Goal: Task Accomplishment & Management: Manage account settings

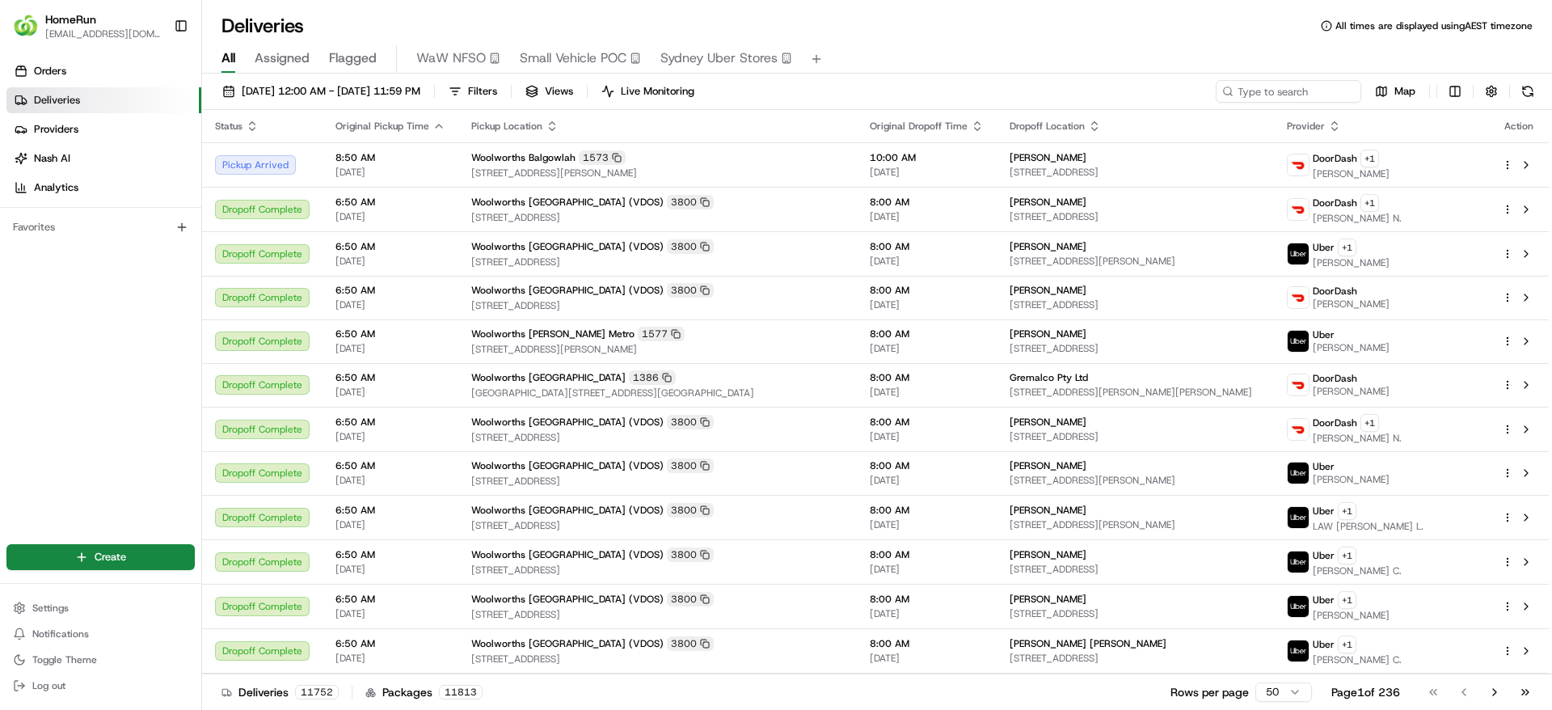
click at [360, 57] on span "Flagged" at bounding box center [353, 58] width 48 height 19
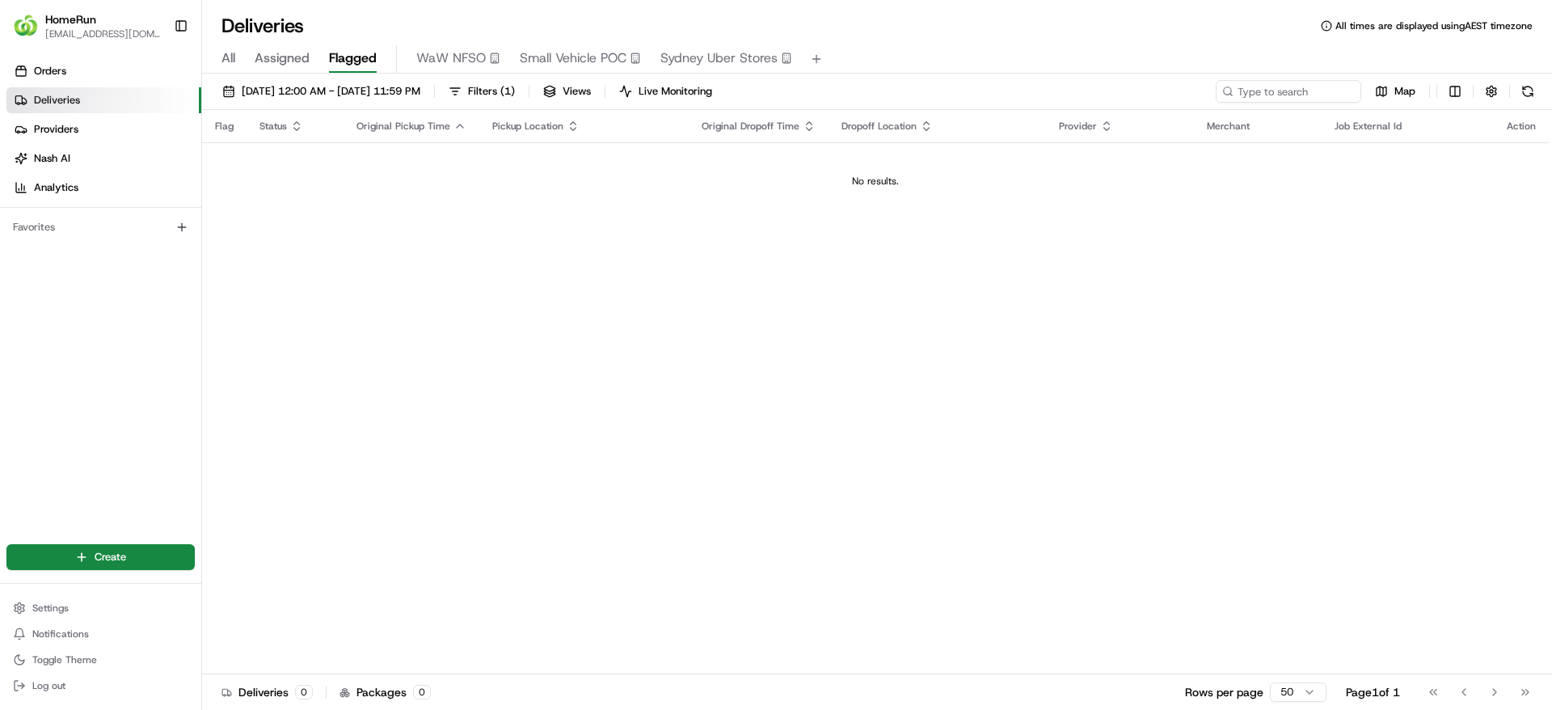
click at [289, 53] on span "Assigned" at bounding box center [282, 58] width 55 height 19
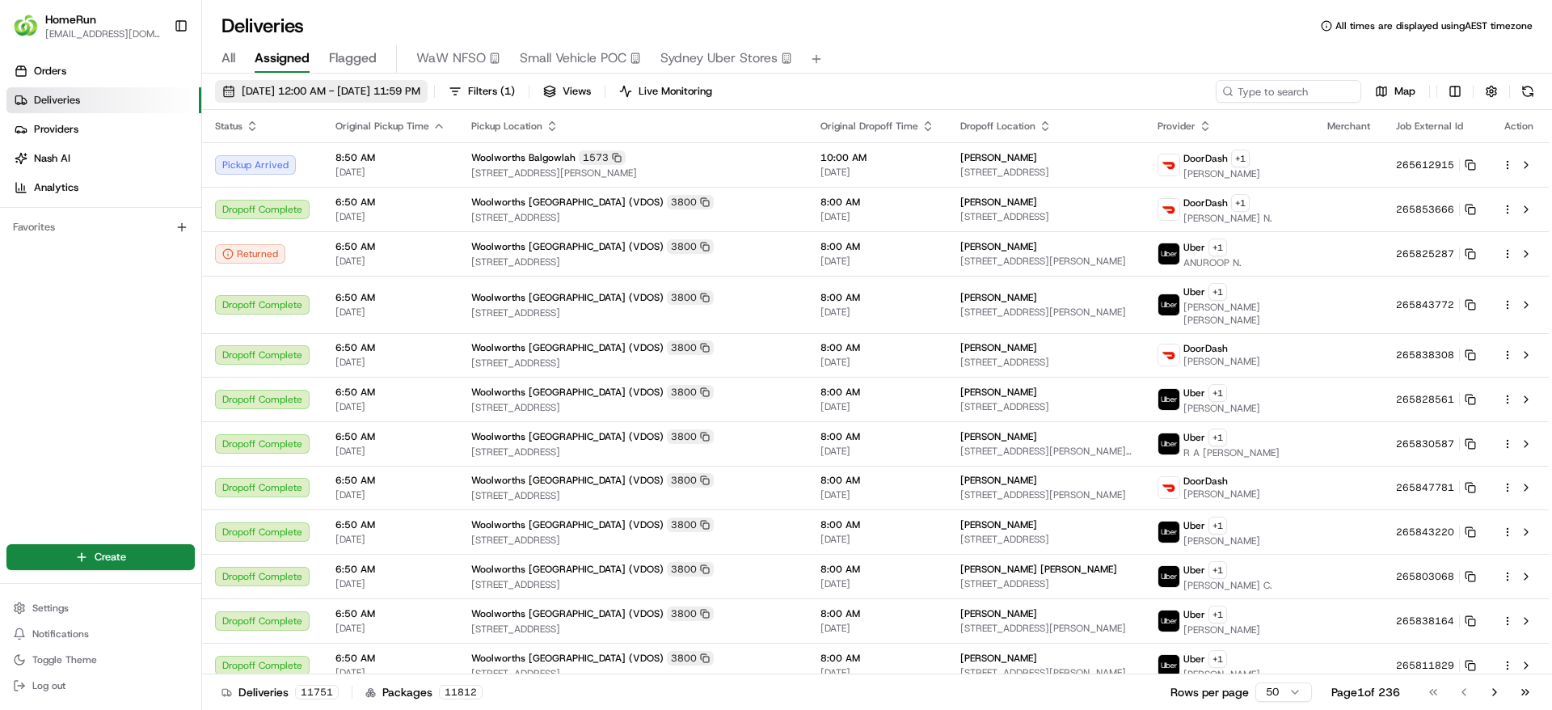
click at [372, 81] on button "22/08/2025 12:00 AM - 22/08/2025 11:59 PM" at bounding box center [321, 91] width 213 height 23
drag, startPoint x: 548, startPoint y: 95, endPoint x: 686, endPoint y: 87, distance: 137.7
click at [686, 87] on div "22/08/2025 12:00 AM - 22/08/2025 11:59 PM Filters ( 1 ) Views Live Monitoring" at bounding box center [467, 91] width 504 height 23
click at [686, 87] on button "Live Monitoring" at bounding box center [666, 91] width 108 height 23
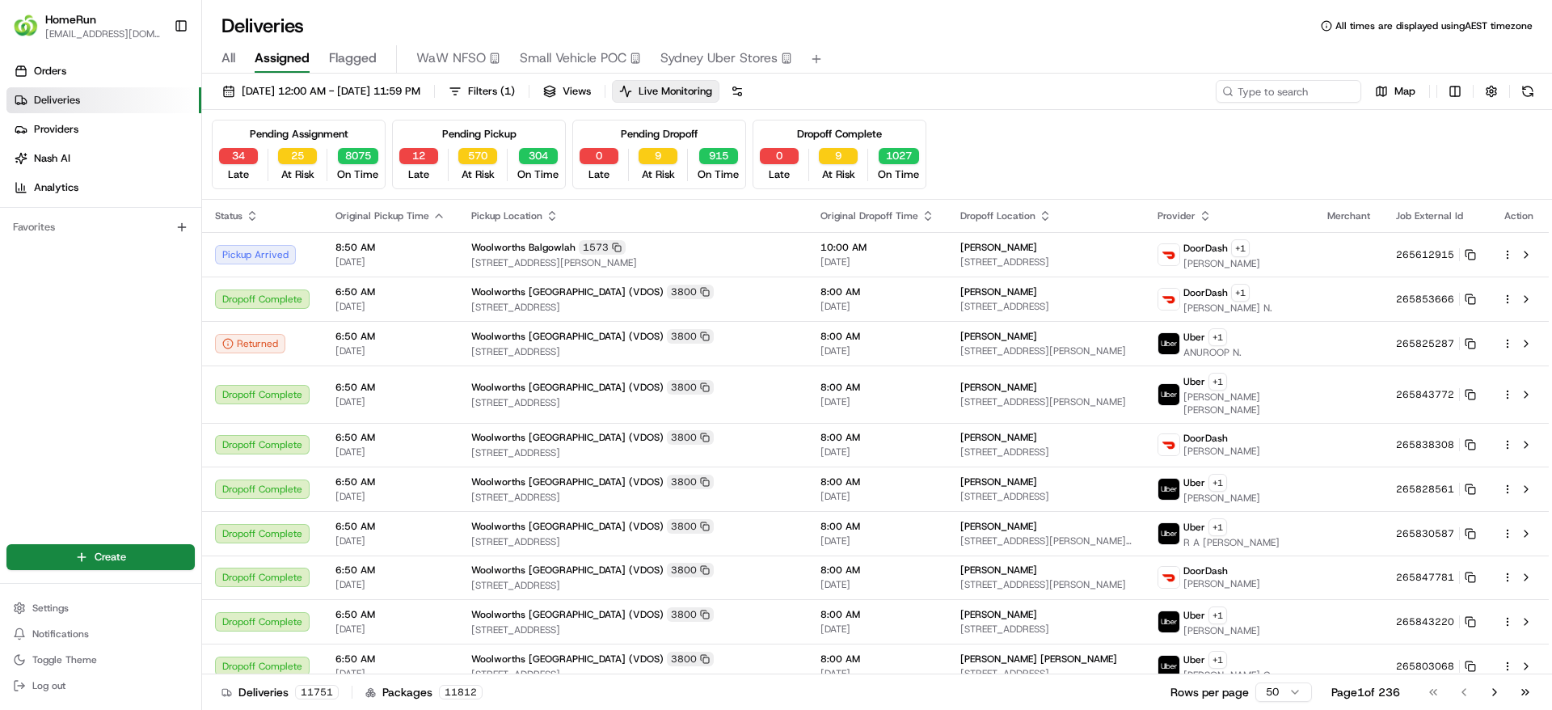
click at [327, 135] on div "Pending Assignment" at bounding box center [299, 134] width 99 height 15
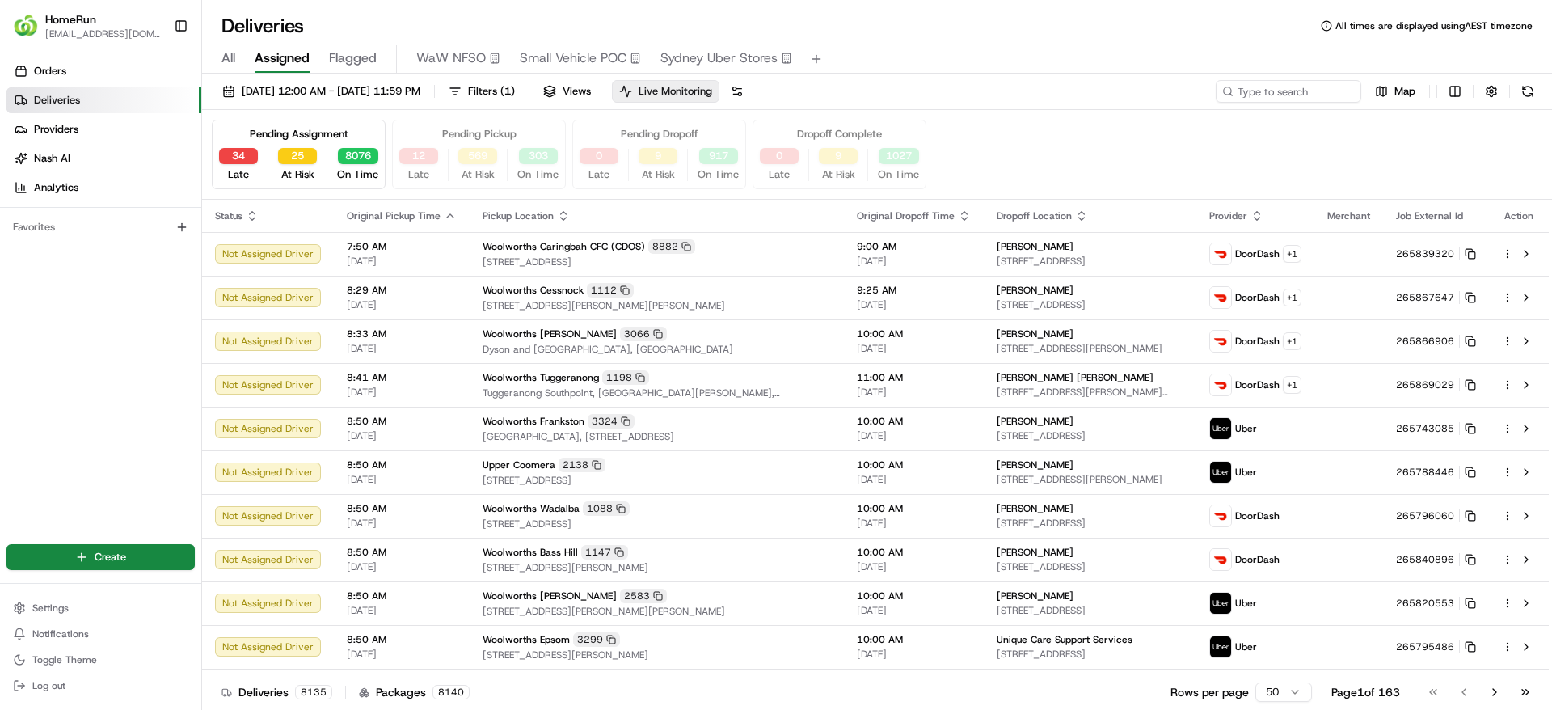
click at [711, 93] on span "Live Monitoring" at bounding box center [676, 91] width 74 height 15
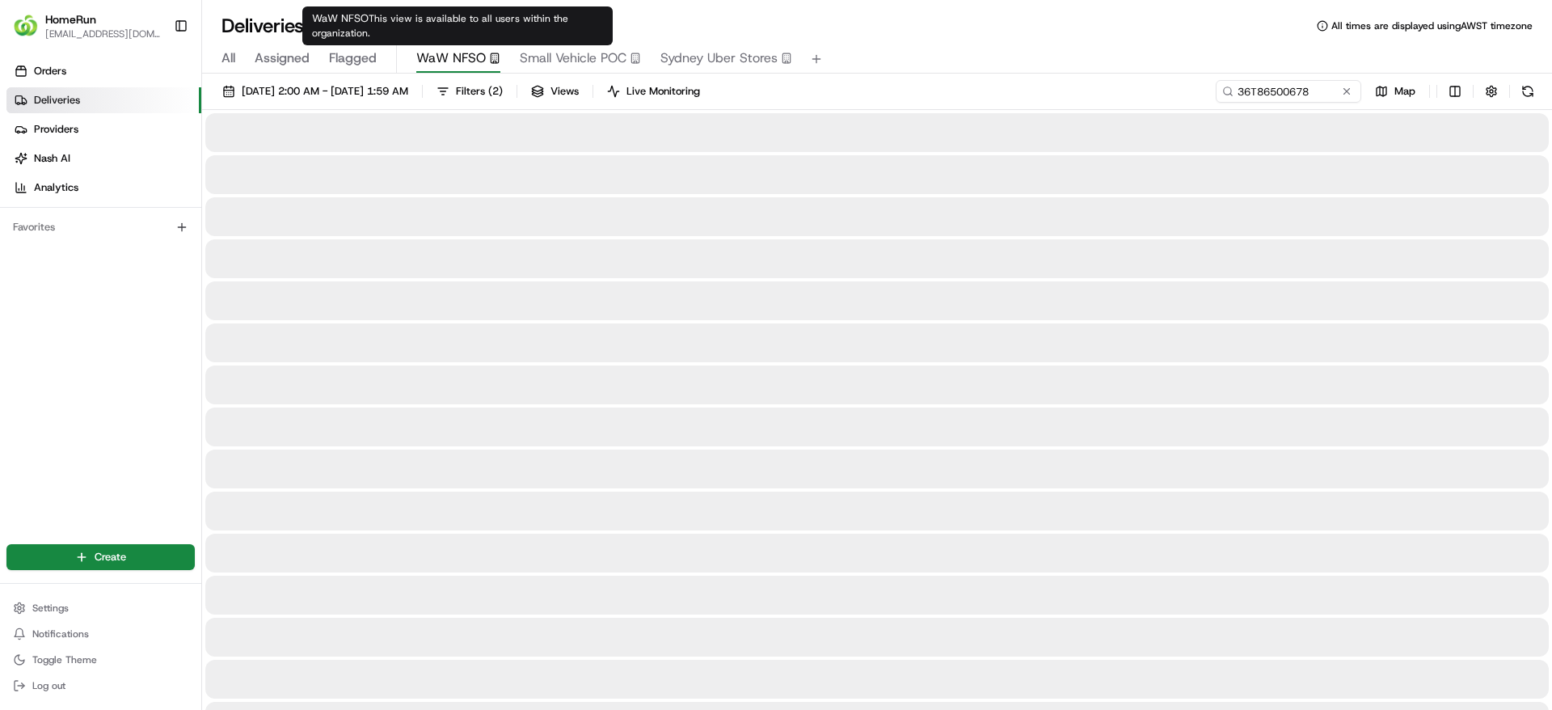
type input "36T86500678"
click at [462, 55] on span "WaW NFSO" at bounding box center [451, 58] width 70 height 19
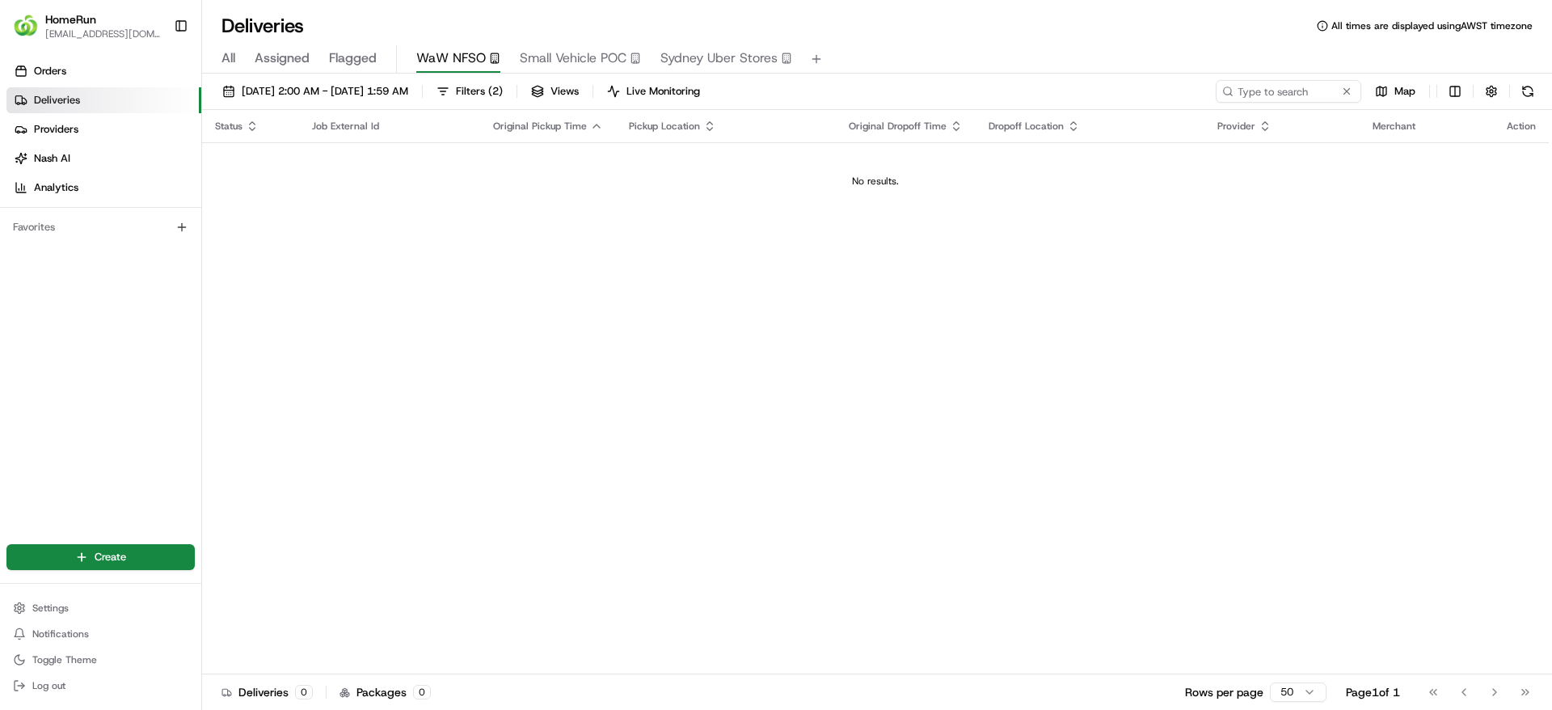
click at [355, 49] on span "Flagged" at bounding box center [353, 58] width 48 height 19
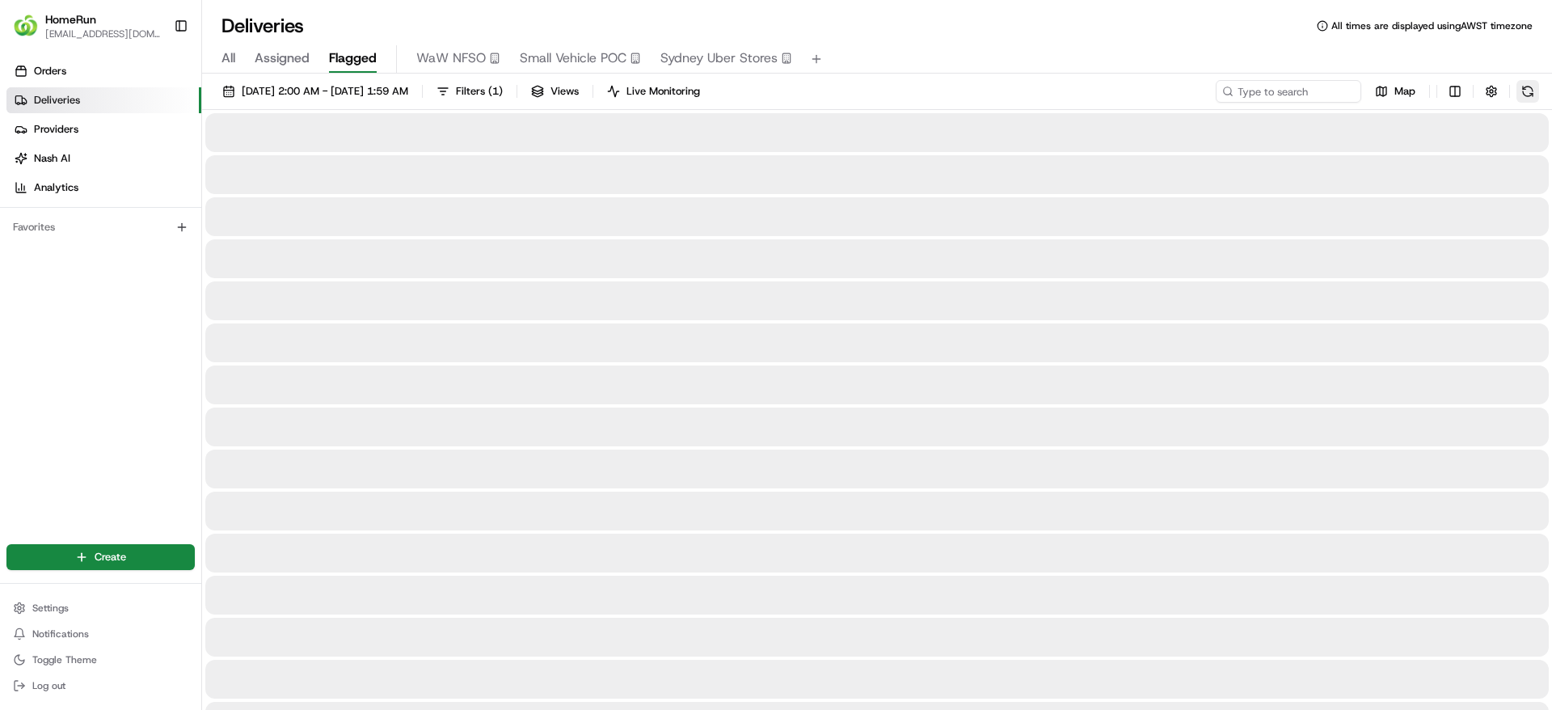
click at [1529, 90] on button at bounding box center [1528, 91] width 23 height 23
click at [372, 106] on div "01/08/2025 2:00 AM - 20/08/2025 1:59 AM Filters ( 1 ) Views Live Monitoring Map" at bounding box center [877, 95] width 1350 height 30
click at [380, 94] on span "01/08/2025 2:00 AM - 20/08/2025 1:59 AM" at bounding box center [325, 91] width 167 height 15
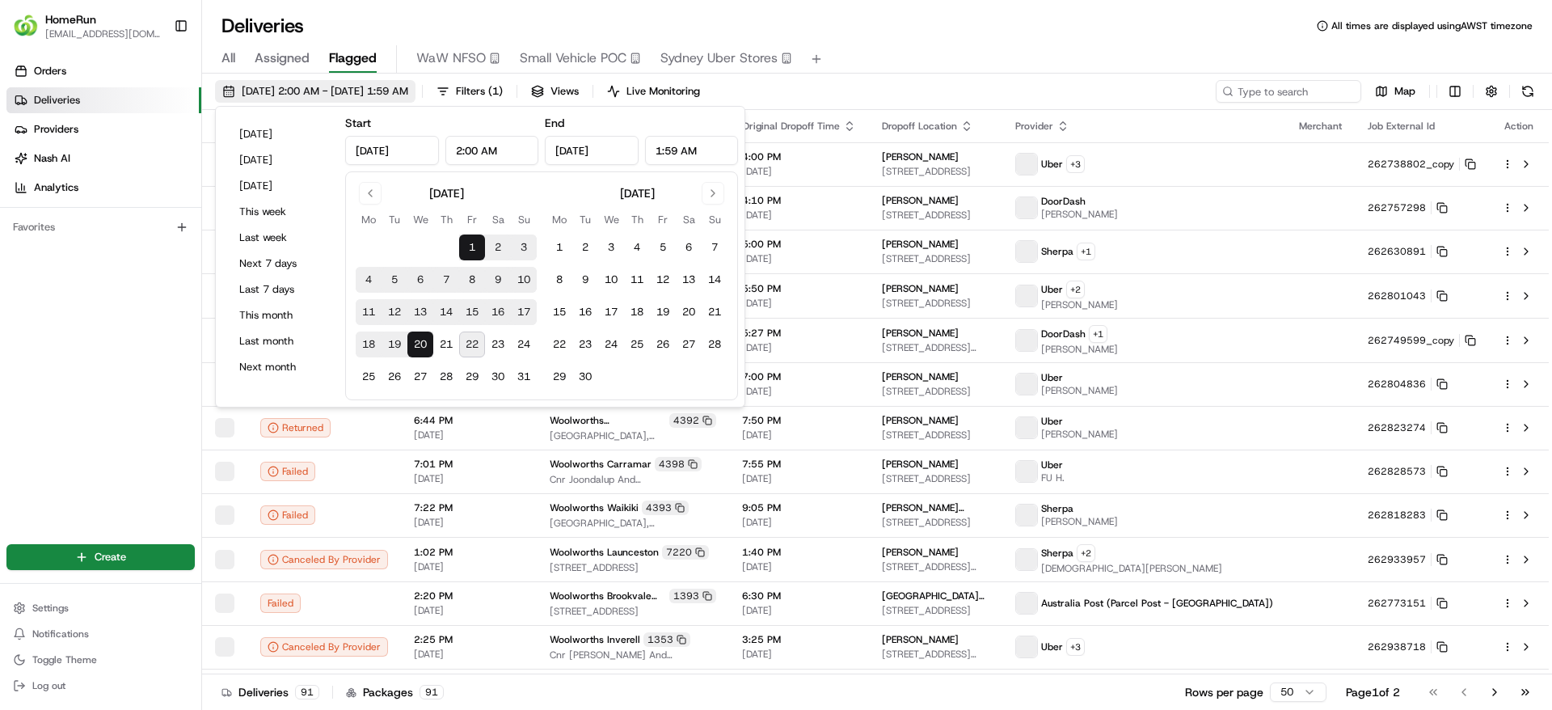
click at [391, 91] on span "01/08/2025 2:00 AM - 20/08/2025 1:59 AM" at bounding box center [325, 91] width 167 height 15
type input "Aug 1, 2025"
type input "2:00 AM"
type input "Aug 20, 2025"
type input "1:59 AM"
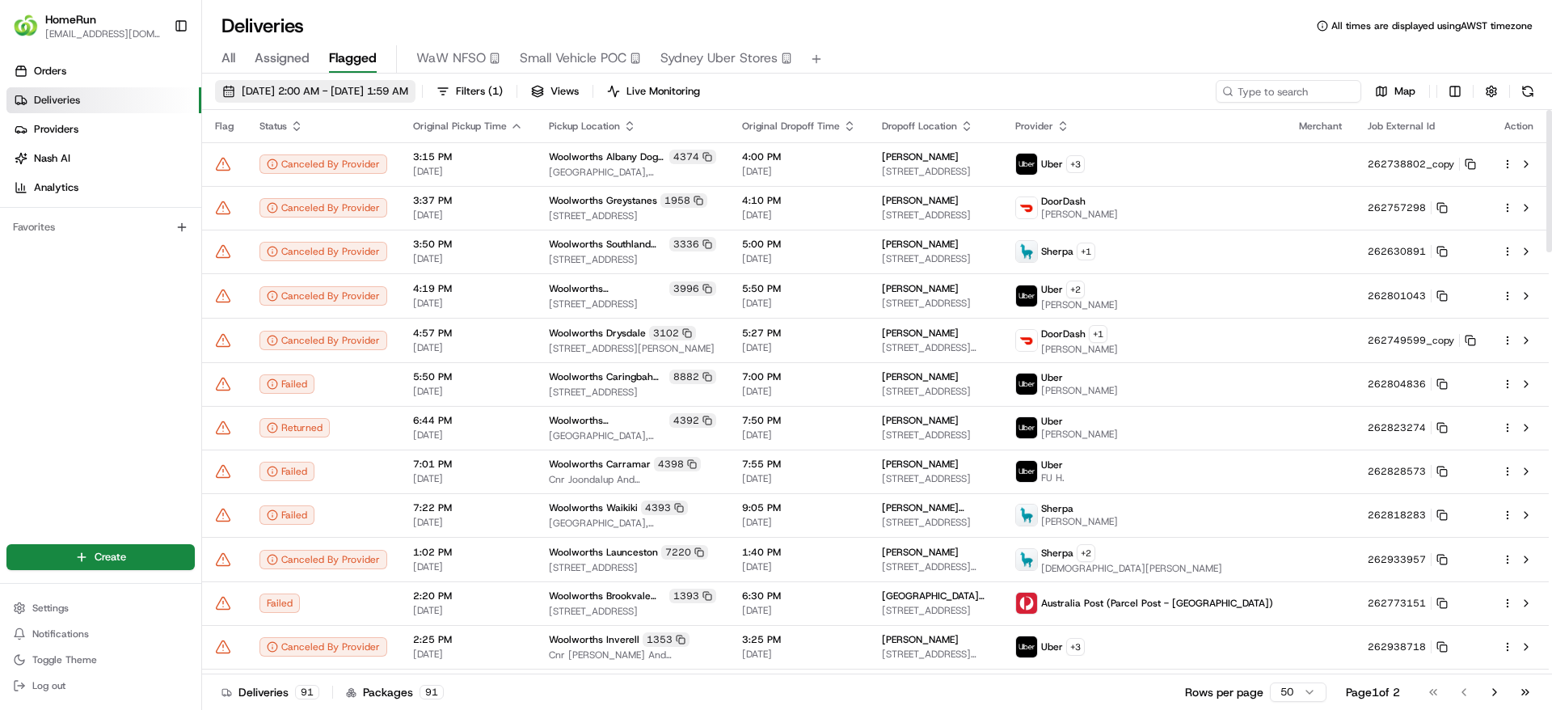
click at [408, 97] on span "01/08/2025 2:00 AM - 20/08/2025 1:59 AM" at bounding box center [325, 91] width 167 height 15
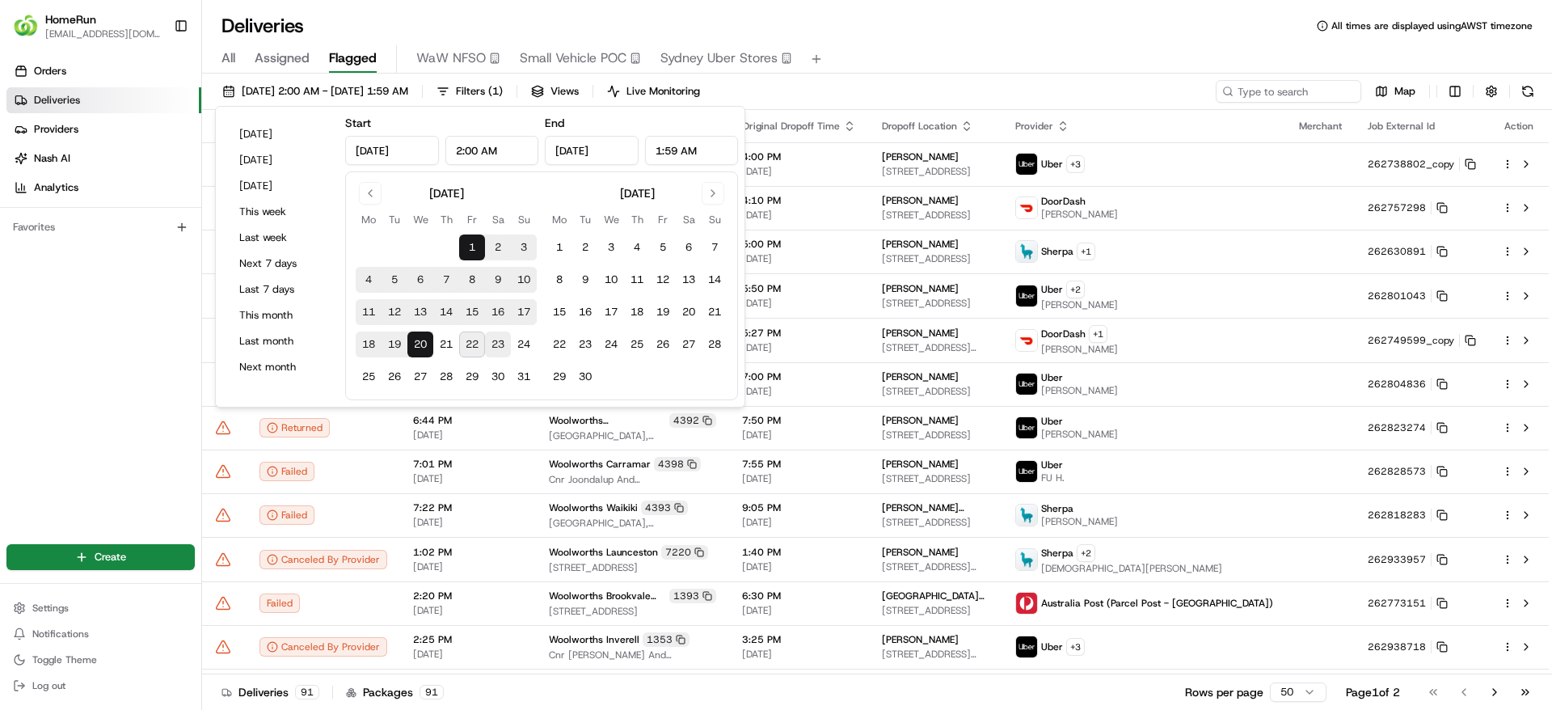
click at [488, 352] on button "23" at bounding box center [498, 344] width 26 height 26
type input "Aug 23, 2025"
type input "12:00 AM"
type input "Aug 23, 2025"
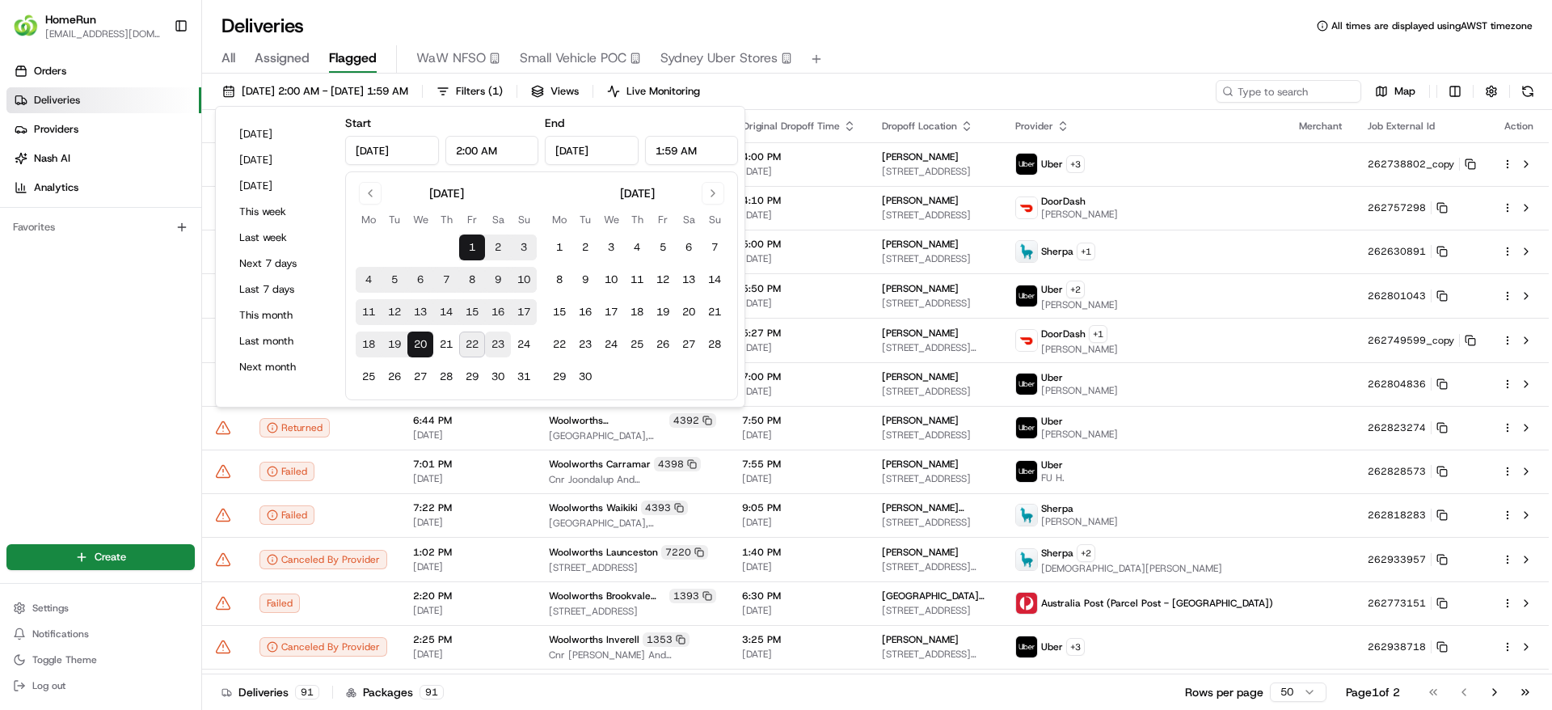
type input "11:59 PM"
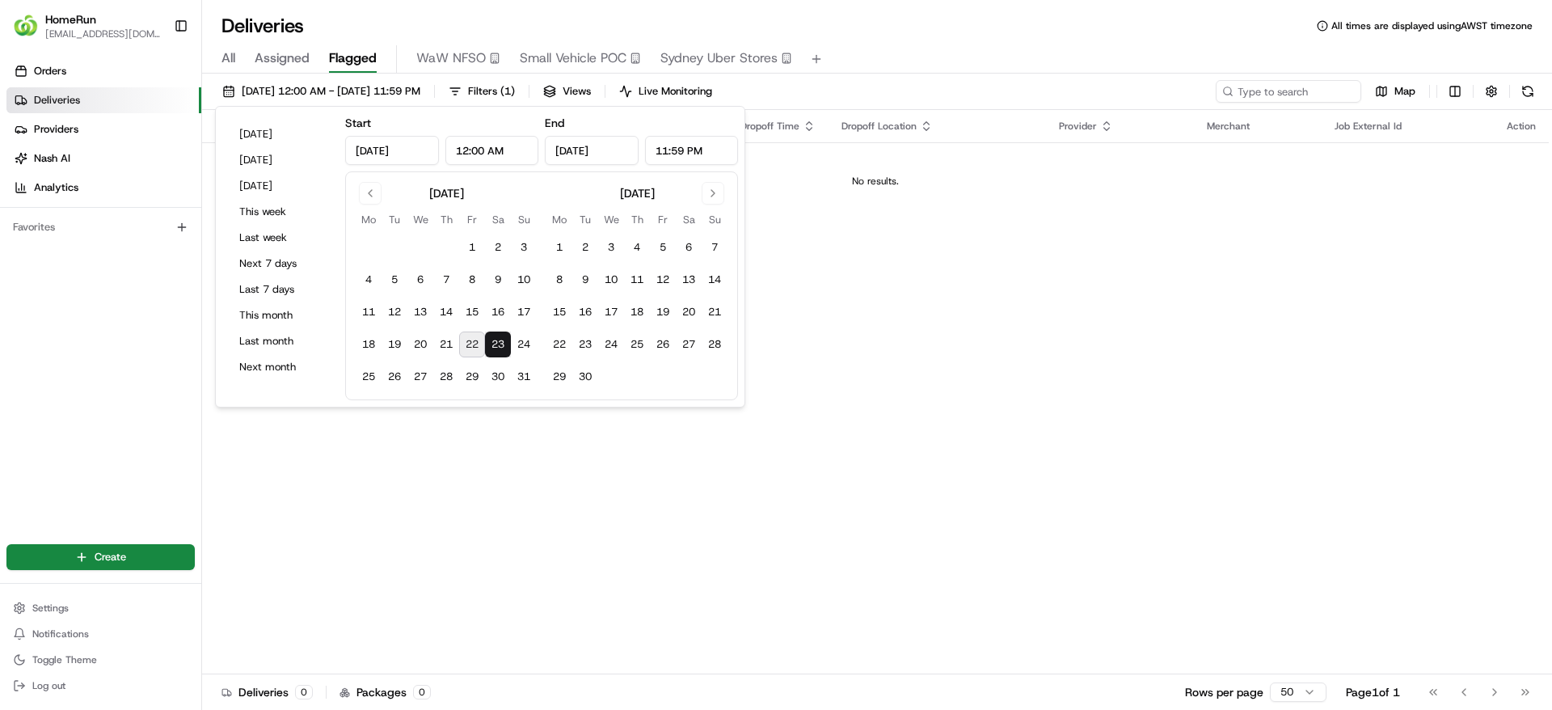
click at [488, 352] on button "23" at bounding box center [498, 344] width 26 height 26
click at [463, 337] on button "22" at bounding box center [472, 344] width 26 height 26
type input "Aug 22, 2025"
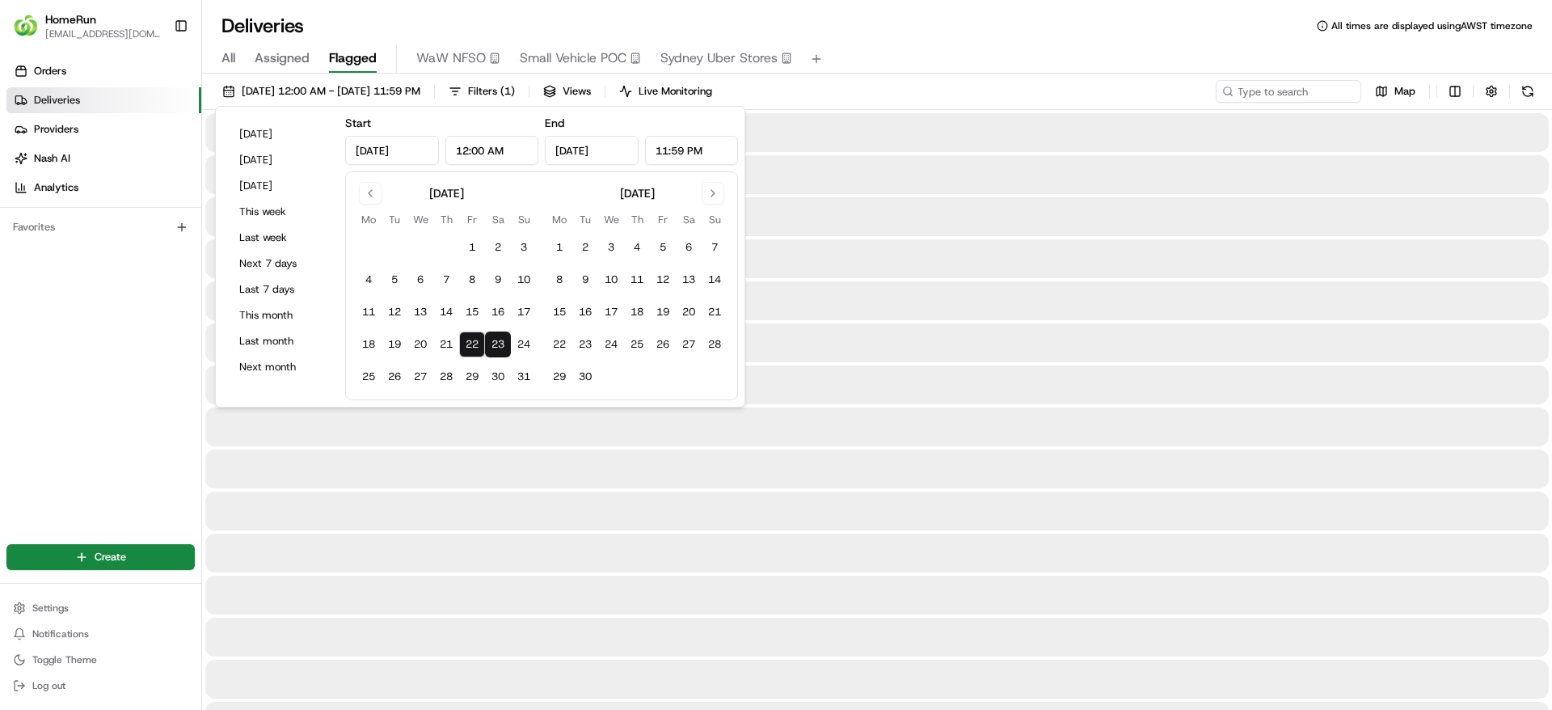
click at [465, 337] on button "22" at bounding box center [472, 344] width 26 height 26
type input "Aug 22, 2025"
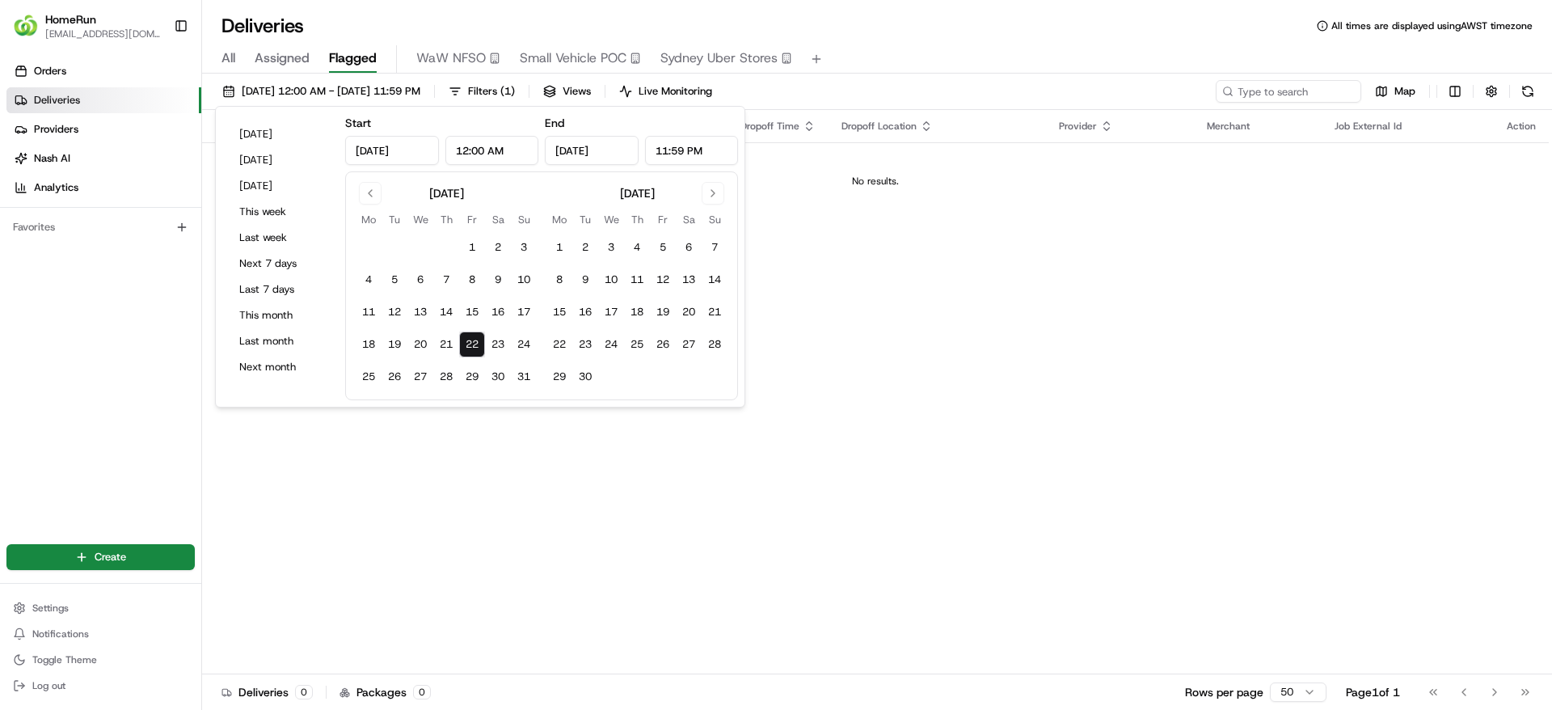
click at [880, 64] on div "All Assigned Flagged WaW NFSO Small Vehicle POC Sydney Uber Stores" at bounding box center [877, 59] width 1350 height 28
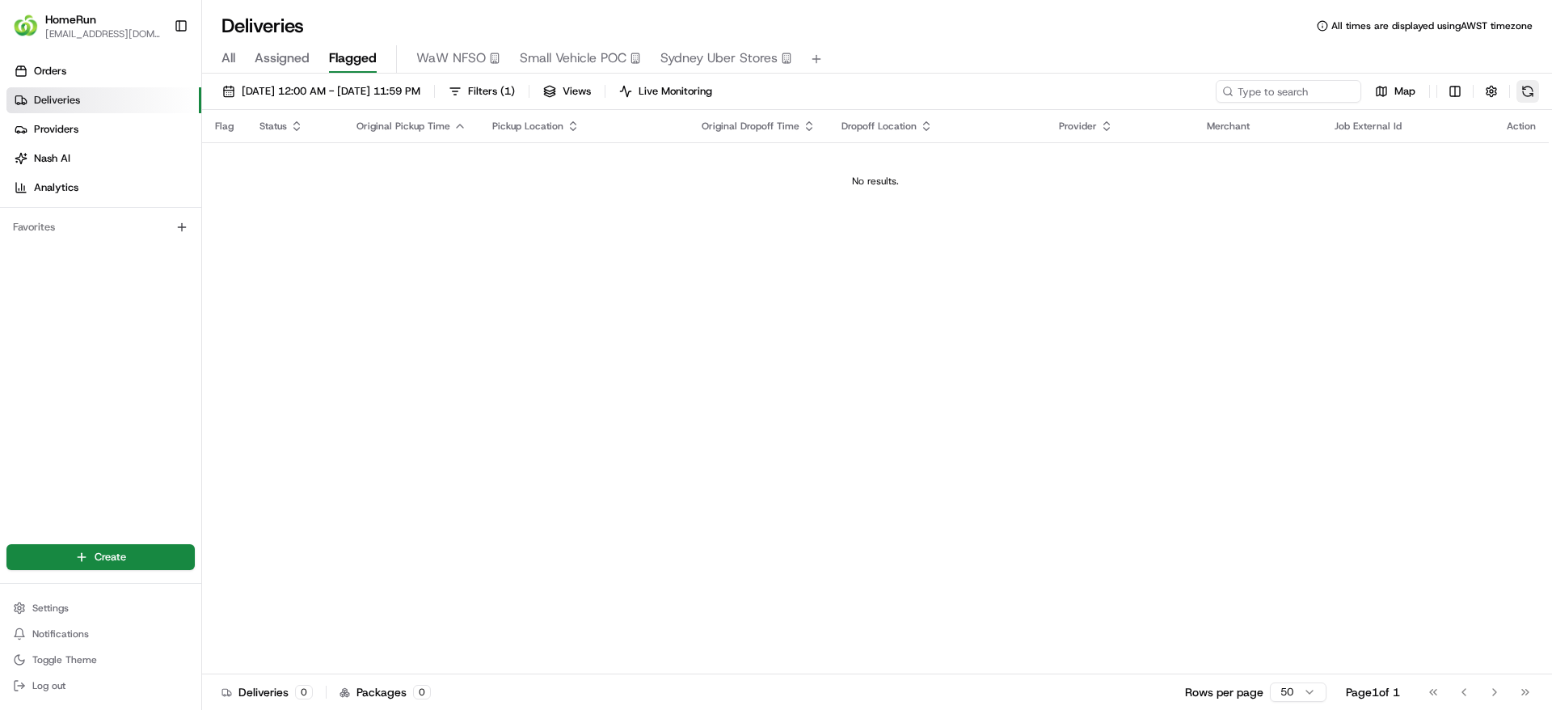
click at [1530, 87] on button at bounding box center [1528, 91] width 23 height 23
click at [1521, 90] on button at bounding box center [1528, 91] width 23 height 23
click at [1536, 99] on button at bounding box center [1528, 91] width 23 height 23
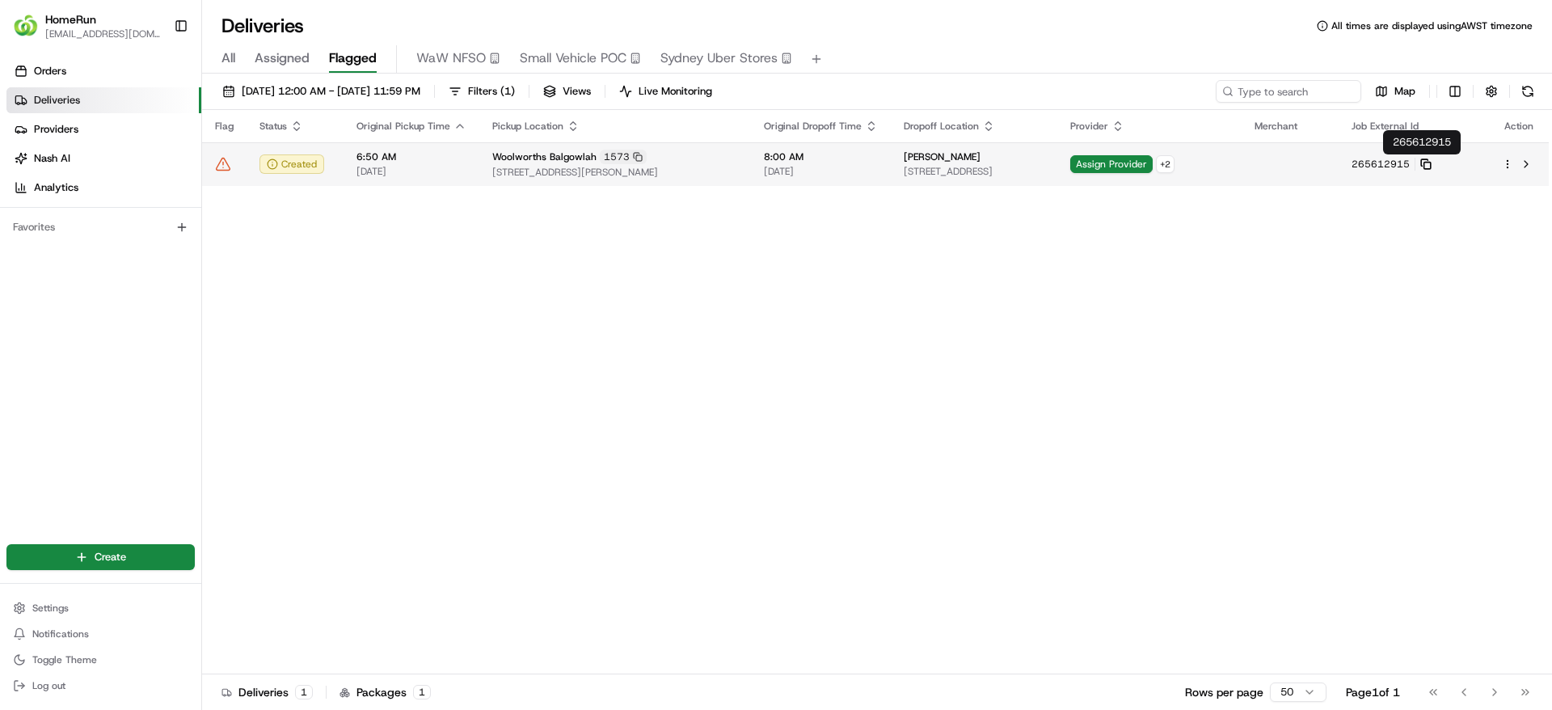
click at [1432, 165] on icon at bounding box center [1425, 163] width 11 height 11
click at [551, 162] on span "Woolworths Balgowlah" at bounding box center [544, 156] width 104 height 13
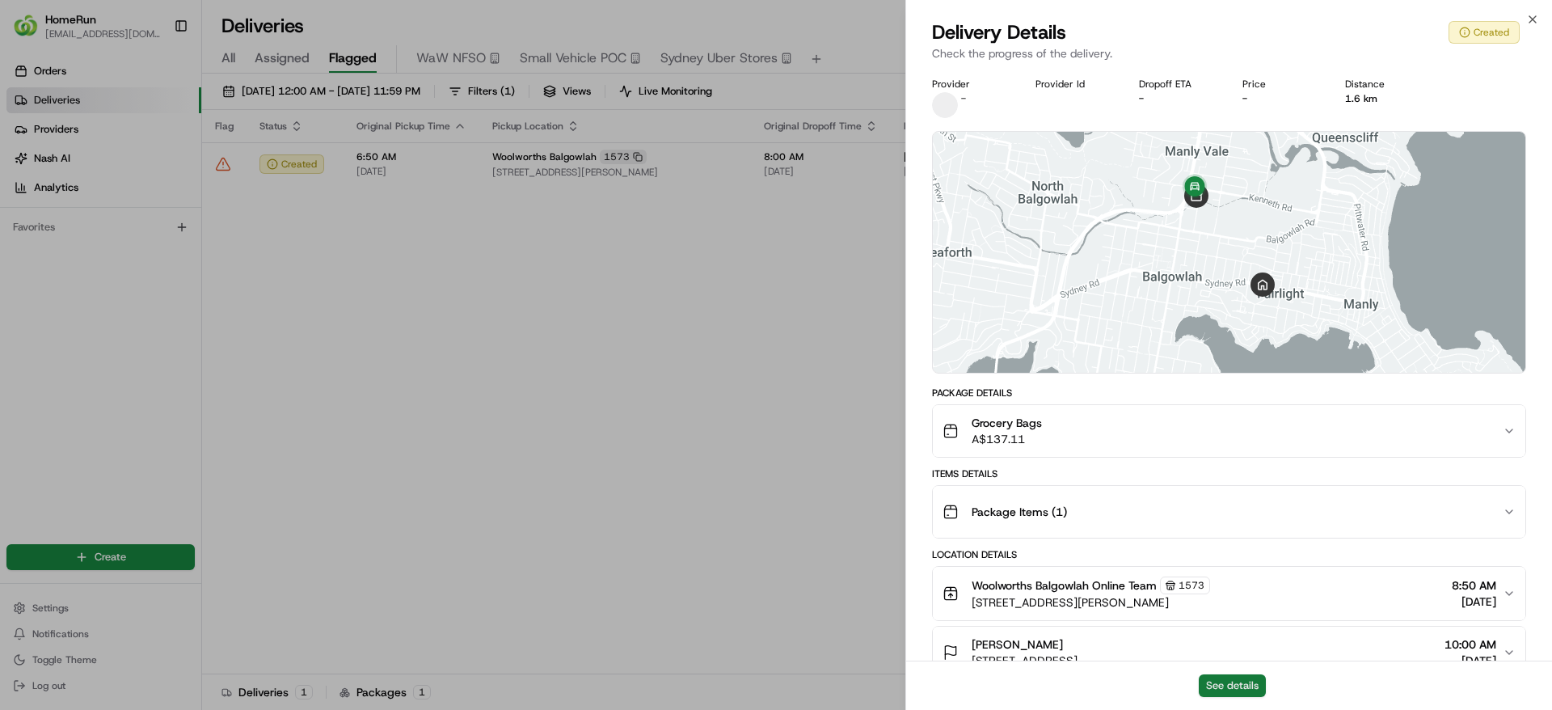
click at [1255, 677] on button "See details" at bounding box center [1232, 685] width 67 height 23
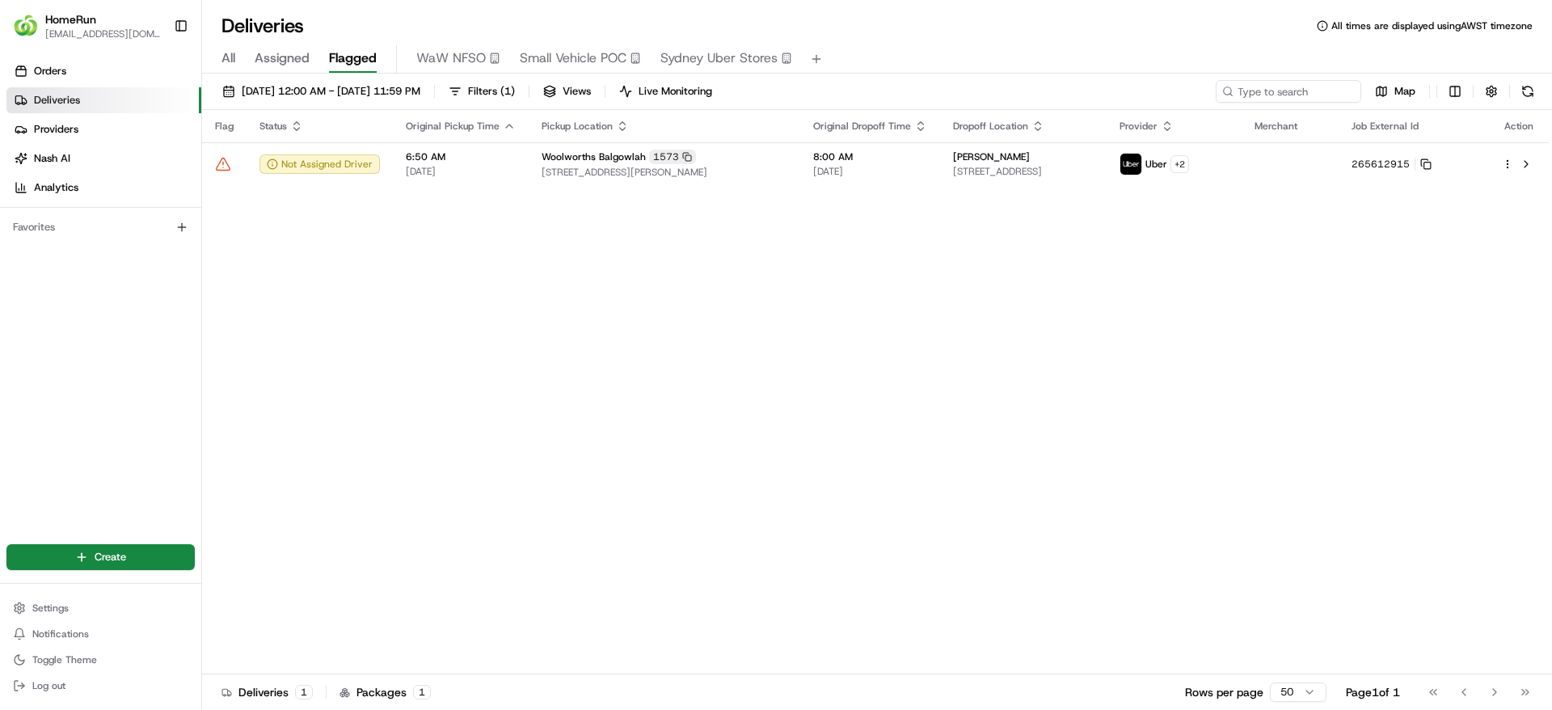
click at [1514, 100] on div "Map" at bounding box center [1377, 91] width 323 height 23
click at [1518, 99] on button at bounding box center [1528, 91] width 23 height 23
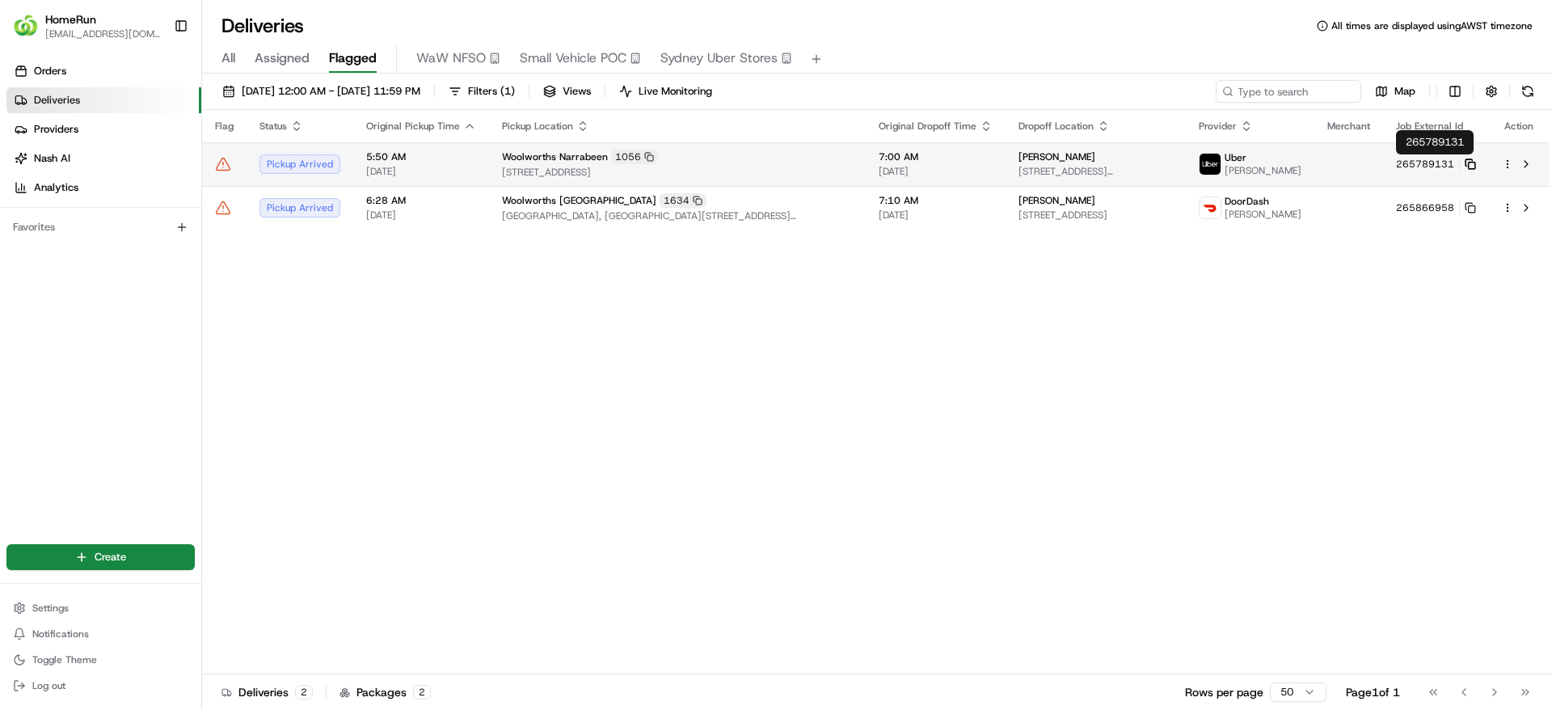
click at [1472, 161] on icon at bounding box center [1470, 163] width 11 height 11
click at [942, 163] on div "7:00 AM 22/08/2025" at bounding box center [936, 163] width 114 height 27
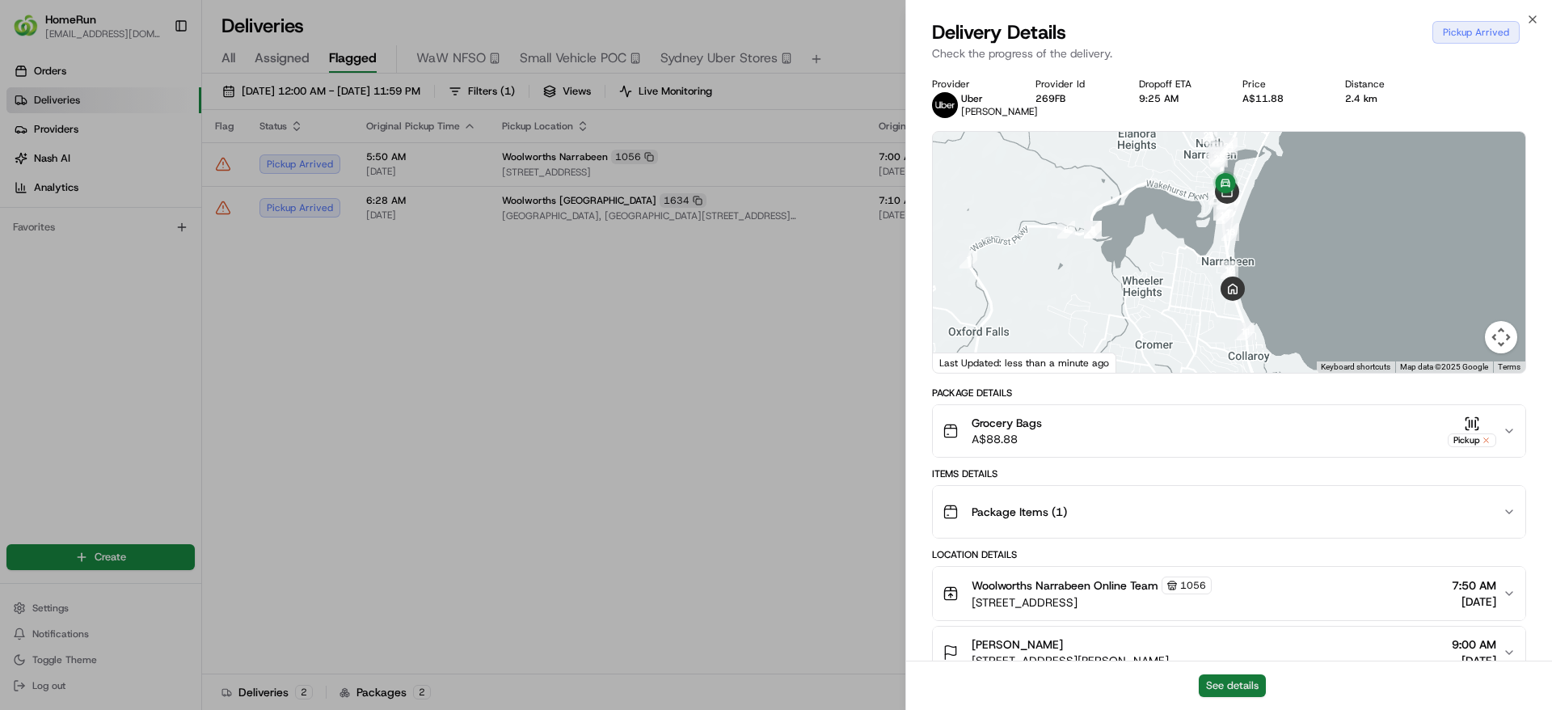
click at [1239, 678] on button "See details" at bounding box center [1232, 685] width 67 height 23
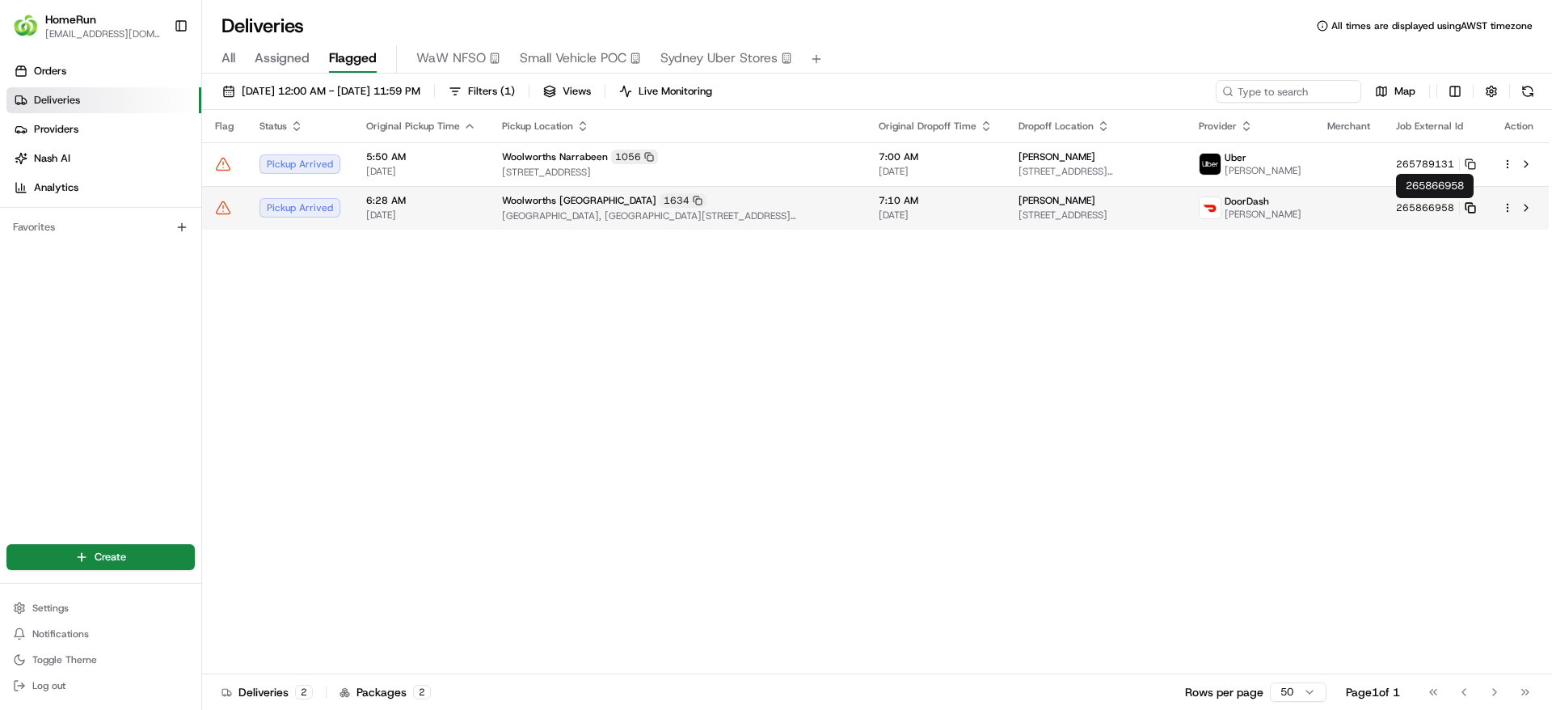
click at [1472, 206] on rect at bounding box center [1472, 209] width 6 height 6
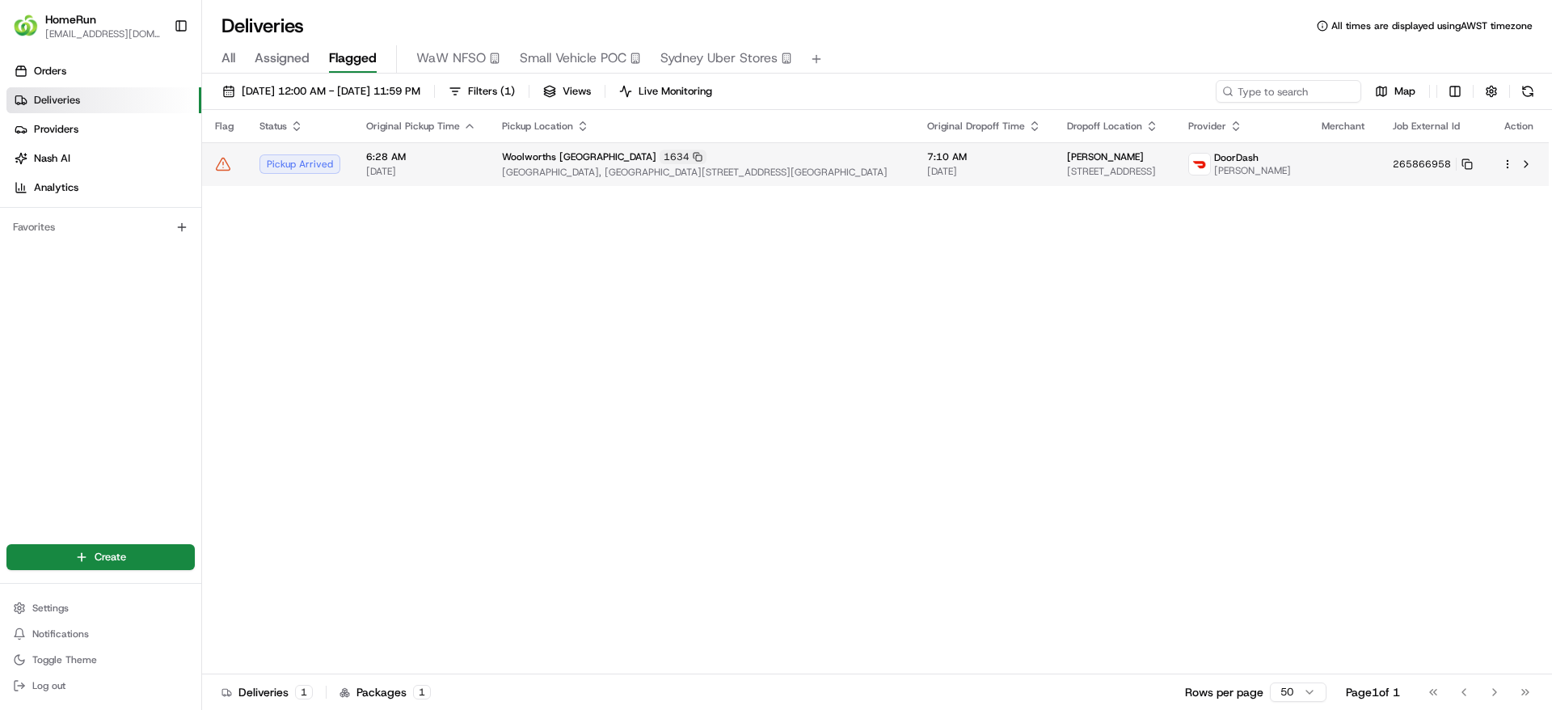
click at [1327, 170] on td at bounding box center [1344, 164] width 71 height 44
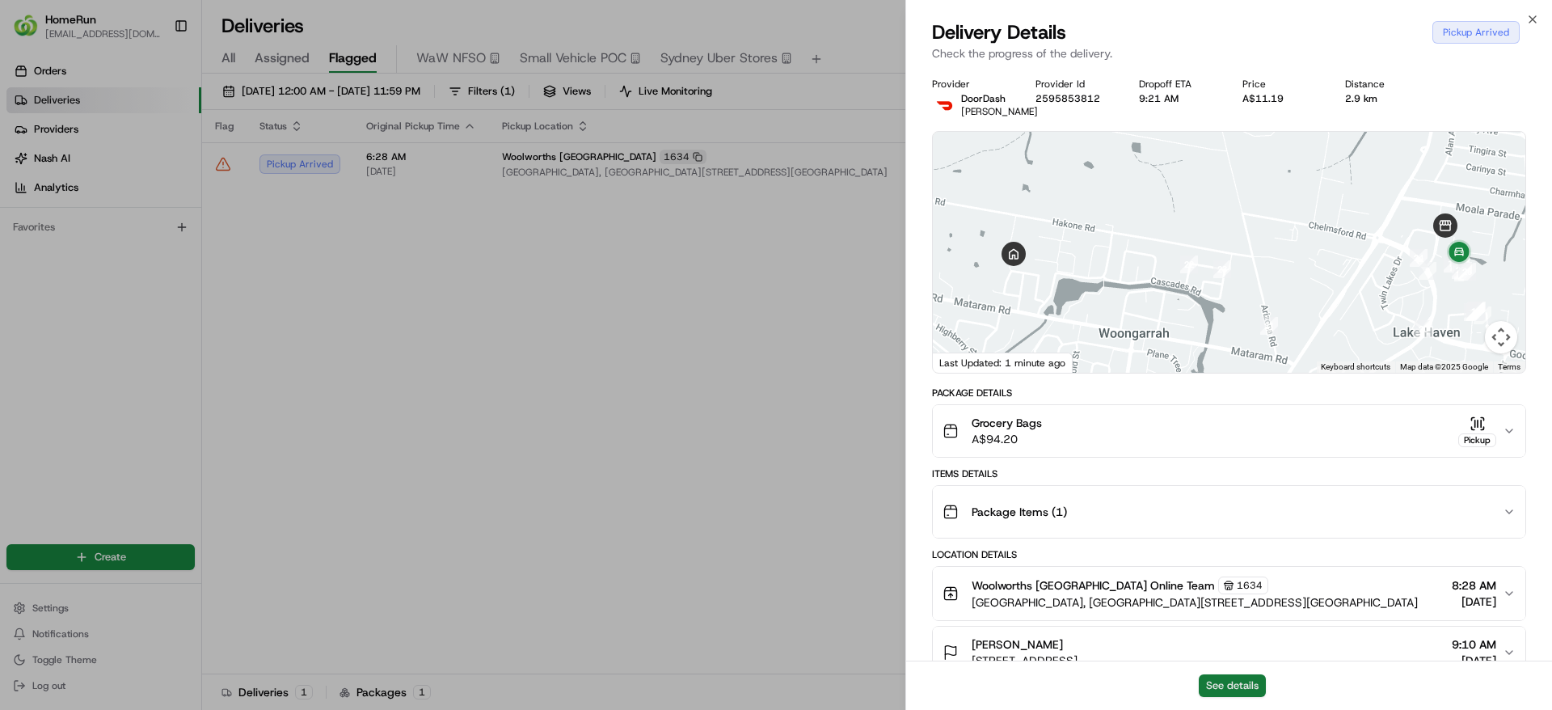
click at [1237, 674] on button "See details" at bounding box center [1232, 685] width 67 height 23
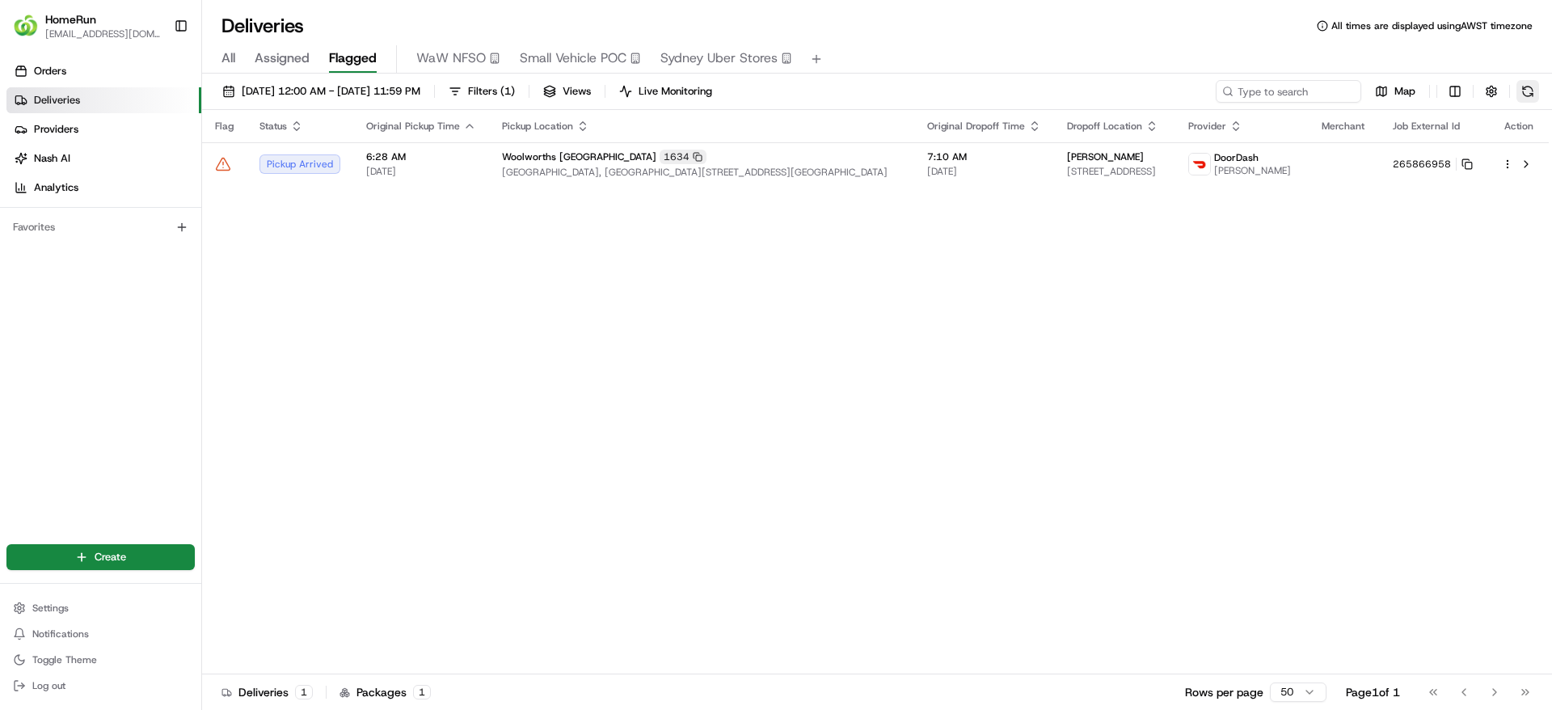
click at [1519, 96] on button at bounding box center [1528, 91] width 23 height 23
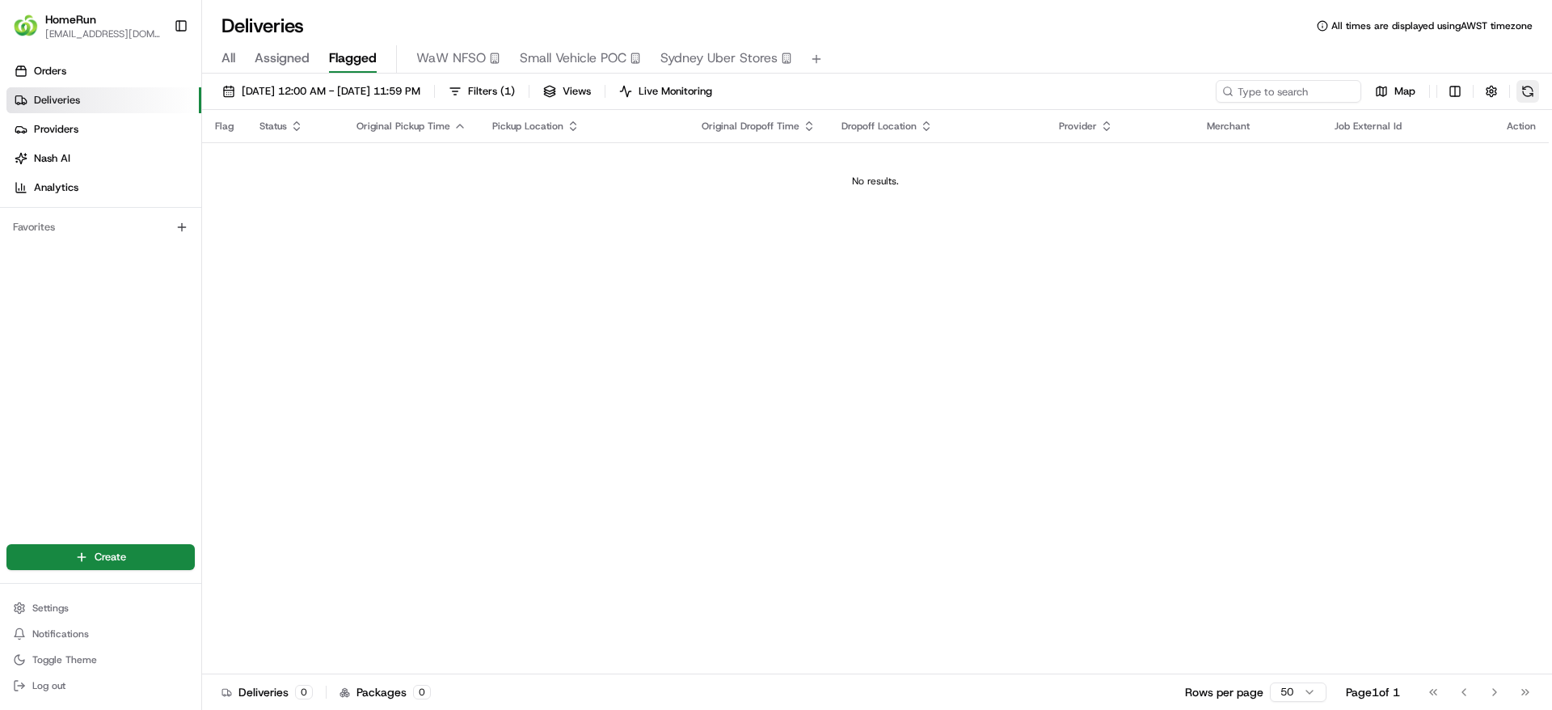
click at [1534, 88] on button at bounding box center [1528, 91] width 23 height 23
click at [1526, 87] on button at bounding box center [1528, 91] width 23 height 23
click at [1535, 86] on button at bounding box center [1528, 91] width 23 height 23
click at [1530, 112] on th "Action" at bounding box center [1521, 126] width 55 height 32
click at [1525, 91] on button at bounding box center [1528, 91] width 23 height 23
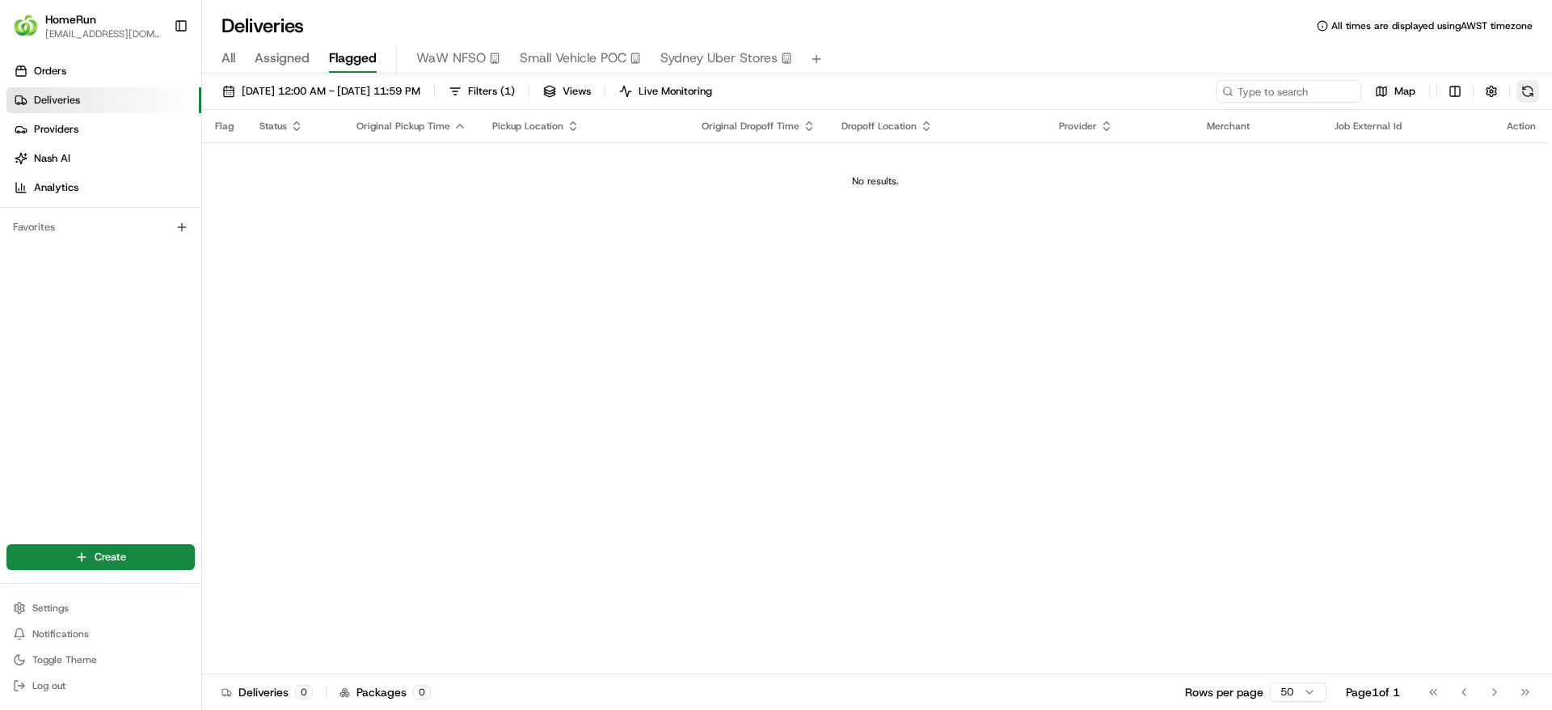
click at [1525, 91] on button at bounding box center [1528, 91] width 23 height 23
click at [1532, 80] on button at bounding box center [1528, 91] width 23 height 23
click at [1530, 95] on button at bounding box center [1528, 91] width 23 height 23
click at [1534, 85] on button at bounding box center [1528, 91] width 23 height 23
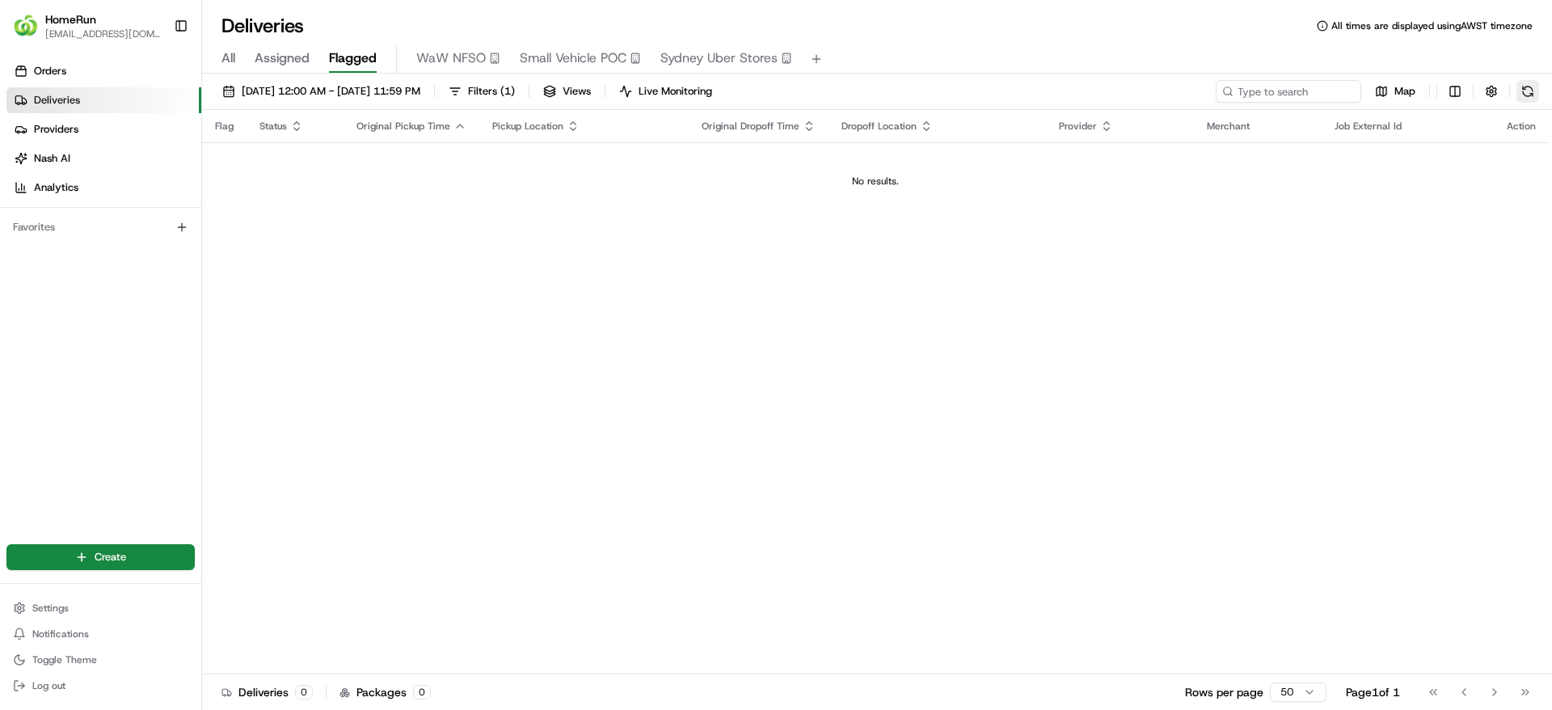
click at [1534, 85] on button at bounding box center [1528, 91] width 23 height 23
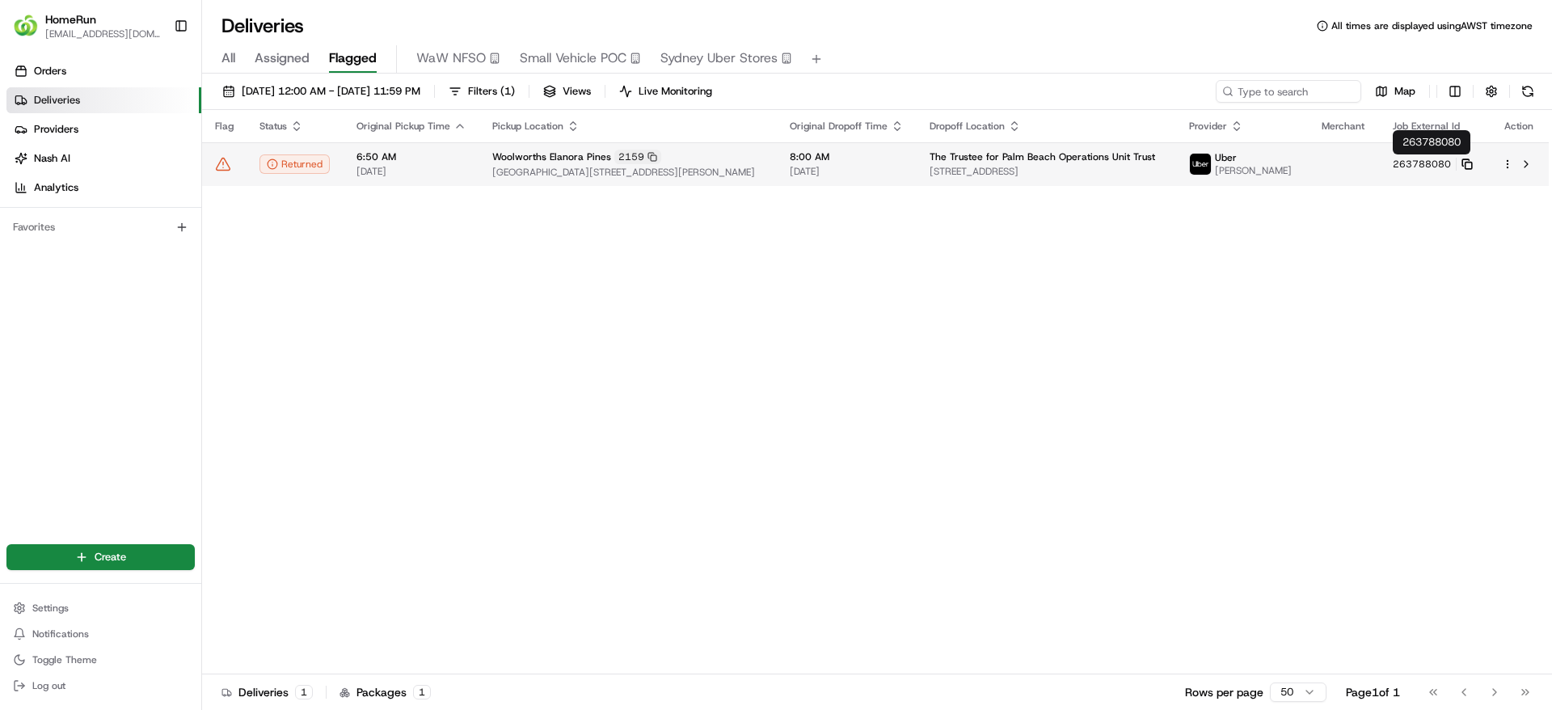
click at [1471, 164] on icon at bounding box center [1467, 163] width 11 height 11
click at [479, 162] on td "Woolworths Elanora Pines 2159 Cnr Guineas Creek Road & K P McGrath Drive, Elano…" at bounding box center [628, 164] width 298 height 44
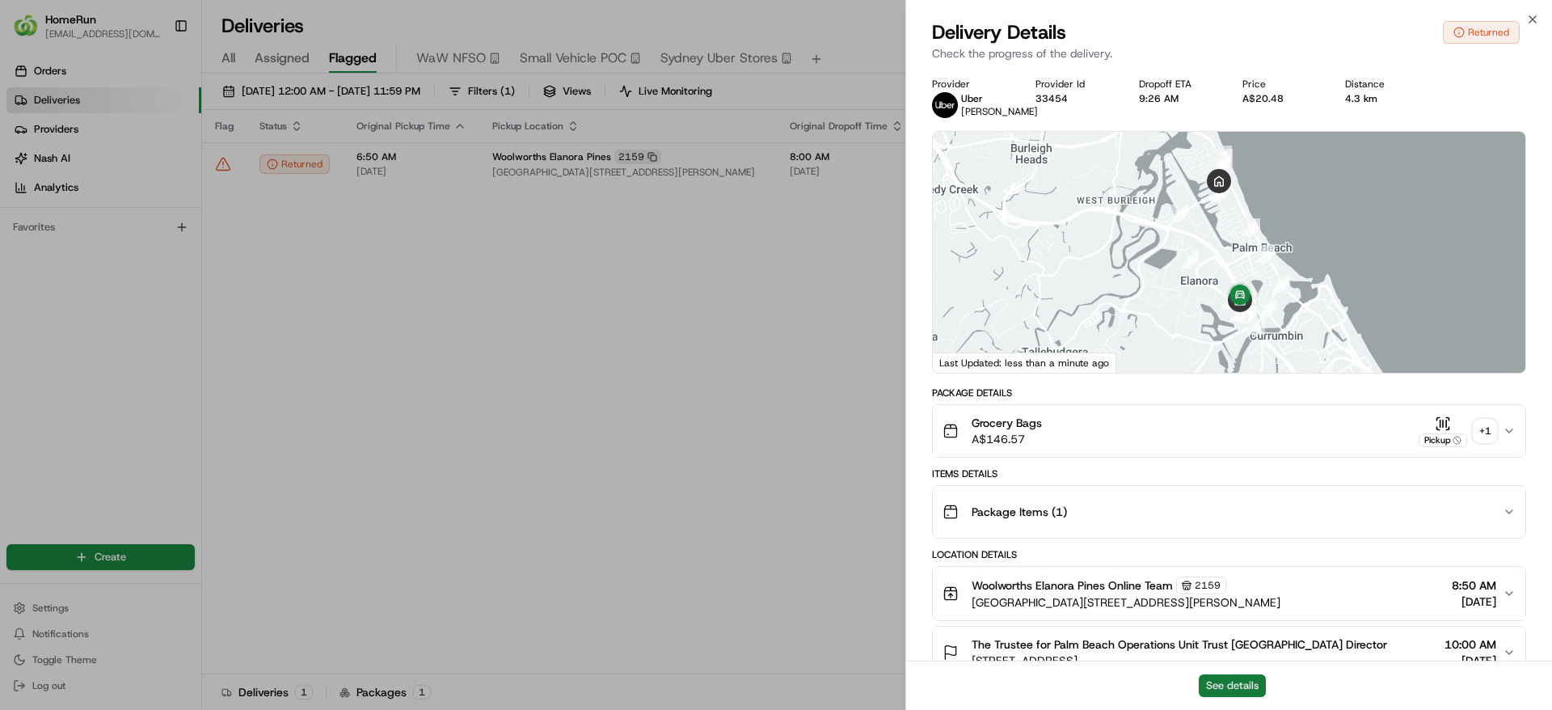
click at [1233, 683] on button "See details" at bounding box center [1232, 685] width 67 height 23
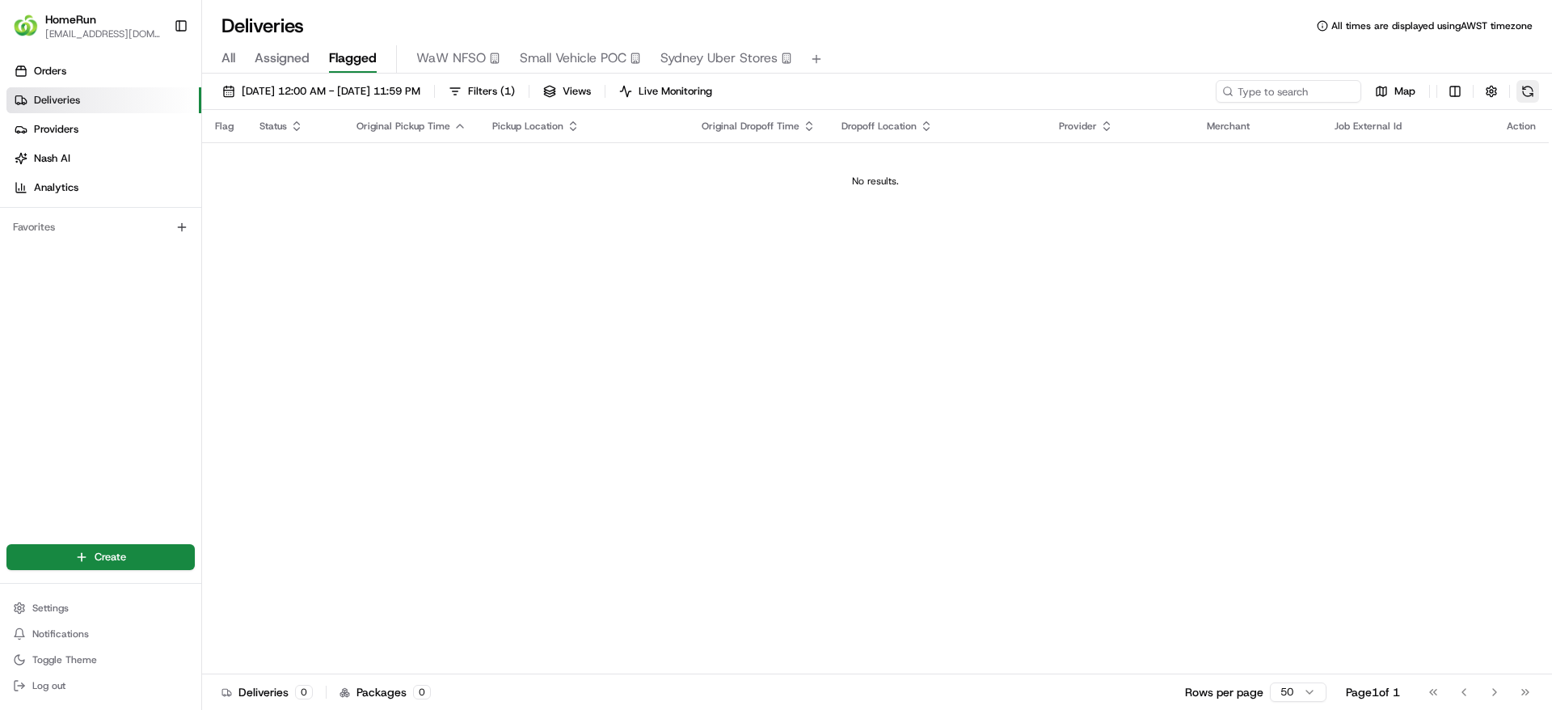
click at [1536, 93] on button at bounding box center [1528, 91] width 23 height 23
click at [1526, 94] on button at bounding box center [1528, 91] width 23 height 23
click at [1521, 86] on button at bounding box center [1528, 91] width 23 height 23
click at [1533, 87] on button at bounding box center [1528, 91] width 23 height 23
click at [1524, 80] on button at bounding box center [1528, 91] width 23 height 23
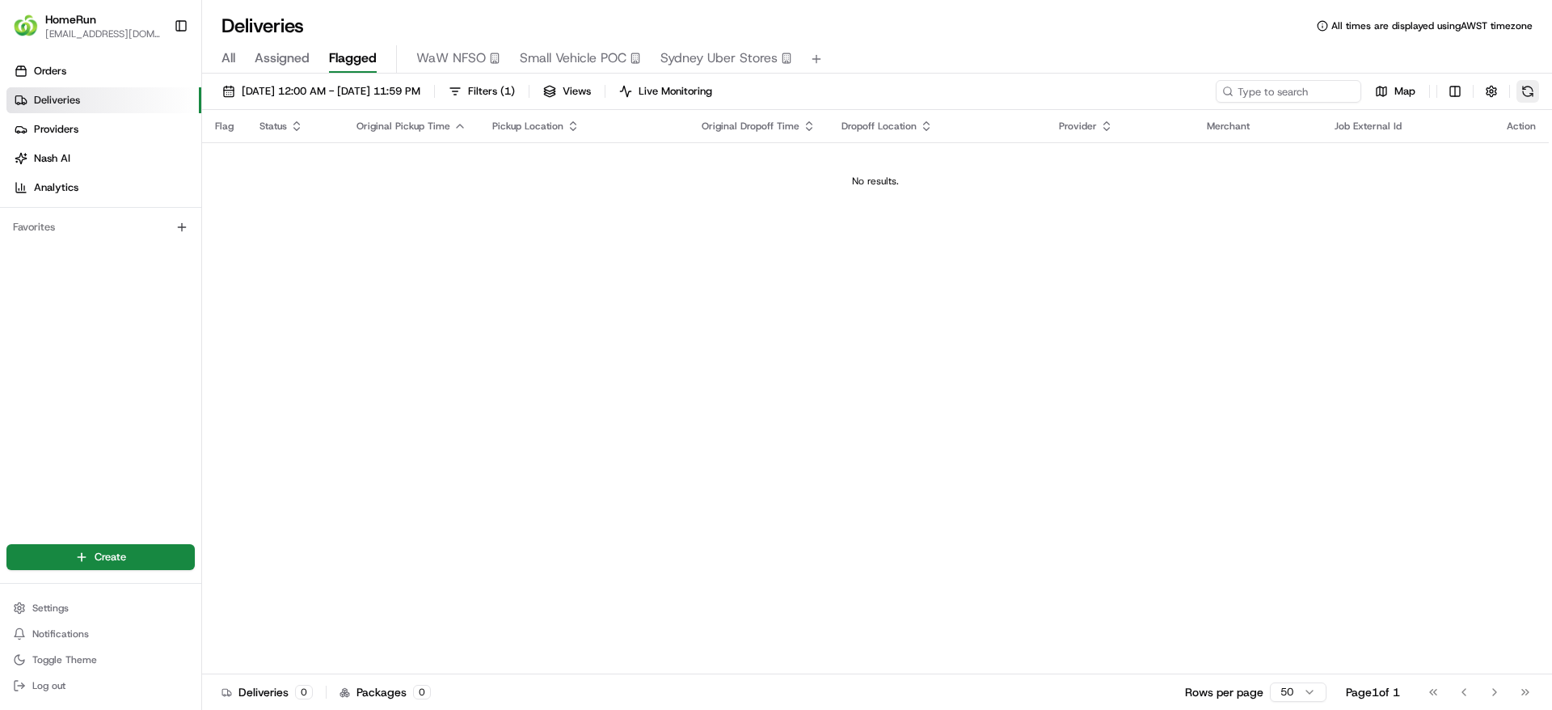
click at [1521, 94] on button at bounding box center [1528, 91] width 23 height 23
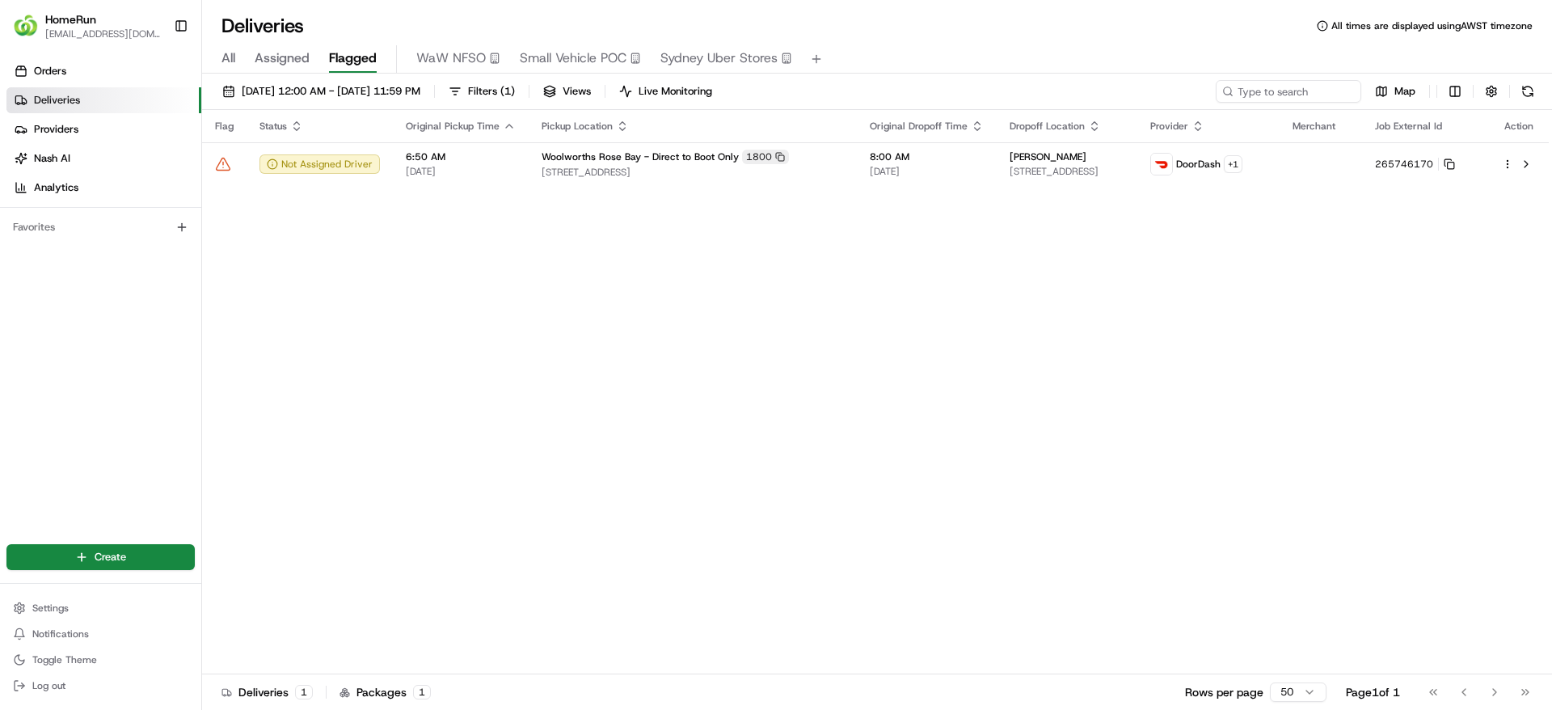
click at [1530, 106] on div "[DATE] 12:00 AM - [DATE] 11:59 PM Filters ( 1 ) Views Live Monitoring Map" at bounding box center [877, 95] width 1350 height 30
click at [1524, 78] on div "22/08/2025 12:00 AM - 22/08/2025 11:59 PM Filters ( 1 ) Views Live Monitoring M…" at bounding box center [877, 393] width 1350 height 639
click at [1524, 85] on button at bounding box center [1528, 91] width 23 height 23
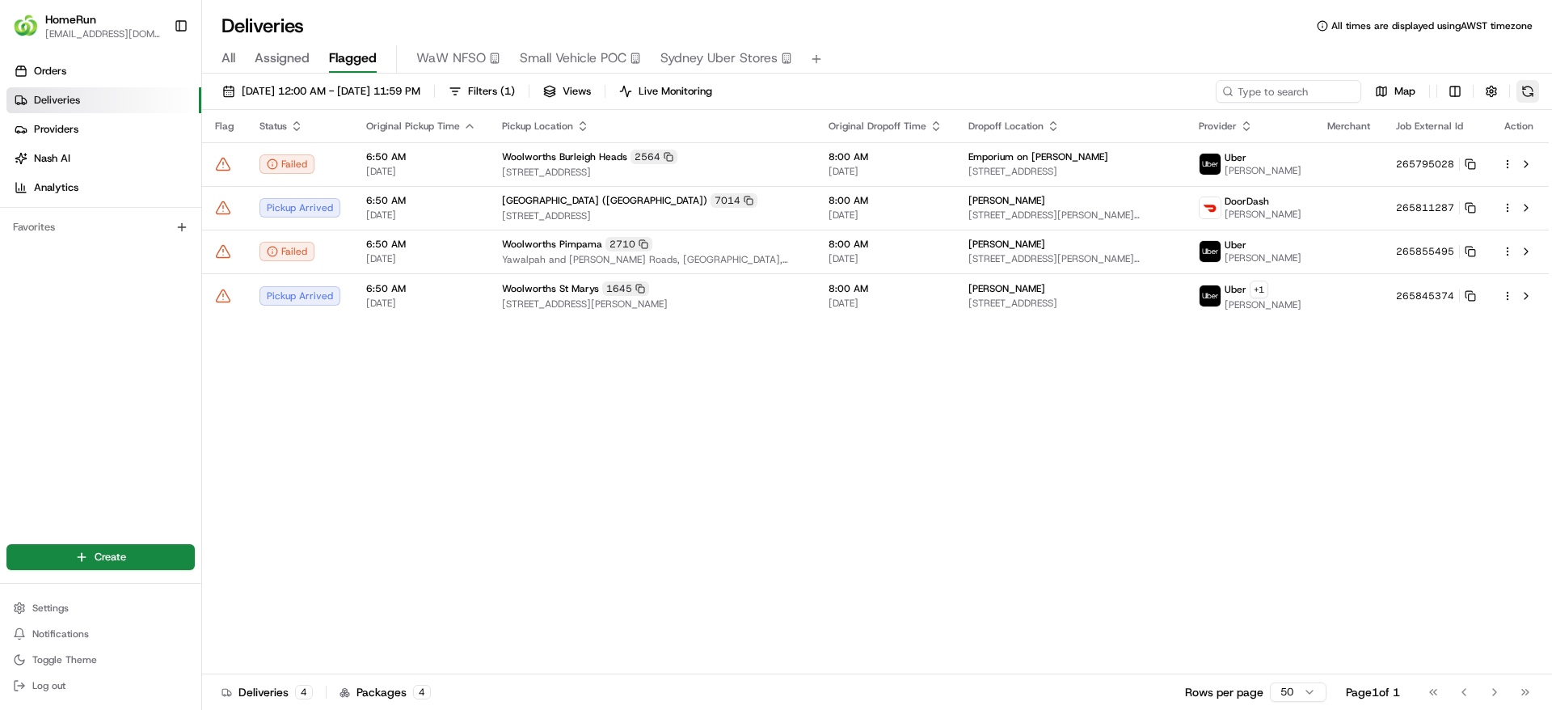
click at [1528, 95] on button at bounding box center [1528, 91] width 23 height 23
click at [1467, 154] on td "265795028" at bounding box center [1436, 164] width 106 height 44
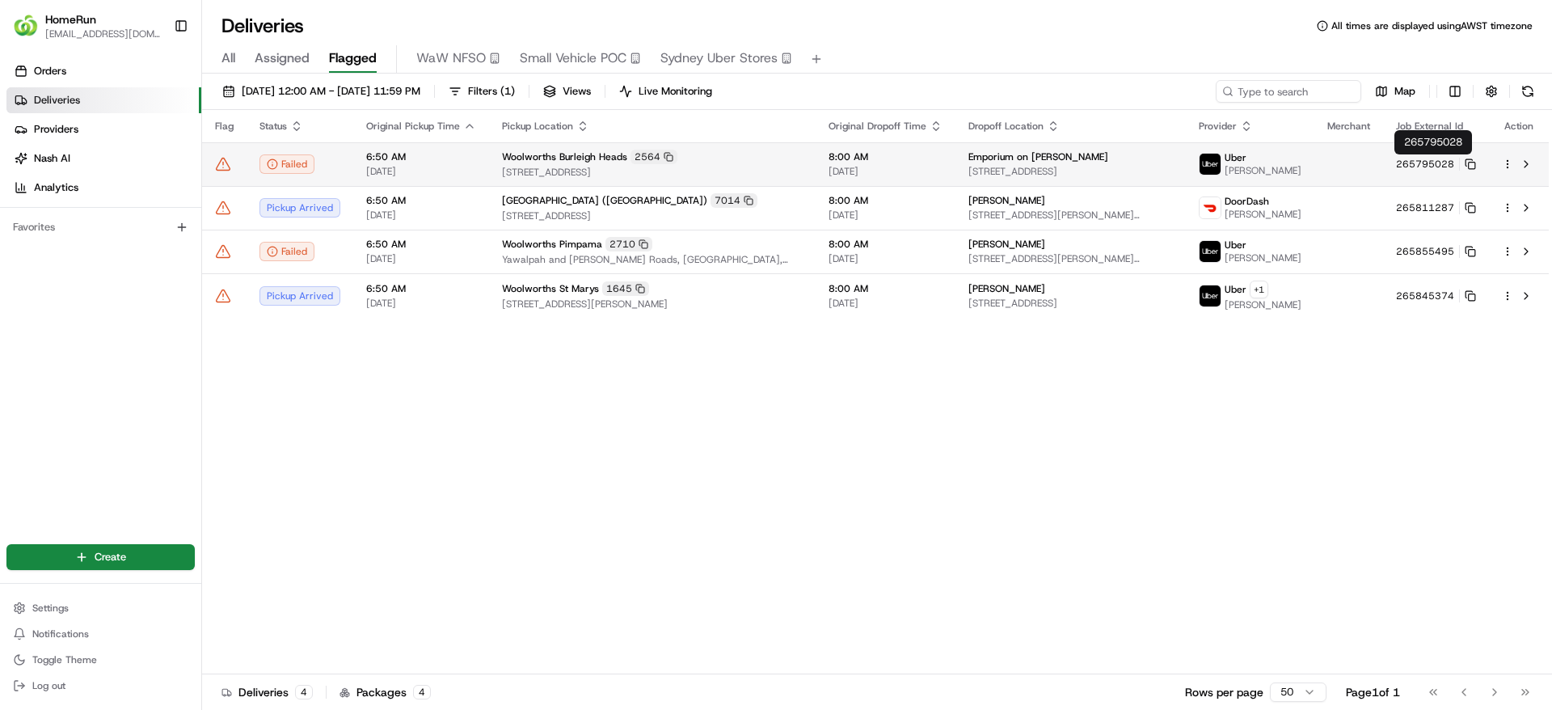
click at [1475, 163] on td "265795028" at bounding box center [1436, 164] width 106 height 44
click at [1469, 164] on rect at bounding box center [1472, 165] width 6 height 6
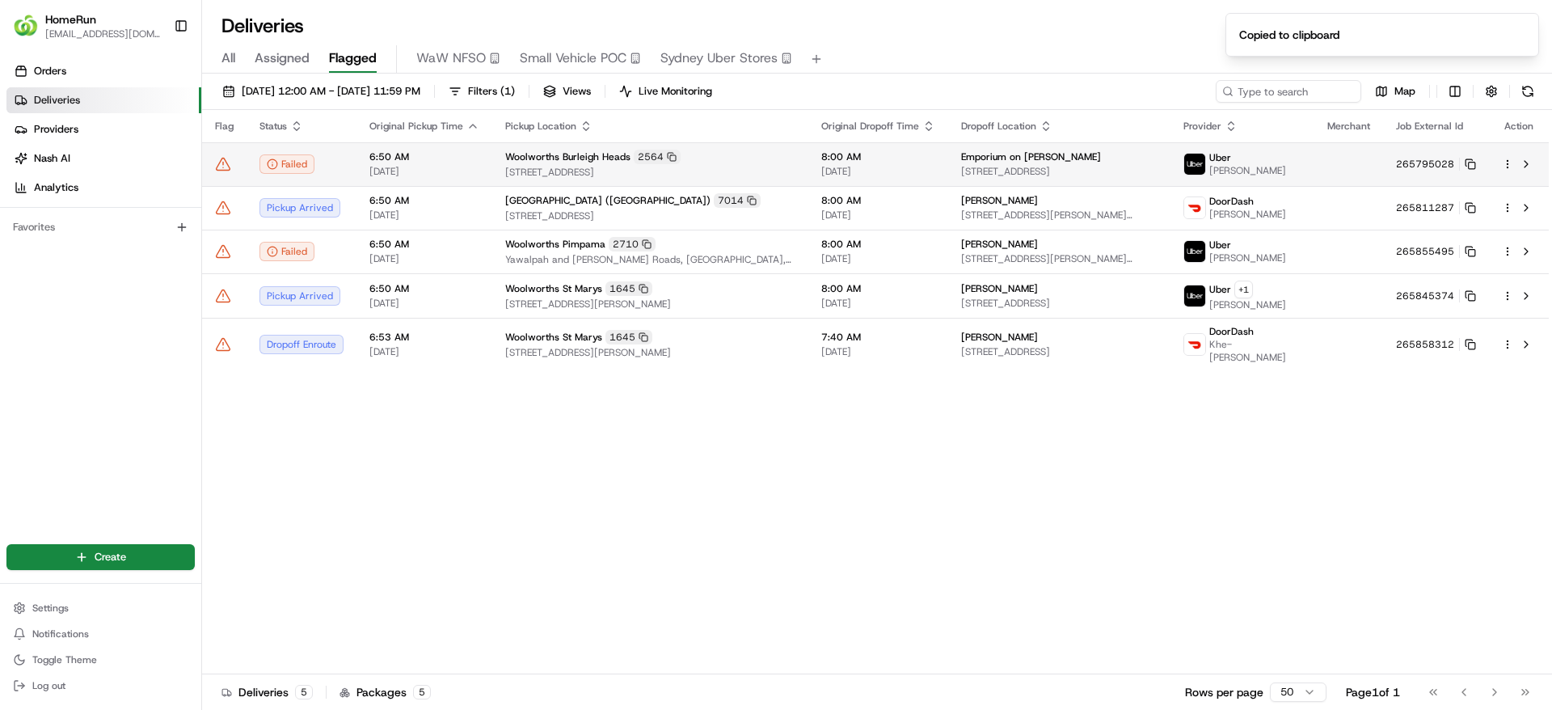
click at [821, 150] on span "8:00 AM" at bounding box center [878, 156] width 114 height 13
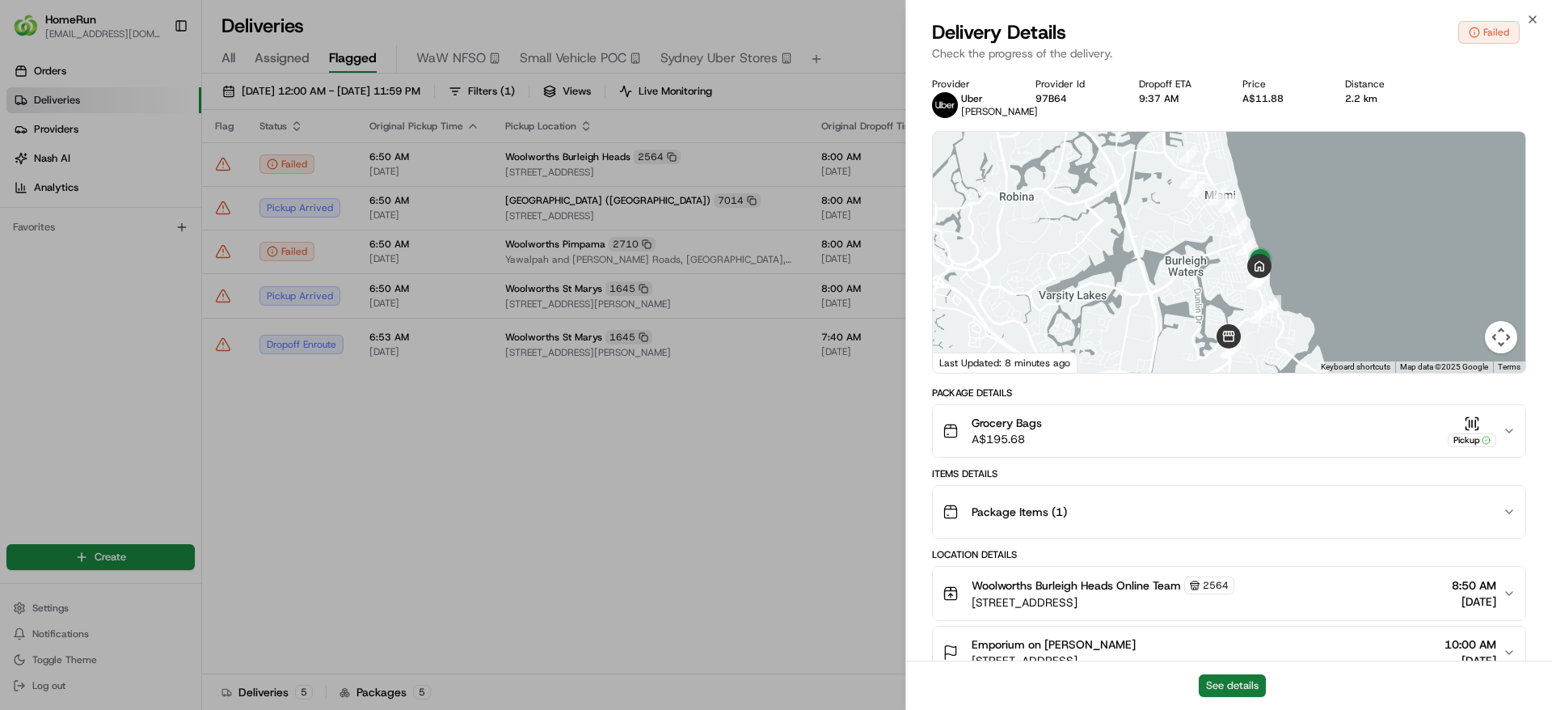
click at [1247, 694] on button "See details" at bounding box center [1232, 685] width 67 height 23
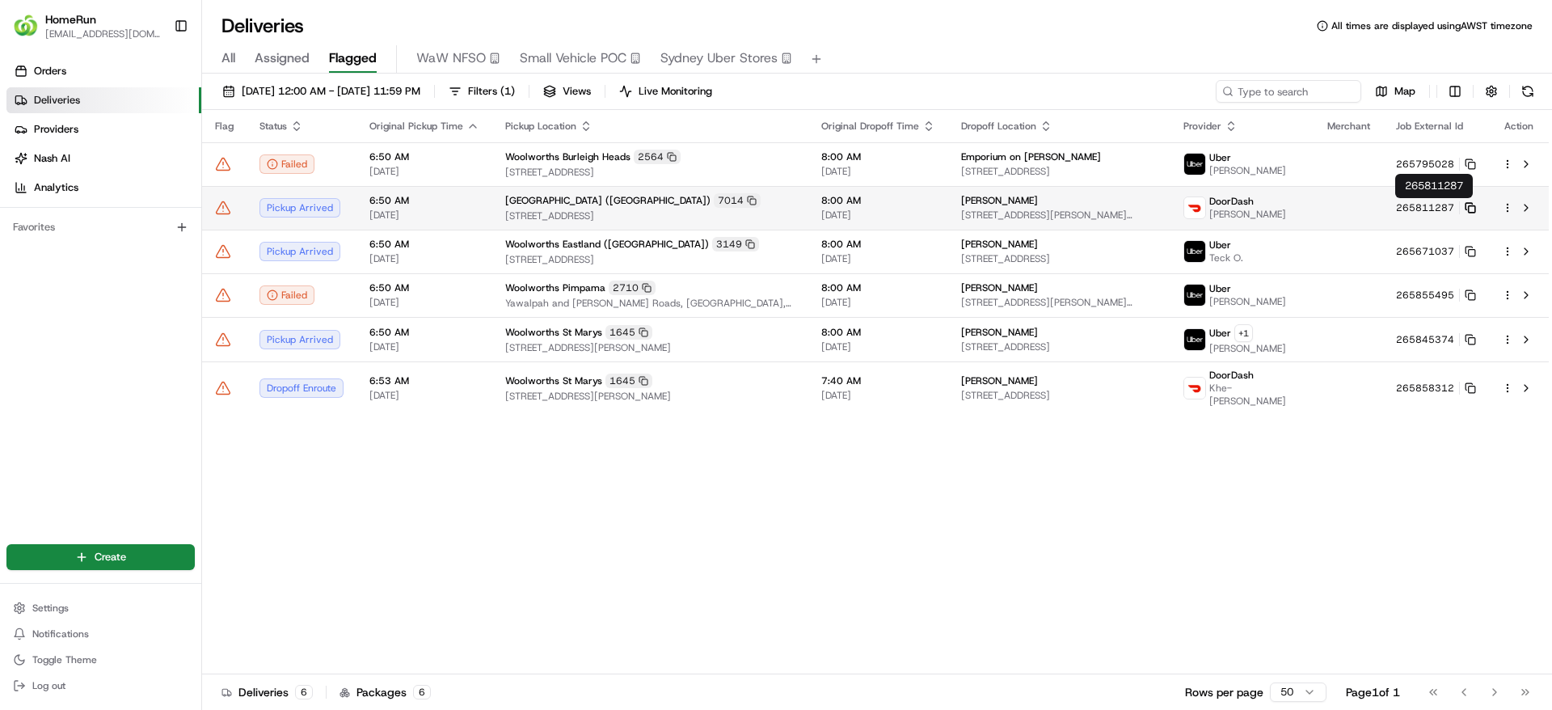
click at [1469, 207] on icon at bounding box center [1470, 207] width 11 height 11
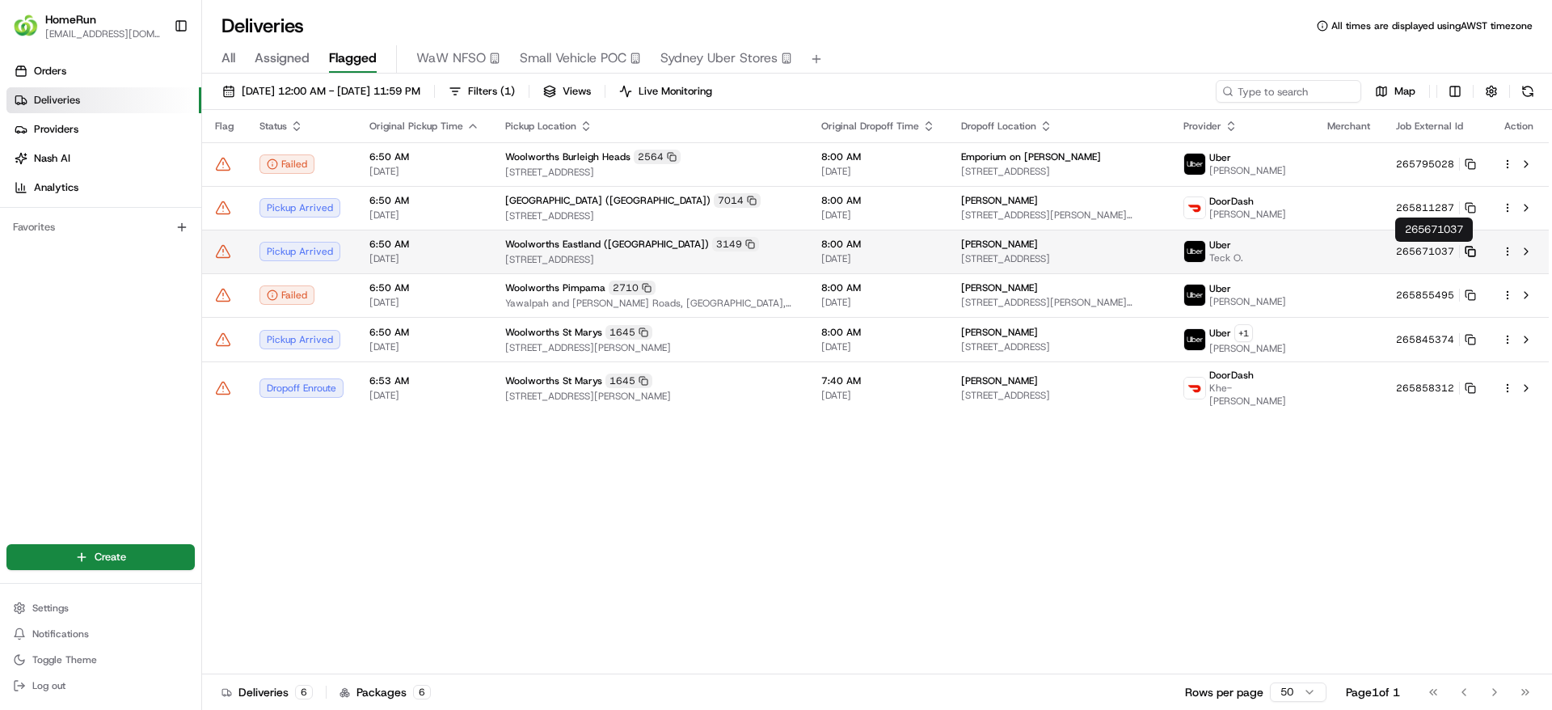
click at [1473, 252] on icon at bounding box center [1470, 251] width 11 height 11
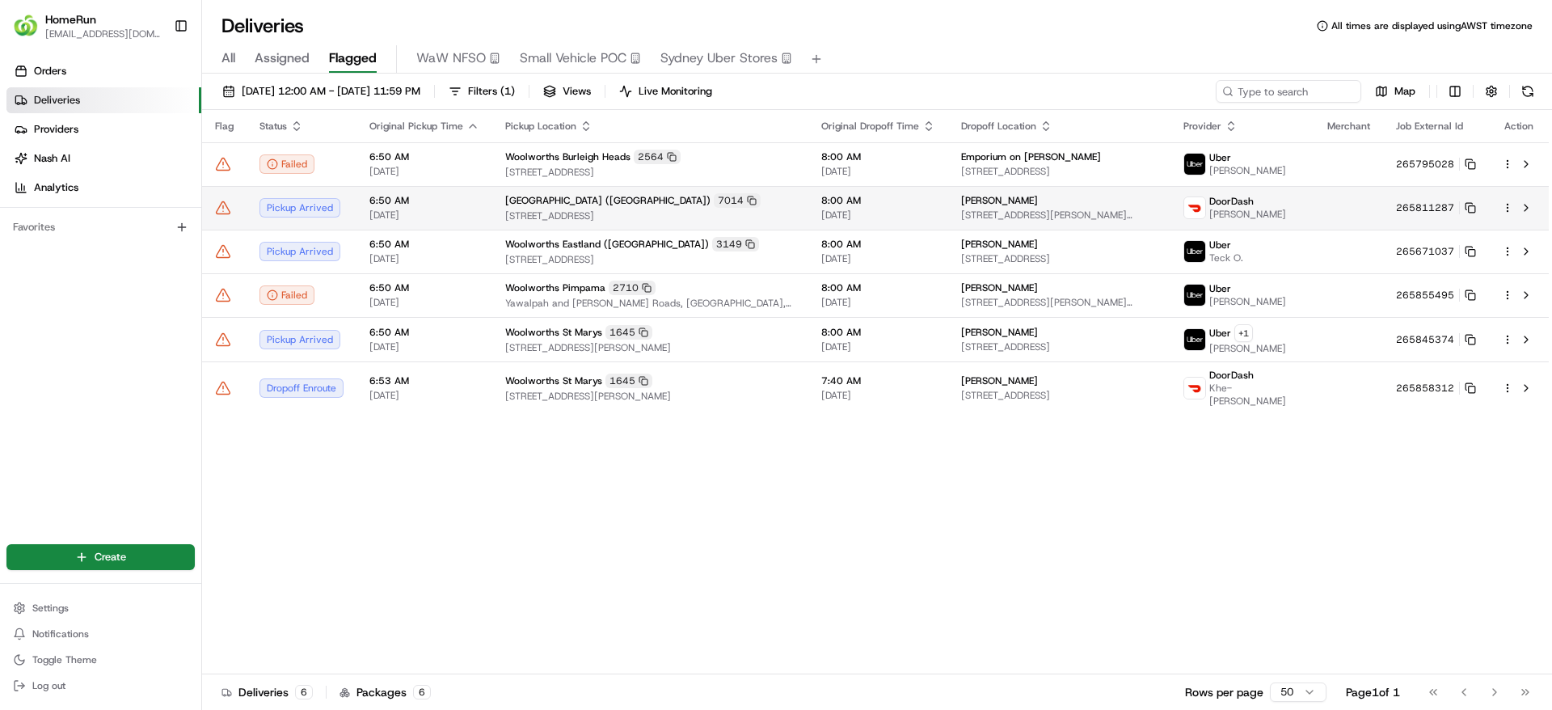
click at [1070, 217] on span "55 Alford St, Howrah, TAS 7018, AU" at bounding box center [1059, 215] width 196 height 13
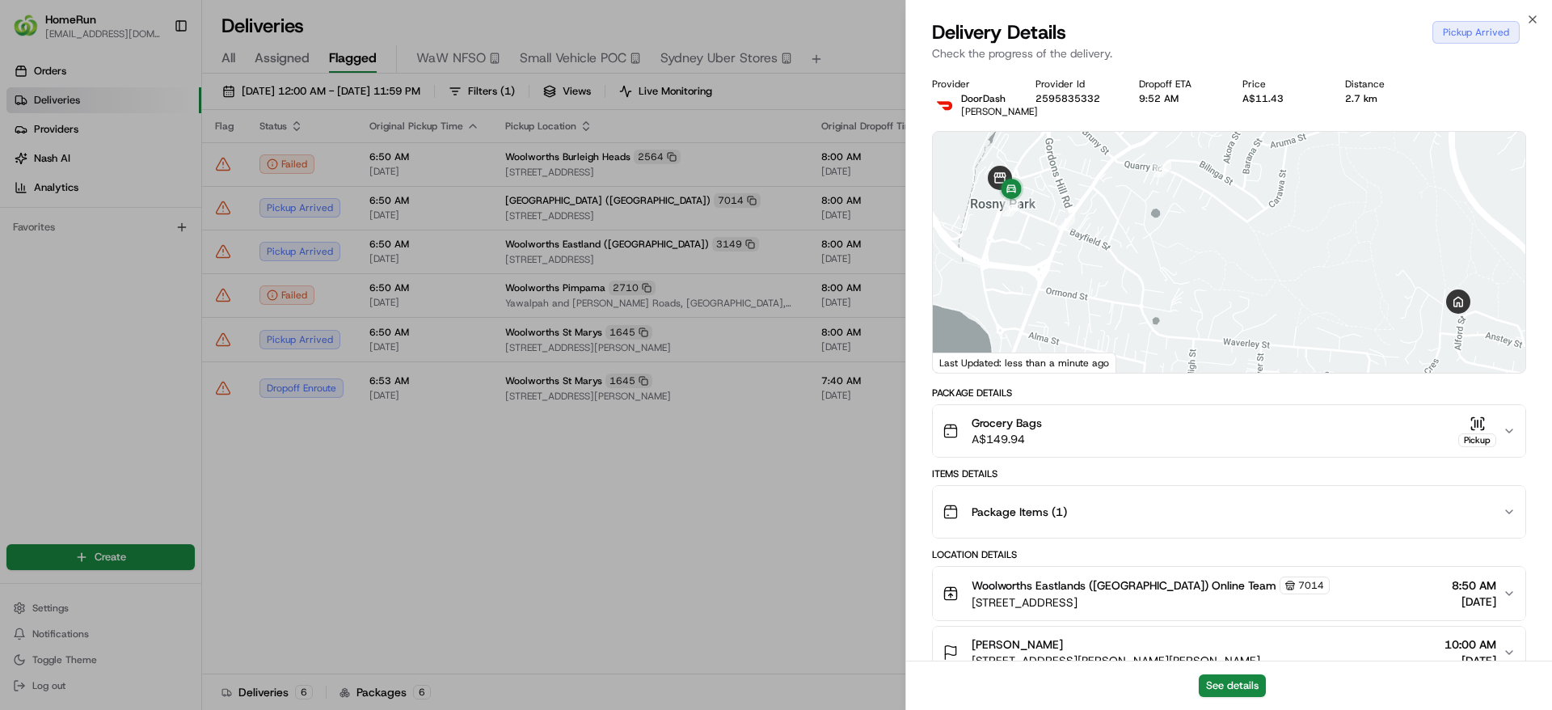
click at [1224, 674] on button "See details" at bounding box center [1232, 685] width 67 height 23
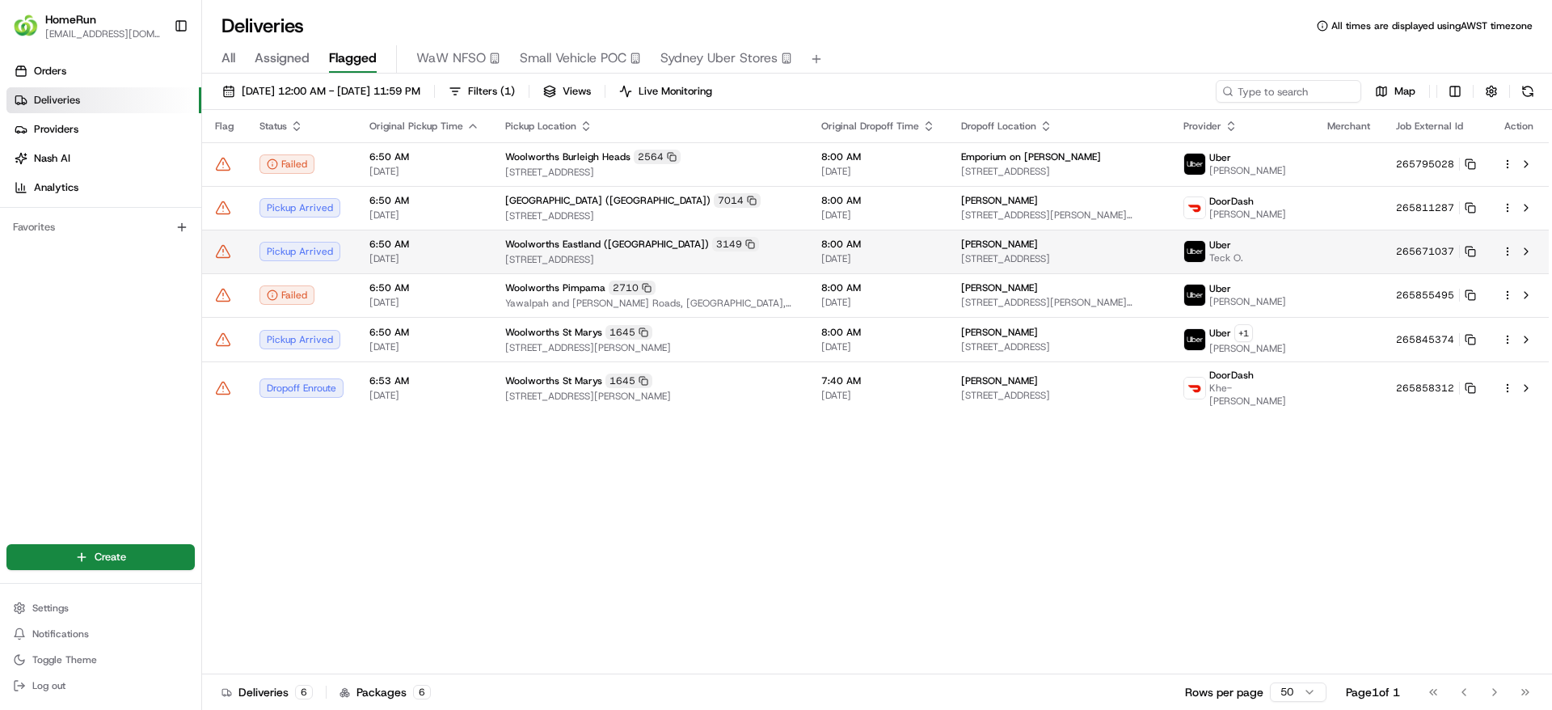
click at [598, 251] on div "Woolworths Eastland (Victoria) 3149" at bounding box center [650, 244] width 290 height 15
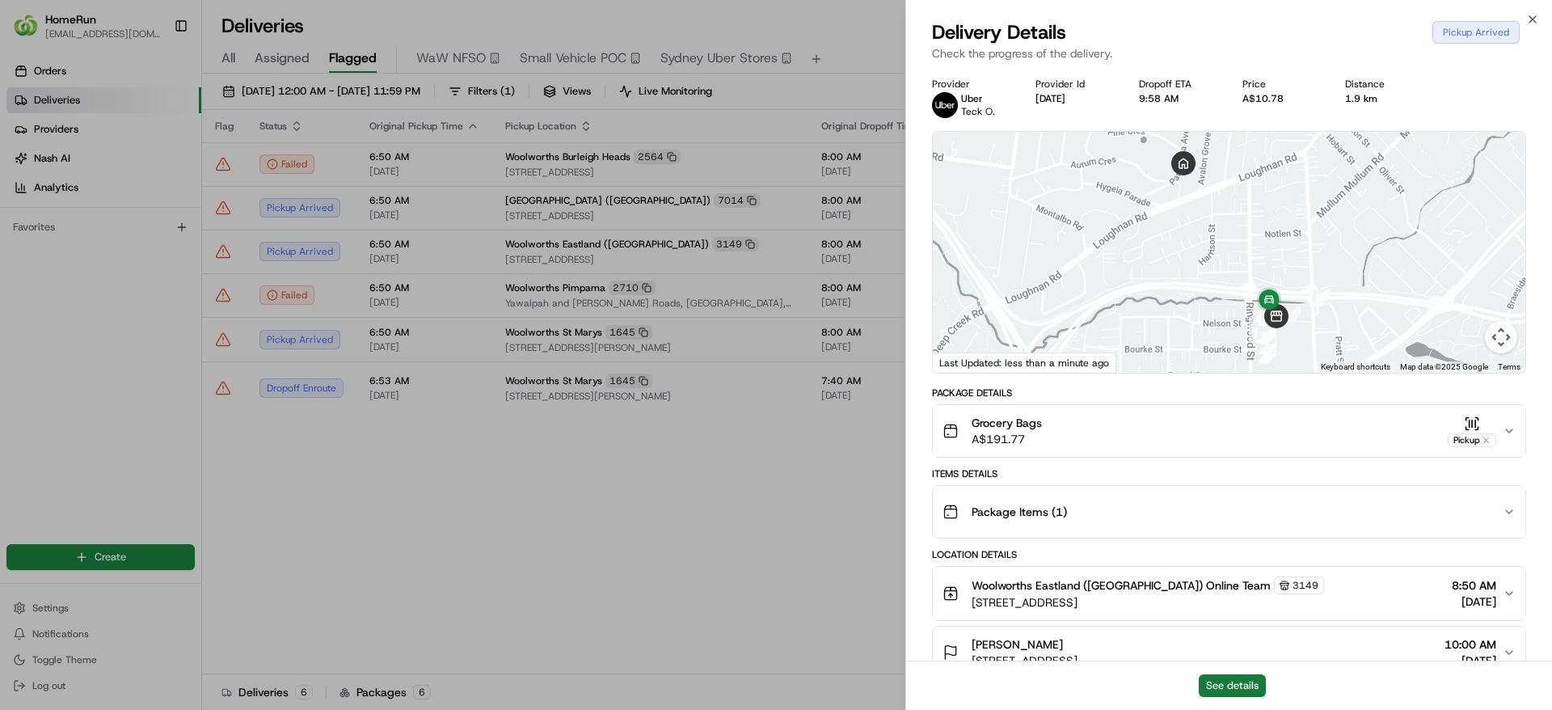
click at [1245, 692] on button "See details" at bounding box center [1232, 685] width 67 height 23
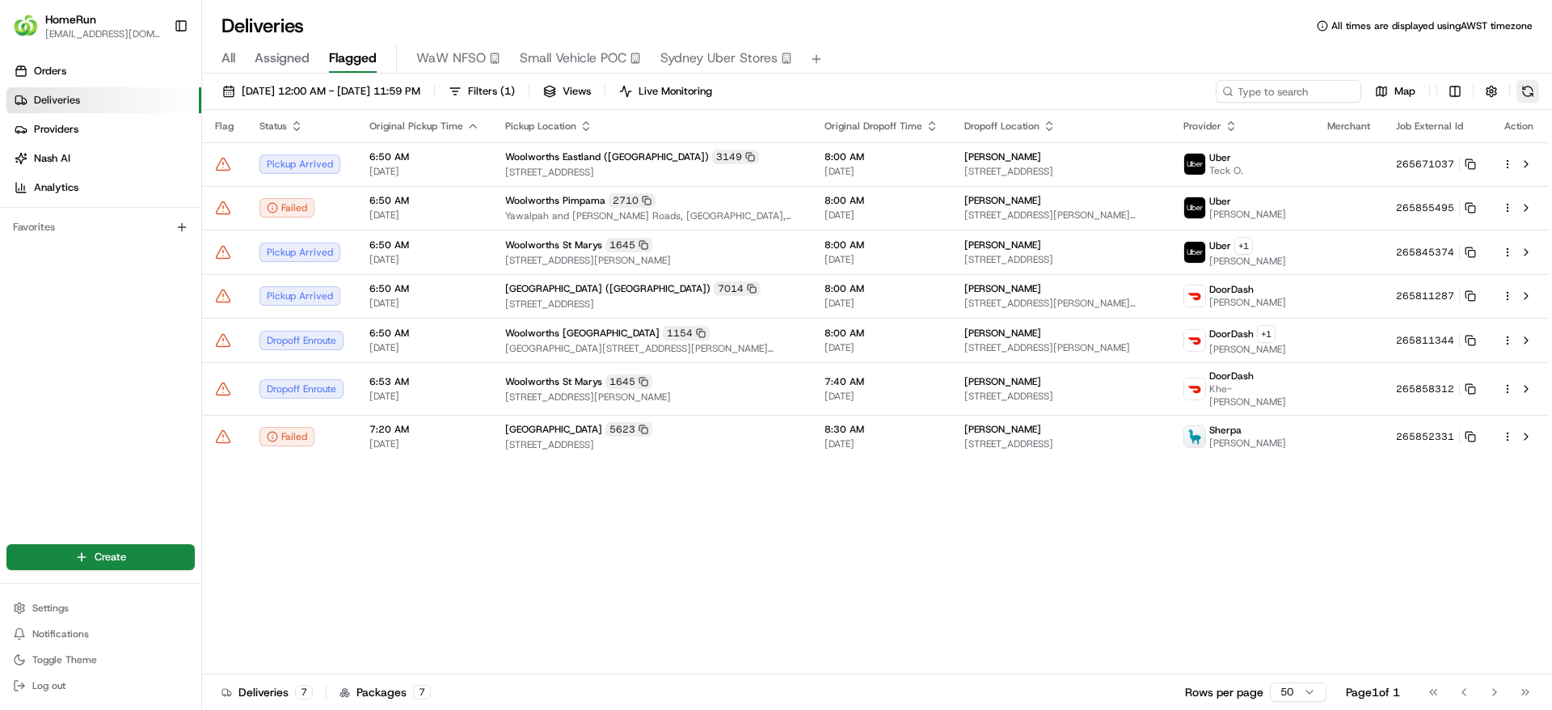
click at [1534, 91] on button at bounding box center [1528, 91] width 23 height 23
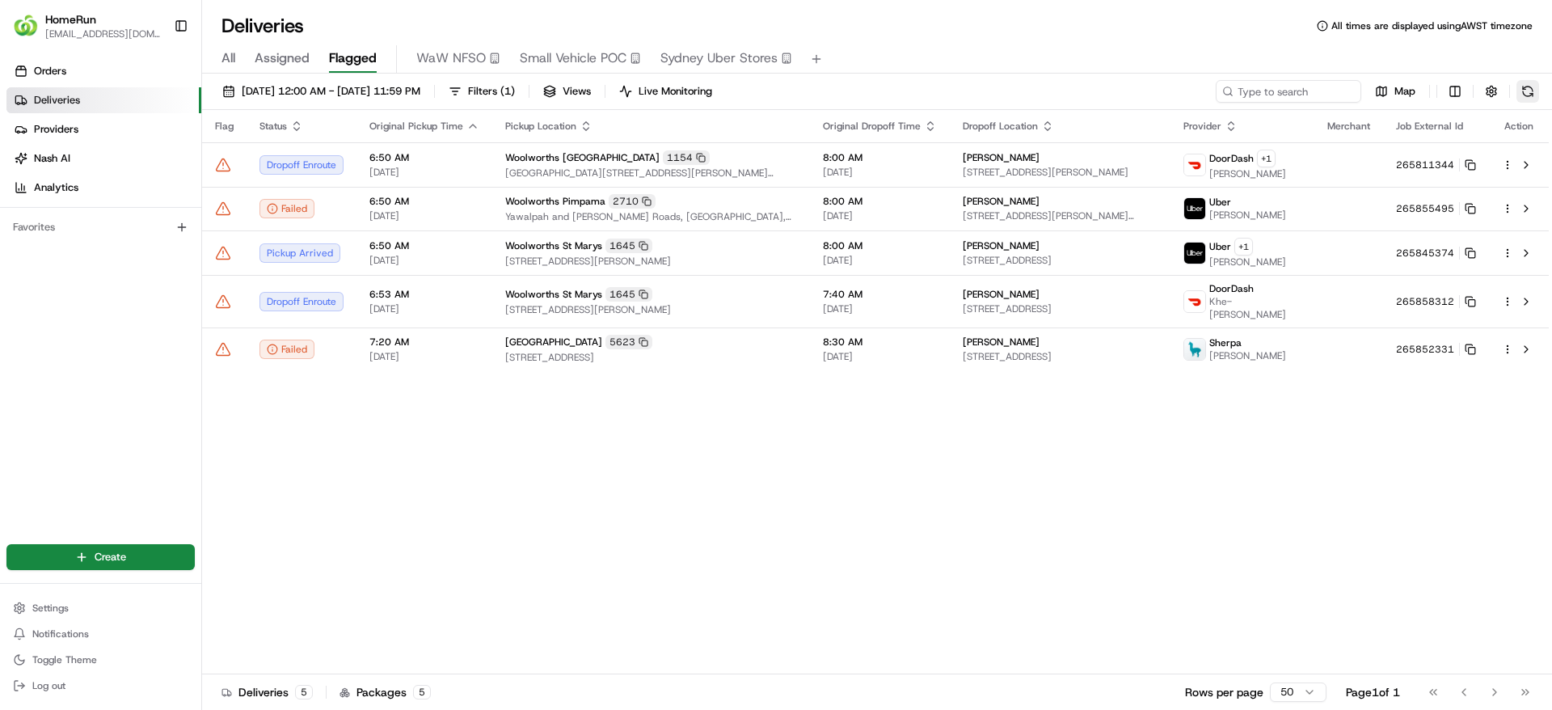
click at [1530, 88] on button at bounding box center [1528, 91] width 23 height 23
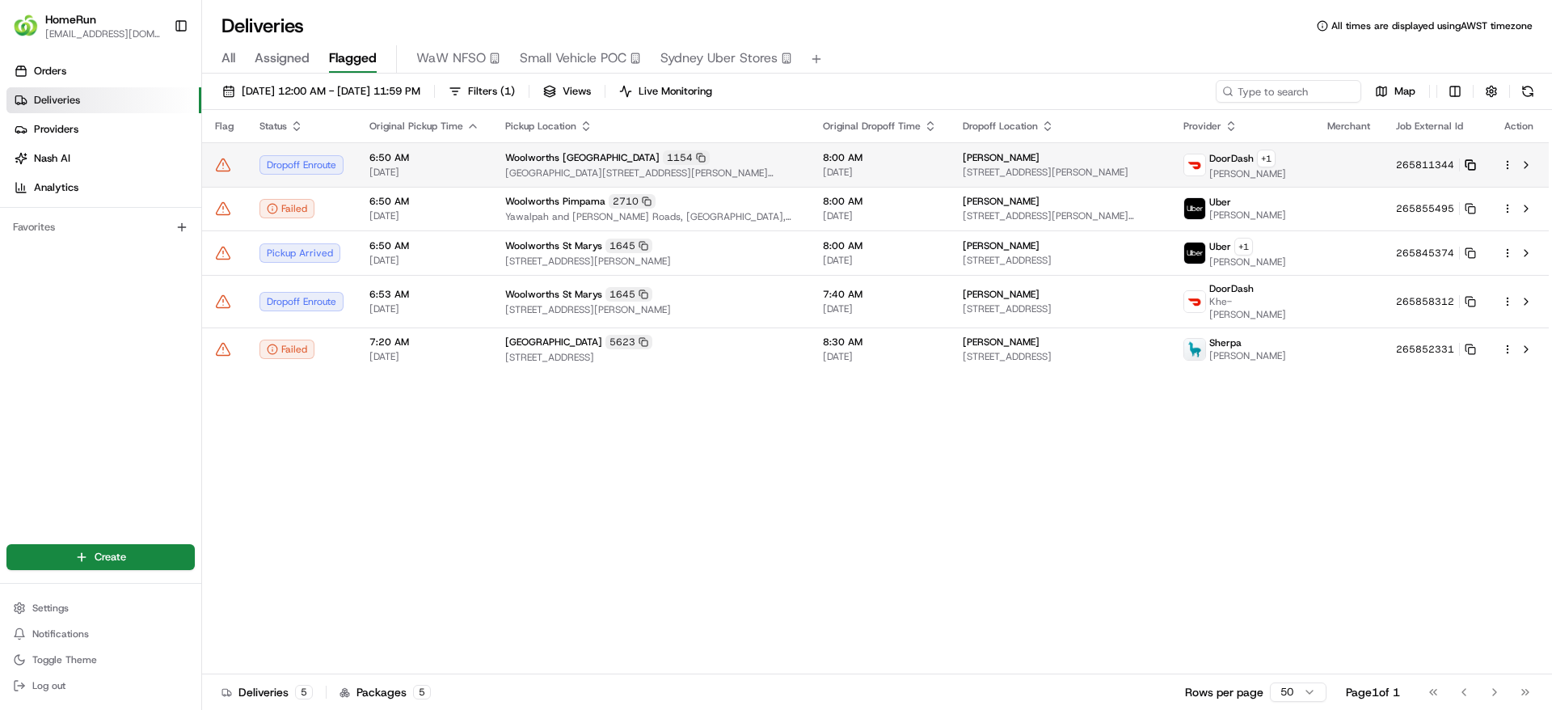
click at [1473, 164] on icon at bounding box center [1470, 164] width 11 height 11
click at [545, 180] on td "Woolworths Emu Plains 1154 Lennox Shopping Centre, Cnr Great Western Highway An…" at bounding box center [651, 164] width 318 height 44
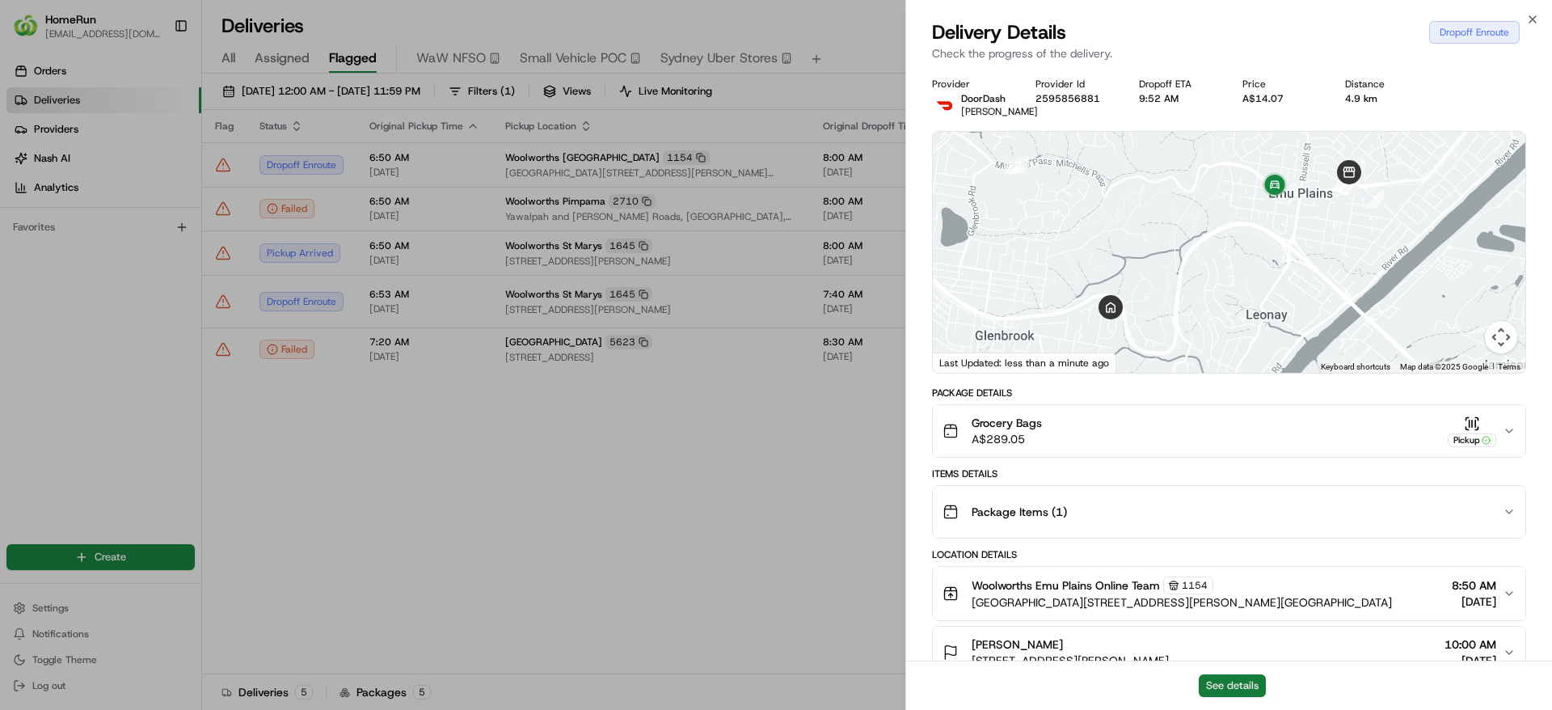
click at [1251, 684] on button "See details" at bounding box center [1232, 685] width 67 height 23
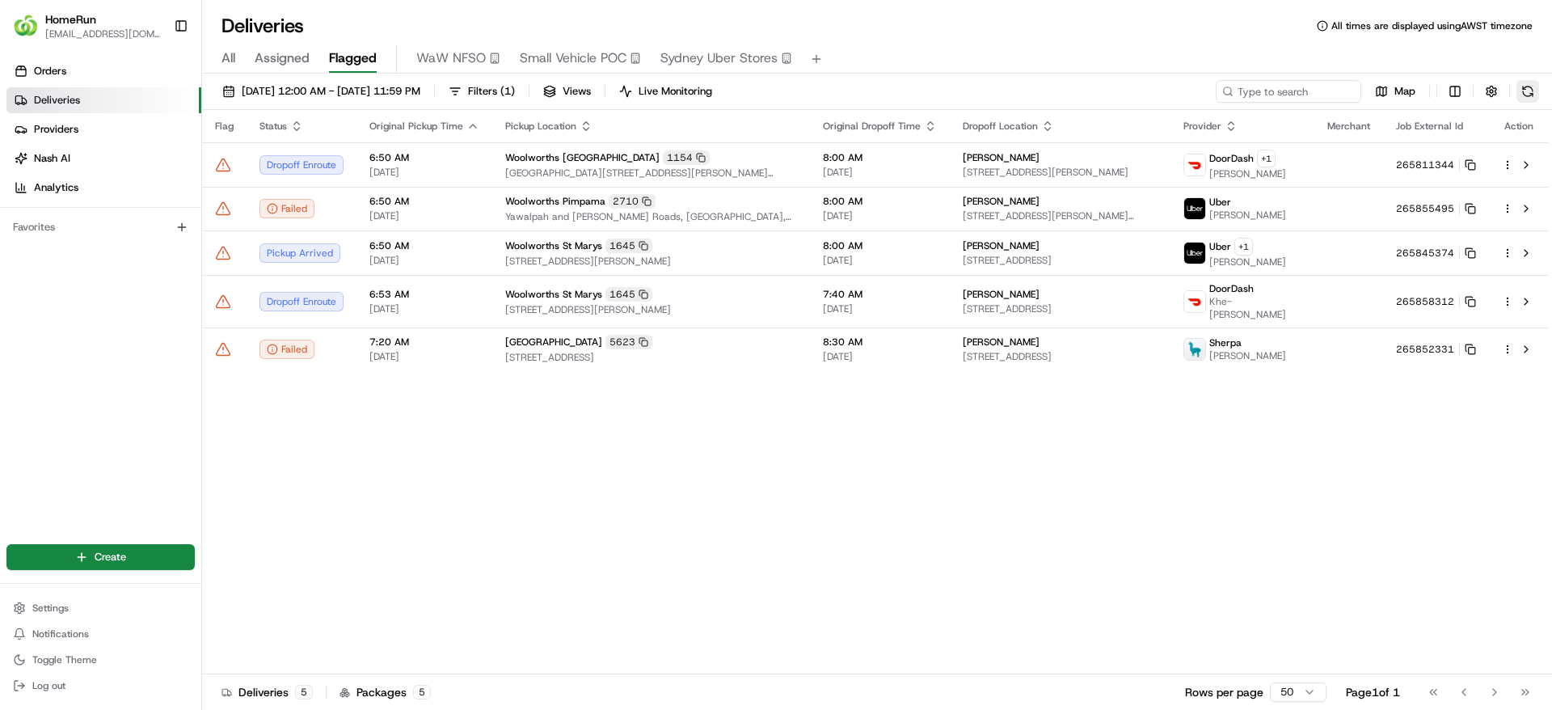
click at [1527, 89] on button at bounding box center [1528, 91] width 23 height 23
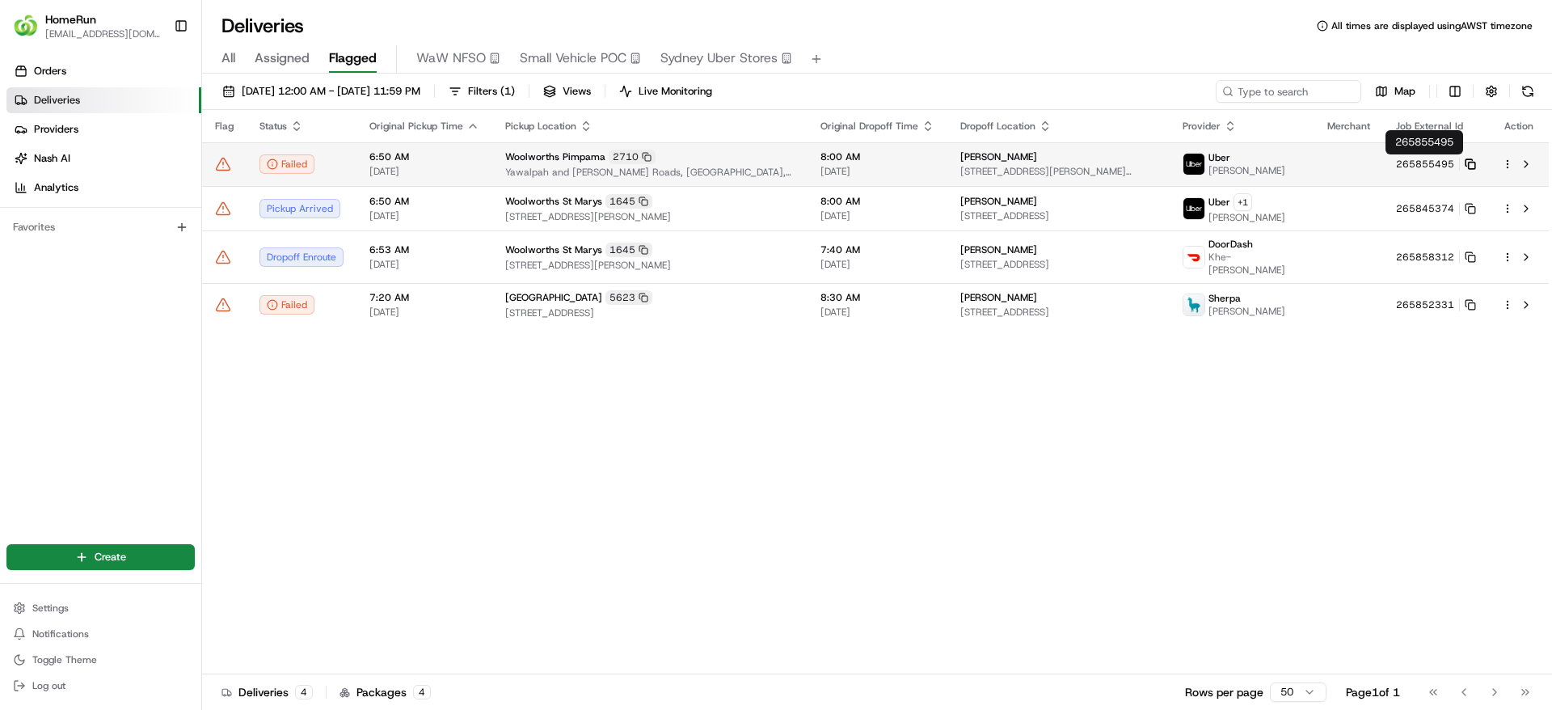
click at [1465, 167] on icon at bounding box center [1470, 163] width 11 height 11
click at [1169, 165] on td "Valentina Dragarska 33 Amy Dr, Coomera, QLD 4209, AU" at bounding box center [1058, 164] width 223 height 44
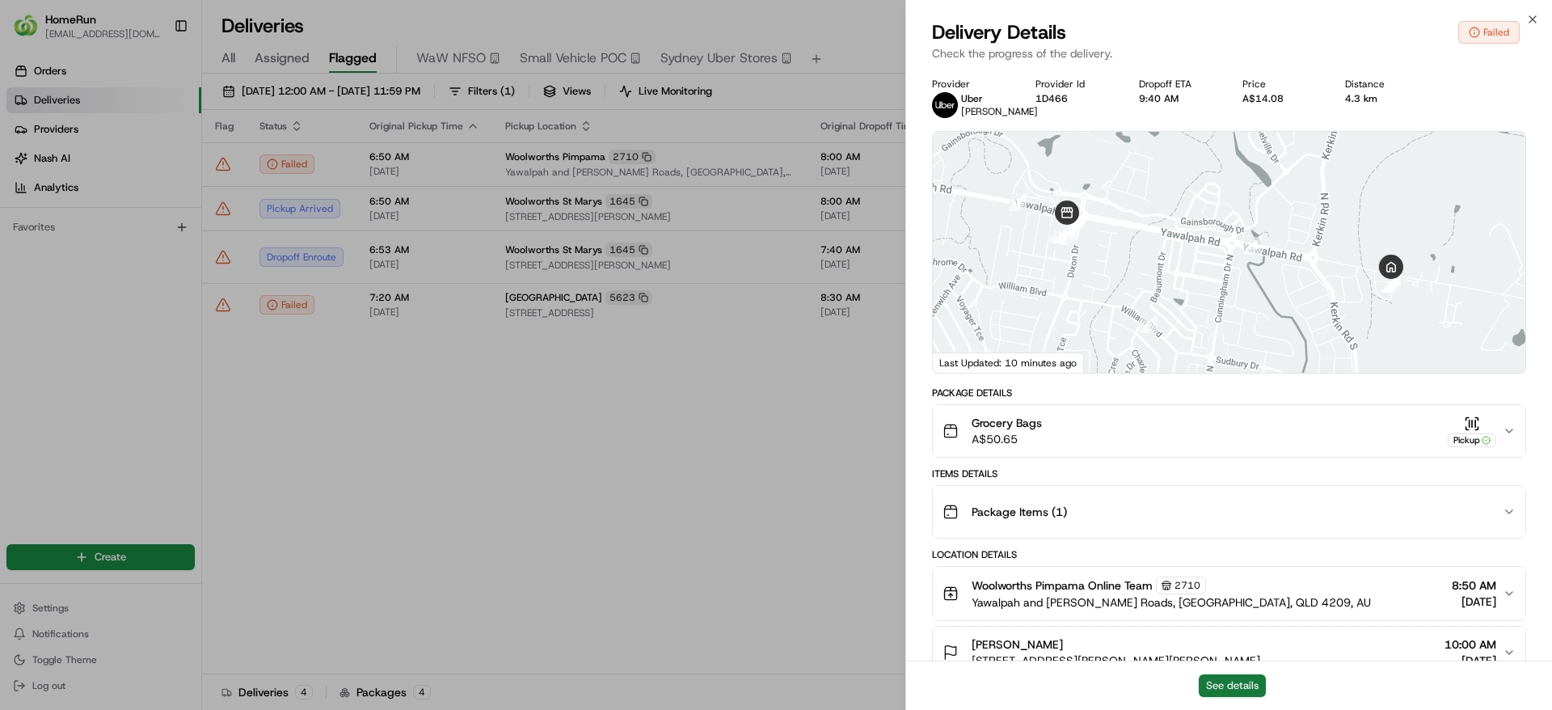
click at [1250, 675] on button "See details" at bounding box center [1232, 685] width 67 height 23
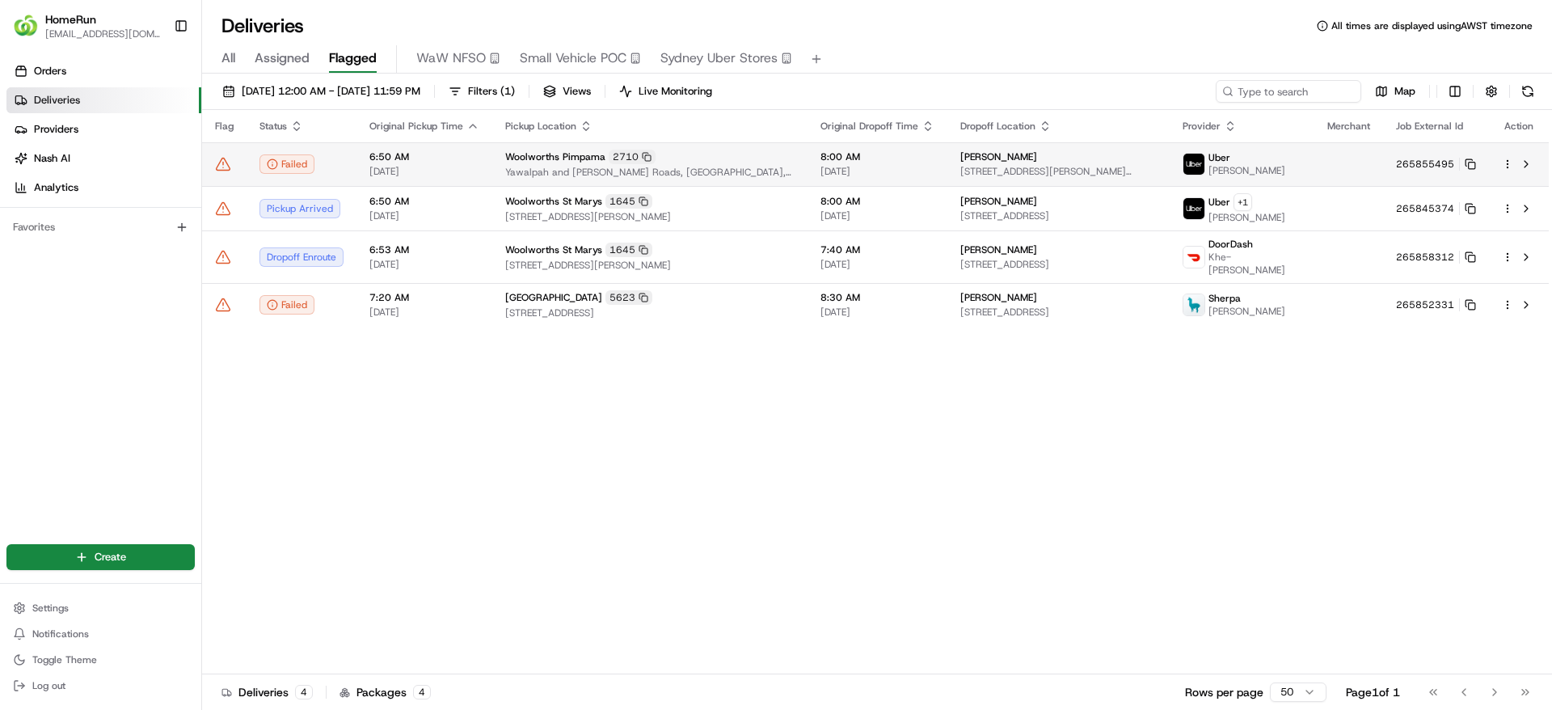
click at [1146, 160] on div "Valentina Dragarska" at bounding box center [1058, 156] width 197 height 13
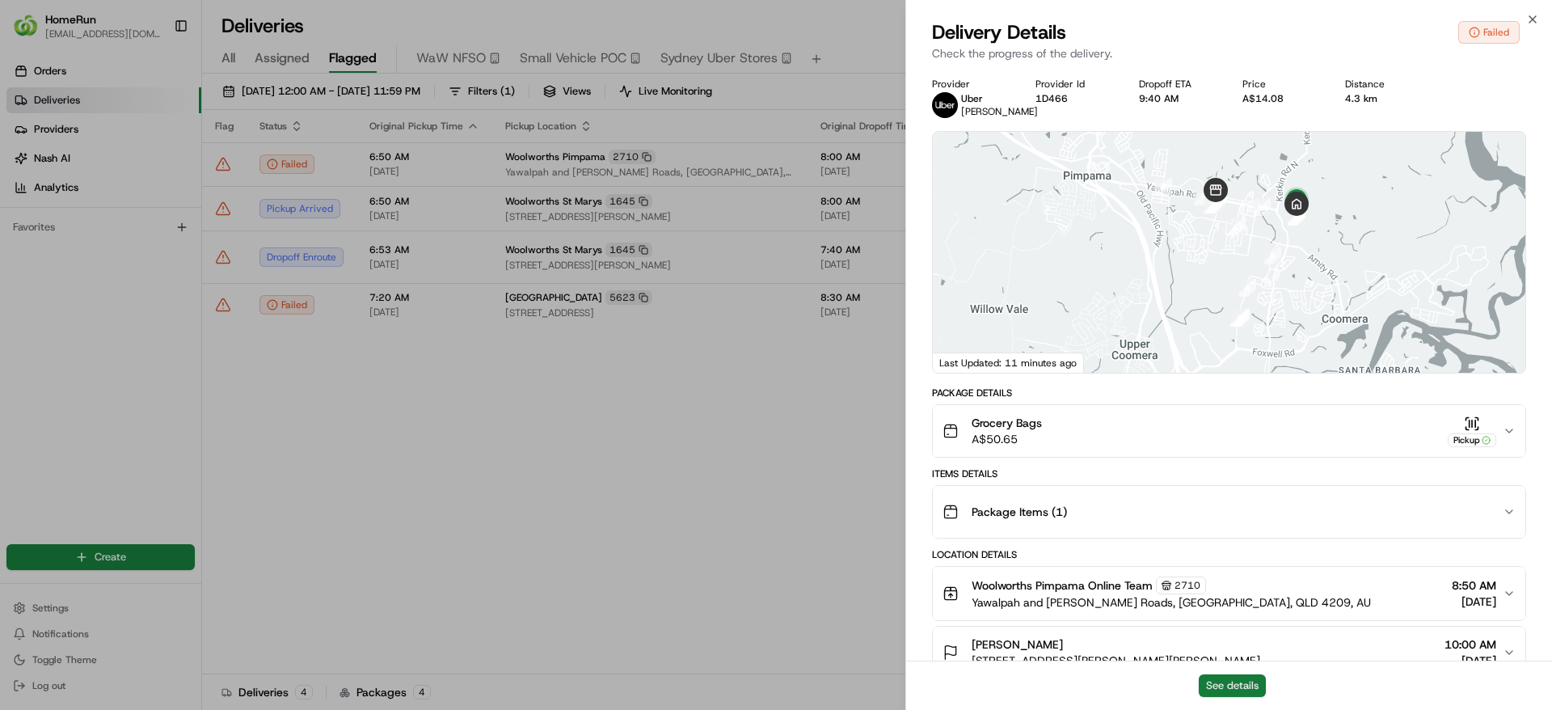
click at [1239, 684] on button "See details" at bounding box center [1232, 685] width 67 height 23
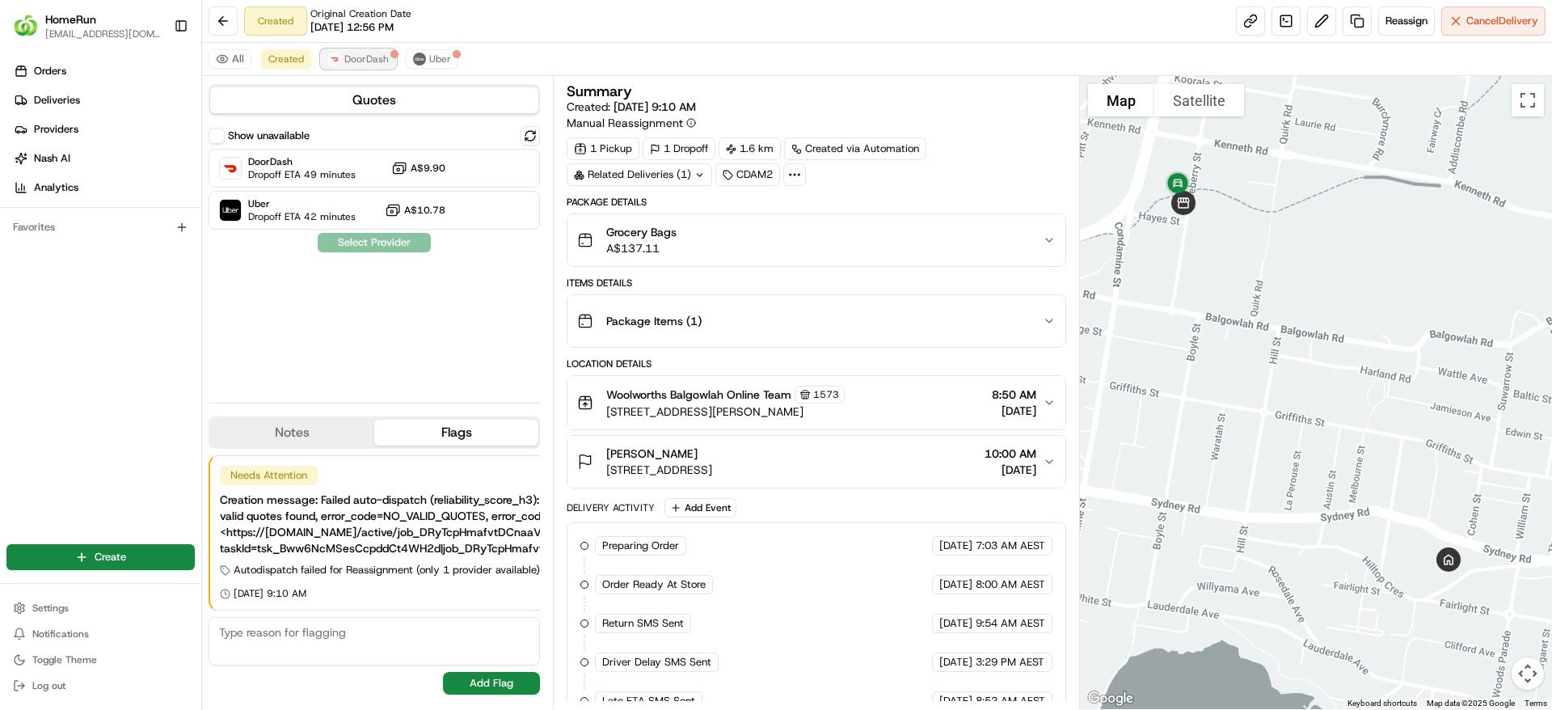
click at [374, 67] on button "DoorDash" at bounding box center [358, 58] width 75 height 19
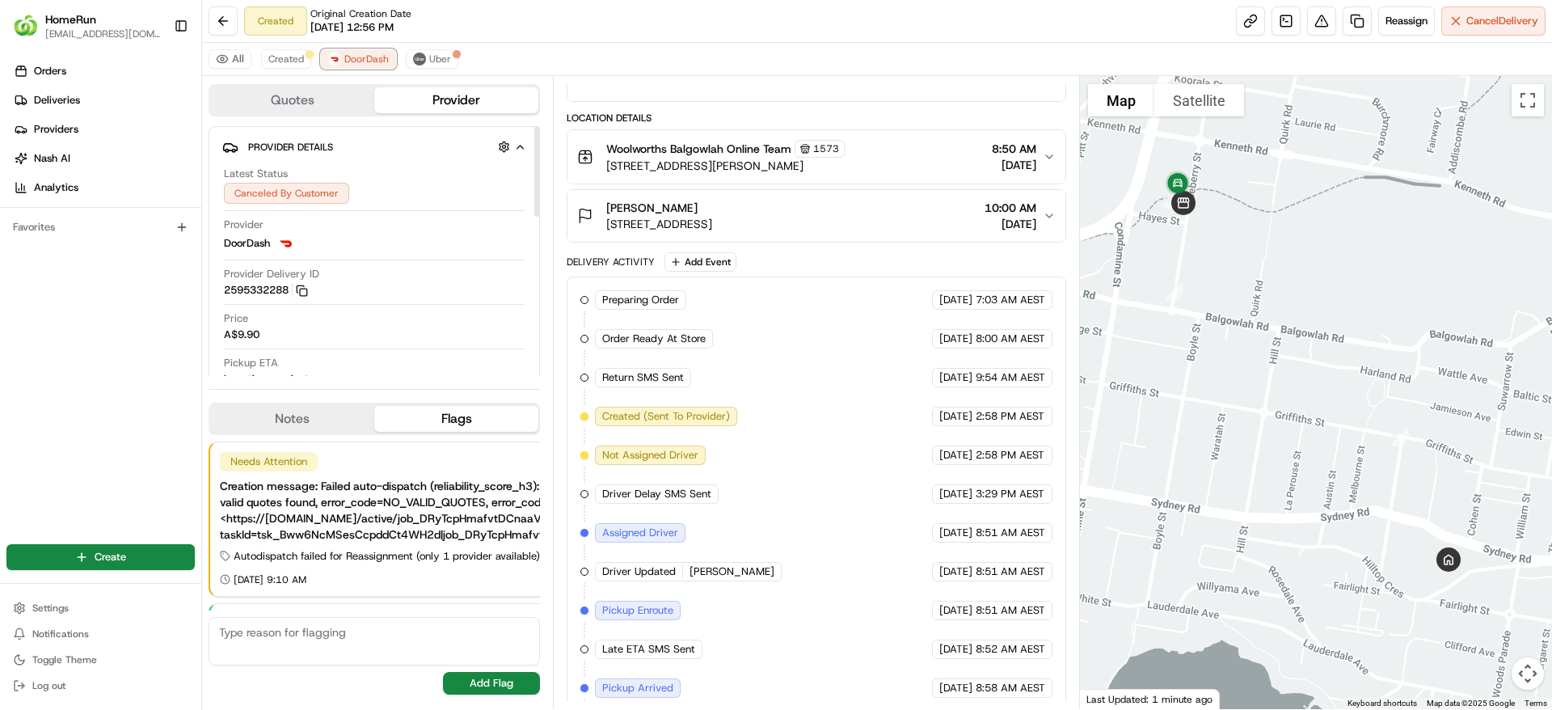
scroll to position [295, 0]
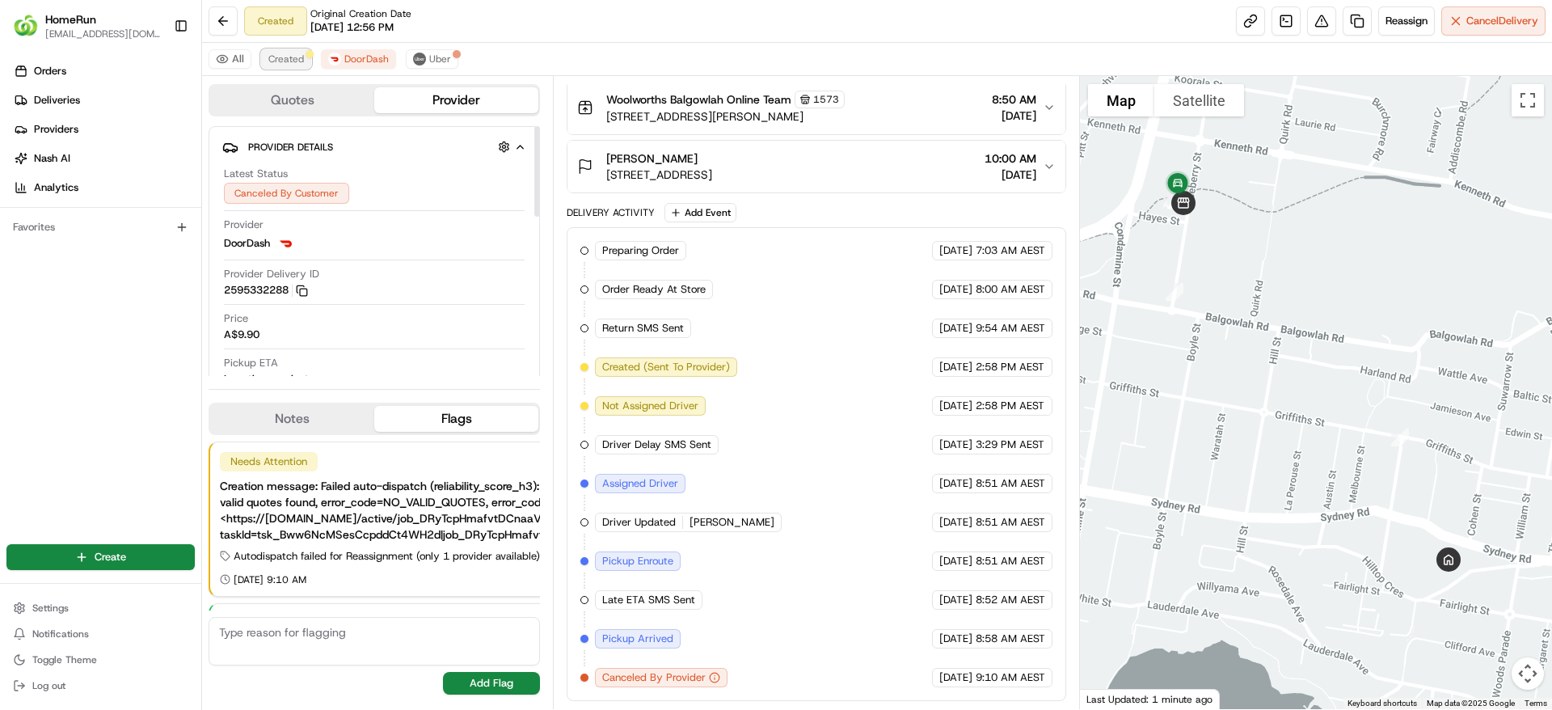
click at [281, 63] on span "Created" at bounding box center [286, 59] width 36 height 13
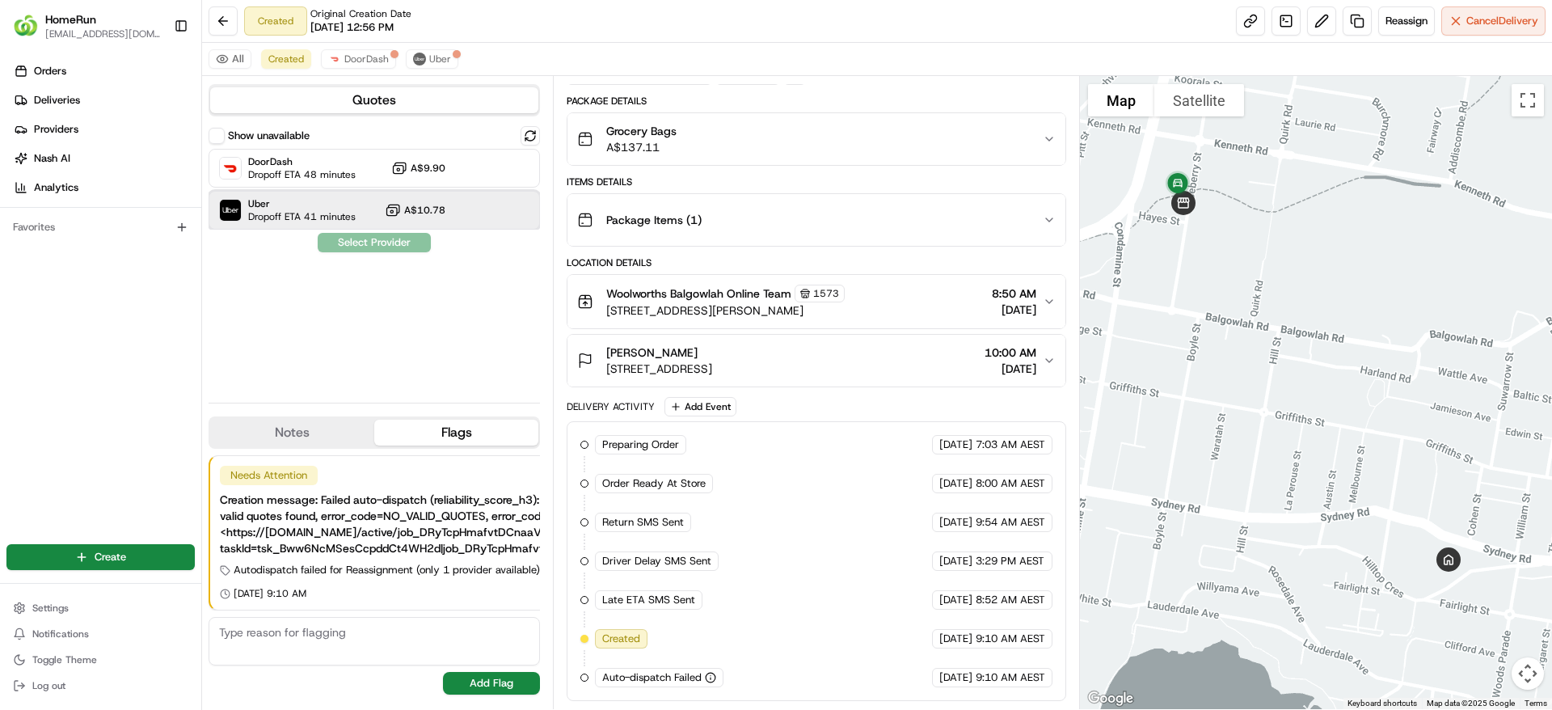
click at [510, 215] on div "Uber Dropoff ETA 41 minutes A$10.78" at bounding box center [374, 210] width 331 height 39
click at [402, 238] on button "Assign Provider" at bounding box center [374, 242] width 115 height 19
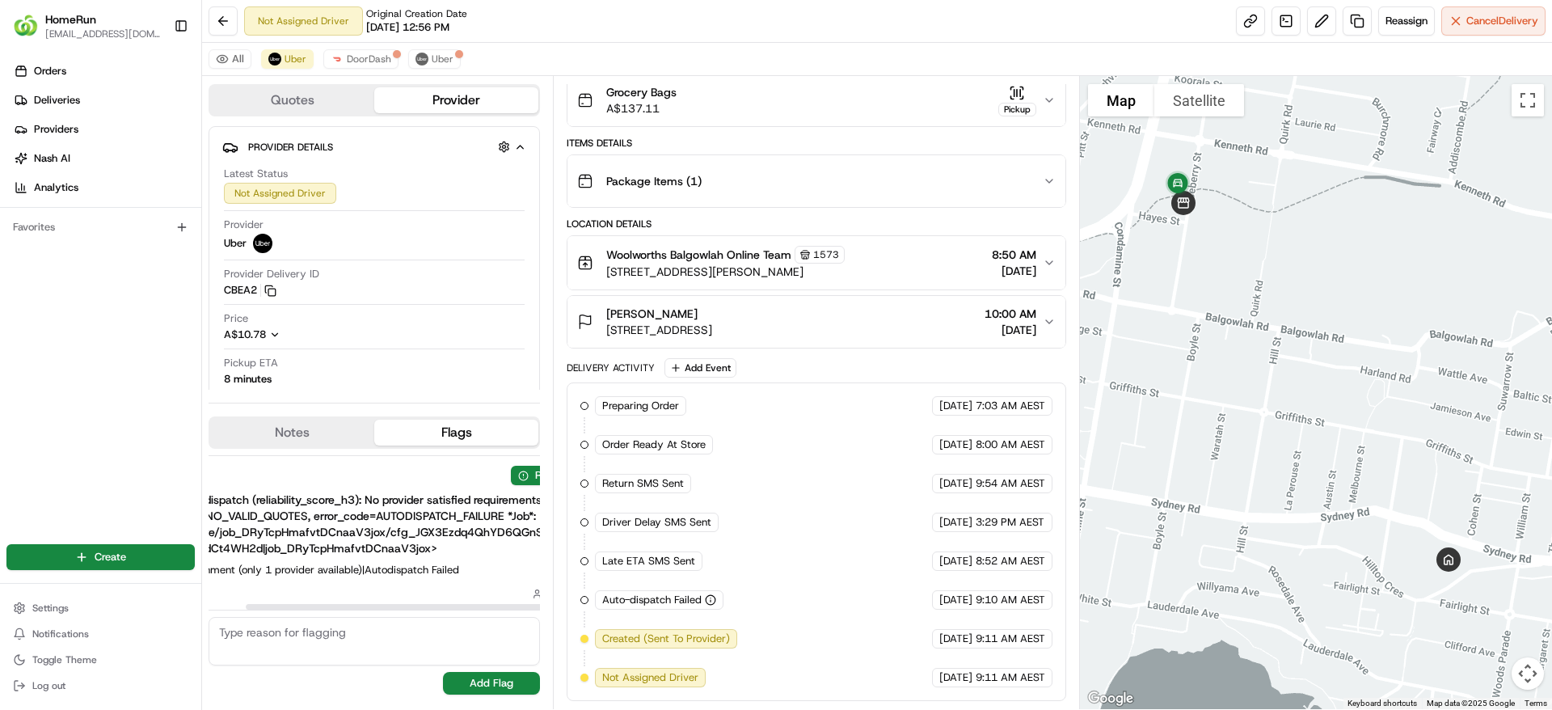
scroll to position [0, 231]
drag, startPoint x: 407, startPoint y: 606, endPoint x: 553, endPoint y: 624, distance: 147.5
click at [553, 610] on div at bounding box center [510, 607] width 330 height 6
click at [492, 478] on button "Resolve" at bounding box center [496, 475] width 68 height 19
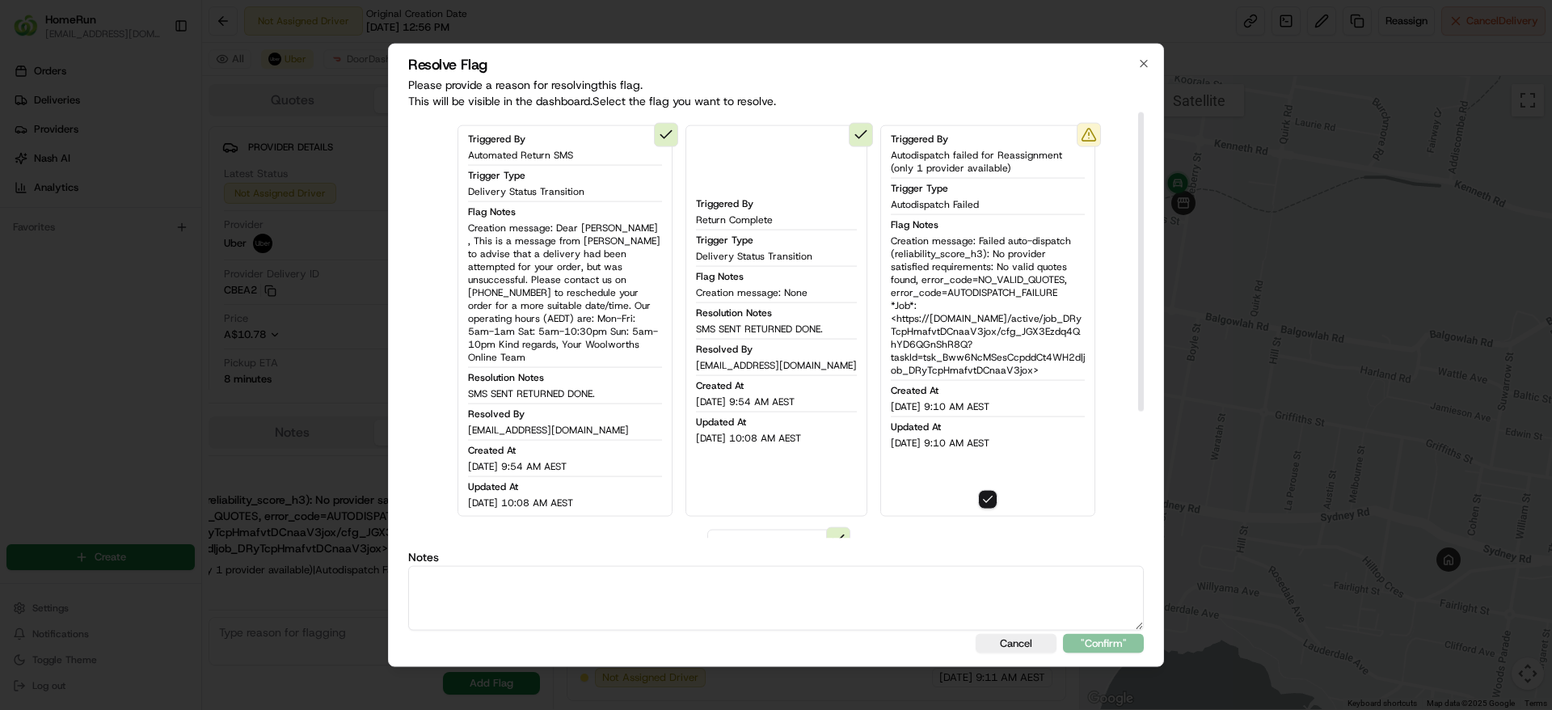
click at [573, 609] on textarea at bounding box center [776, 597] width 736 height 65
type textarea "Dispatch error - reassigned for ASAP"
click at [1082, 638] on button ""Confirm"" at bounding box center [1103, 642] width 81 height 19
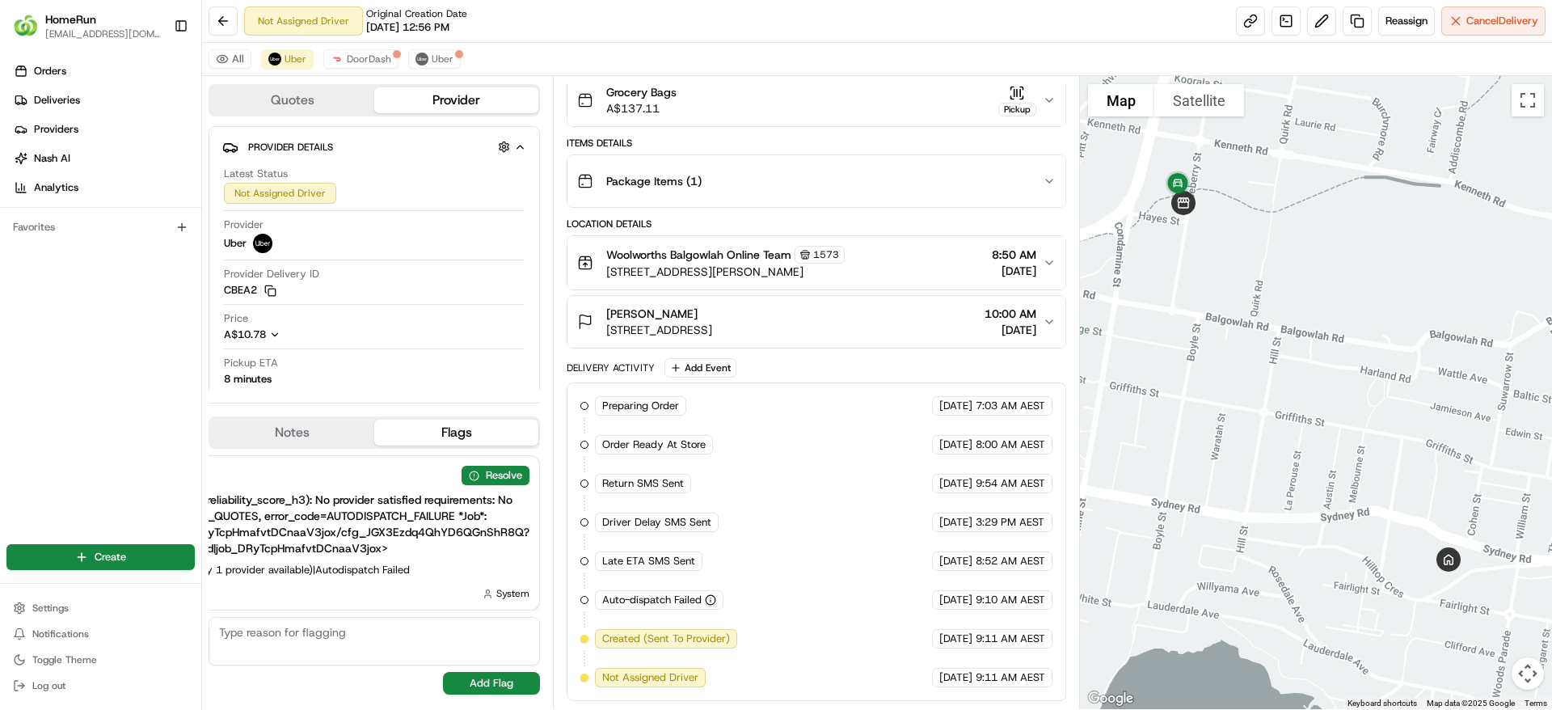
scroll to position [11, 207]
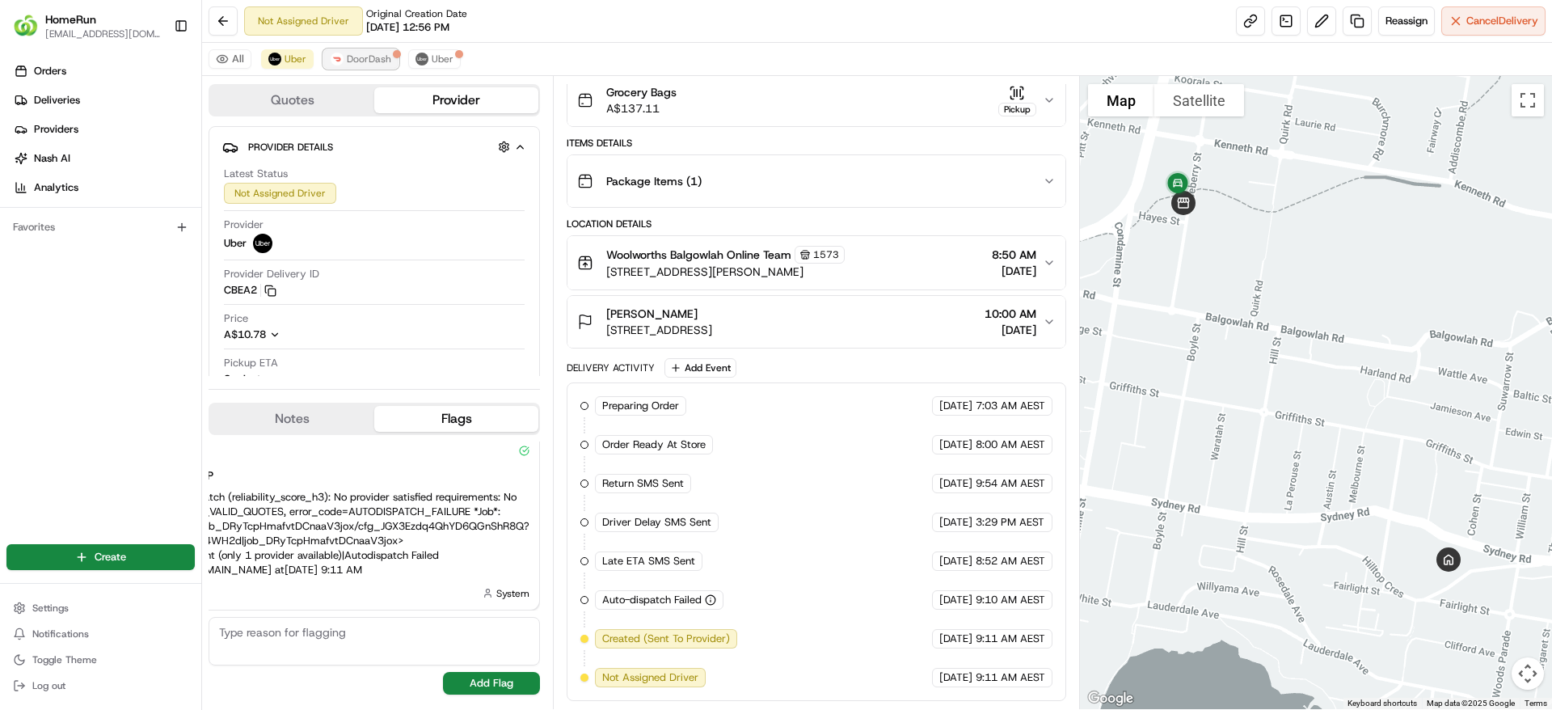
click at [386, 67] on button "DoorDash" at bounding box center [360, 58] width 75 height 19
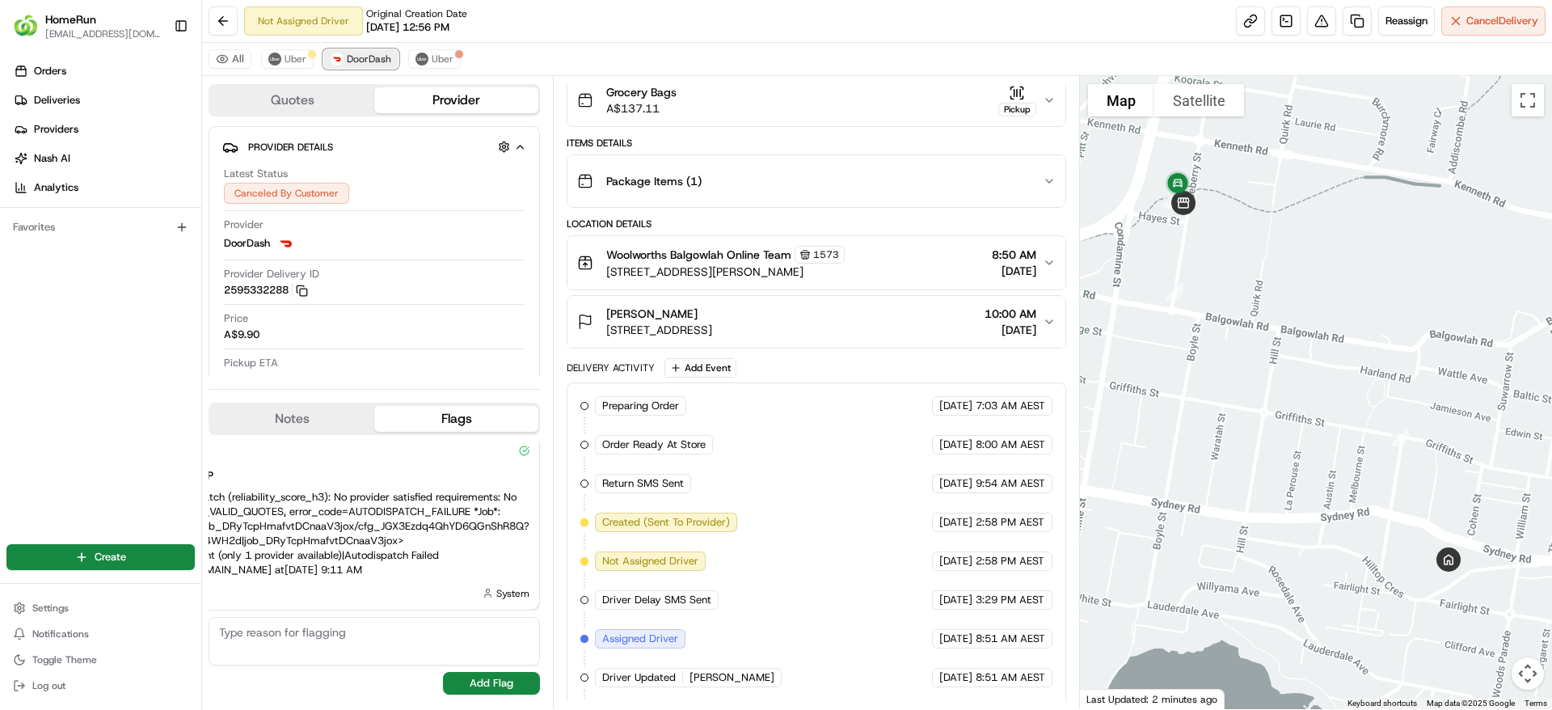
scroll to position [295, 0]
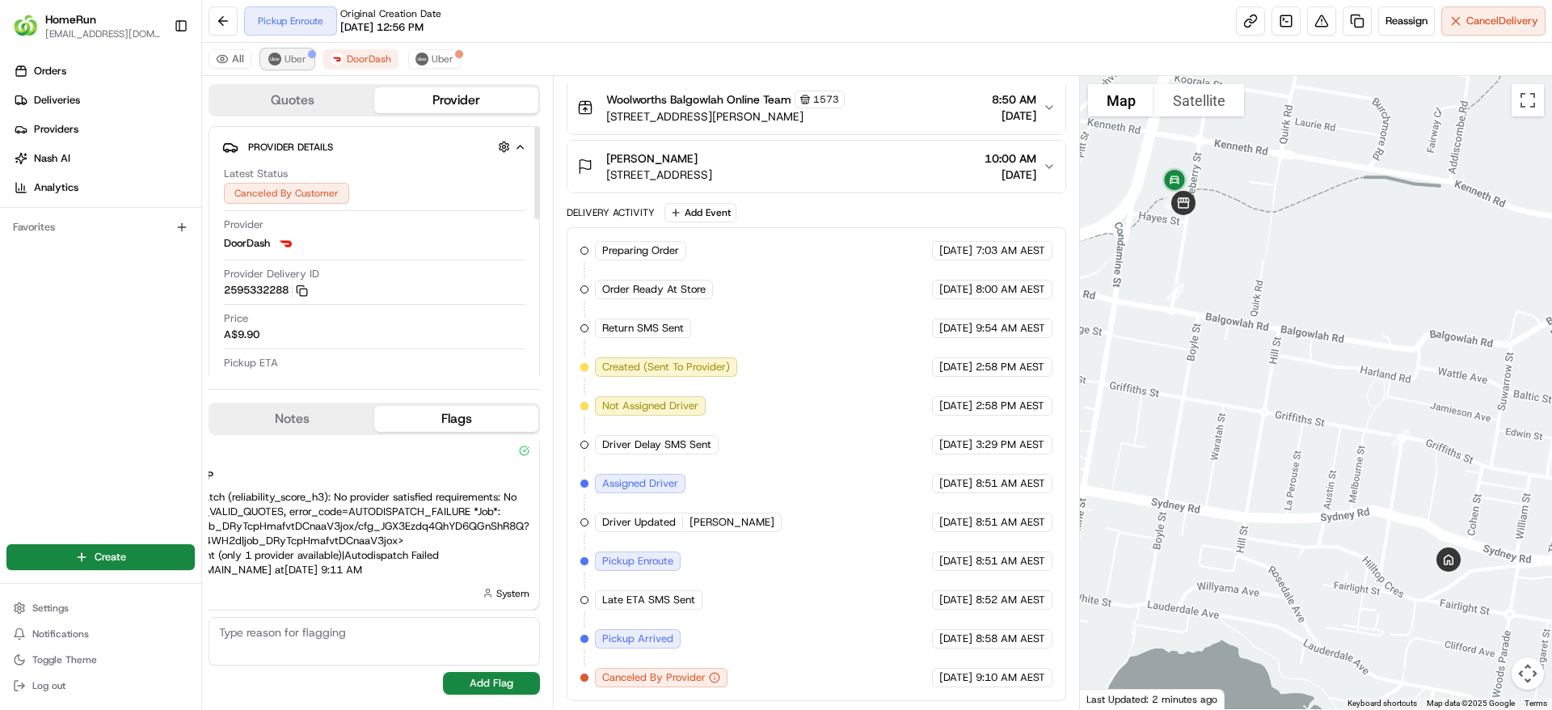
click at [298, 62] on span "Uber" at bounding box center [296, 59] width 22 height 13
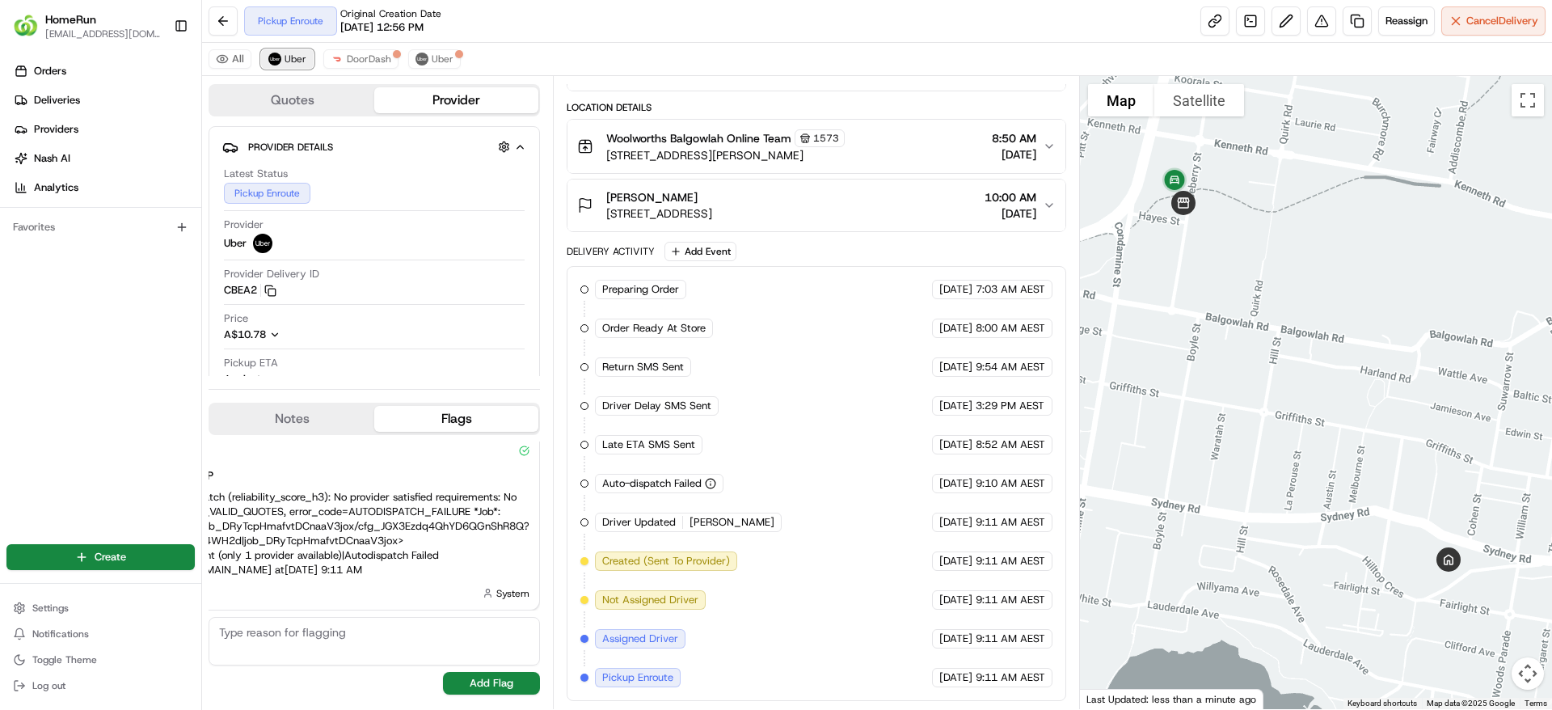
scroll to position [256, 0]
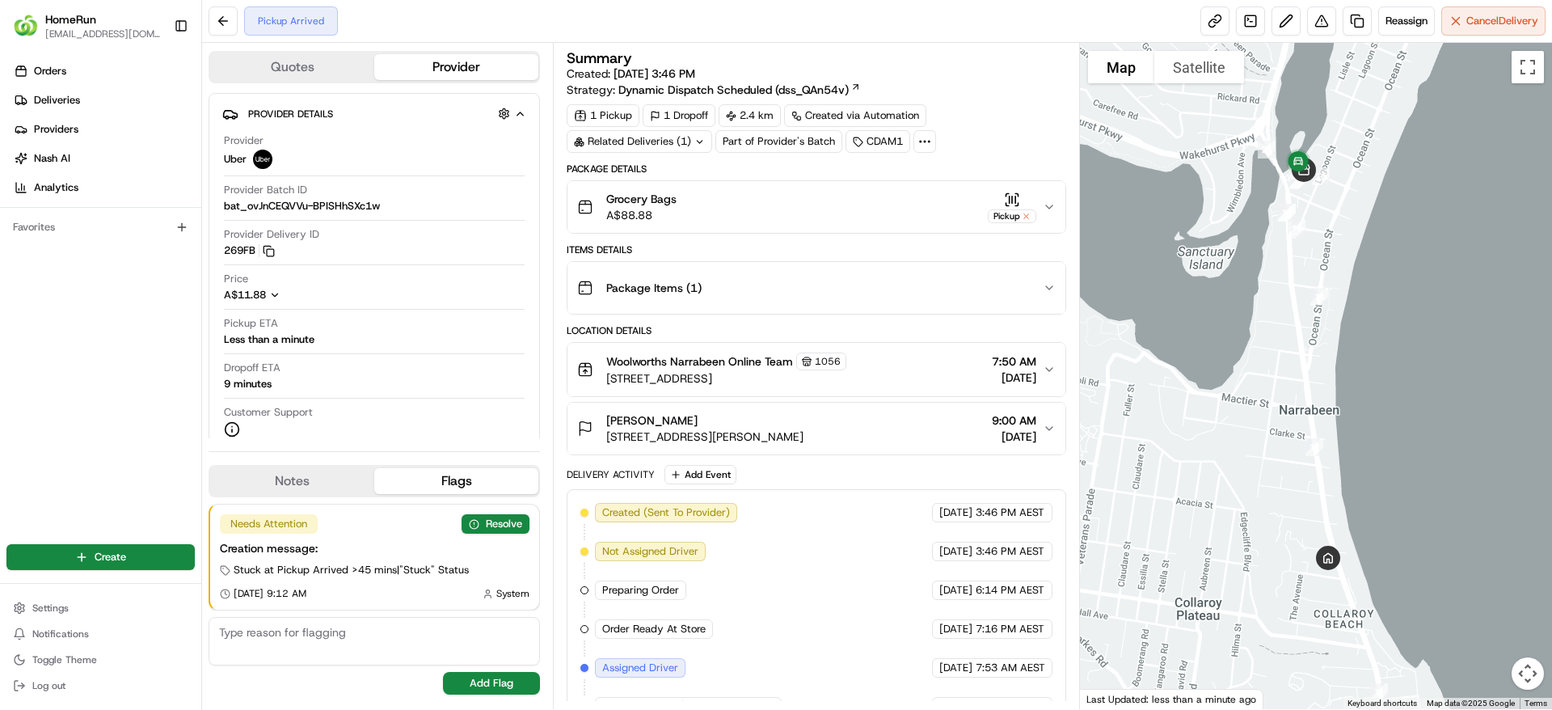
scroll to position [184, 0]
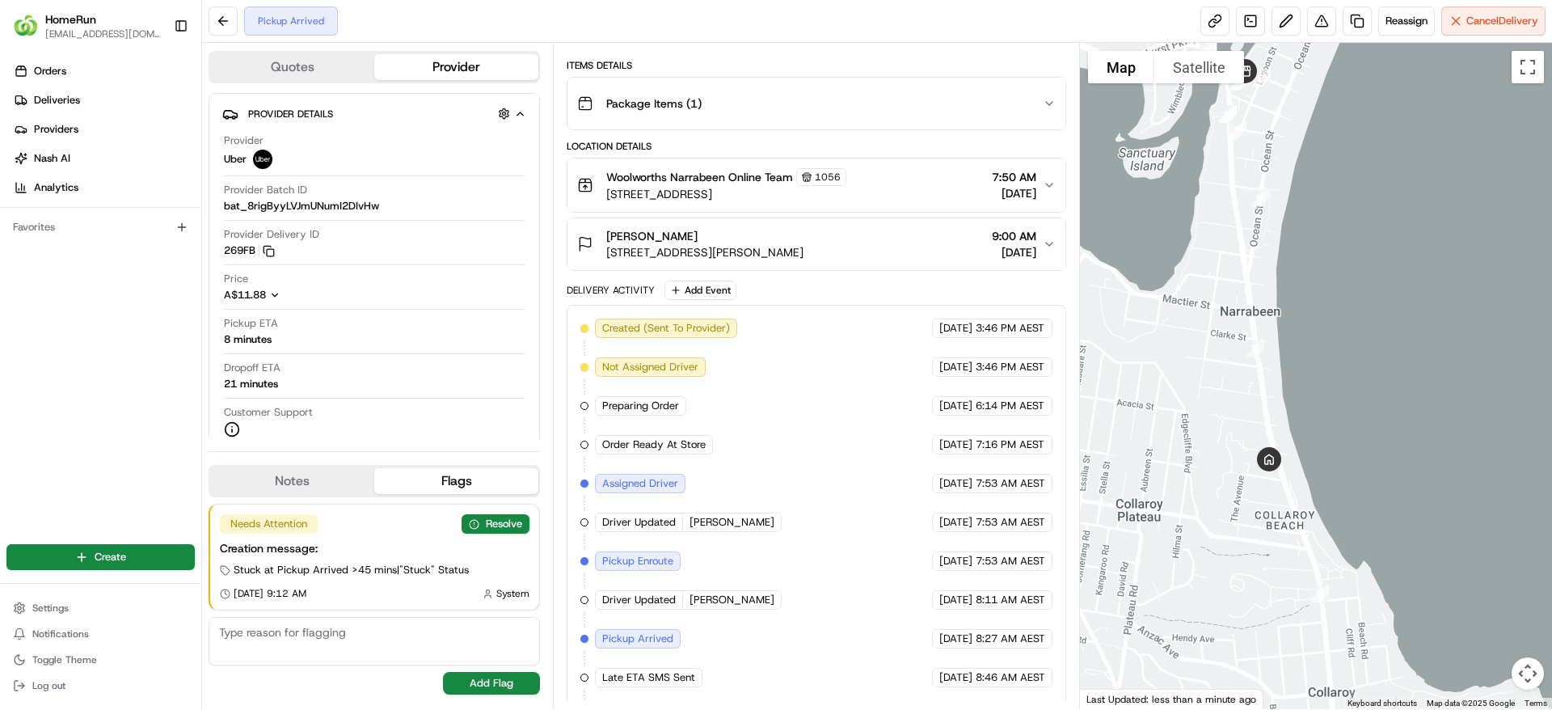
drag, startPoint x: 1306, startPoint y: 392, endPoint x: 1233, endPoint y: 272, distance: 140.7
click at [1233, 272] on div at bounding box center [1316, 376] width 473 height 666
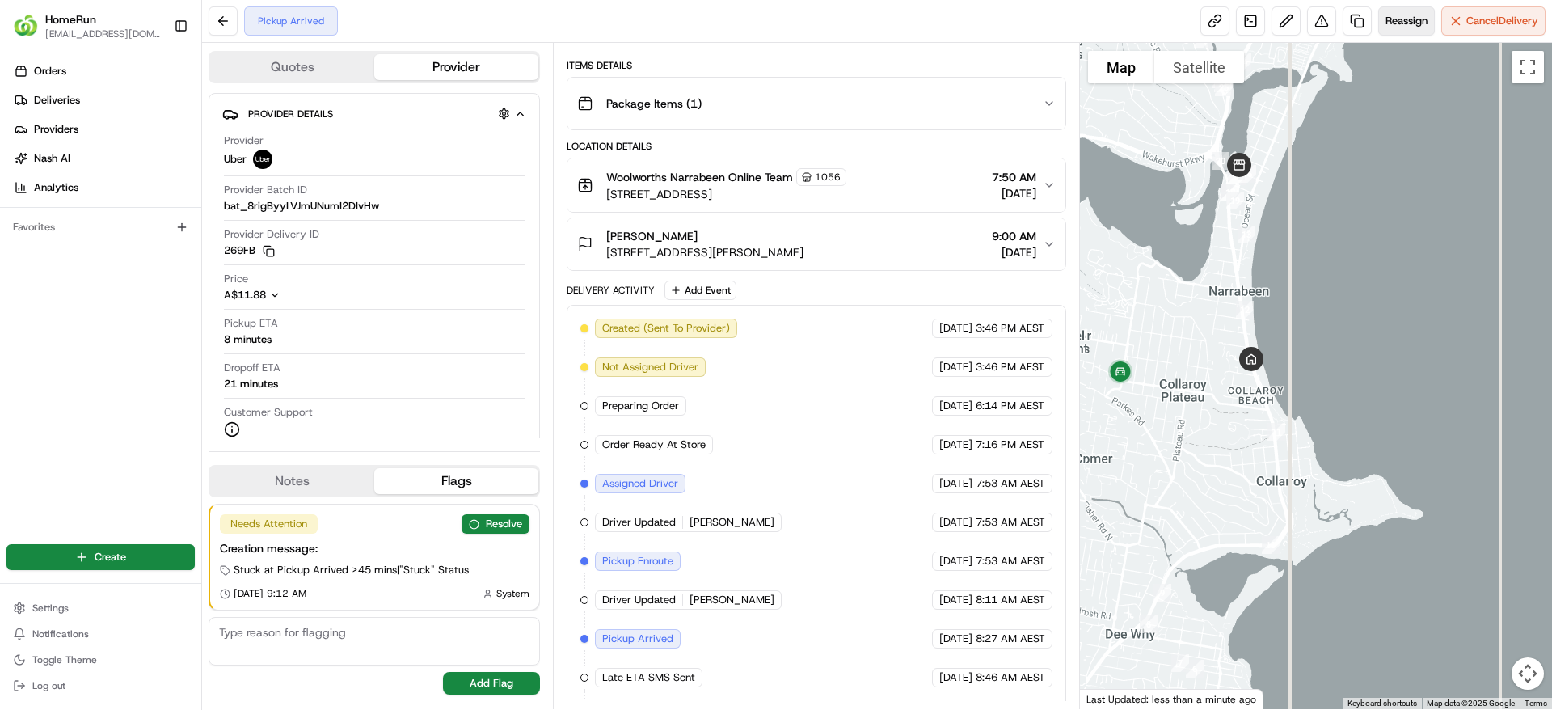
click at [1388, 29] on button "Reassign" at bounding box center [1406, 20] width 57 height 29
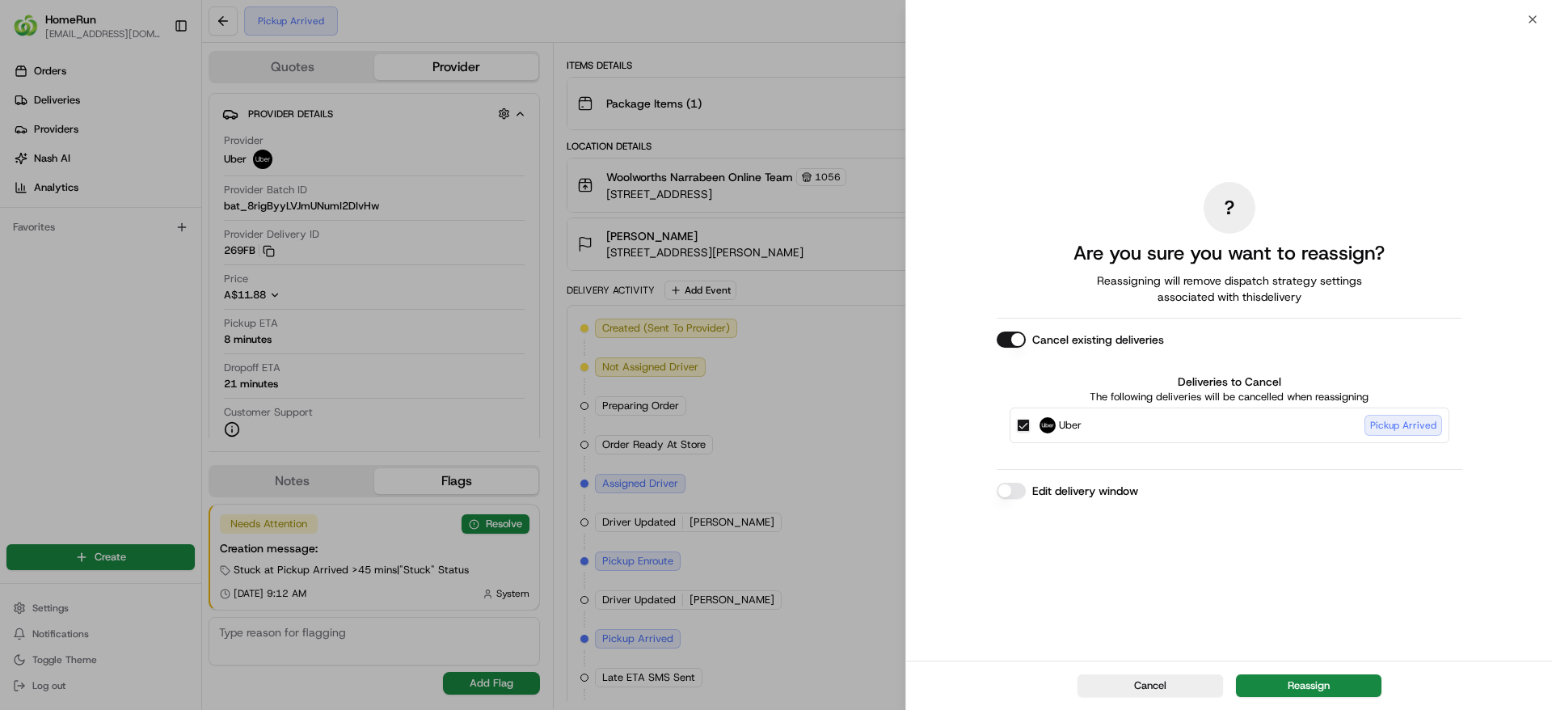
drag, startPoint x: 1293, startPoint y: 686, endPoint x: 690, endPoint y: 388, distance: 672.5
click at [690, 388] on body "HomeRun jpinekubica1@woolworths.com.au Toggle Sidebar Orders Deliveries Provide…" at bounding box center [776, 355] width 1552 height 710
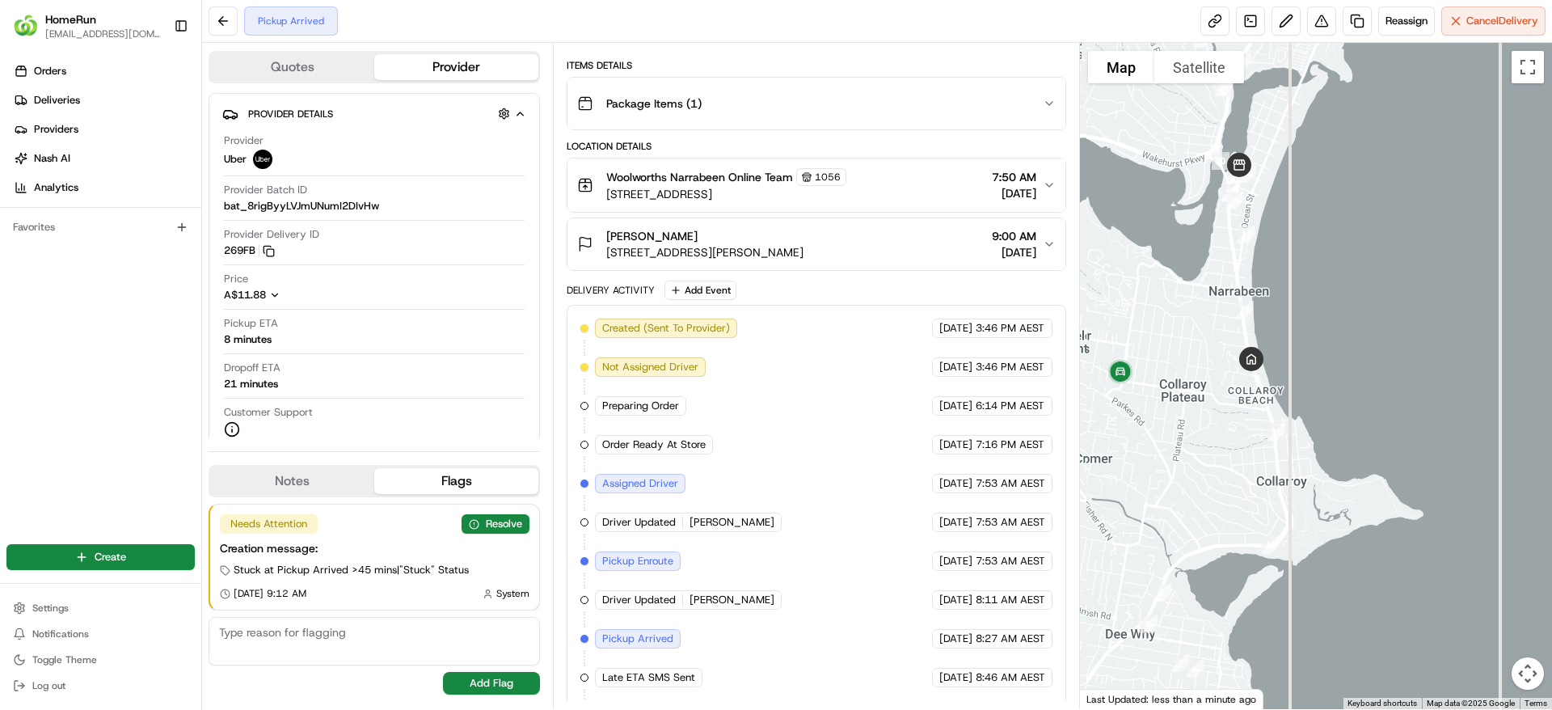
scroll to position [0, 0]
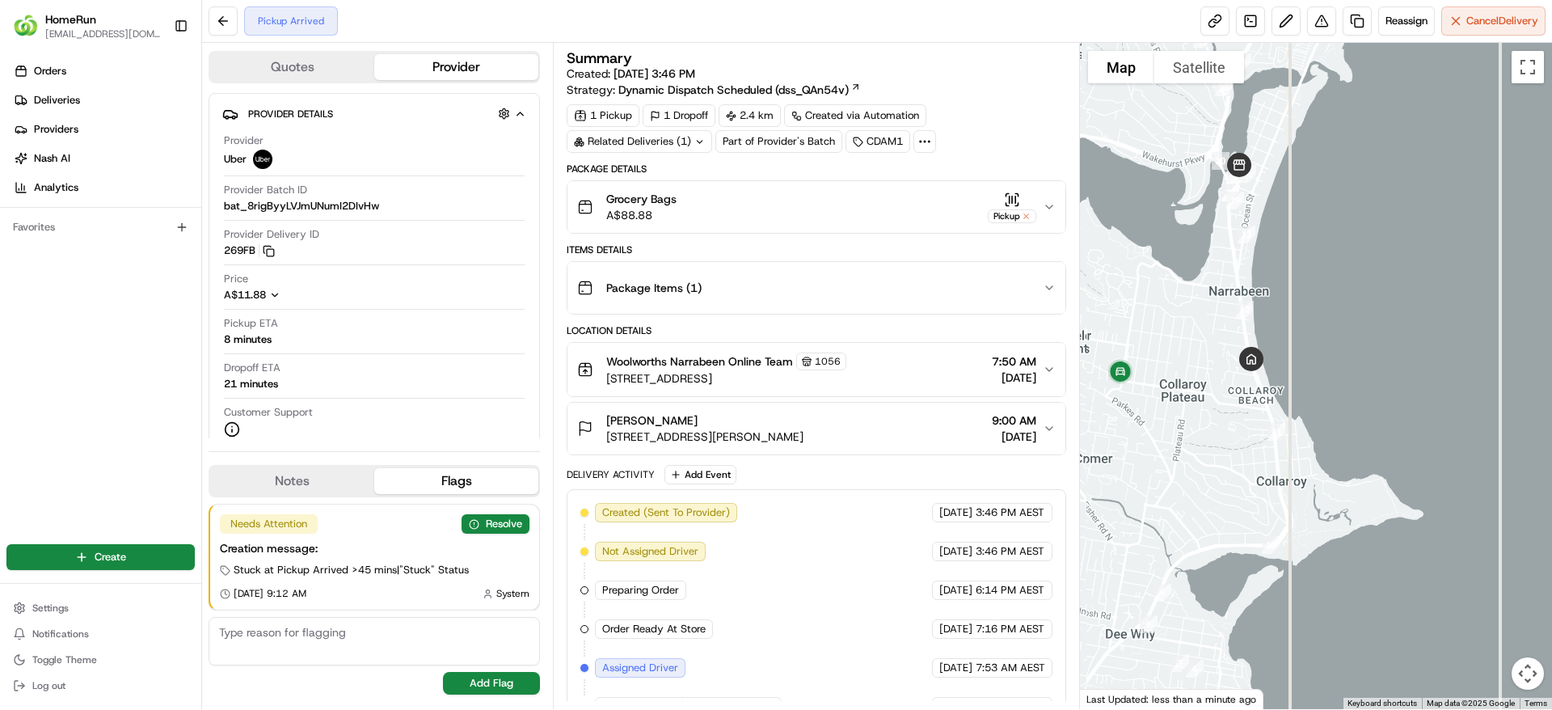
click at [675, 148] on div "Related Deliveries (1)" at bounding box center [640, 141] width 146 height 23
click at [664, 182] on span "ord_Qs5PeJ5jFYimEK2WRqjrty" at bounding box center [654, 178] width 150 height 15
click at [1424, 15] on span "Reassign" at bounding box center [1407, 21] width 42 height 15
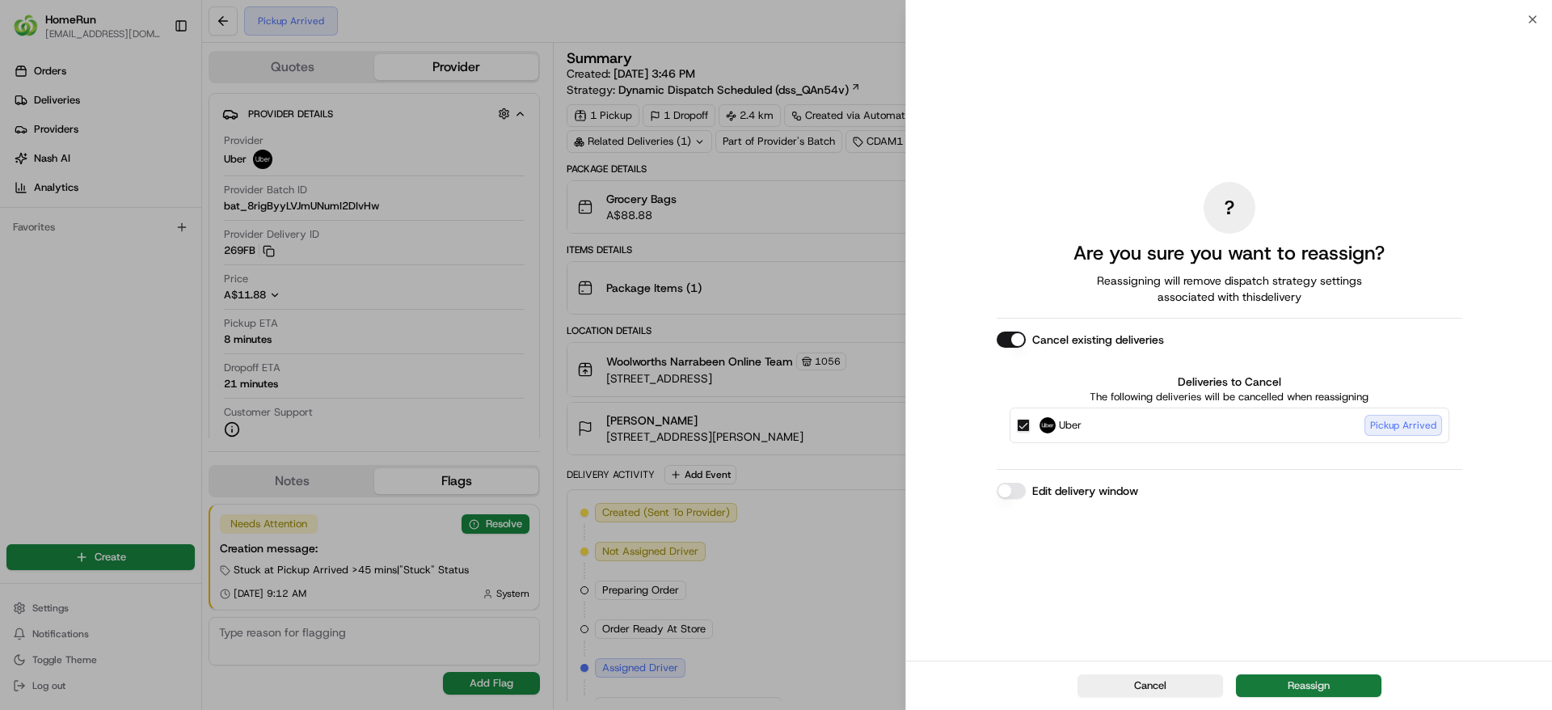
click at [1299, 682] on button "Reassign" at bounding box center [1309, 685] width 146 height 23
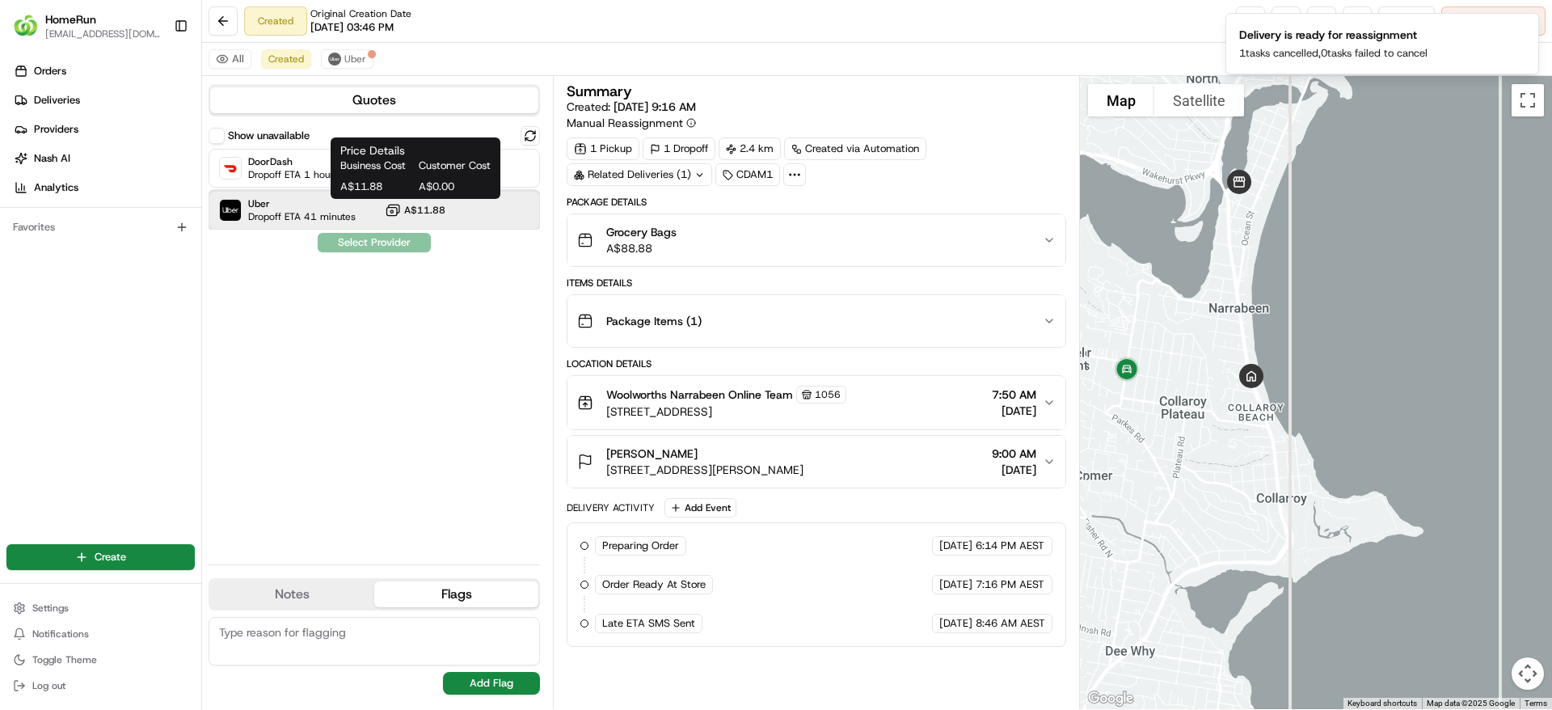
click at [380, 214] on div "Uber Dropoff ETA 41 minutes A$11.88" at bounding box center [374, 210] width 331 height 39
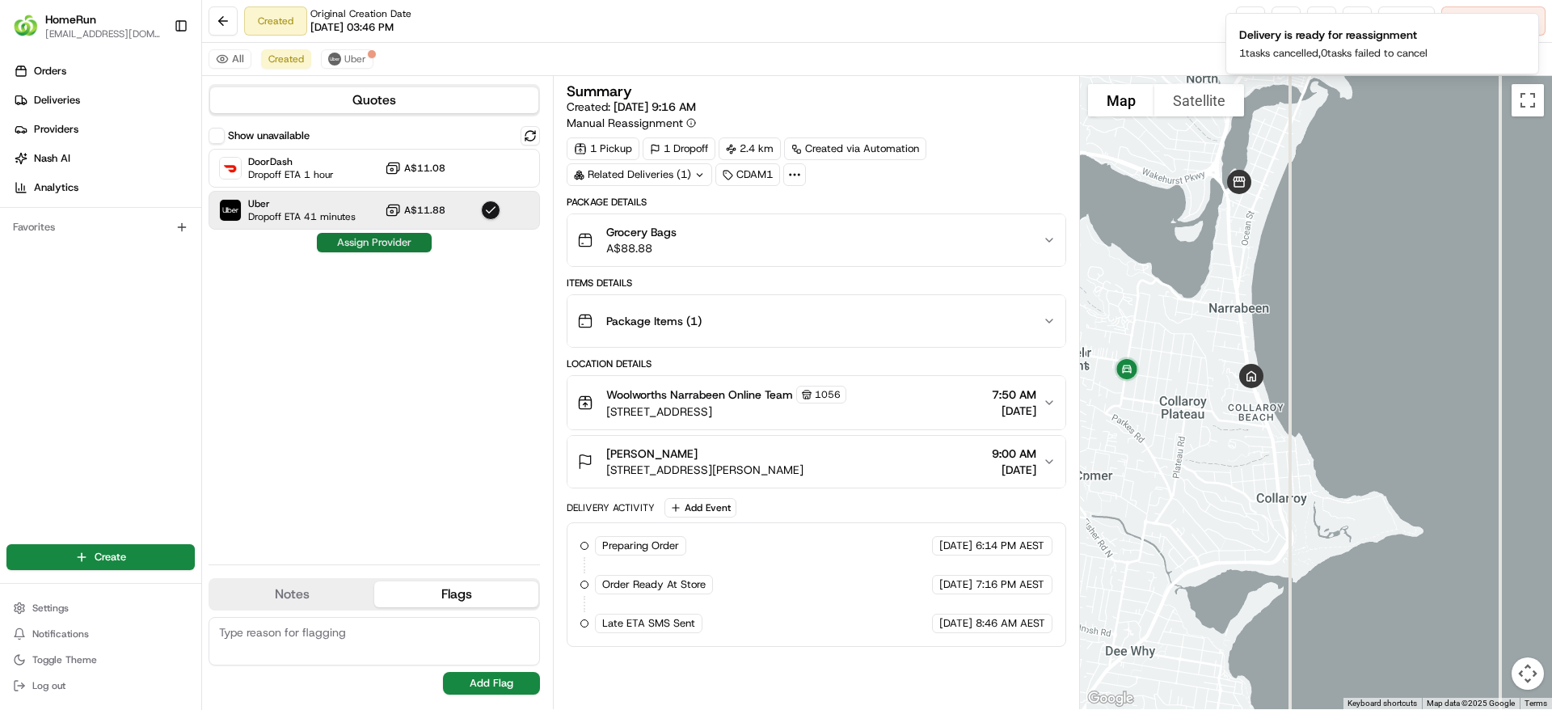
click at [351, 249] on button "Assign Provider" at bounding box center [374, 242] width 115 height 19
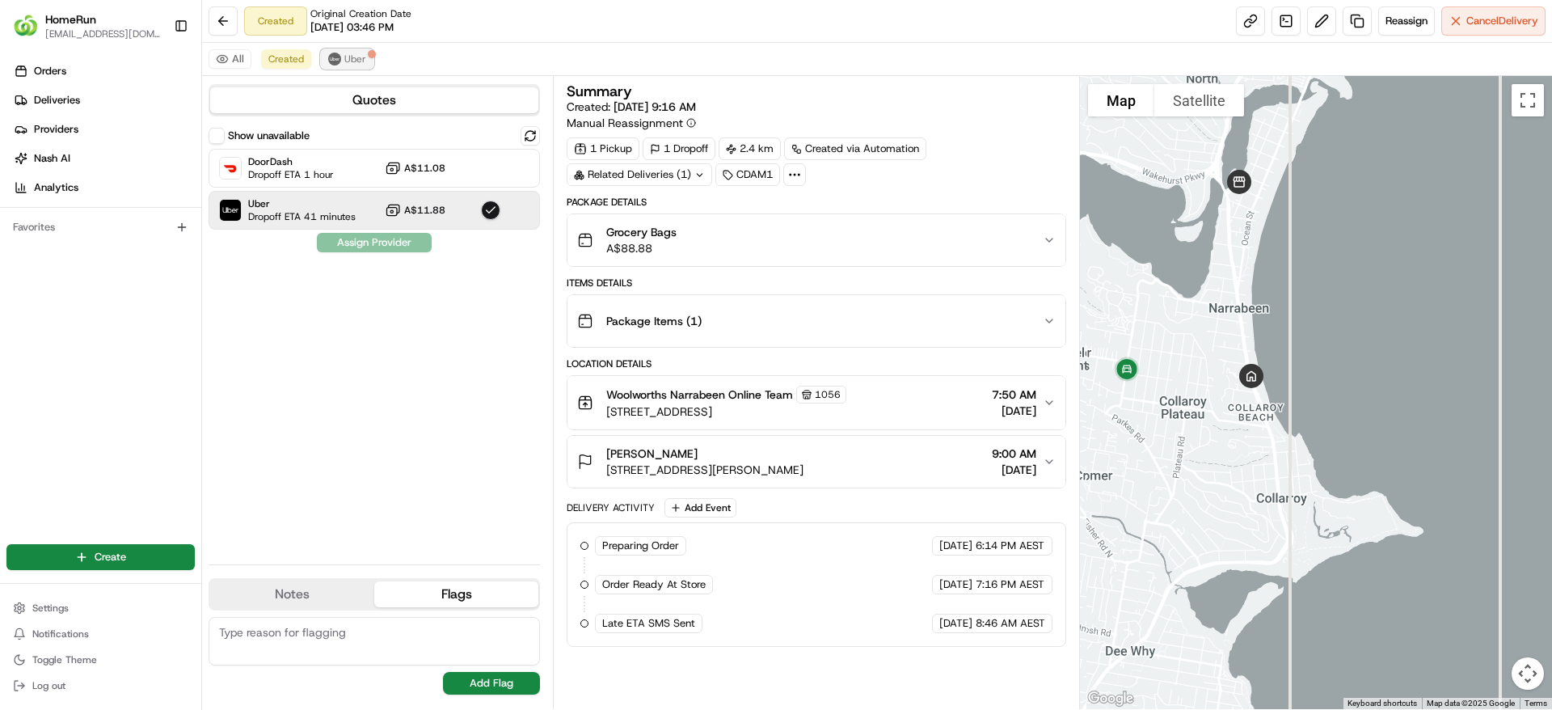
click at [357, 65] on button "Uber" at bounding box center [347, 58] width 53 height 19
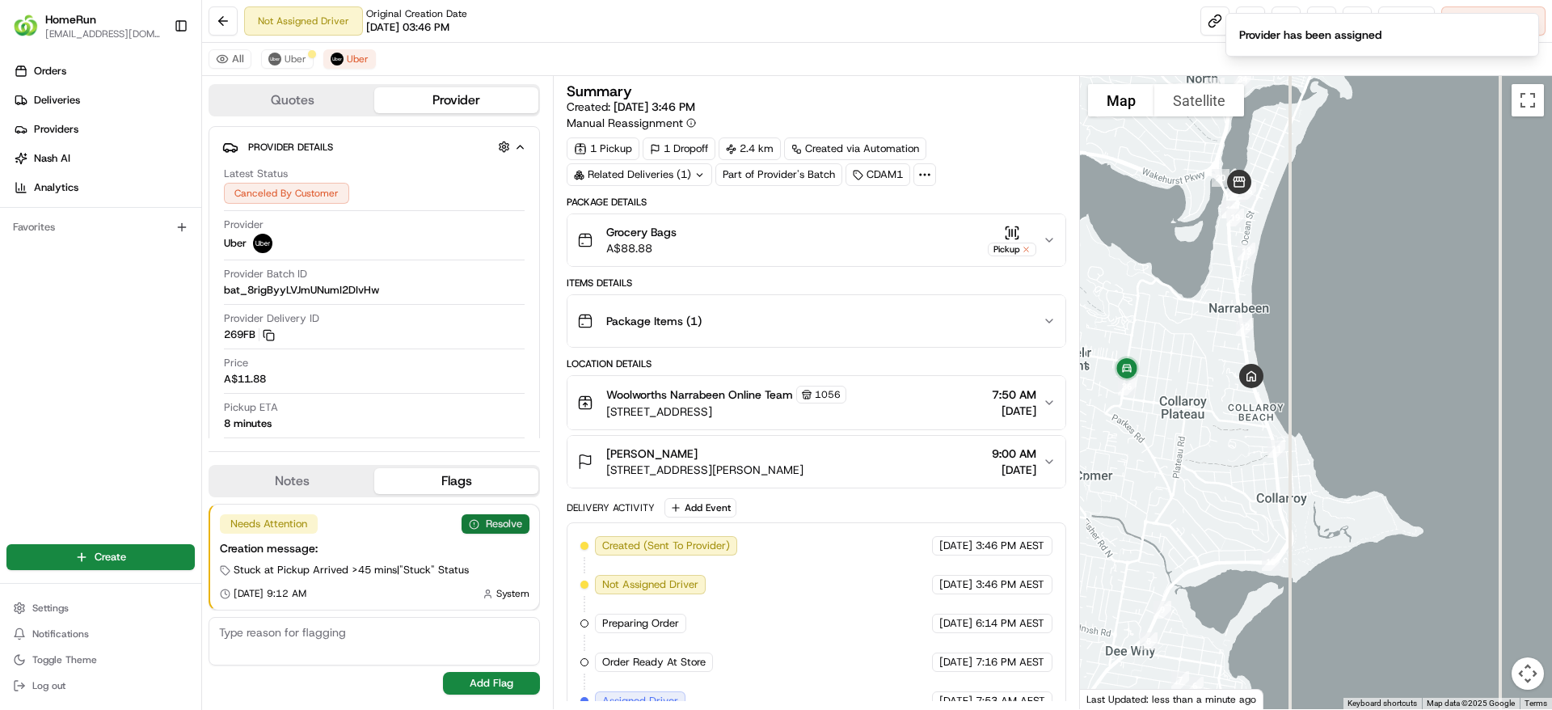
click at [517, 522] on button "Resolve" at bounding box center [496, 523] width 68 height 19
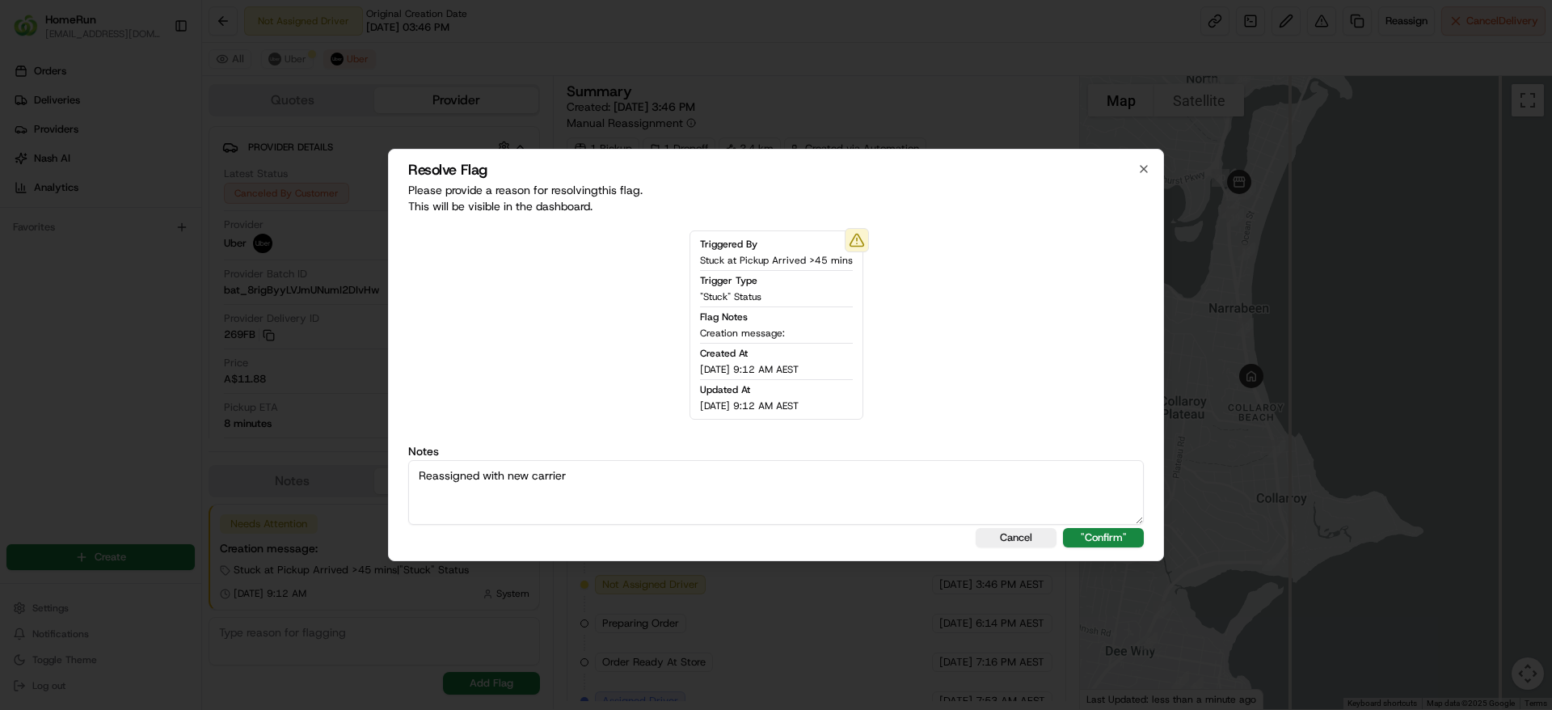
click at [1102, 524] on textarea "Reassigned with new carrier" at bounding box center [776, 492] width 736 height 65
type textarea "Reassigned with new carrier"
click at [1101, 528] on button ""Confirm"" at bounding box center [1103, 537] width 81 height 19
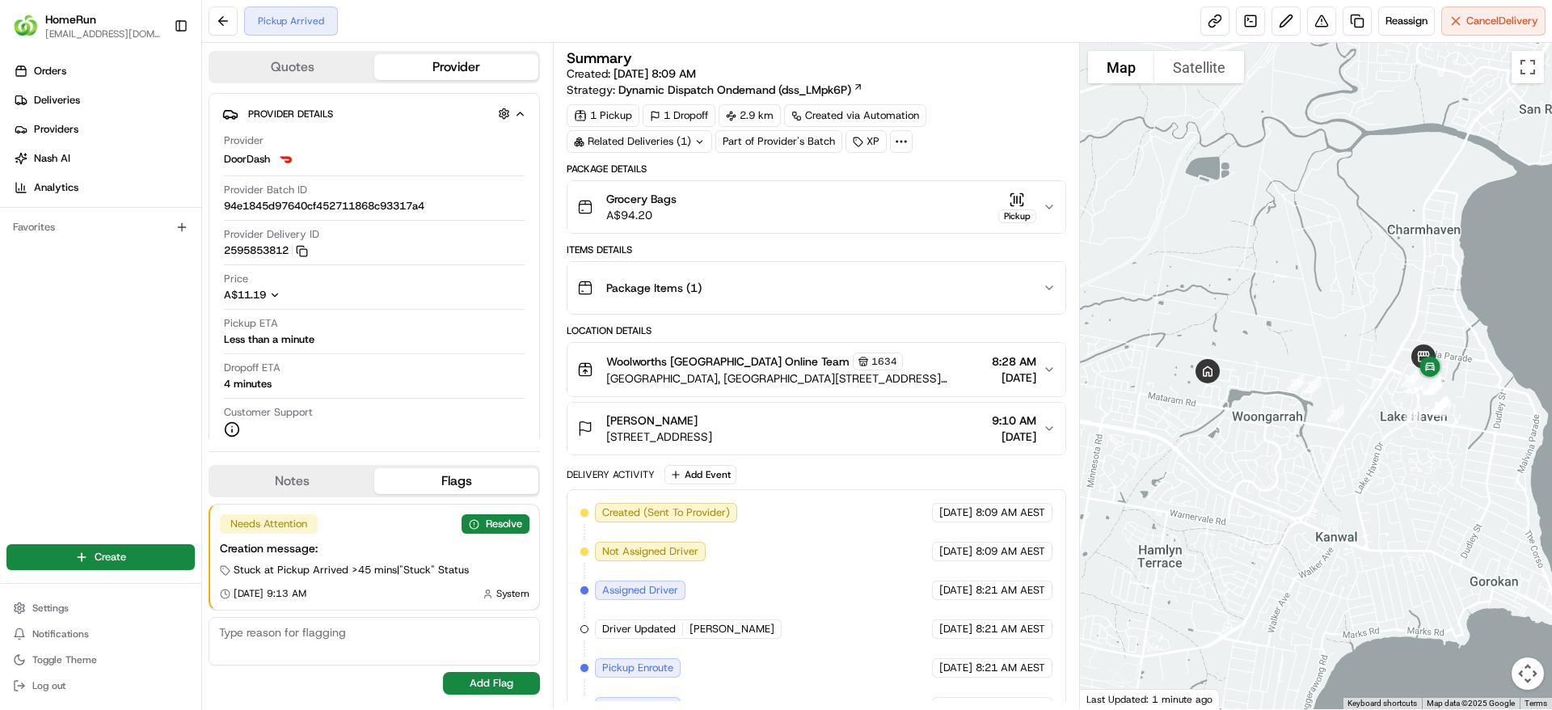
scroll to position [146, 0]
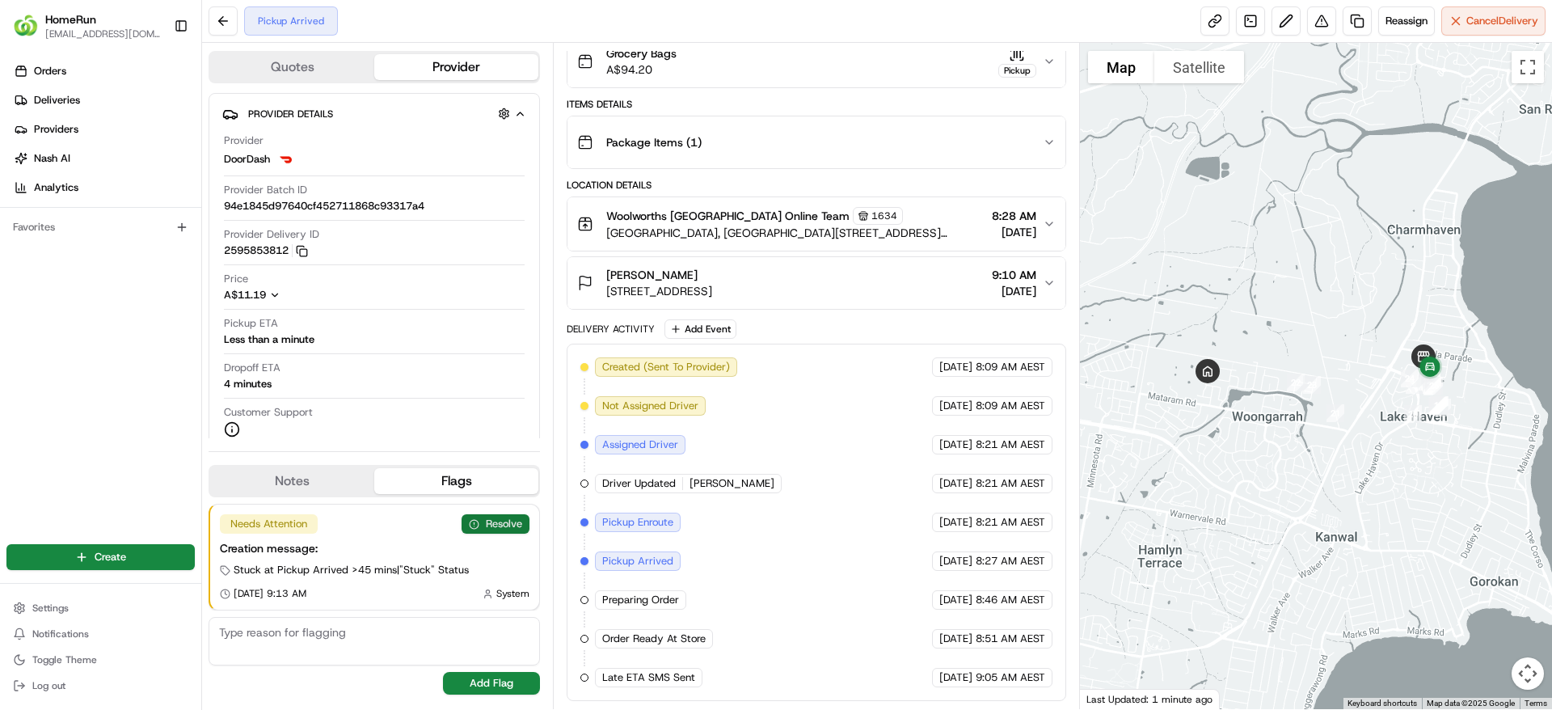
click at [521, 521] on button "Resolve" at bounding box center [496, 523] width 68 height 19
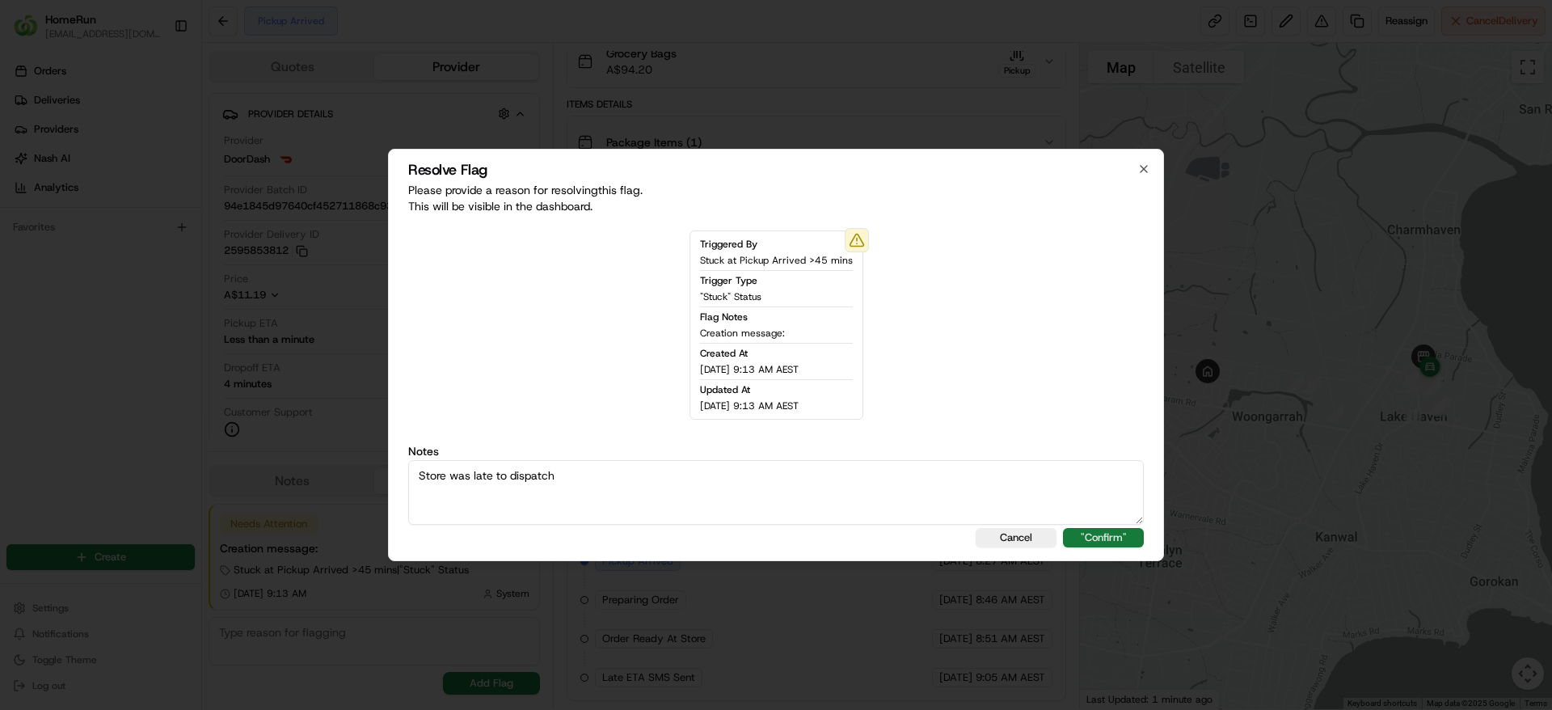
type textarea "Store was late to dispatch"
click at [1099, 542] on button ""Confirm"" at bounding box center [1103, 537] width 81 height 19
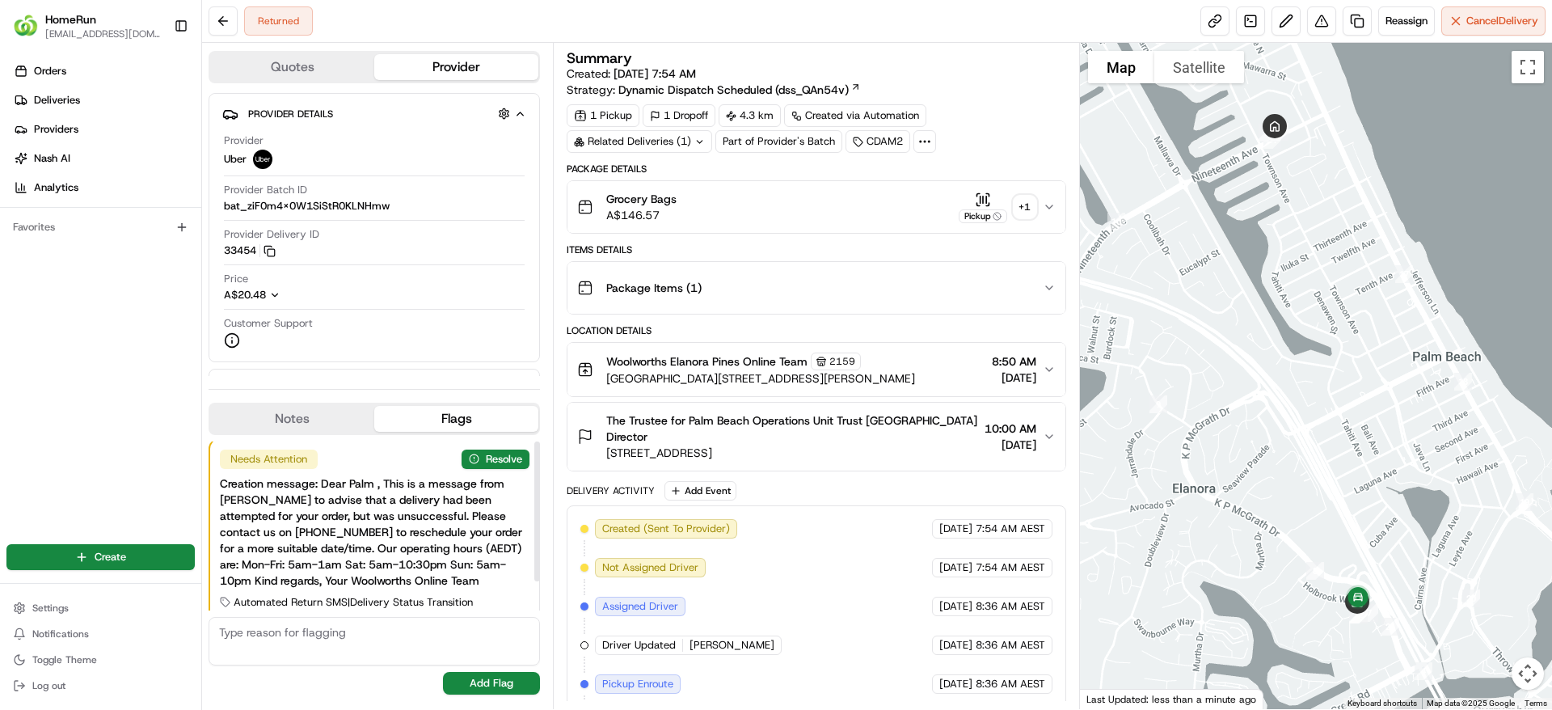
drag, startPoint x: 535, startPoint y: 503, endPoint x: 527, endPoint y: 477, distance: 27.1
click at [534, 477] on div at bounding box center [537, 511] width 6 height 140
click at [490, 462] on button "Resolve" at bounding box center [496, 458] width 68 height 19
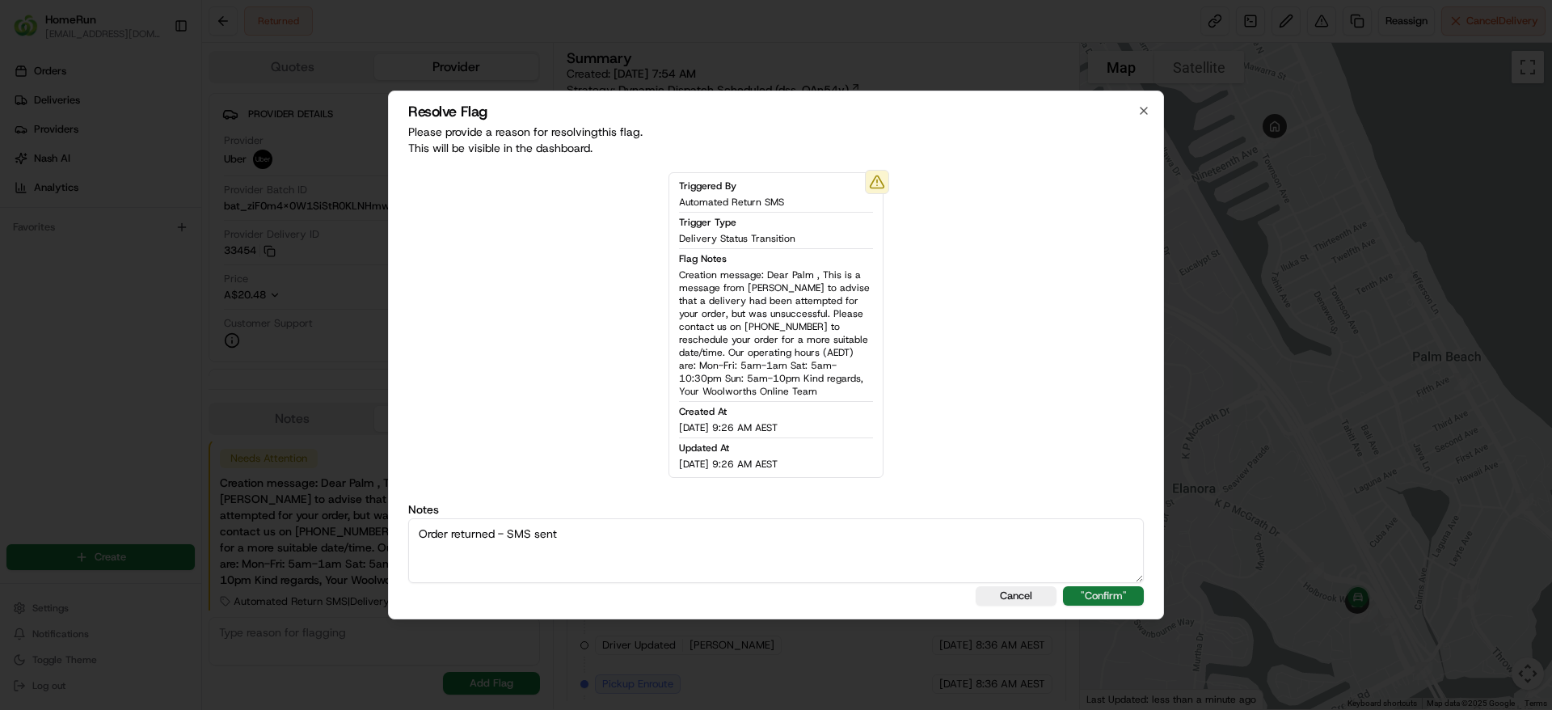
type textarea "Order returned - SMS sent"
click at [1111, 593] on button ""Confirm"" at bounding box center [1103, 595] width 81 height 19
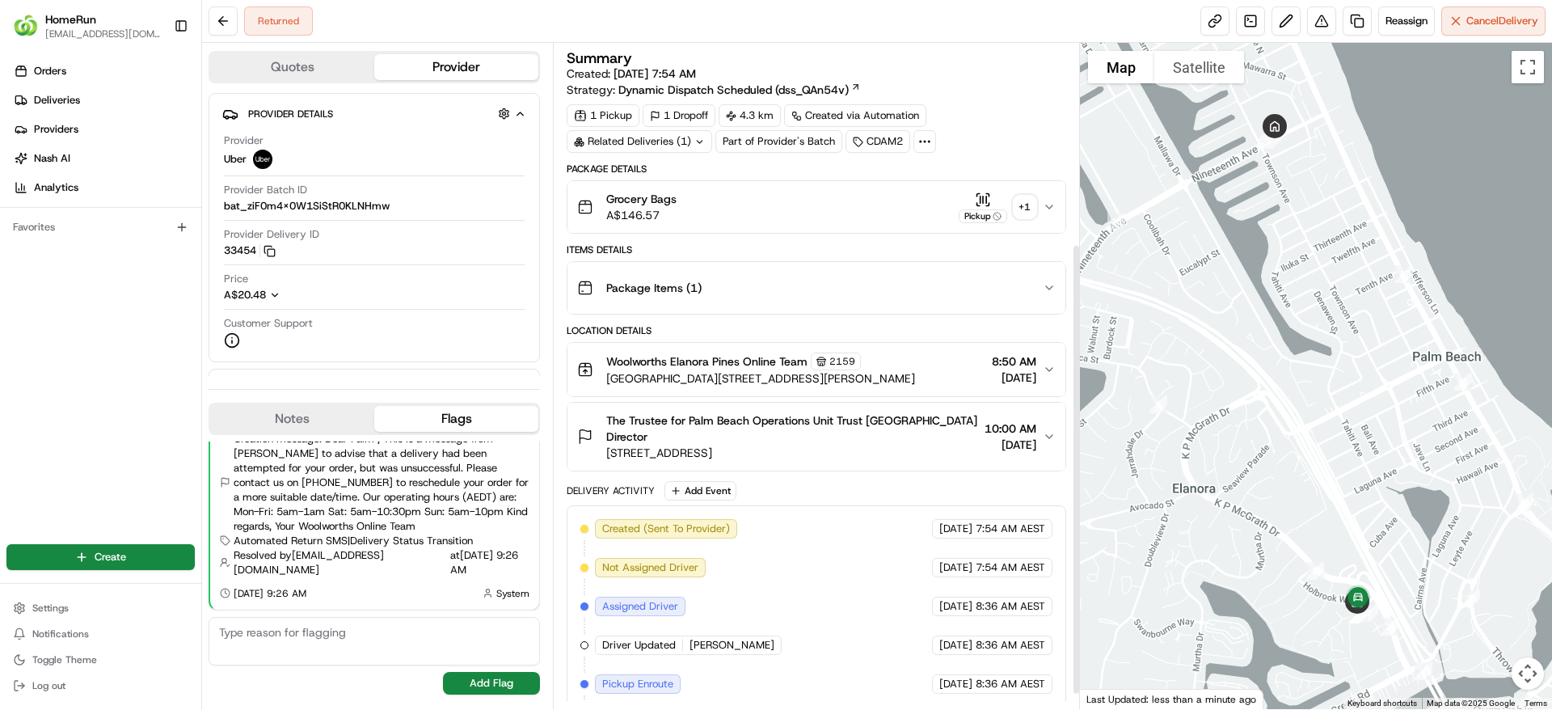
scroll to position [317, 0]
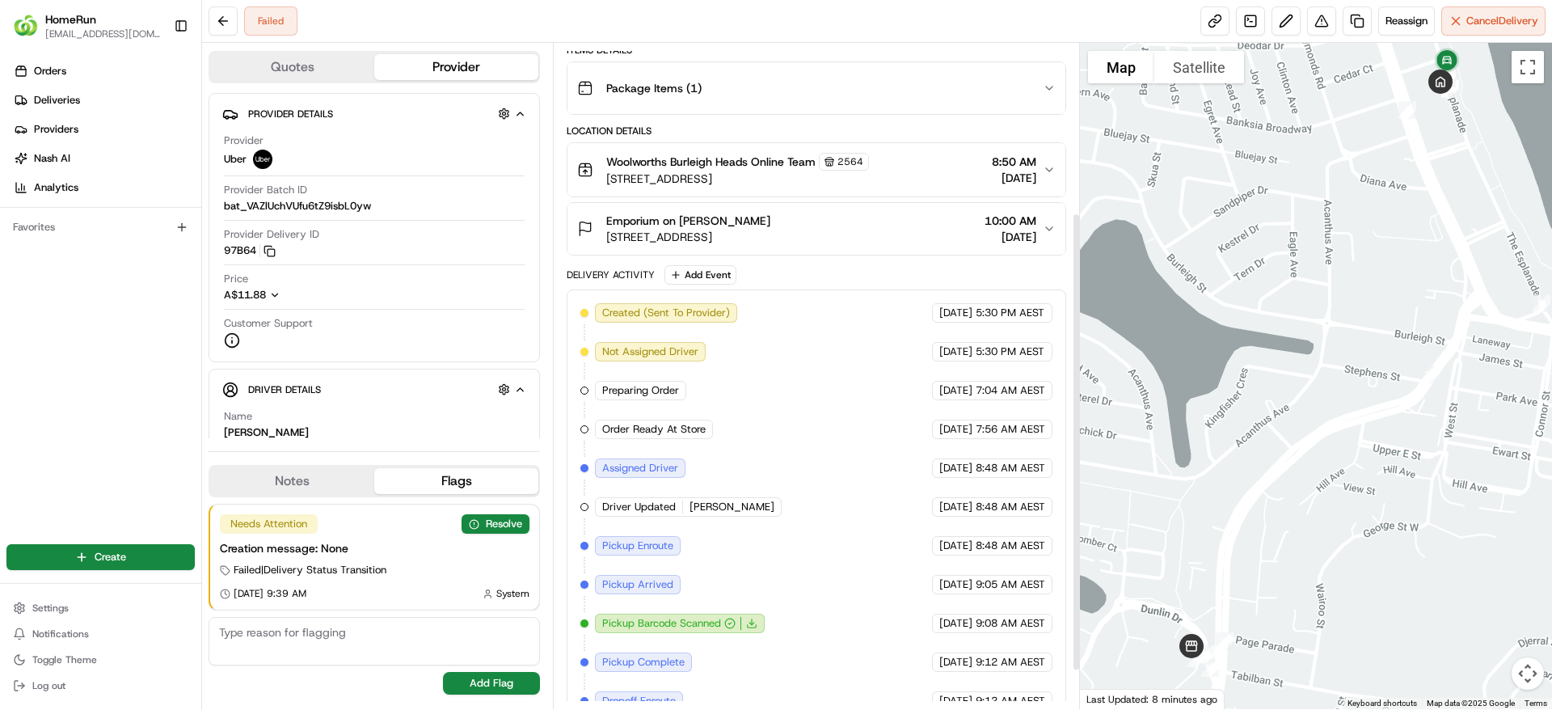
scroll to position [301, 0]
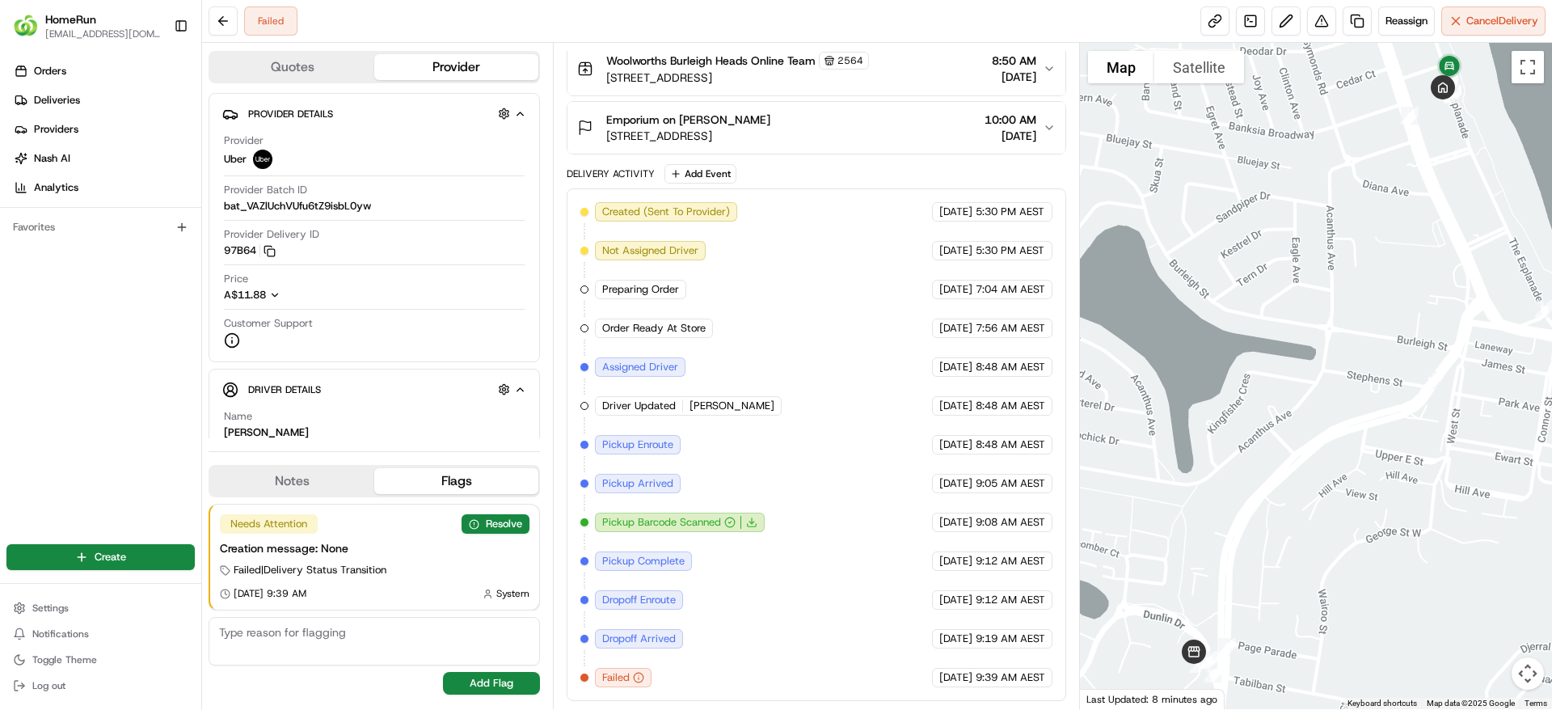
drag, startPoint x: 1310, startPoint y: 358, endPoint x: 1314, endPoint y: 424, distance: 66.4
click at [1314, 424] on div at bounding box center [1316, 376] width 473 height 666
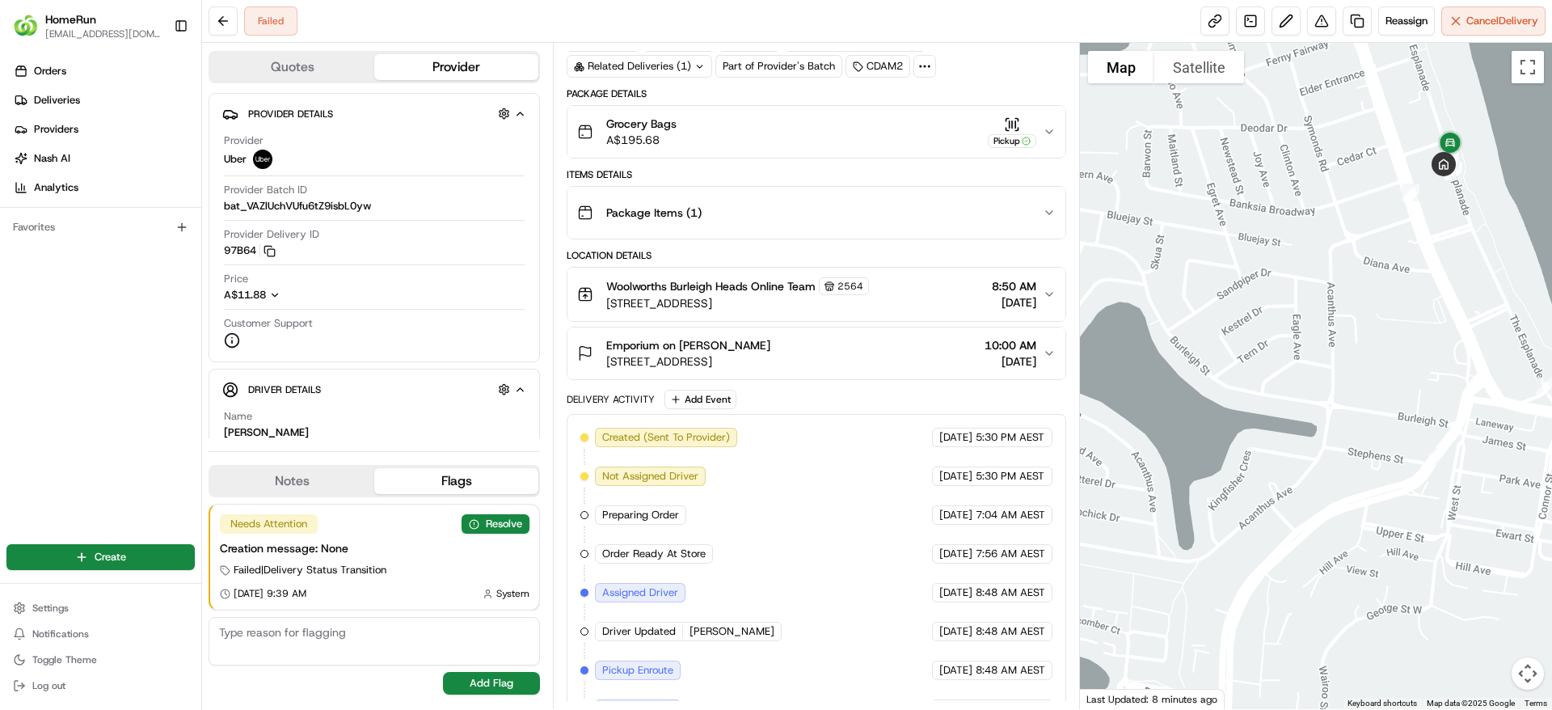
scroll to position [0, 0]
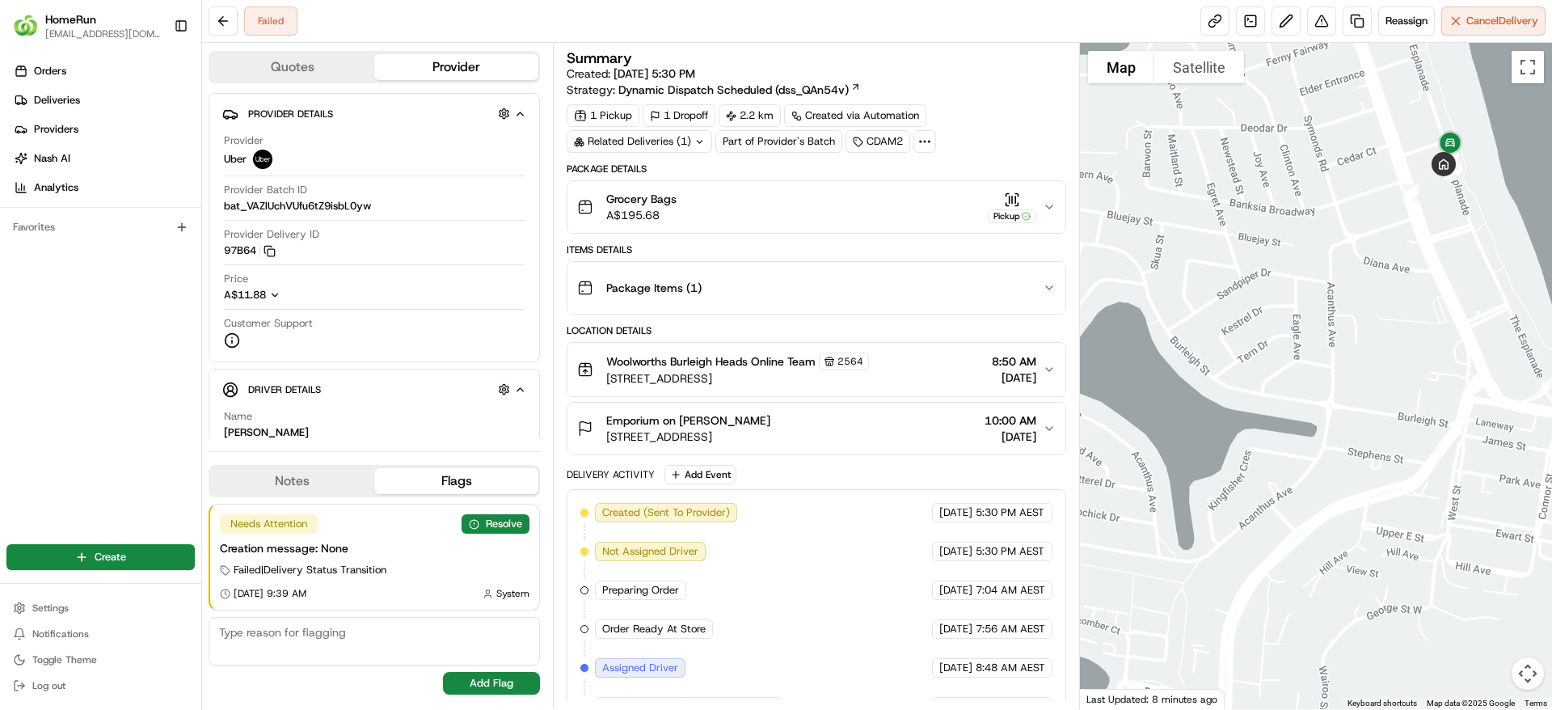
click at [783, 222] on div "Grocery Bags A$195.68 Pickup" at bounding box center [809, 207] width 465 height 32
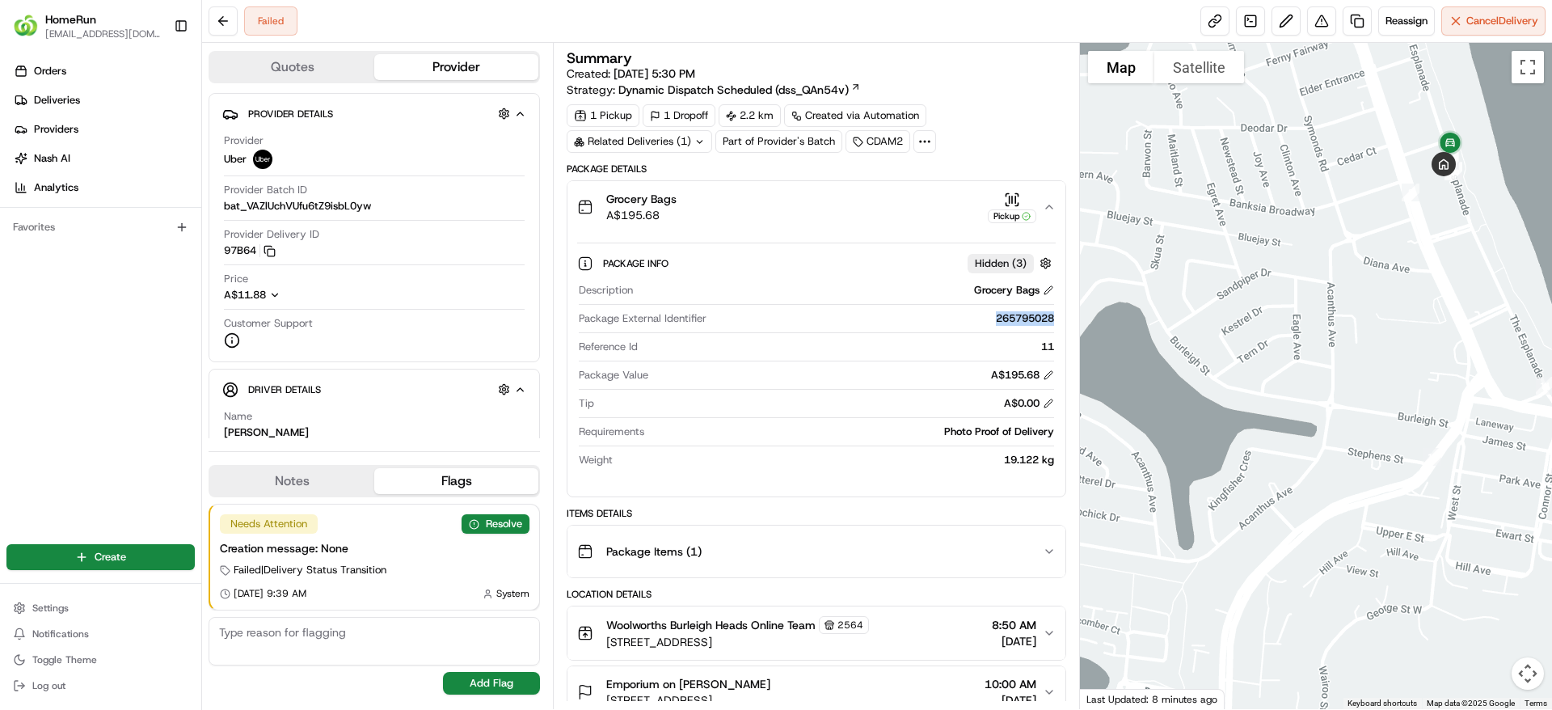
drag, startPoint x: 990, startPoint y: 319, endPoint x: 1057, endPoint y: 319, distance: 67.9
click at [1057, 319] on div "Package Info Hidden ( 3 ) Description Grocery Bags Package External Identifier …" at bounding box center [816, 358] width 497 height 251
copy div "265795028"
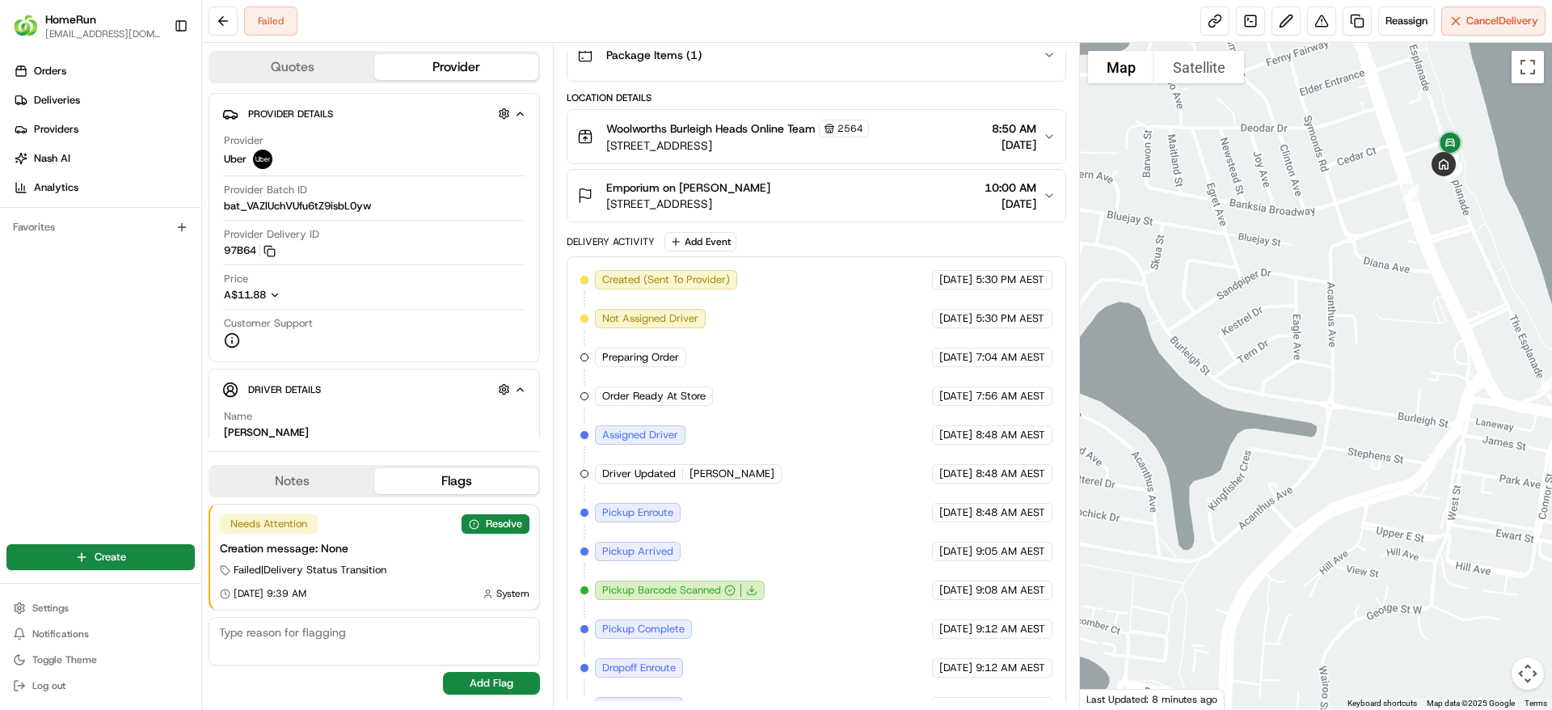
scroll to position [564, 0]
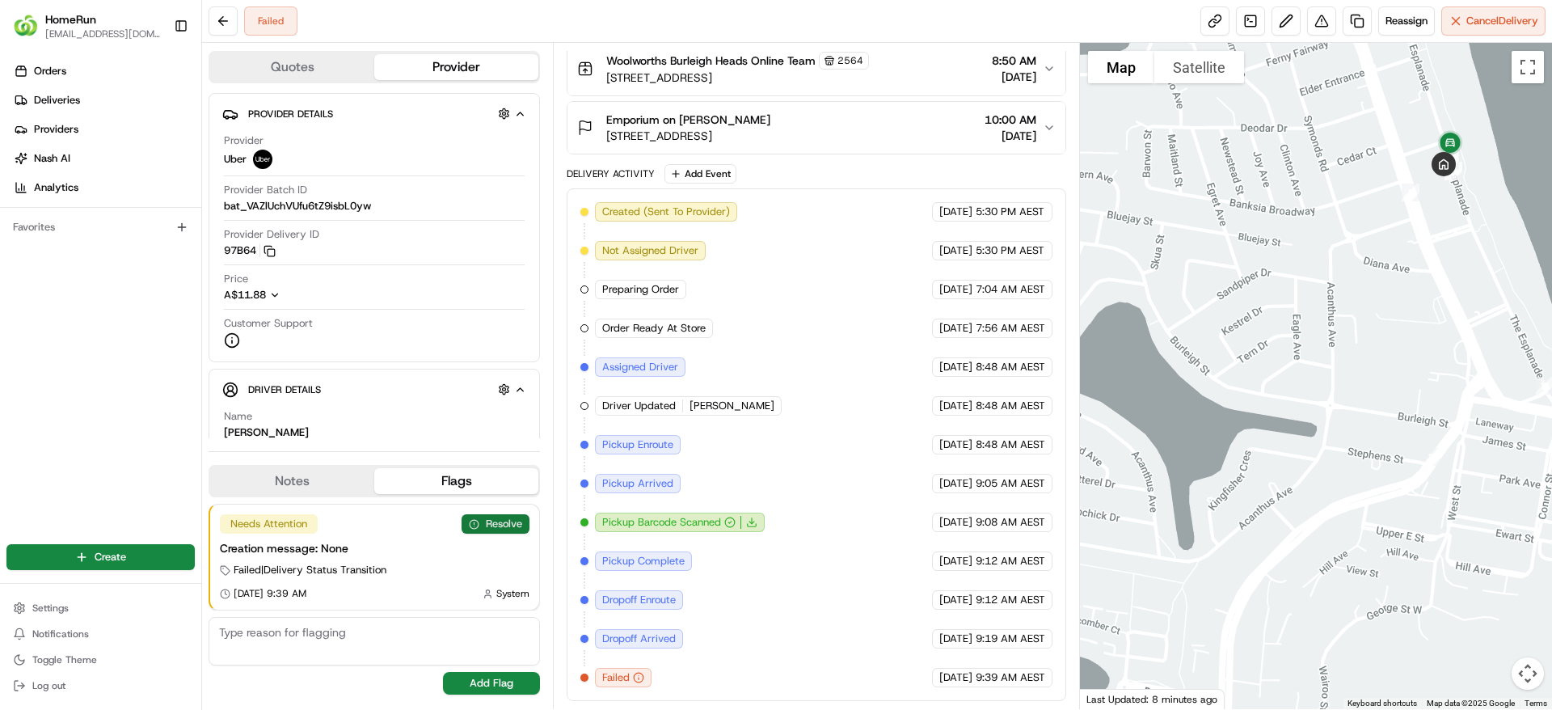
click at [476, 515] on button "Resolve" at bounding box center [496, 523] width 68 height 19
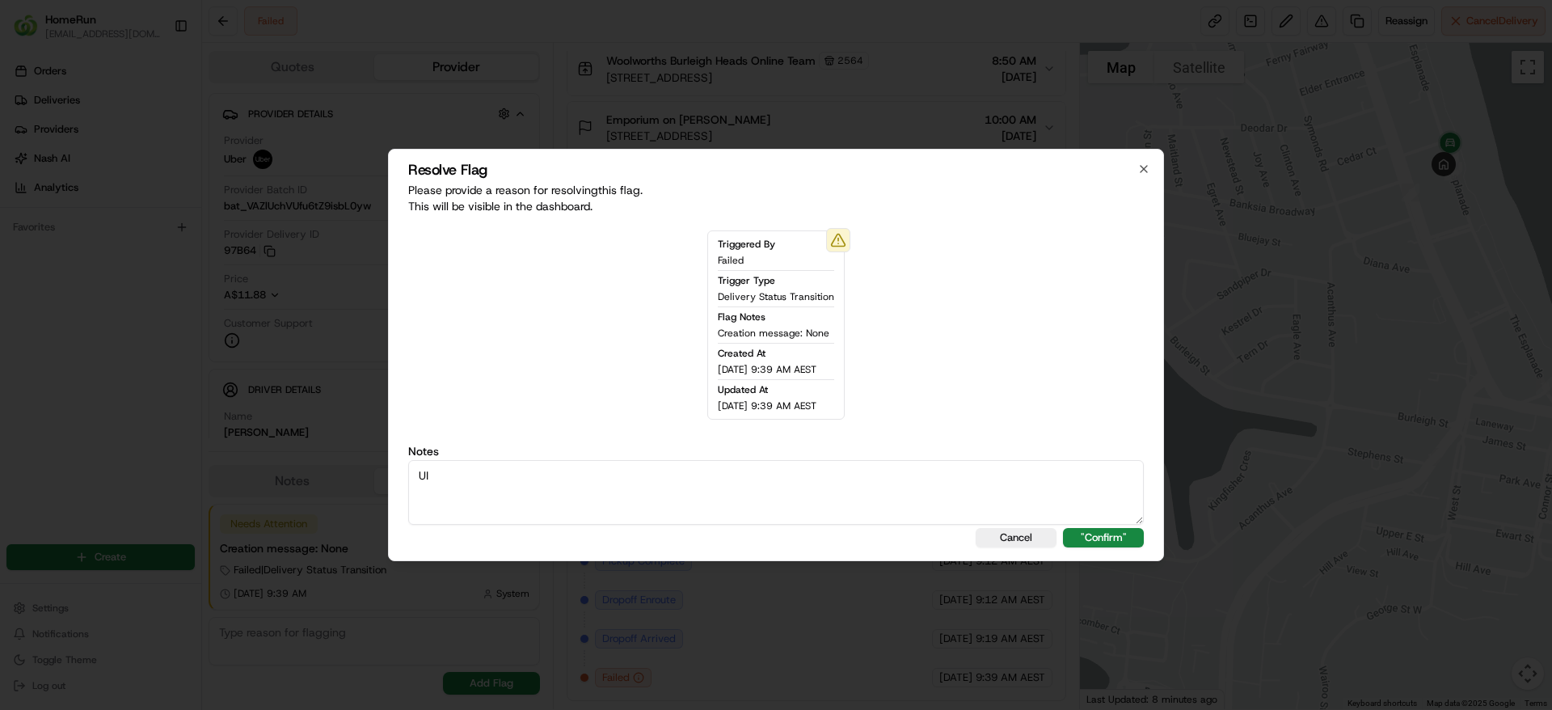
type textarea "U"
type textarea "Incorrect order - SMS sent"
click at [1114, 538] on button ""Confirm"" at bounding box center [1103, 537] width 81 height 19
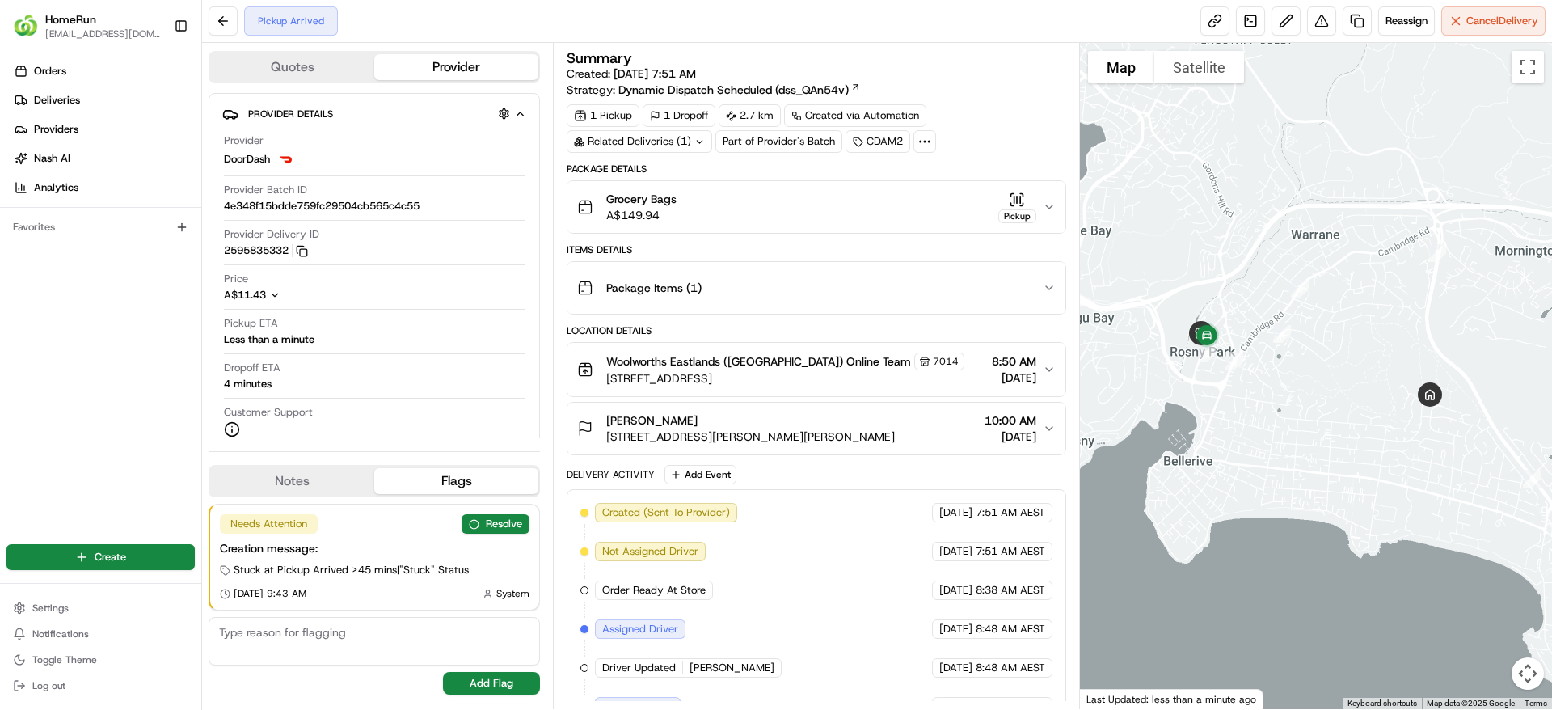
scroll to position [68, 0]
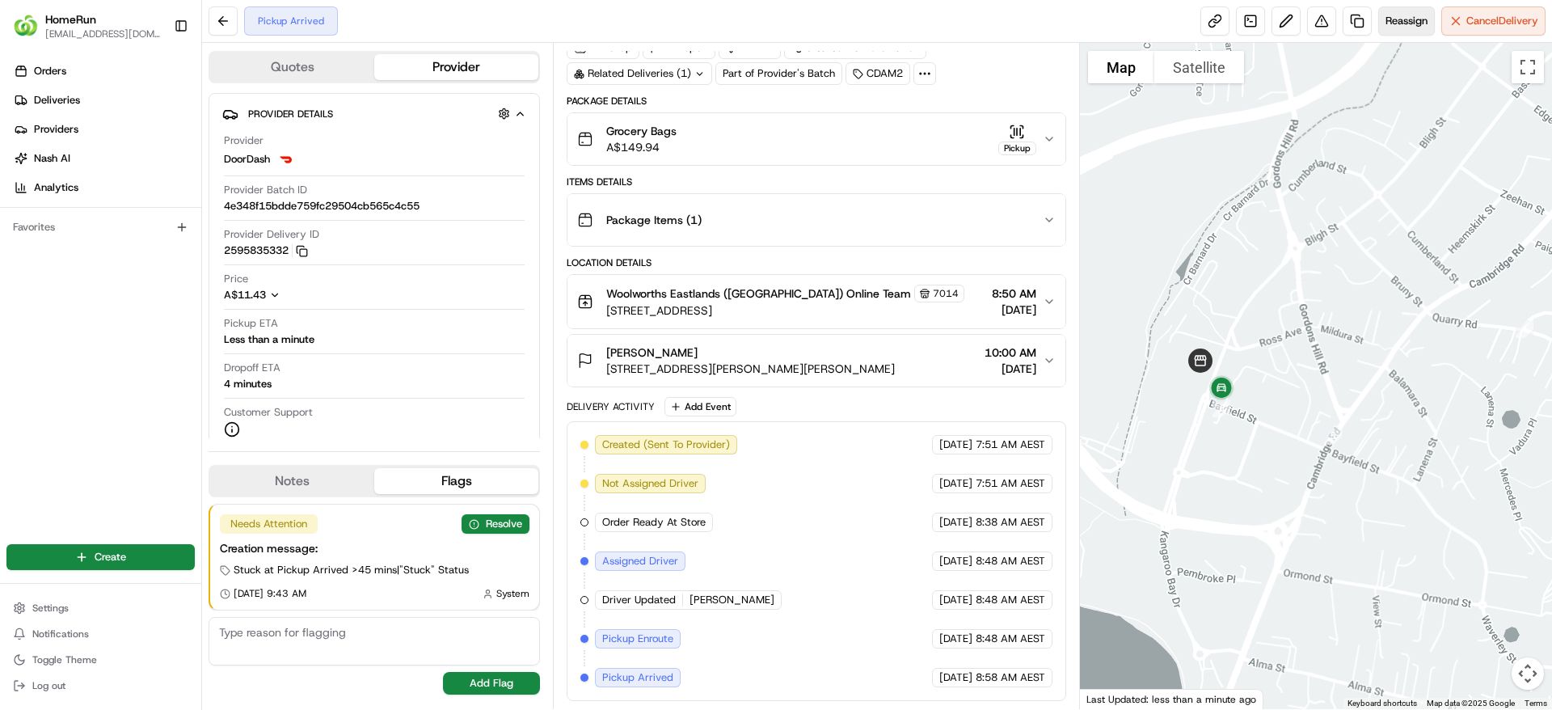
click at [1401, 28] on button "Reassign" at bounding box center [1406, 20] width 57 height 29
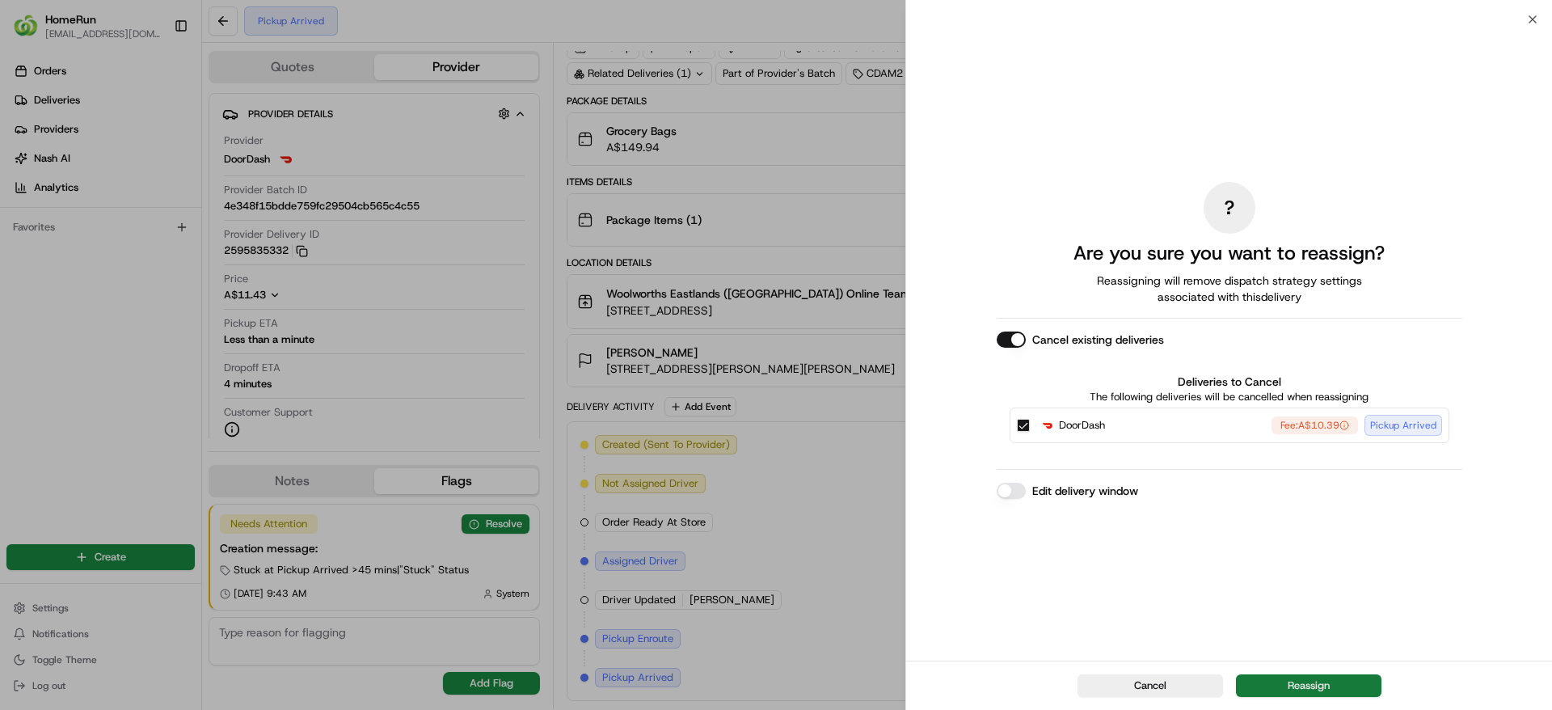
click at [1320, 677] on button "Reassign" at bounding box center [1309, 685] width 146 height 23
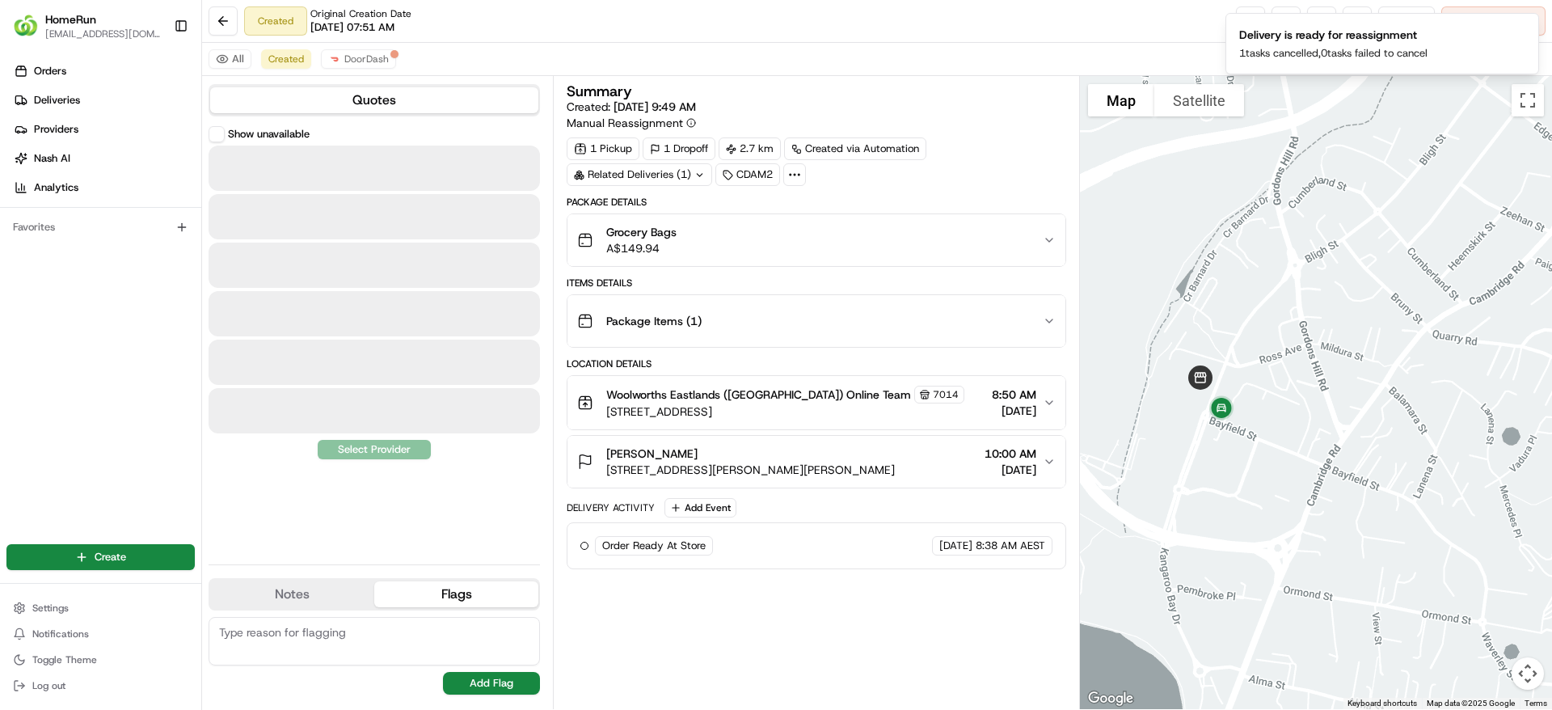
scroll to position [0, 0]
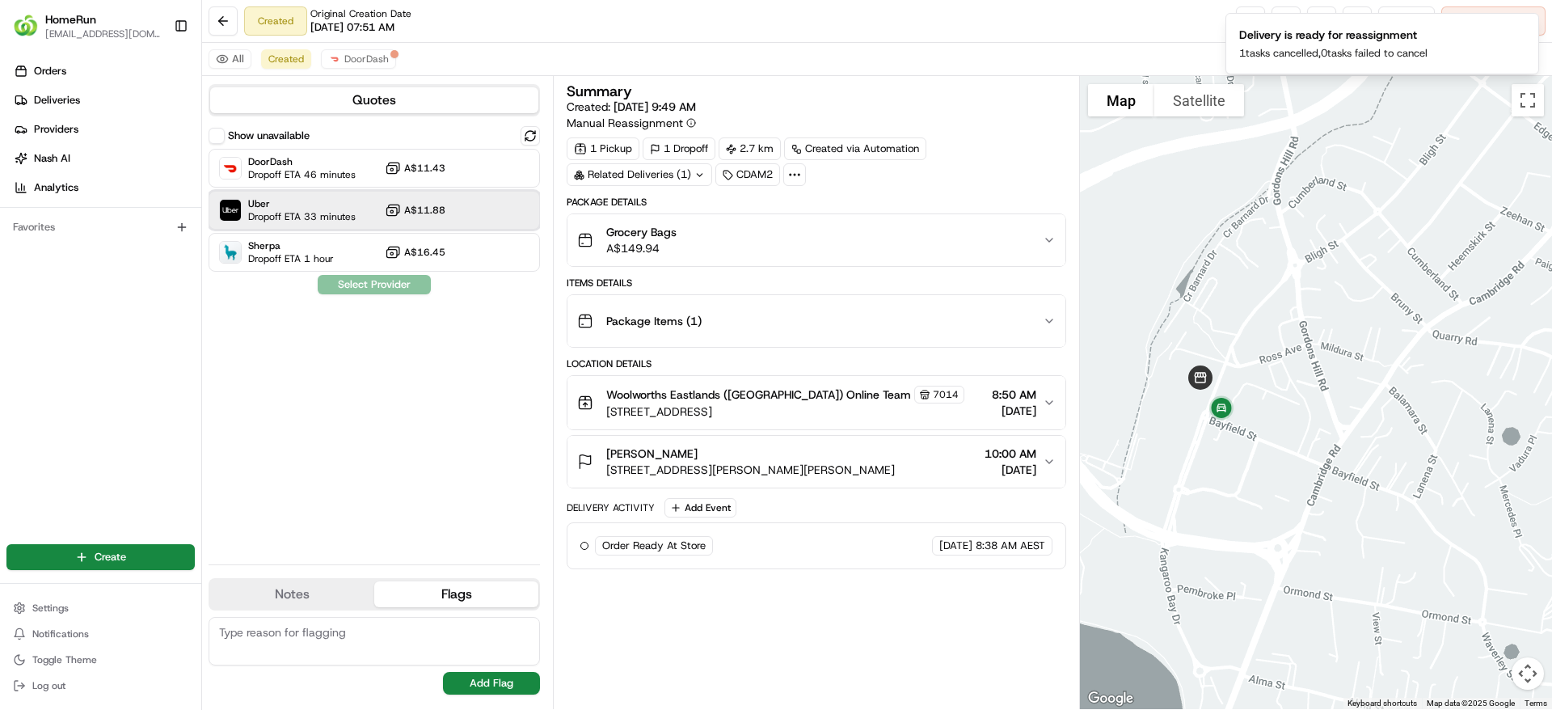
click at [323, 211] on span "Dropoff ETA 33 minutes" at bounding box center [302, 216] width 108 height 13
click at [377, 289] on button "Assign Provider" at bounding box center [374, 284] width 115 height 19
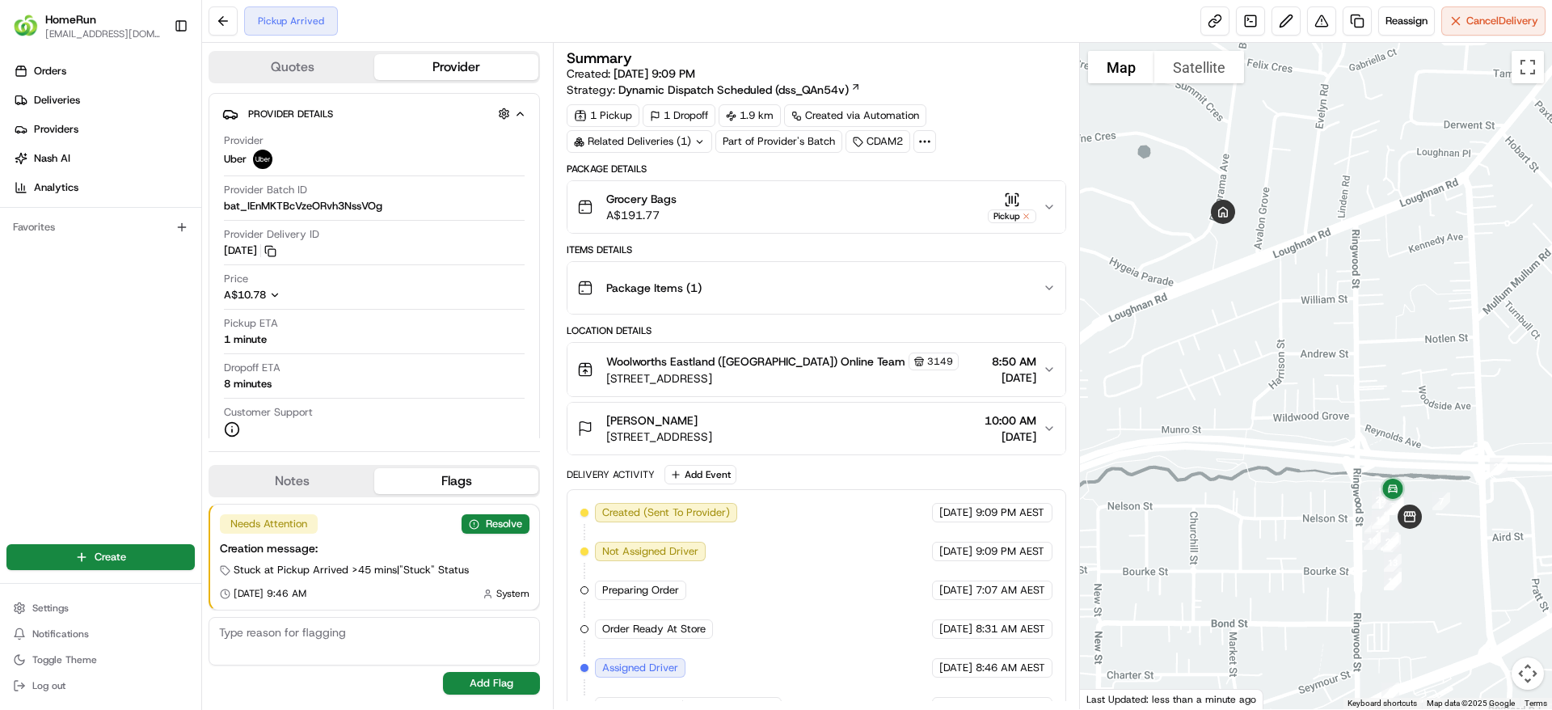
scroll to position [184, 0]
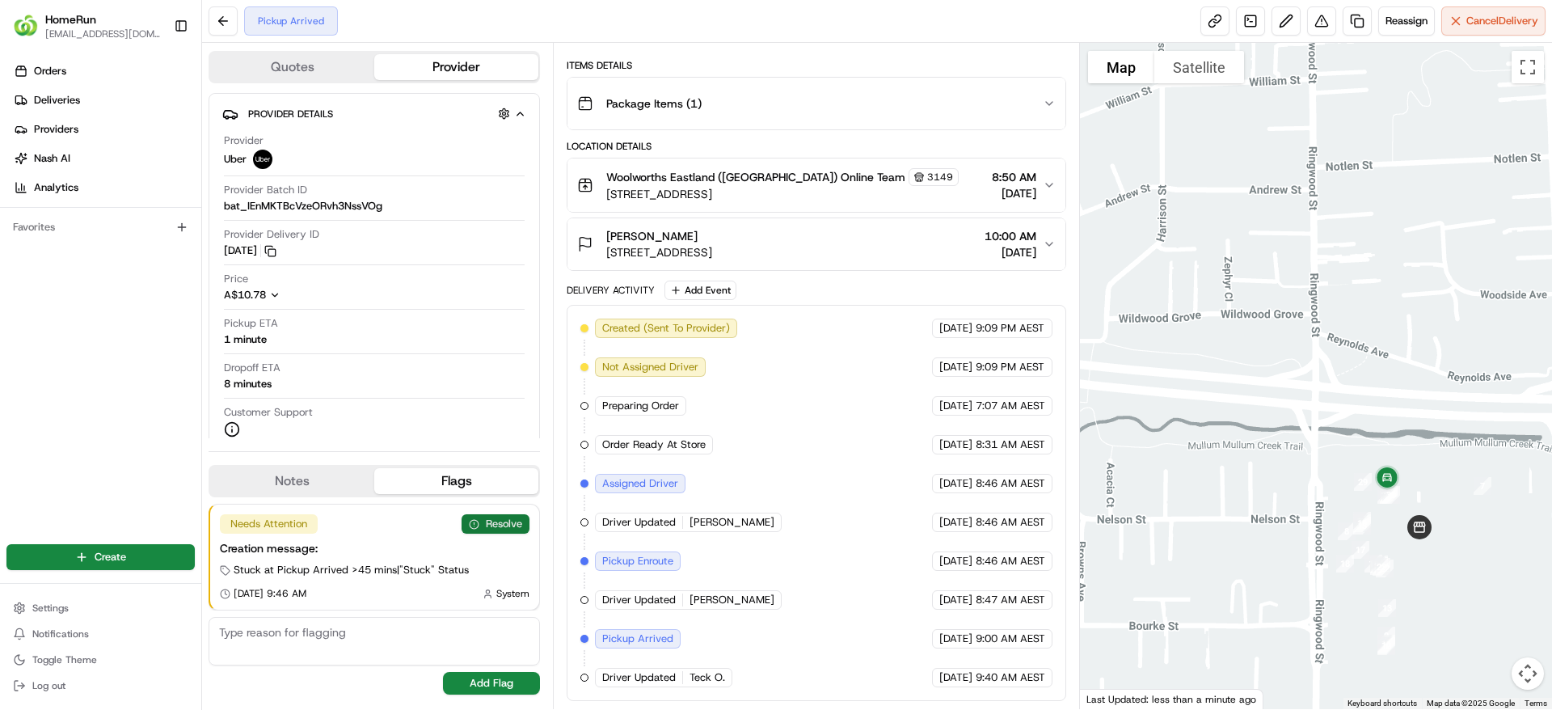
click at [507, 528] on button "Resolve" at bounding box center [496, 523] width 68 height 19
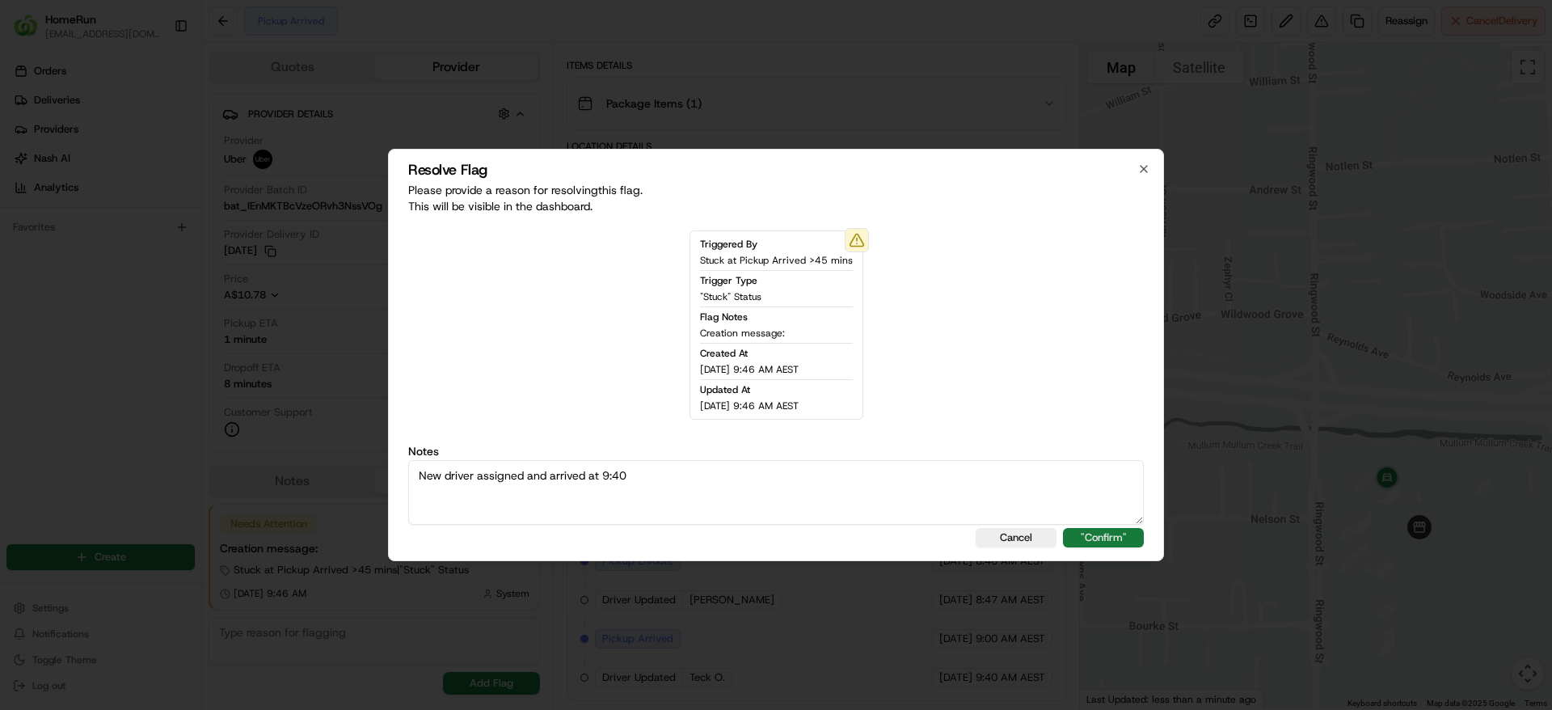
type textarea "New driver assigned and arrived at 9:40"
click at [1131, 532] on button ""Confirm"" at bounding box center [1103, 537] width 81 height 19
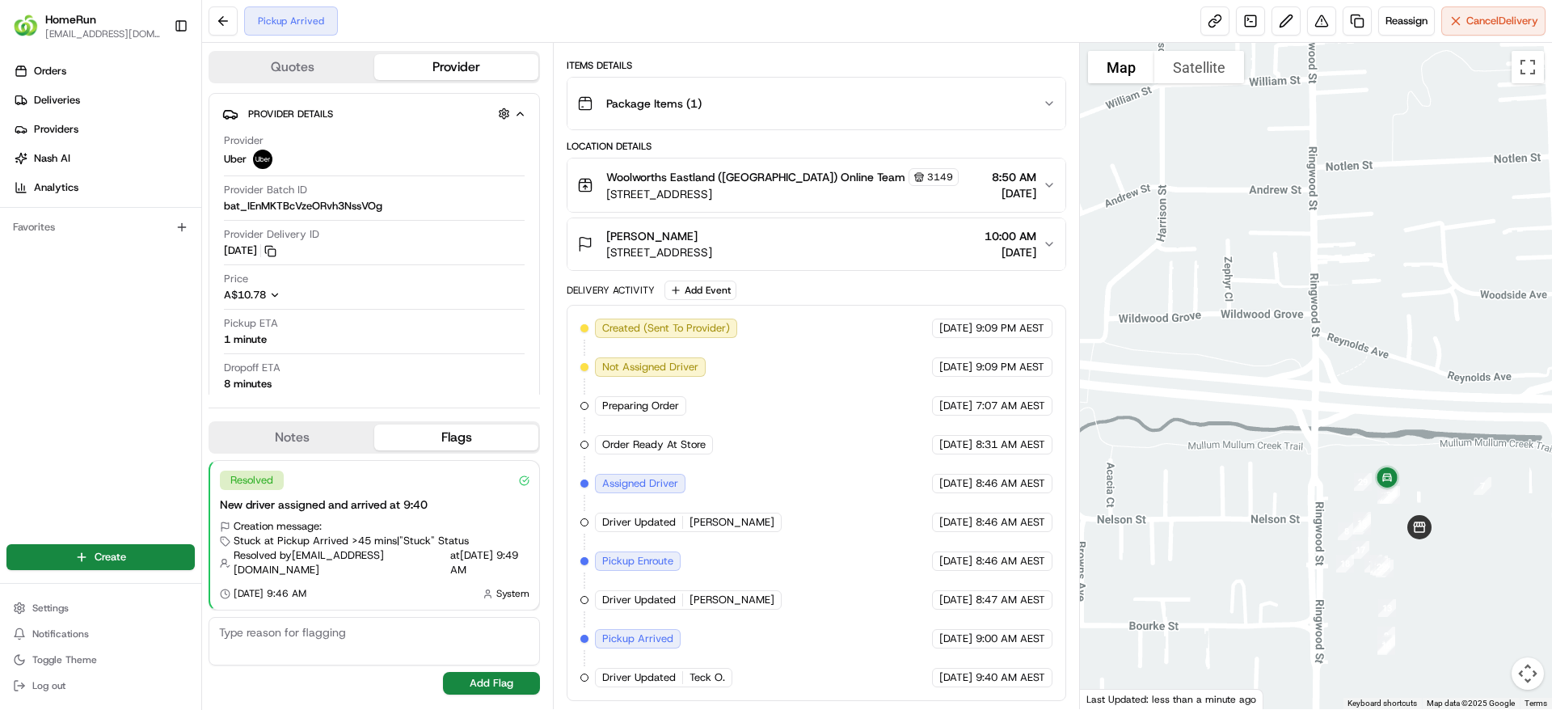
click at [888, 175] on div "Woolworths Eastland (Victoria) Online Team 3149 171 Maroondah Highway, Ringwood…" at bounding box center [809, 185] width 465 height 34
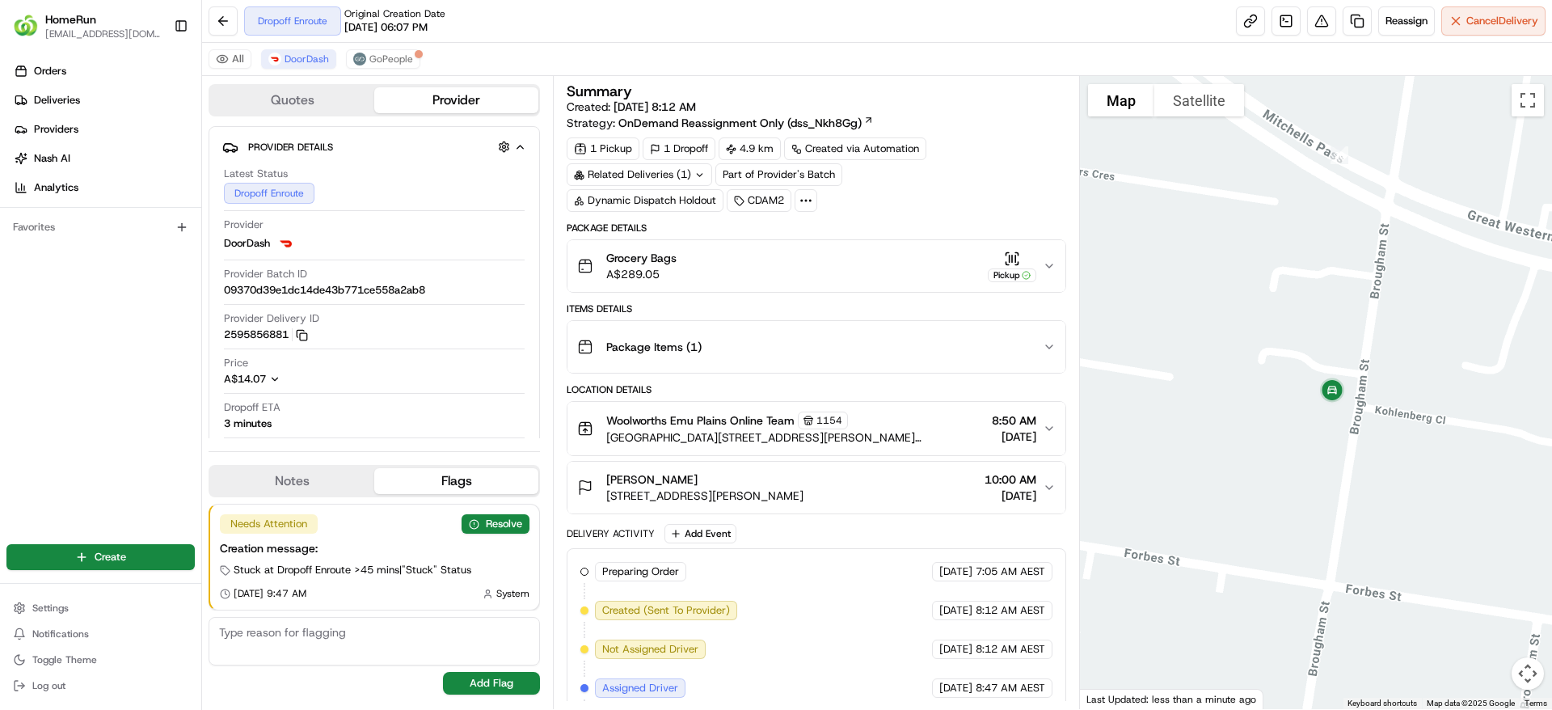
click at [673, 171] on div "Related Deliveries (1)" at bounding box center [640, 174] width 146 height 23
click at [678, 240] on span "265866520" at bounding box center [667, 239] width 58 height 15
click at [496, 521] on button "Resolve" at bounding box center [496, 523] width 68 height 19
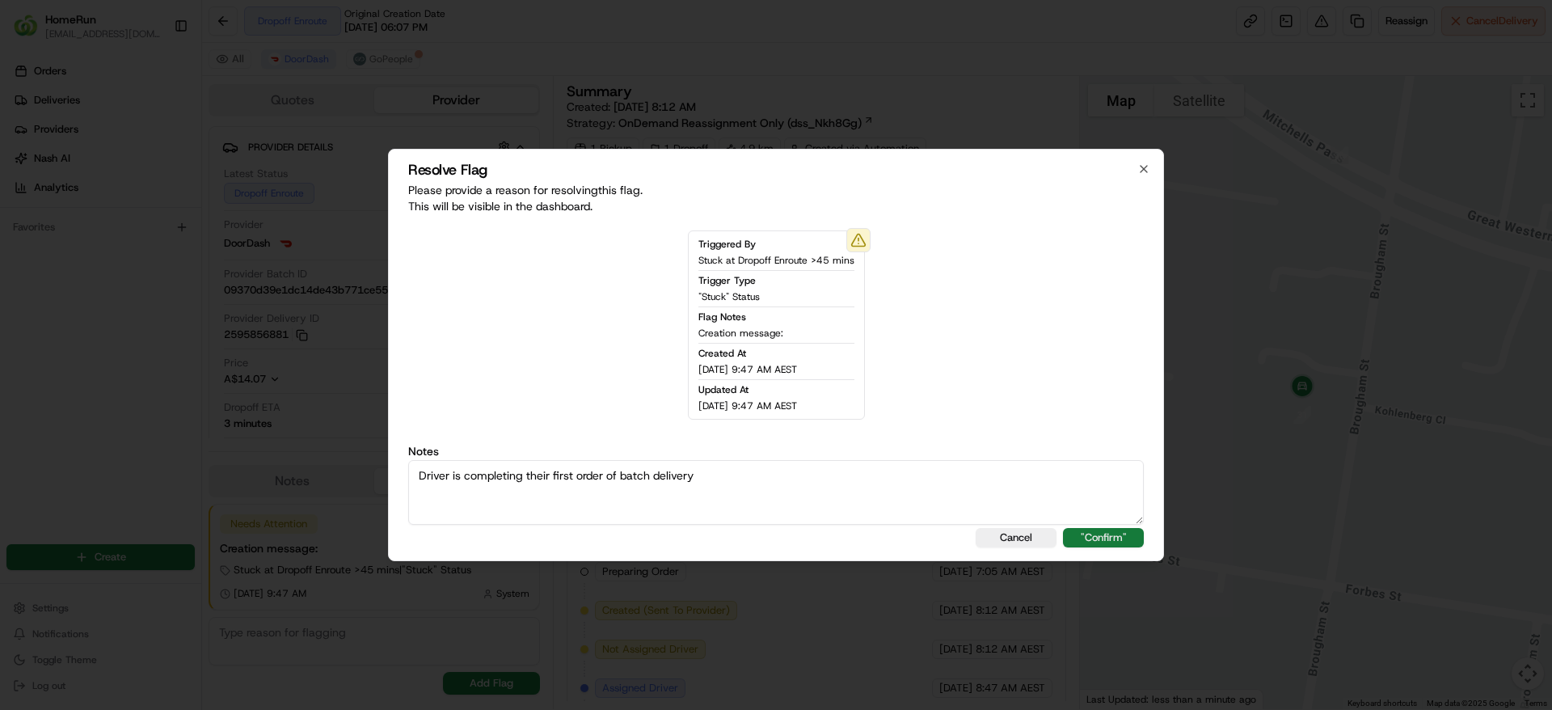
type textarea "Driver is completing their first order of batch delivery"
click at [1083, 541] on button ""Confirm"" at bounding box center [1103, 537] width 81 height 19
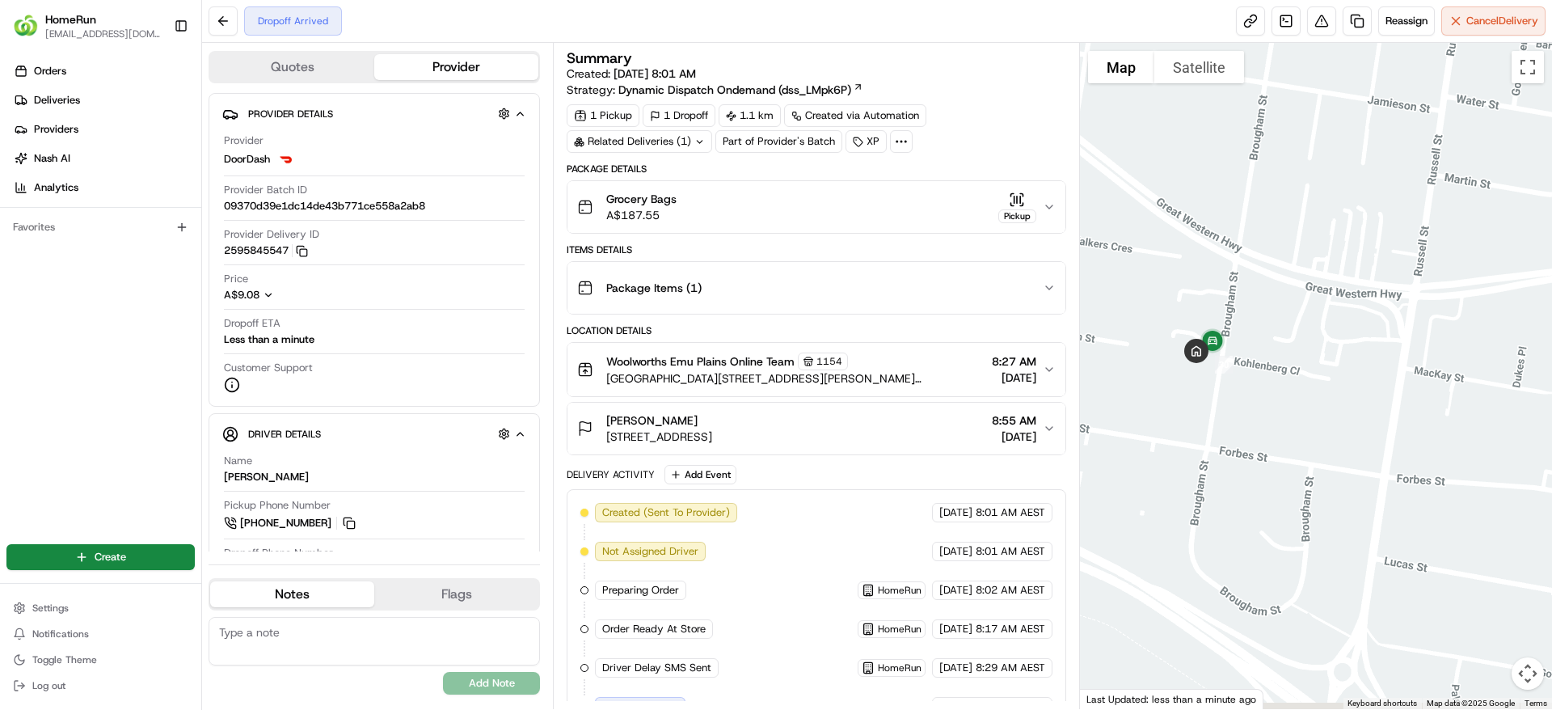
drag, startPoint x: 1191, startPoint y: 446, endPoint x: 1263, endPoint y: 435, distance: 72.8
click at [1263, 435] on div at bounding box center [1316, 376] width 473 height 666
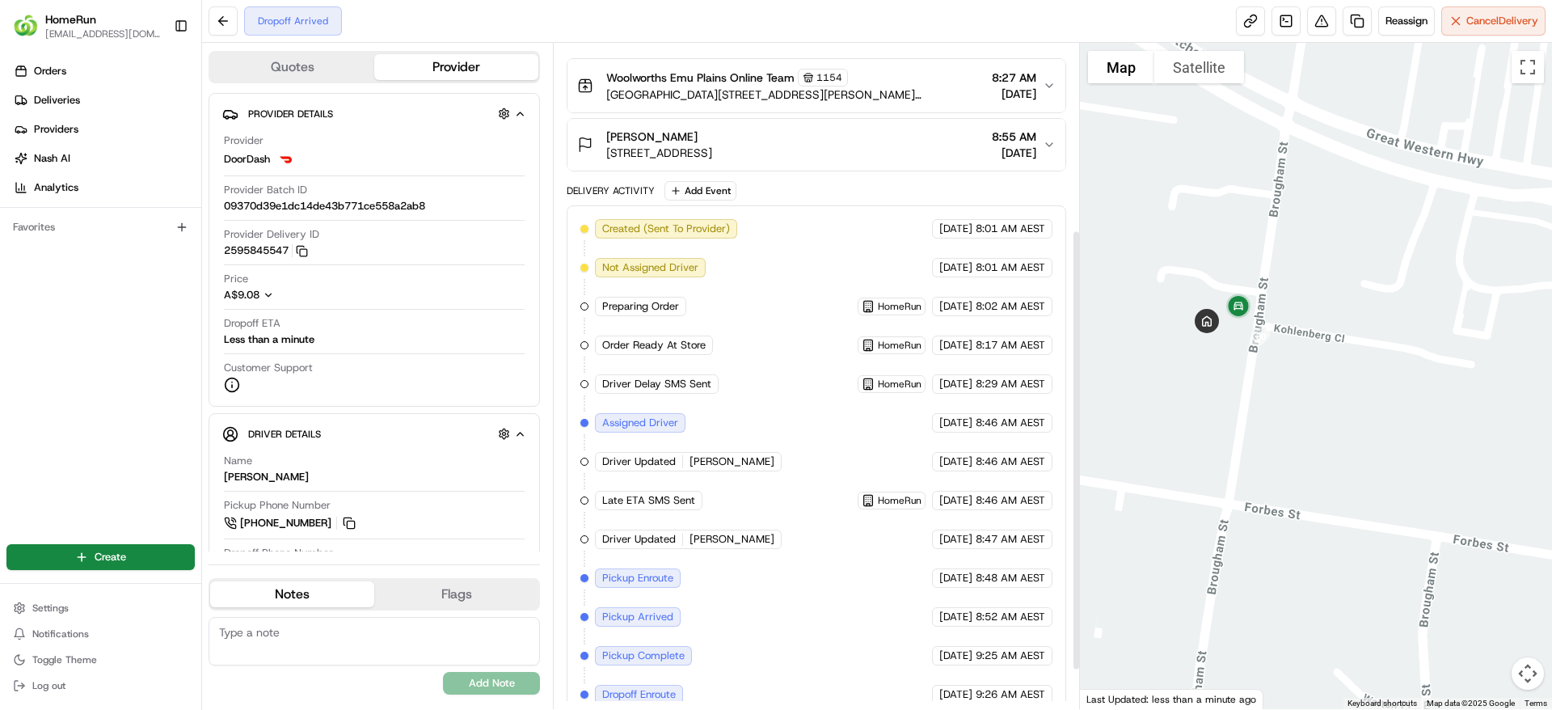
scroll to position [340, 0]
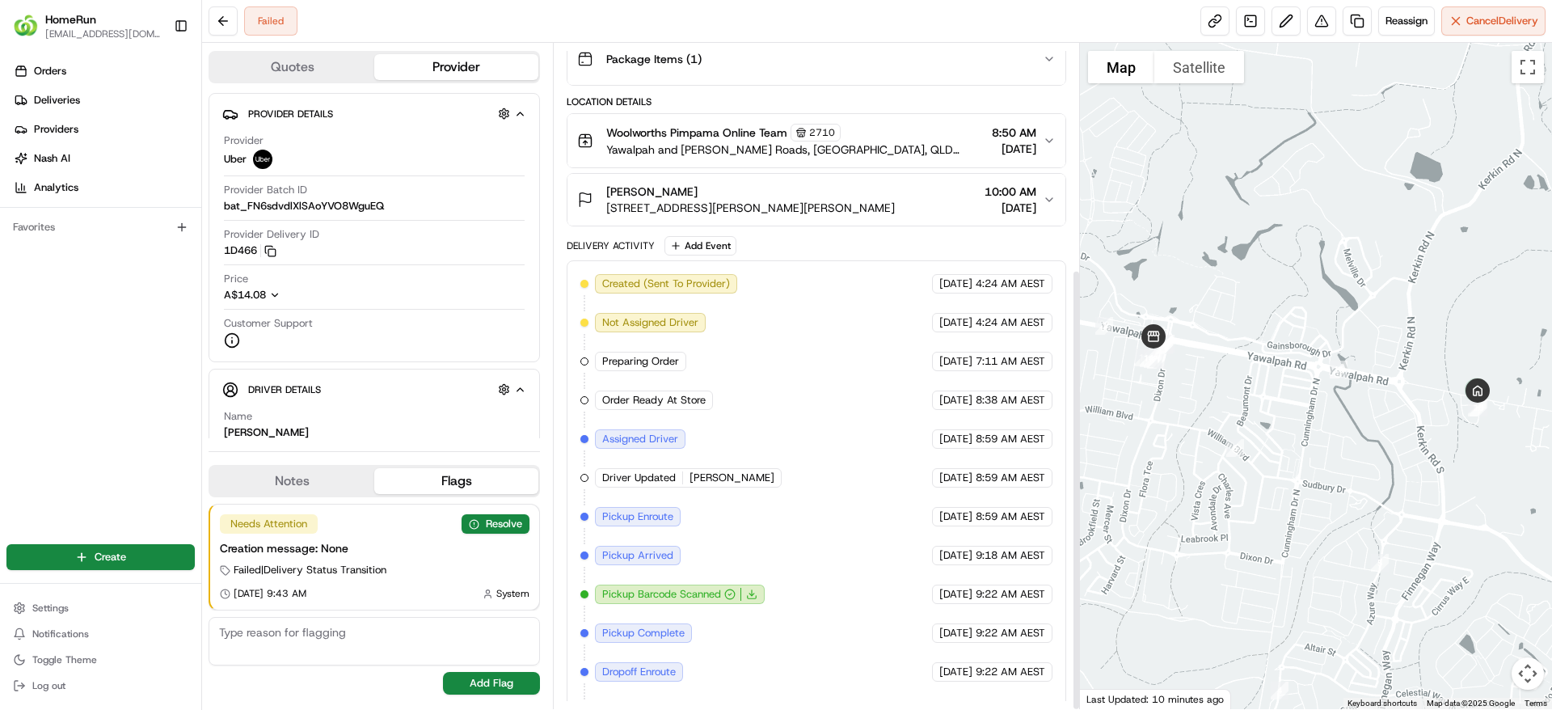
scroll to position [340, 0]
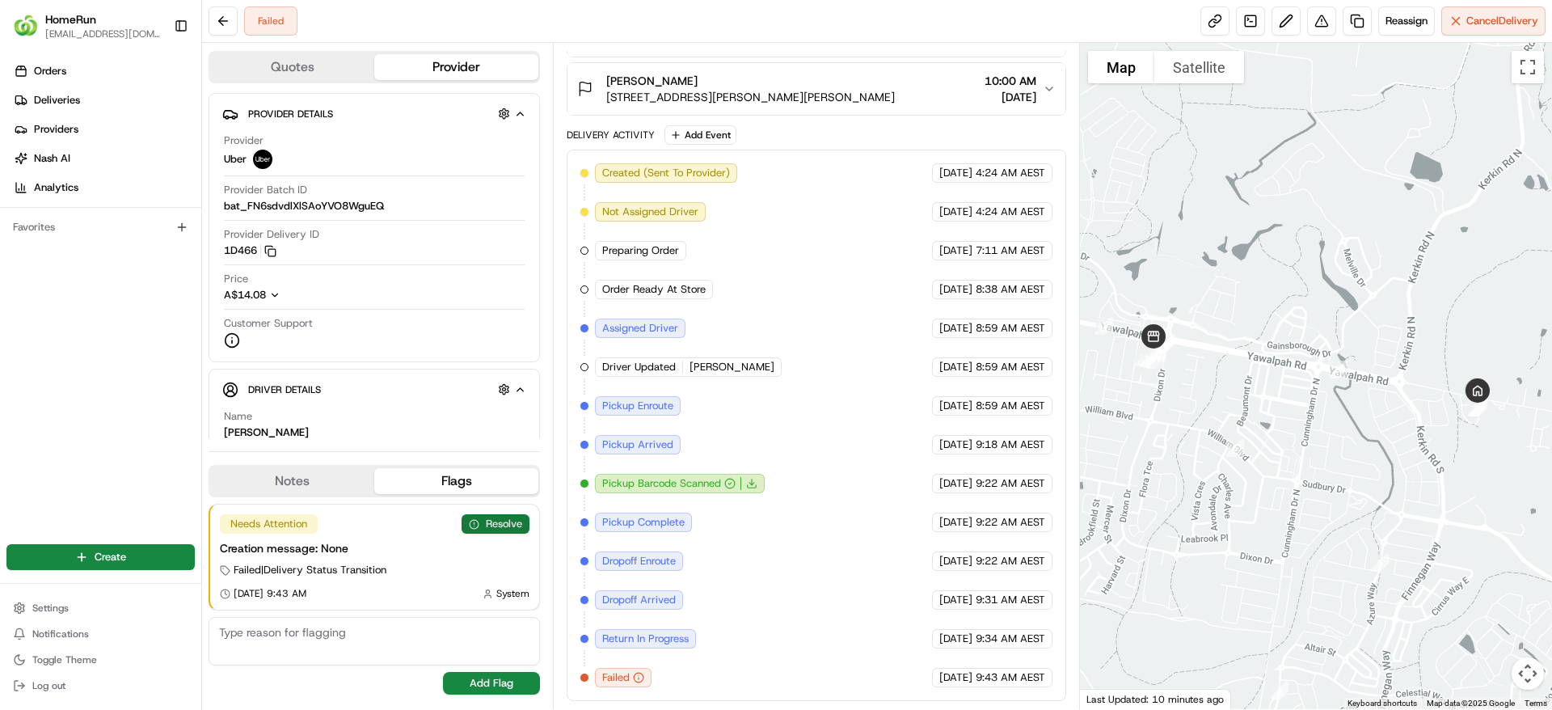
click at [521, 525] on button "Resolve" at bounding box center [496, 523] width 68 height 19
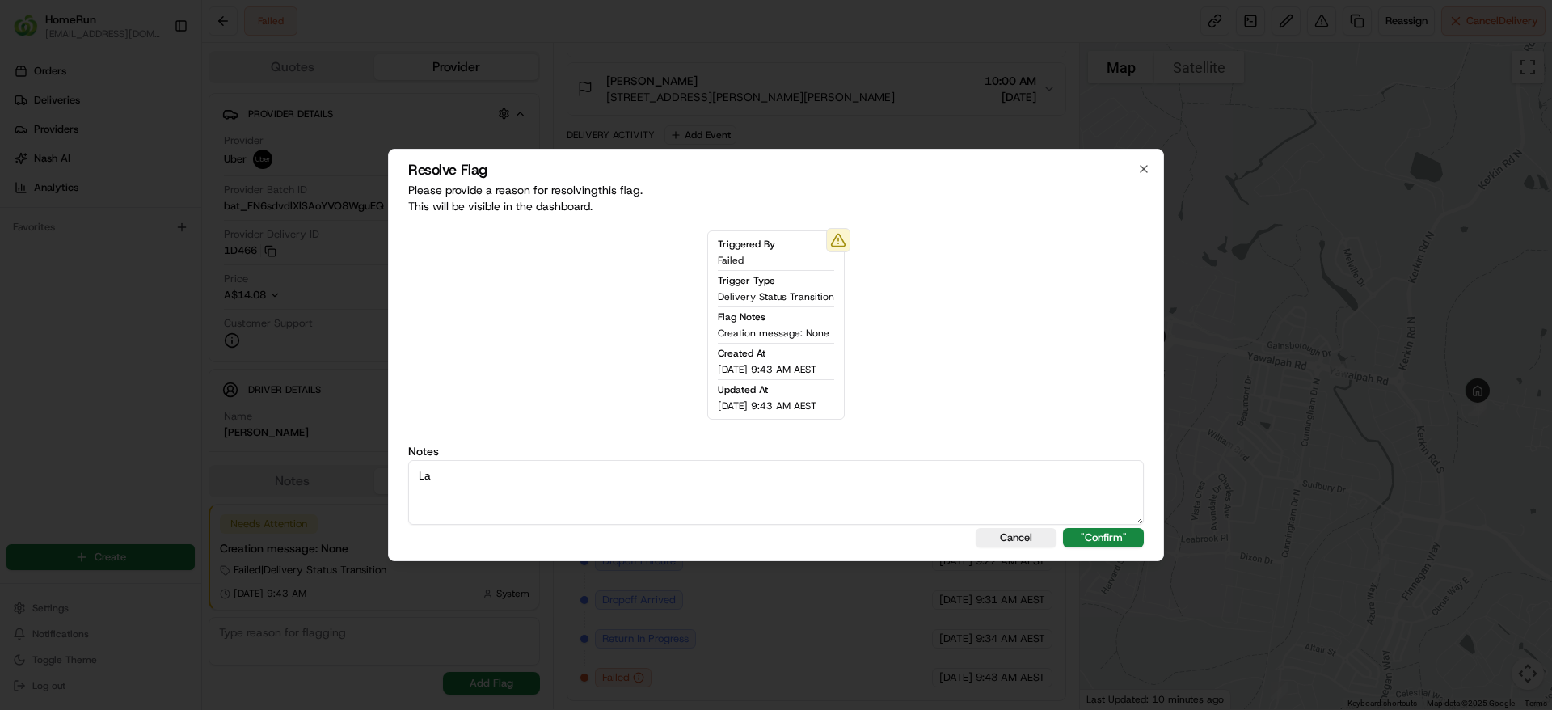
type textarea "L"
type textarea "Returned in progress - Failed, Left SMS for CX to call us back"
click at [1089, 542] on button ""Confirm"" at bounding box center [1103, 537] width 81 height 19
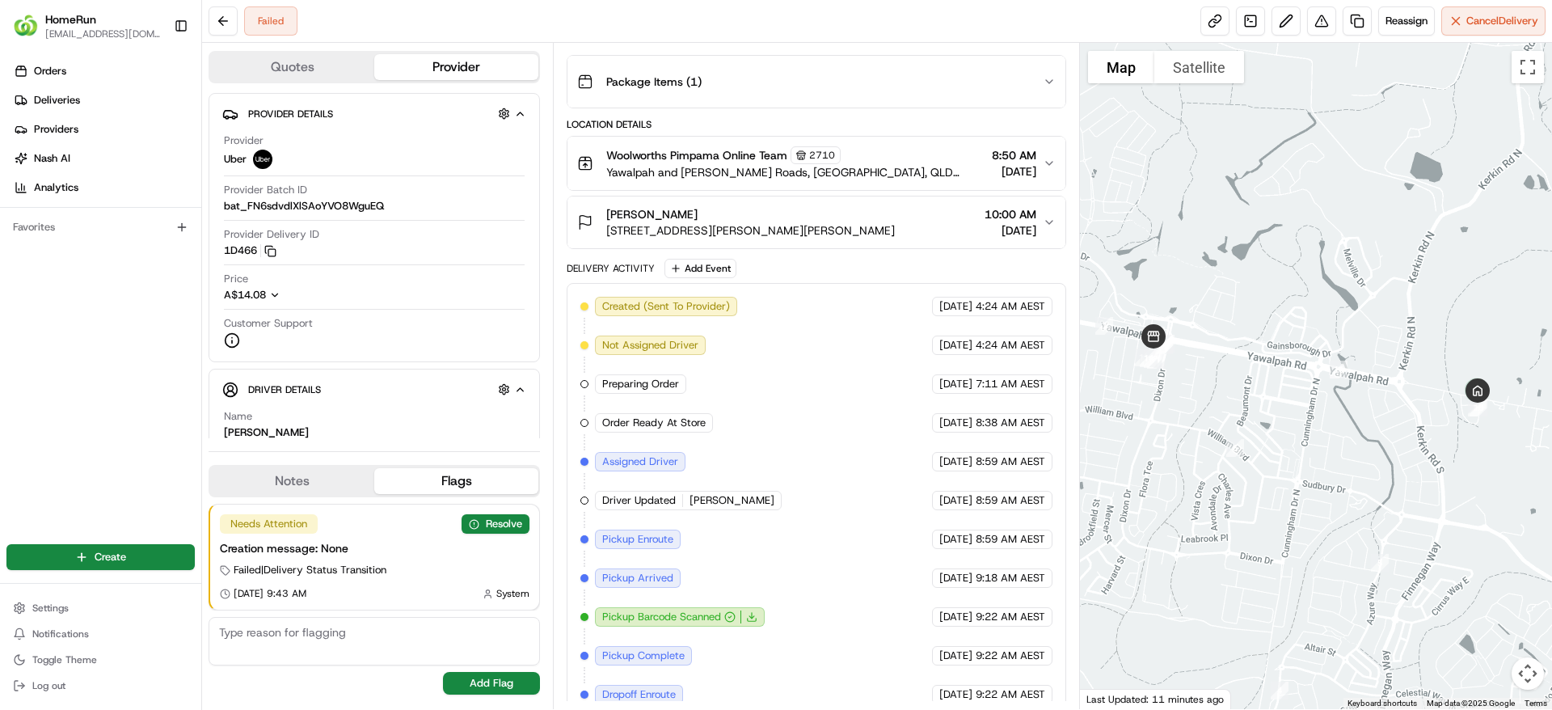
scroll to position [340, 0]
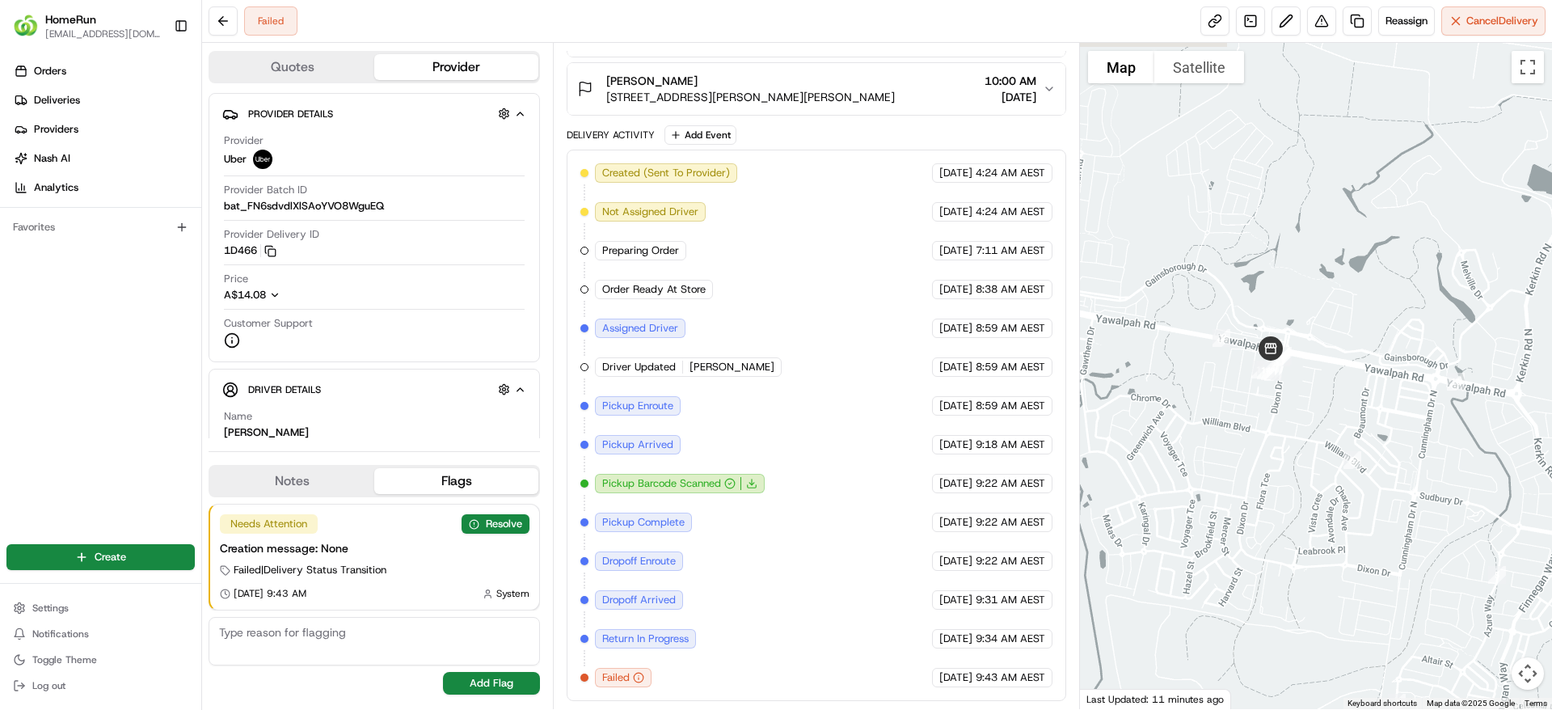
drag, startPoint x: 1341, startPoint y: 442, endPoint x: 1495, endPoint y: 451, distance: 153.9
click at [1495, 451] on div at bounding box center [1316, 376] width 473 height 666
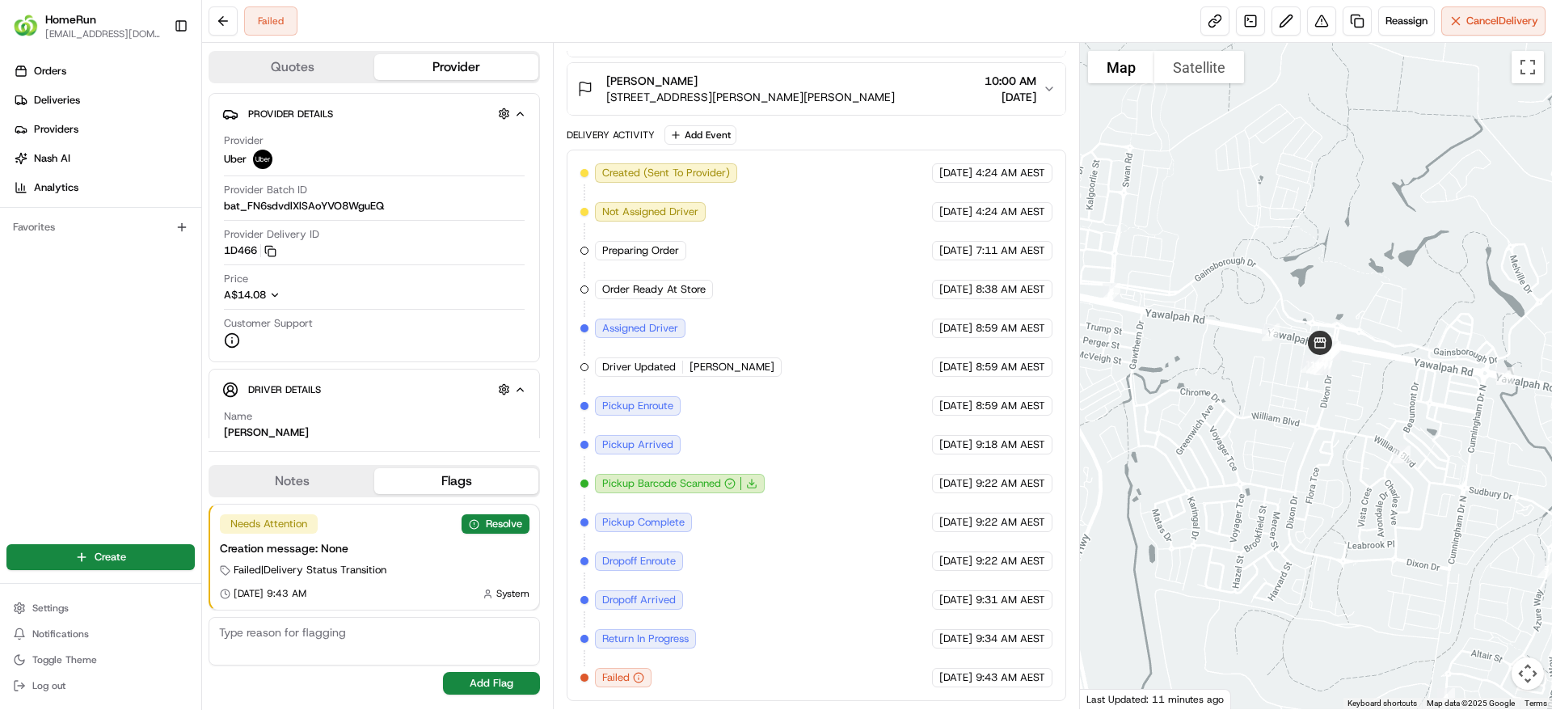
drag, startPoint x: 1450, startPoint y: 415, endPoint x: 1385, endPoint y: 418, distance: 64.8
click at [1385, 418] on div at bounding box center [1316, 376] width 473 height 666
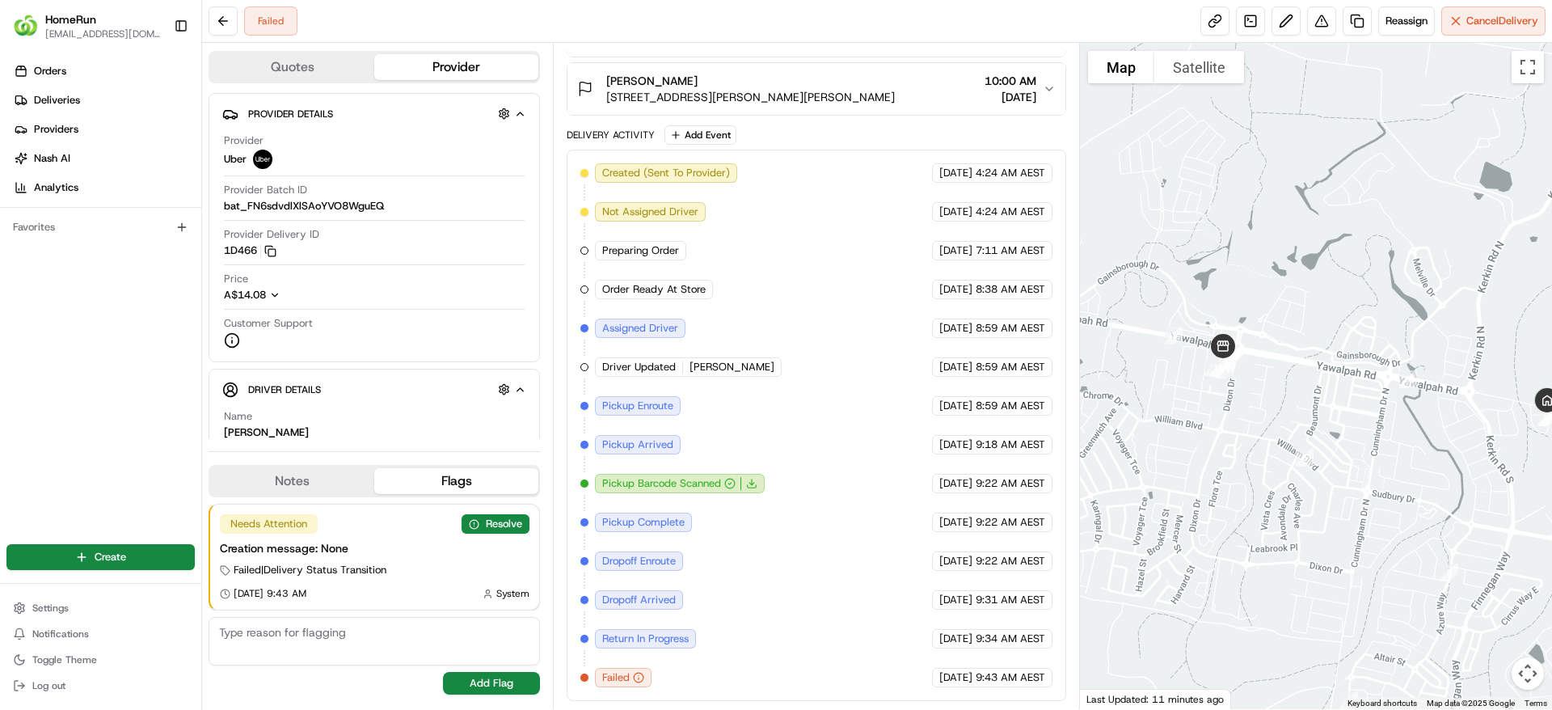
drag, startPoint x: 1452, startPoint y: 420, endPoint x: 1314, endPoint y: 403, distance: 138.6
click at [1314, 403] on div at bounding box center [1316, 376] width 473 height 666
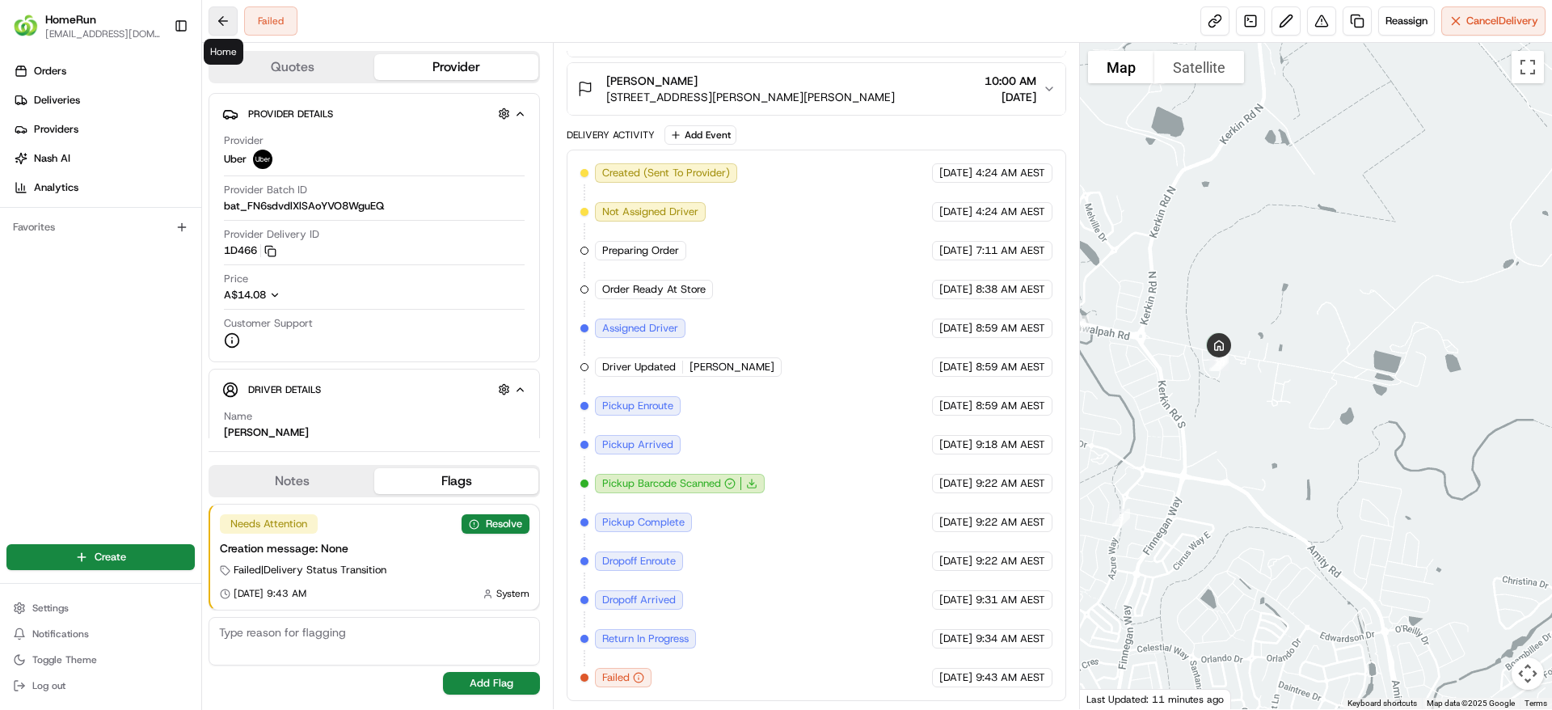
click at [232, 23] on button at bounding box center [223, 20] width 29 height 29
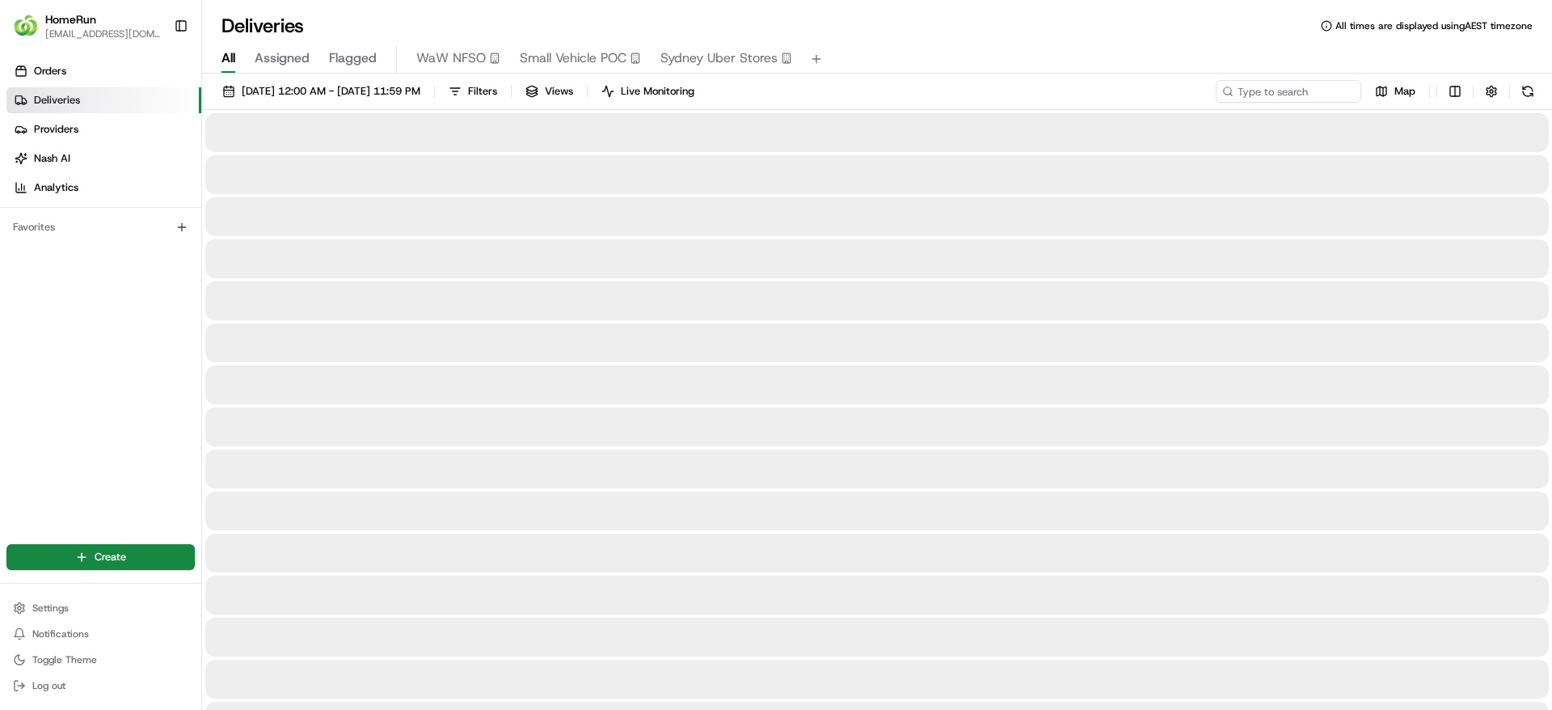
click at [375, 64] on span "Flagged" at bounding box center [353, 58] width 48 height 19
click at [365, 64] on span "Flagged" at bounding box center [353, 58] width 48 height 19
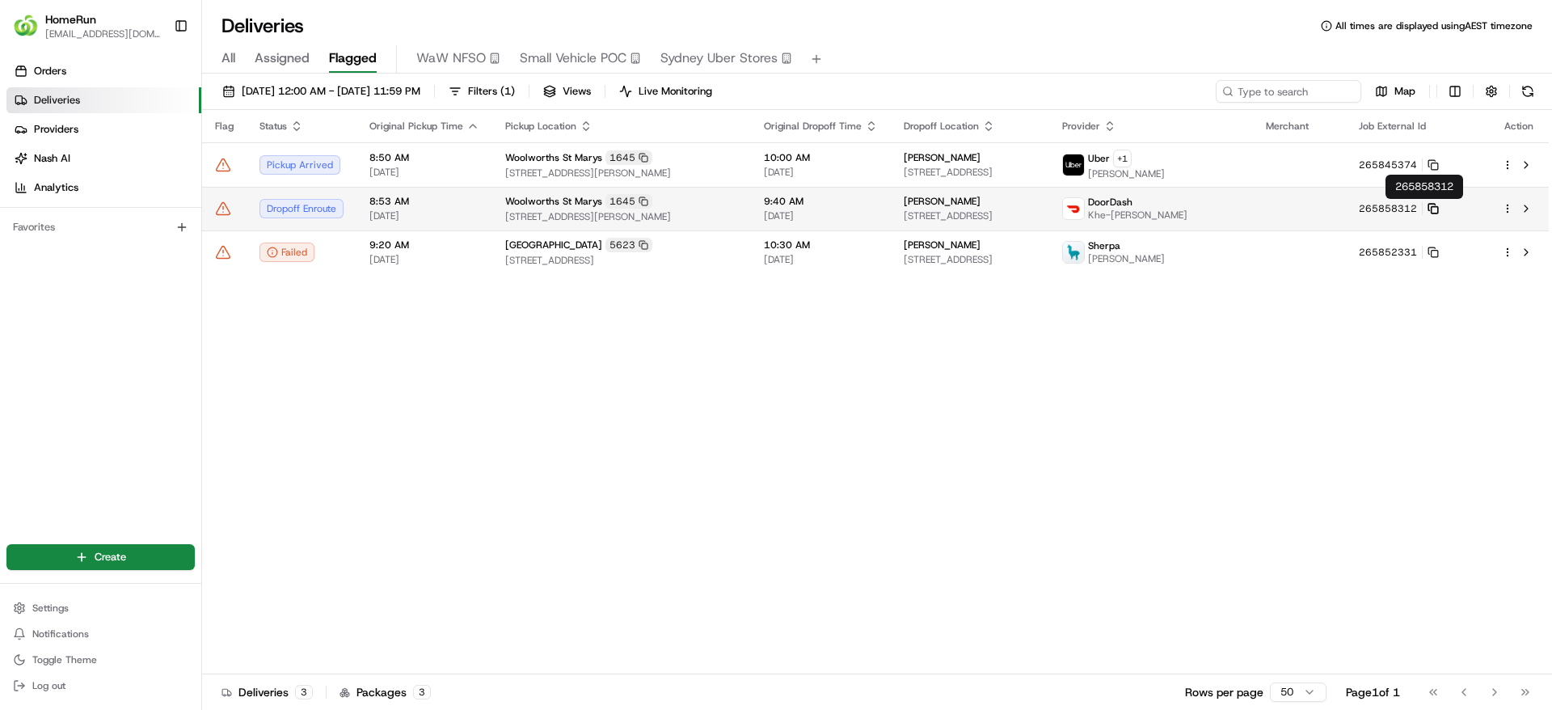
click at [1439, 212] on icon at bounding box center [1433, 208] width 11 height 11
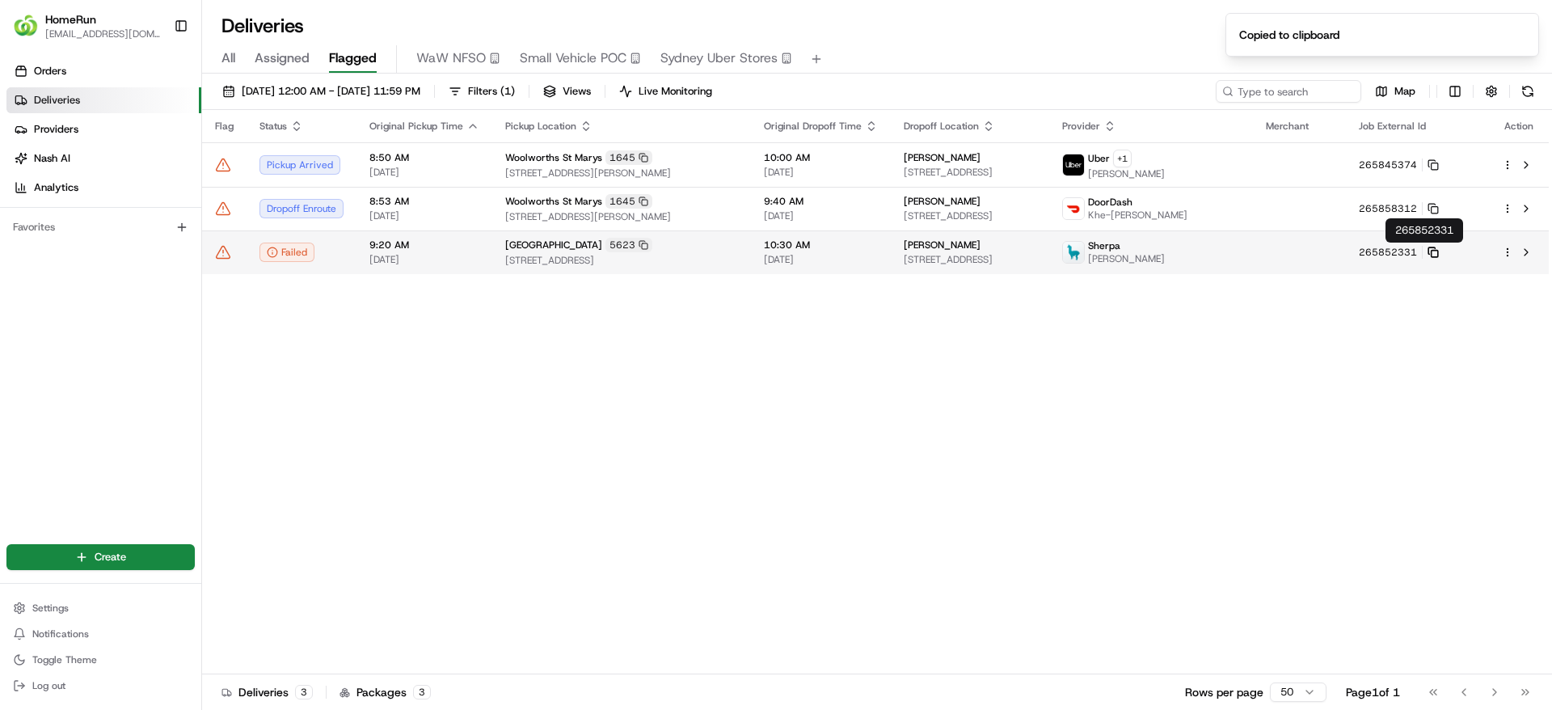
click at [1438, 251] on rect at bounding box center [1435, 254] width 6 height 6
click at [518, 252] on div "[GEOGRAPHIC_DATA] [STREET_ADDRESS]" at bounding box center [621, 252] width 233 height 29
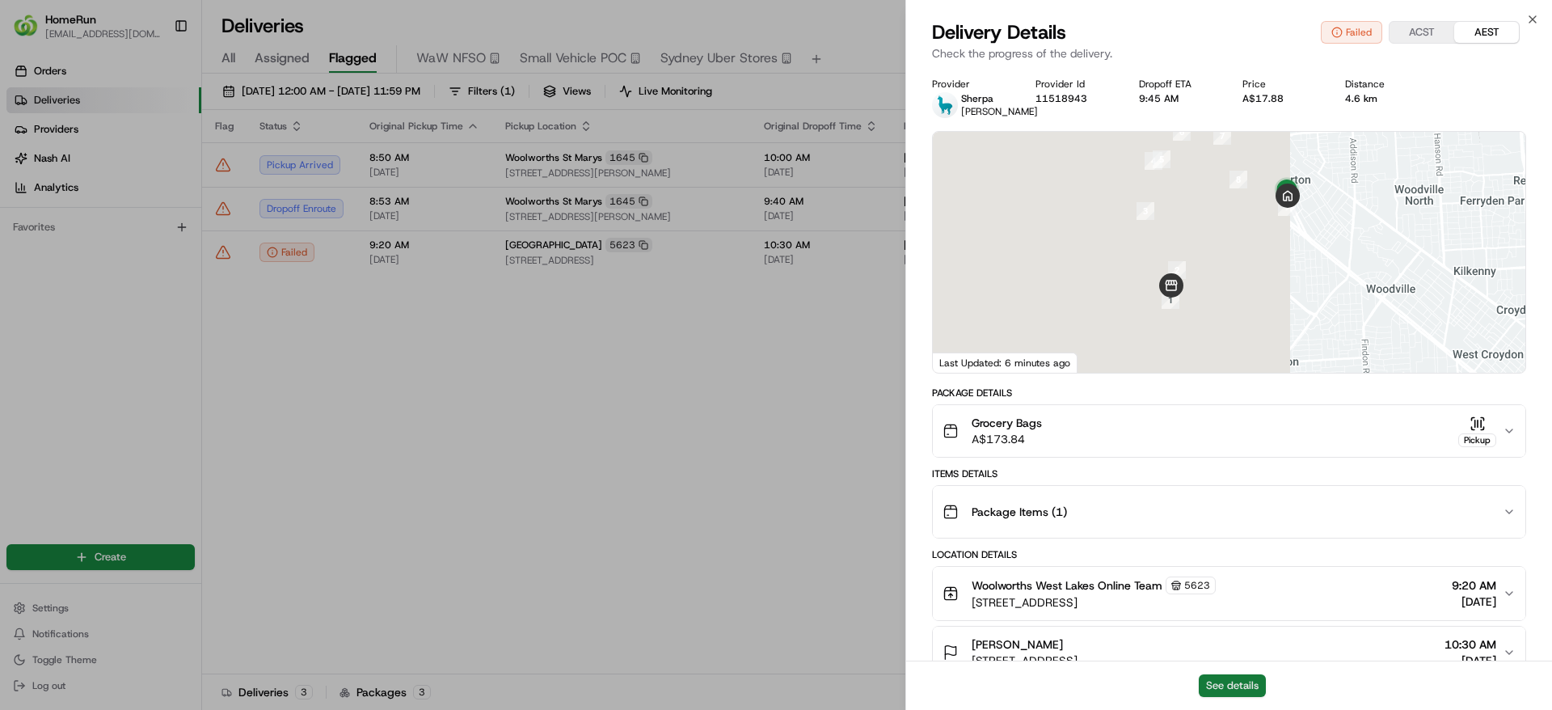
click at [1244, 686] on button "See details" at bounding box center [1232, 685] width 67 height 23
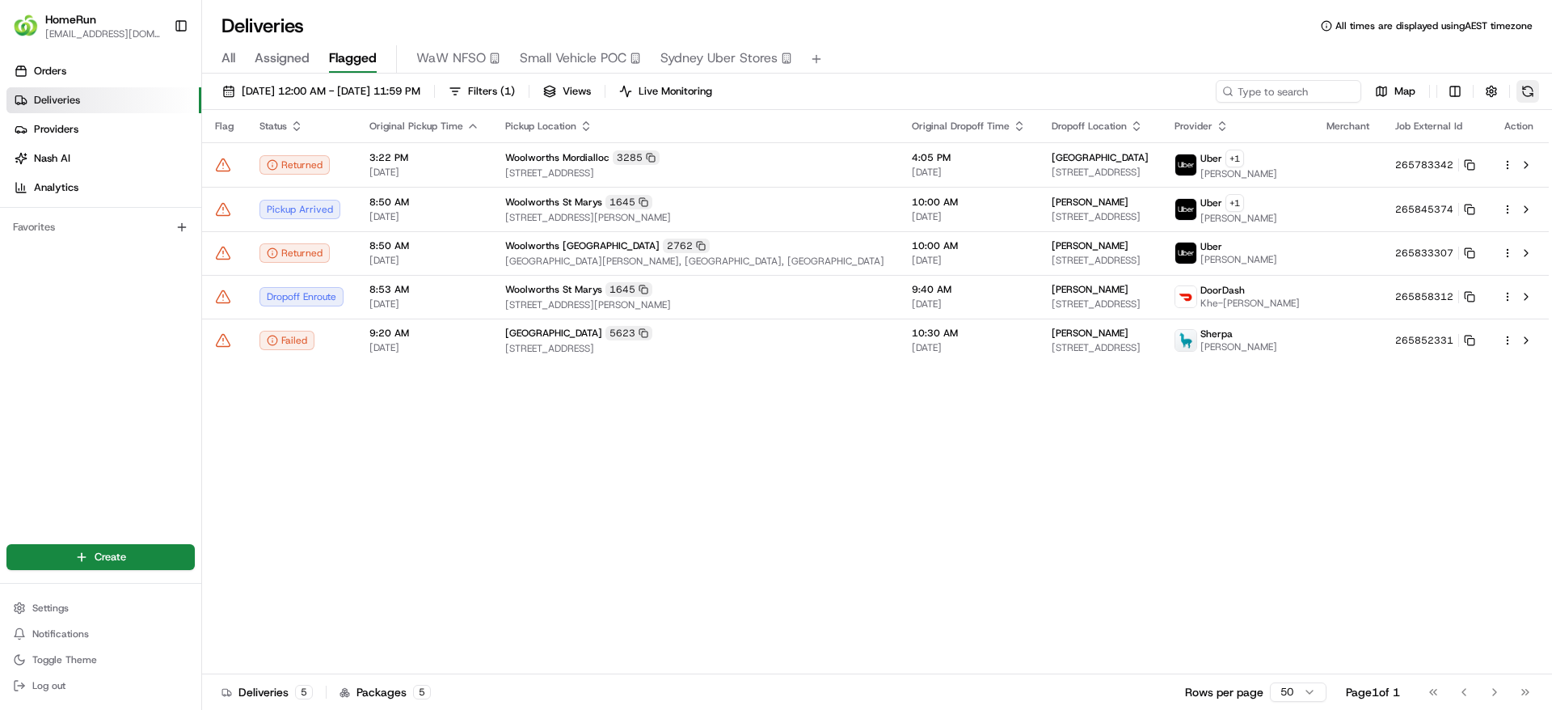
click at [1530, 87] on button at bounding box center [1528, 91] width 23 height 23
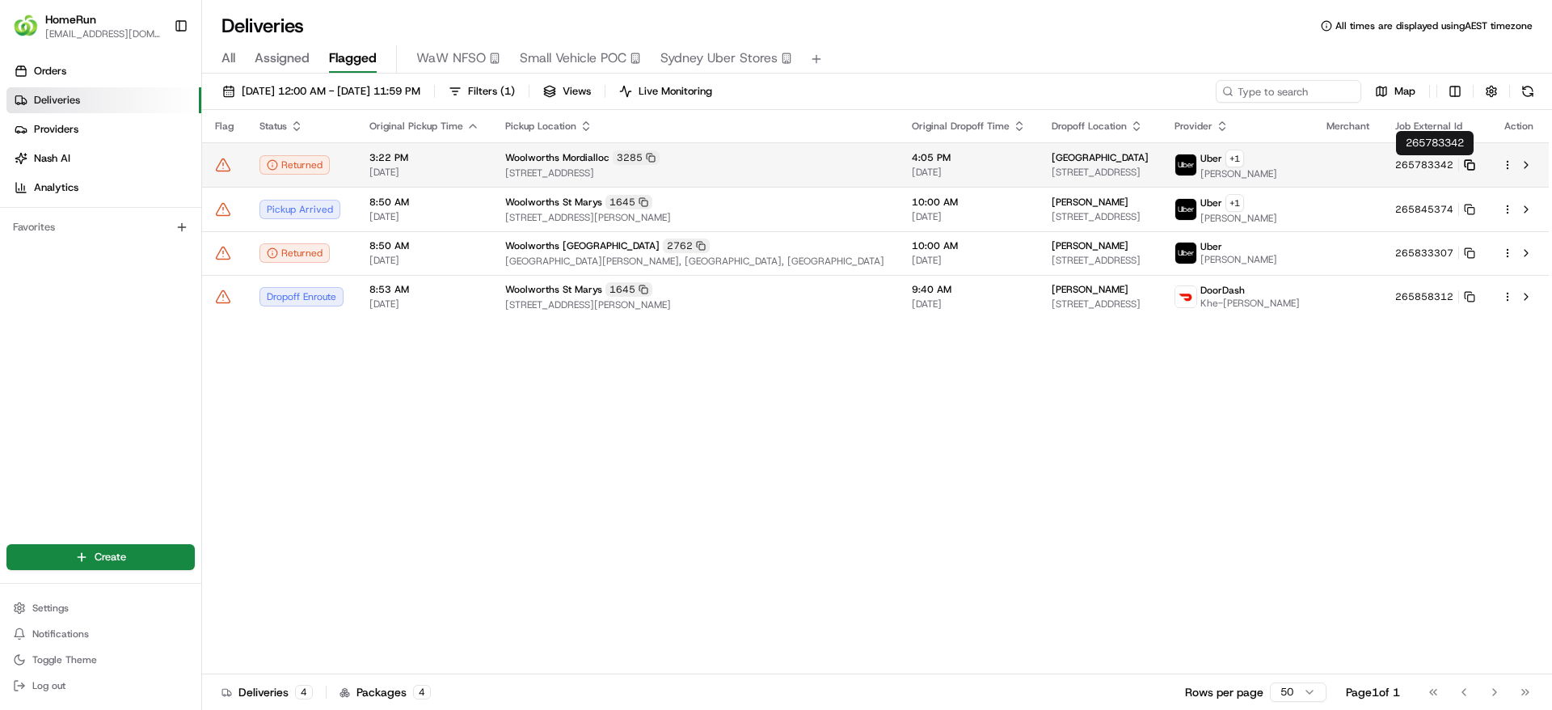
click at [1468, 167] on rect at bounding box center [1471, 165] width 6 height 6
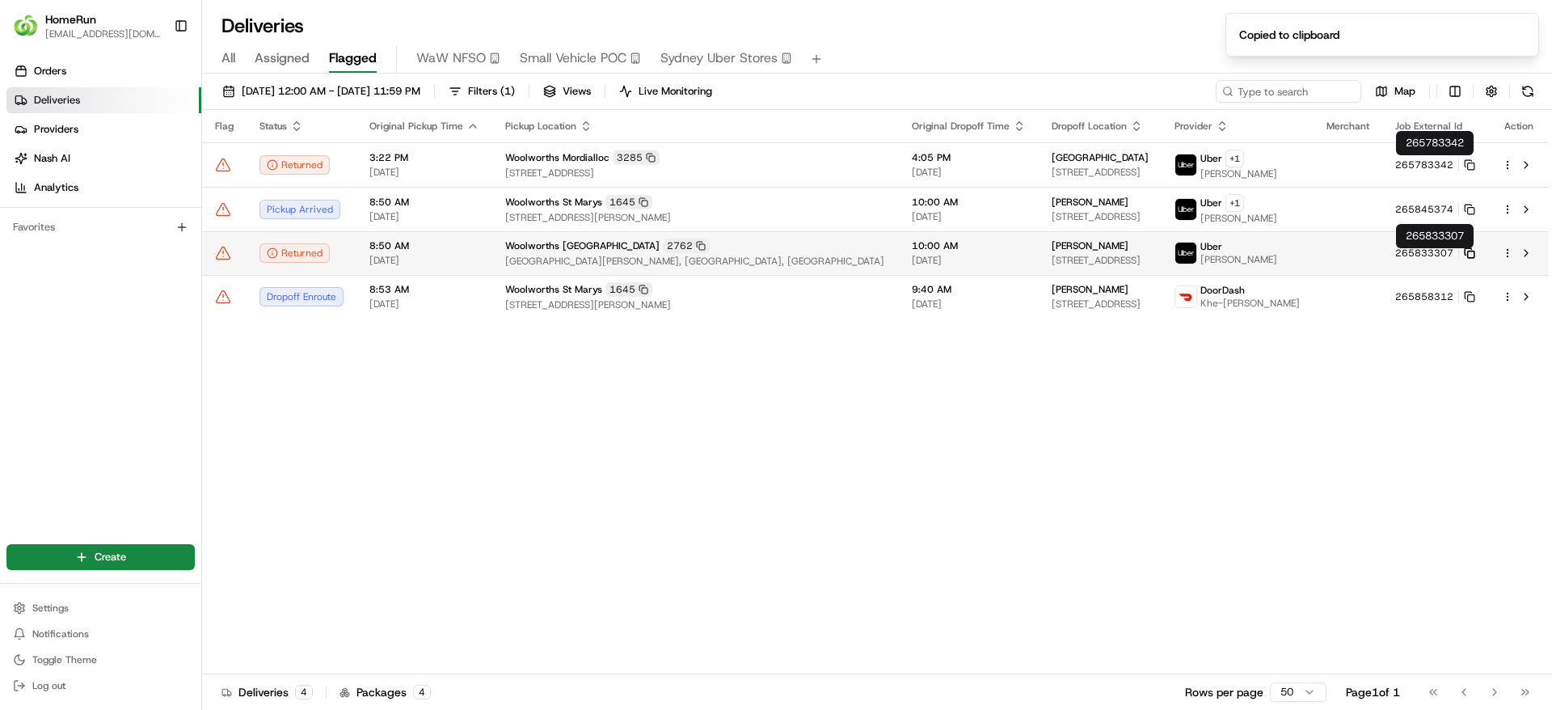
click at [1472, 254] on icon at bounding box center [1469, 251] width 6 height 6
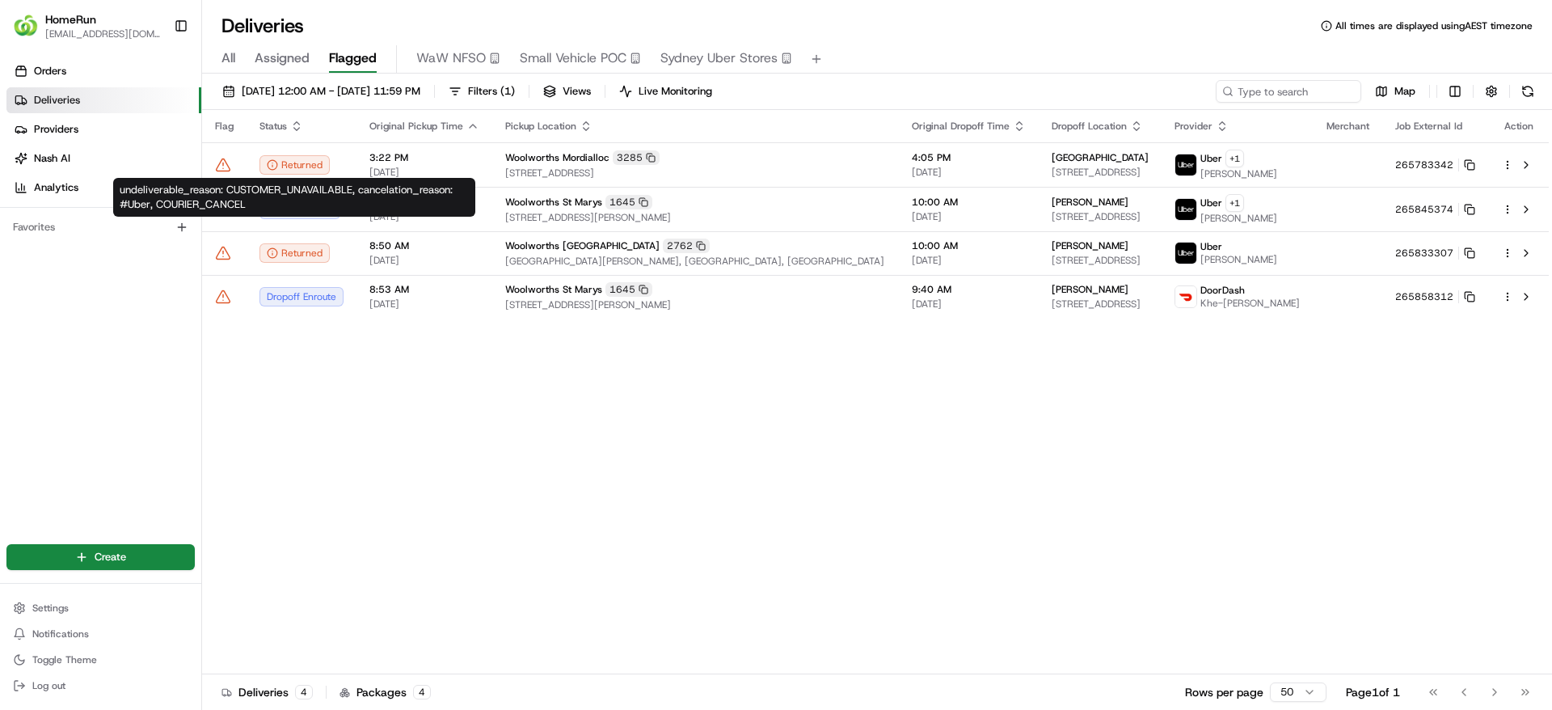
click at [692, 124] on div "Pickup Location" at bounding box center [695, 126] width 381 height 13
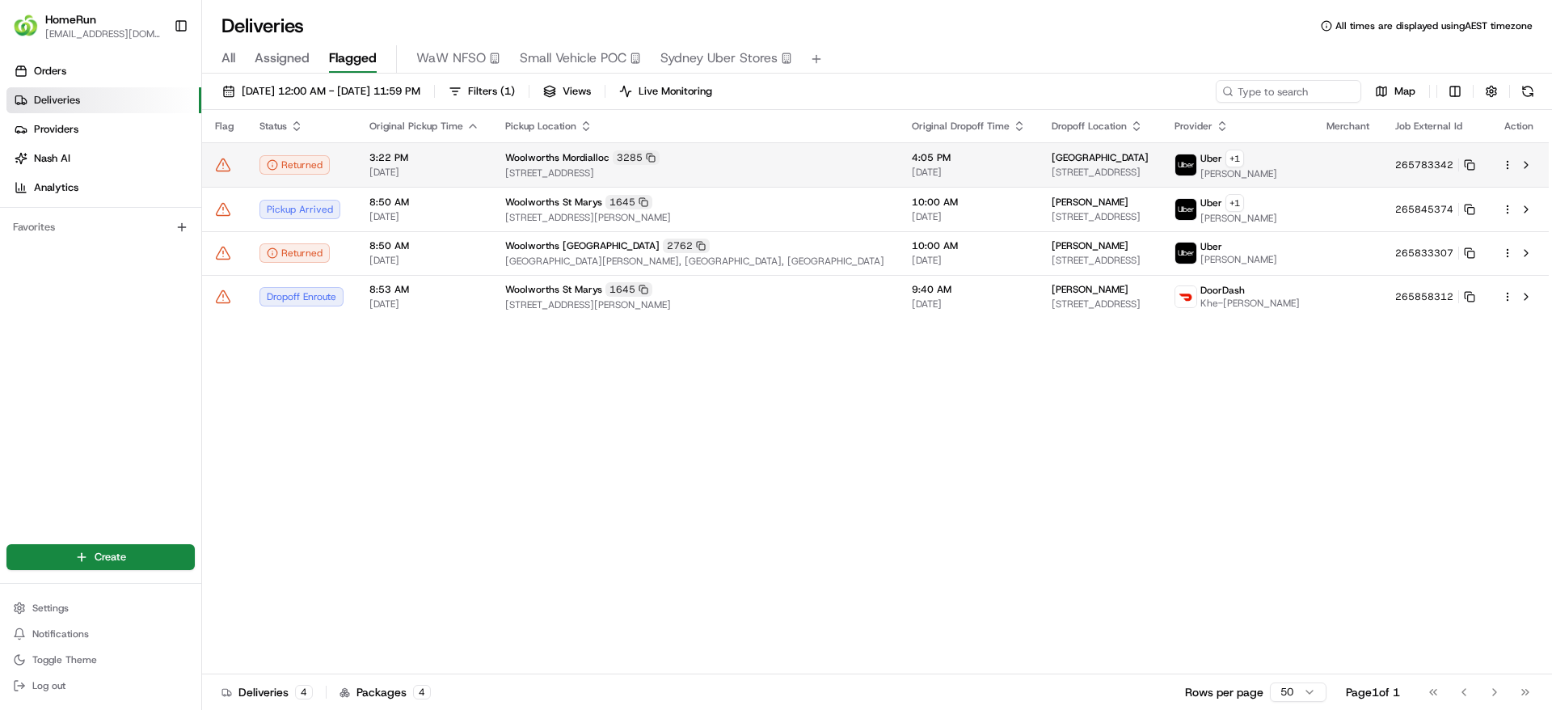
click at [696, 160] on div "Woolworths Mordialloc 3285" at bounding box center [695, 157] width 381 height 15
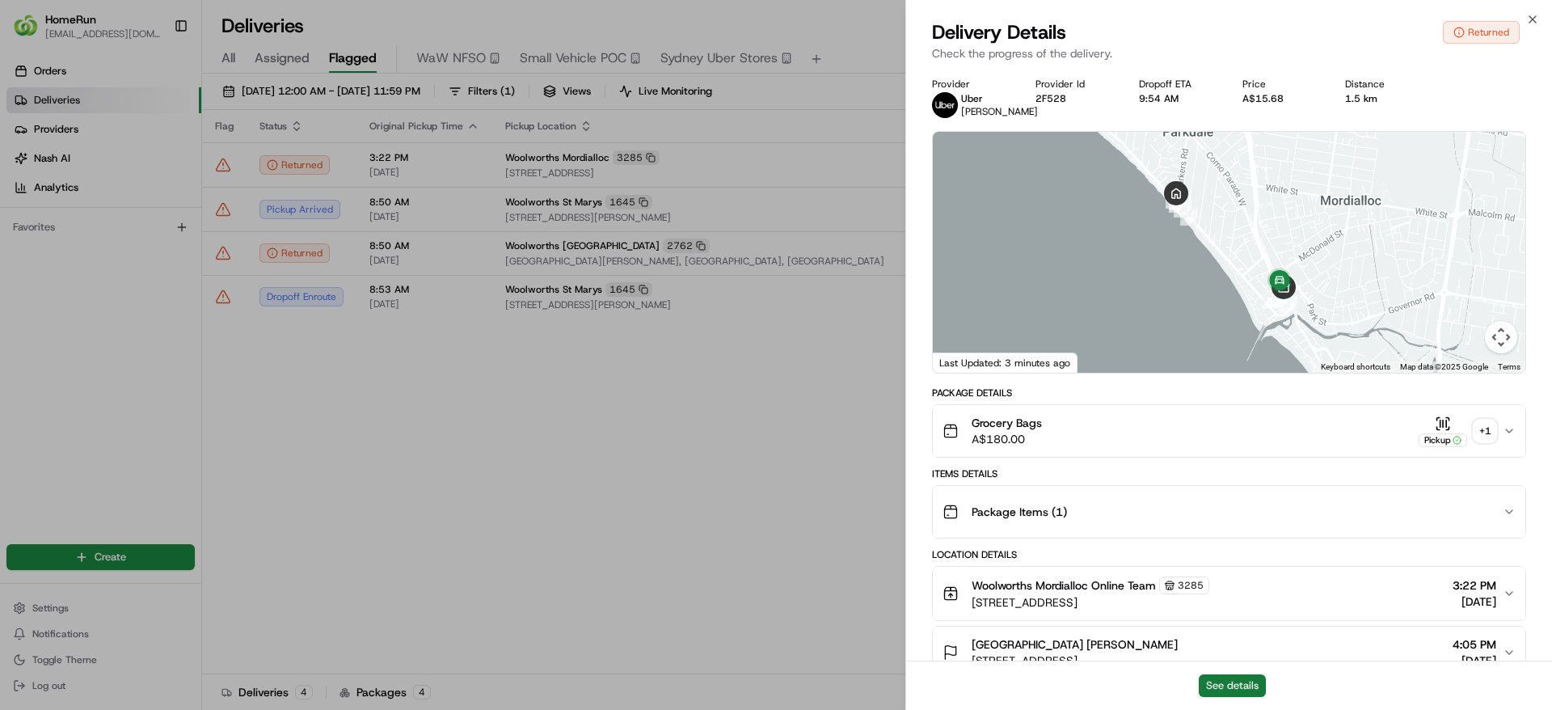
click at [1213, 685] on button "See details" at bounding box center [1232, 685] width 67 height 23
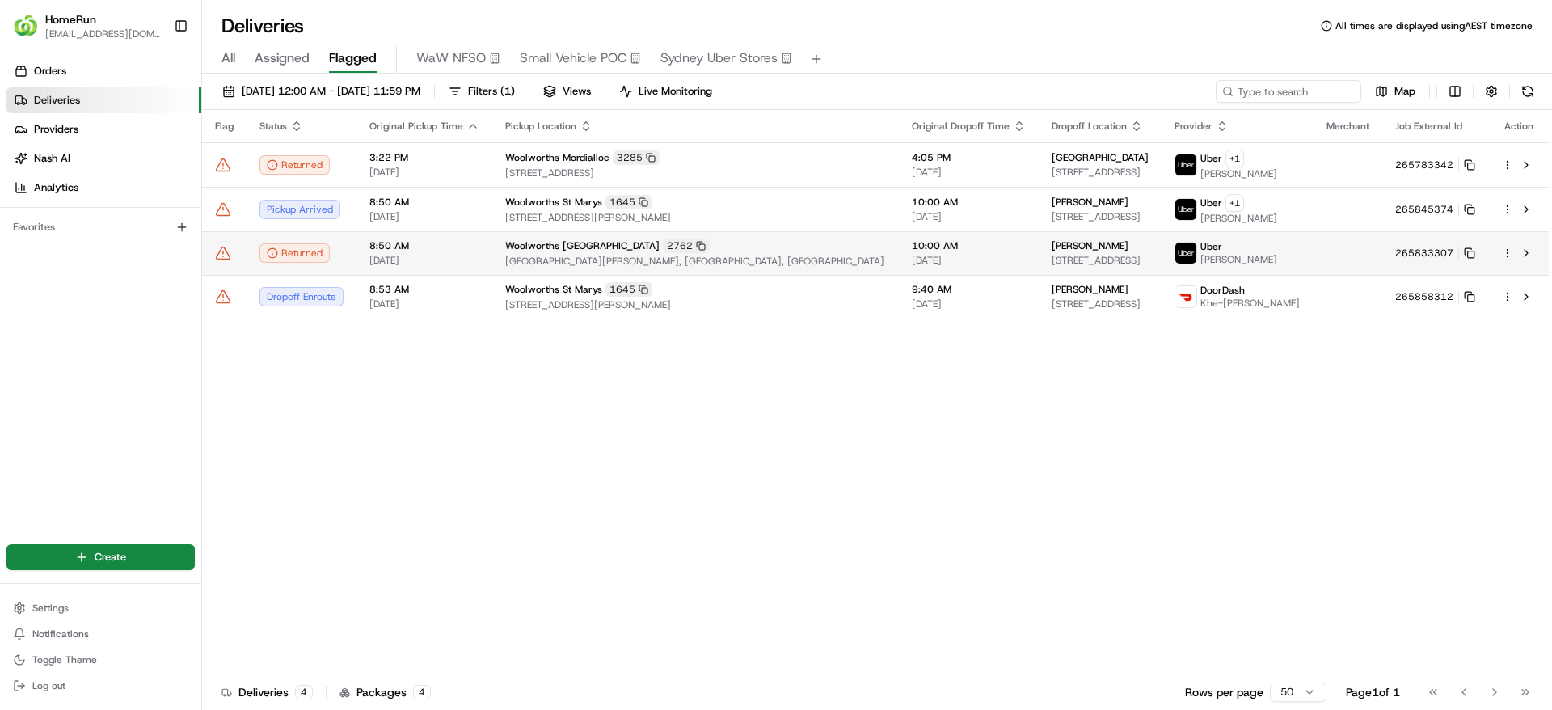
click at [429, 252] on span "8:50 AM" at bounding box center [424, 245] width 110 height 13
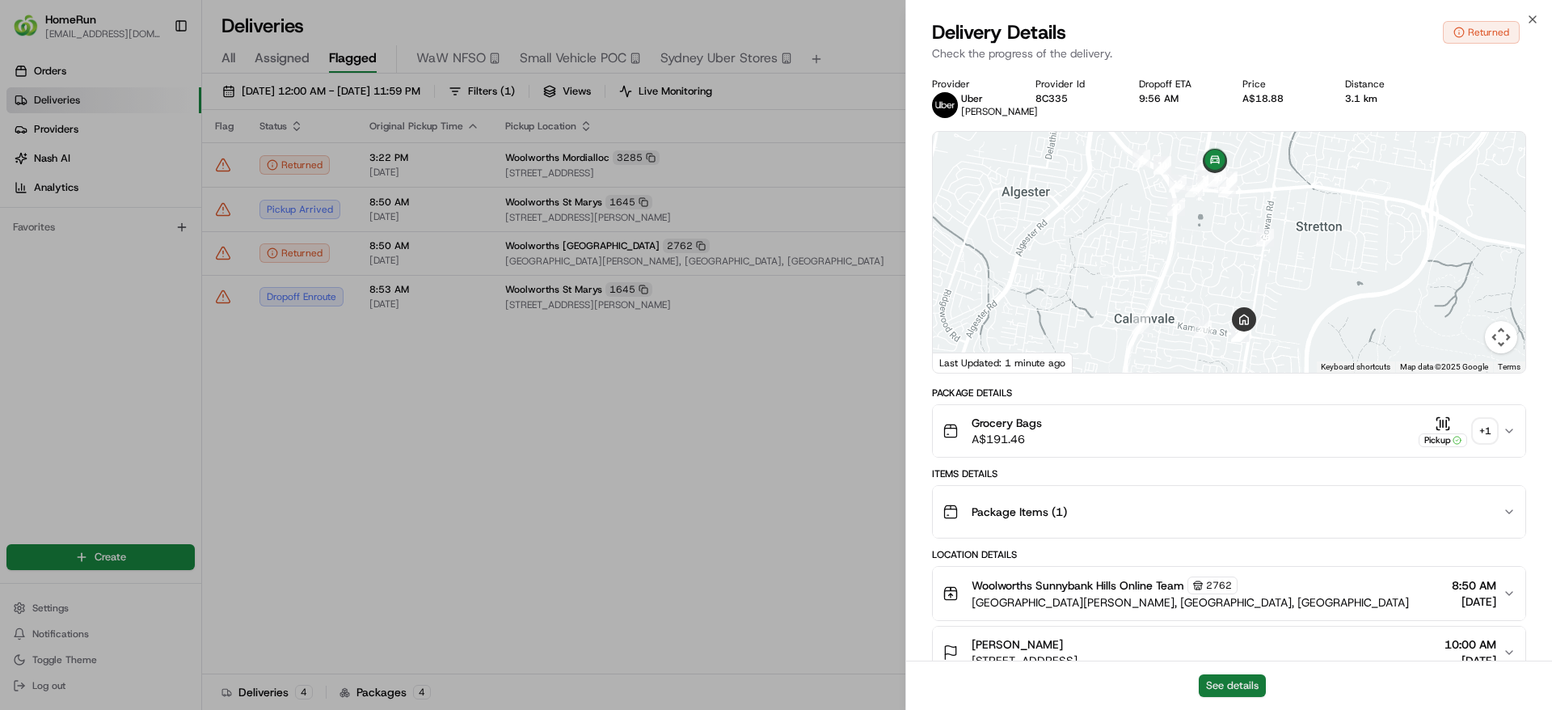
click at [1226, 677] on button "See details" at bounding box center [1232, 685] width 67 height 23
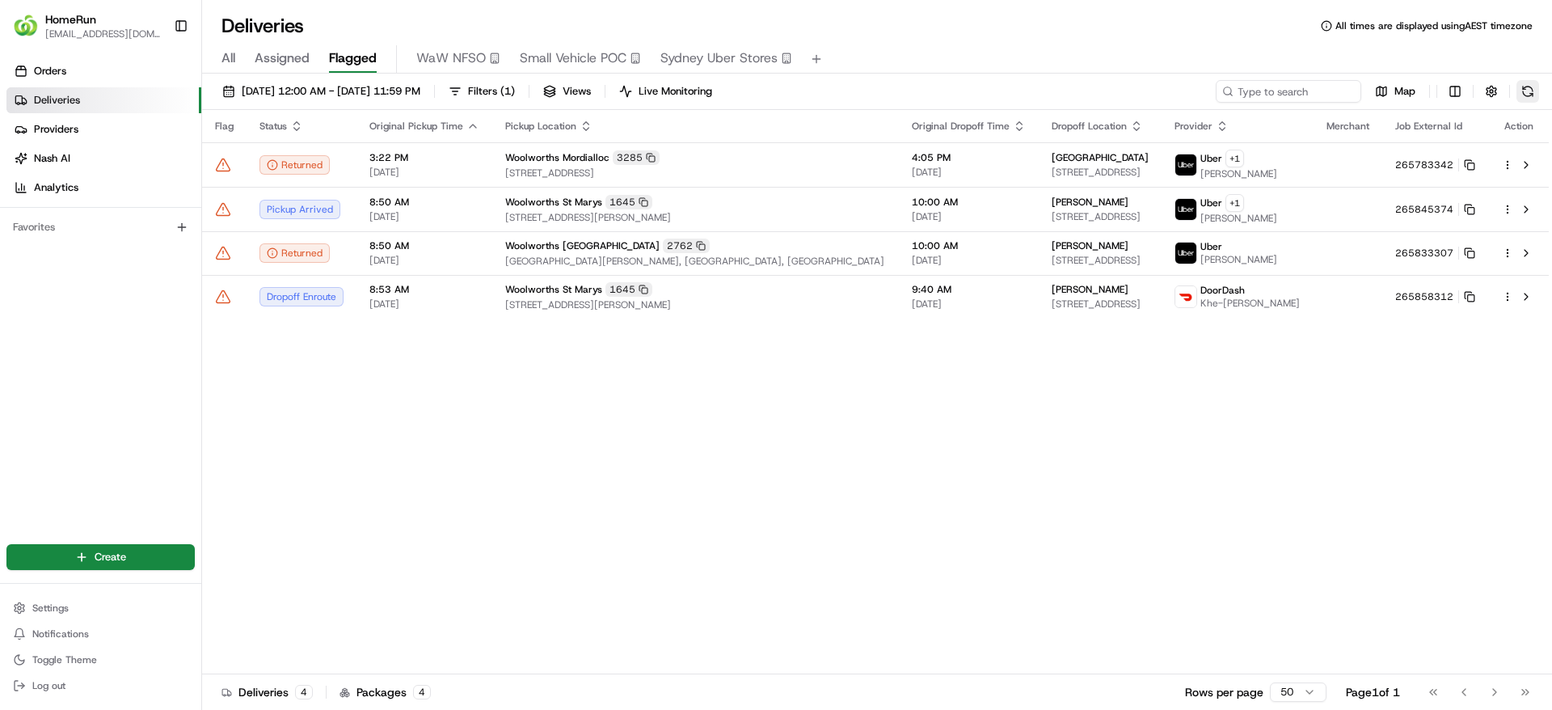
click at [1522, 91] on button at bounding box center [1528, 91] width 23 height 23
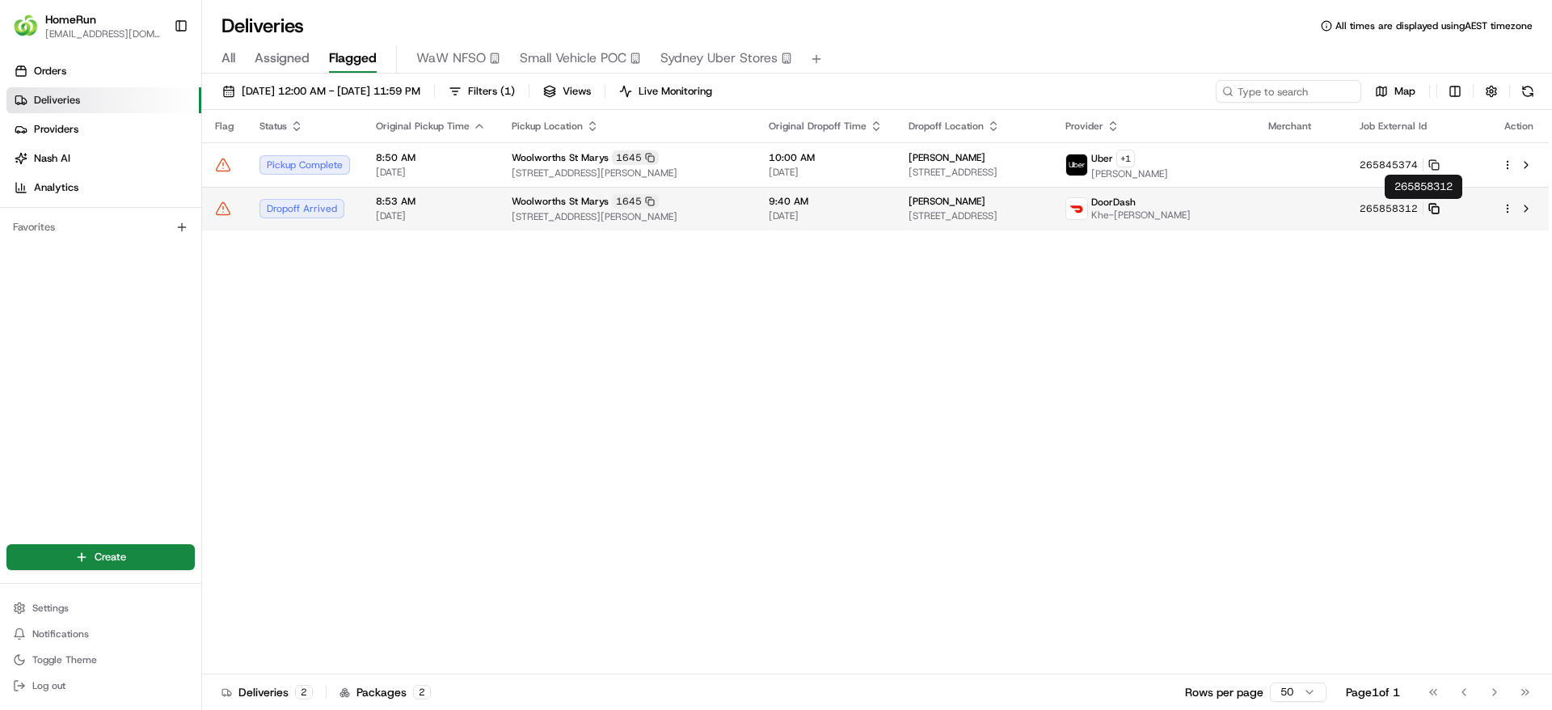
click at [1440, 205] on icon at bounding box center [1433, 208] width 11 height 11
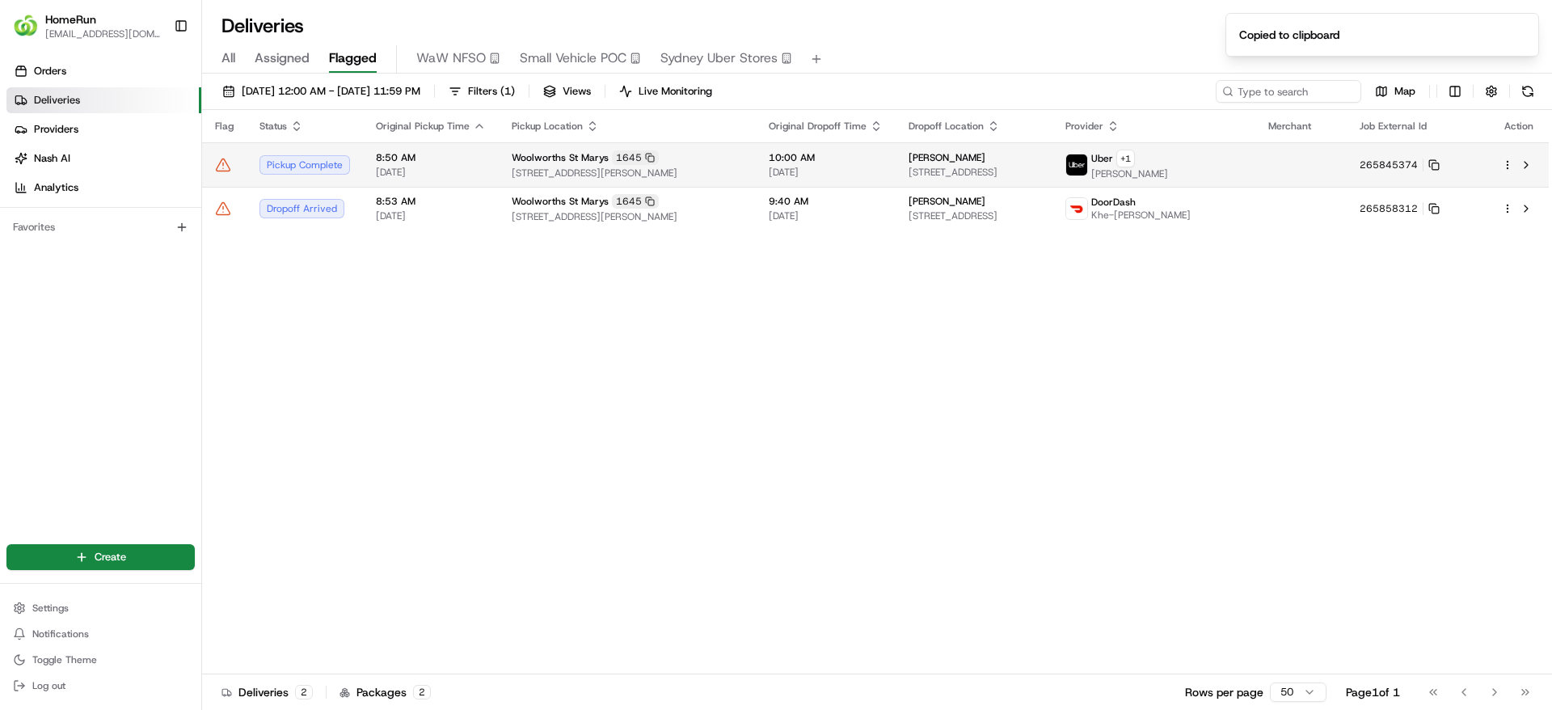
click at [868, 172] on span "[DATE]" at bounding box center [826, 172] width 114 height 13
click at [795, 160] on span "10:00 AM" at bounding box center [826, 157] width 114 height 13
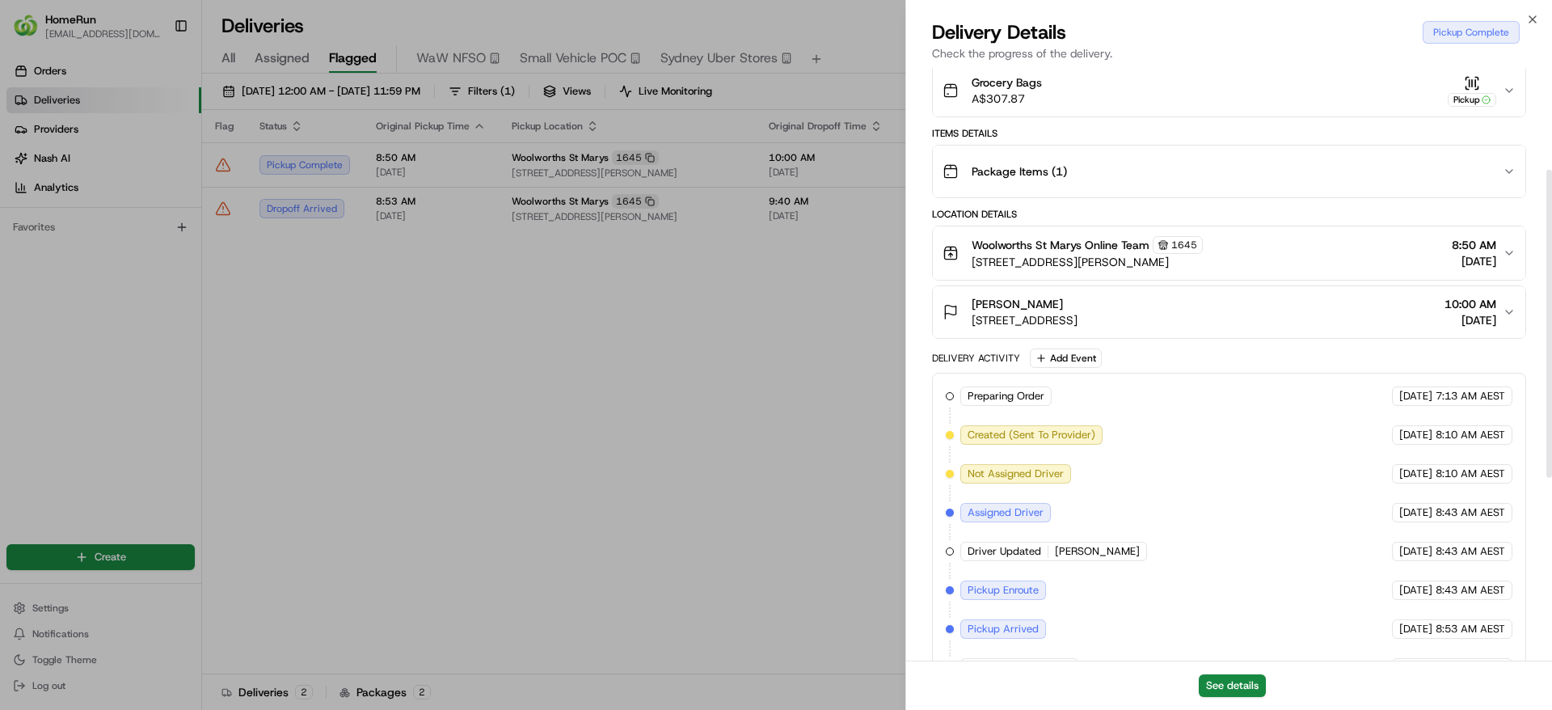
scroll to position [549, 0]
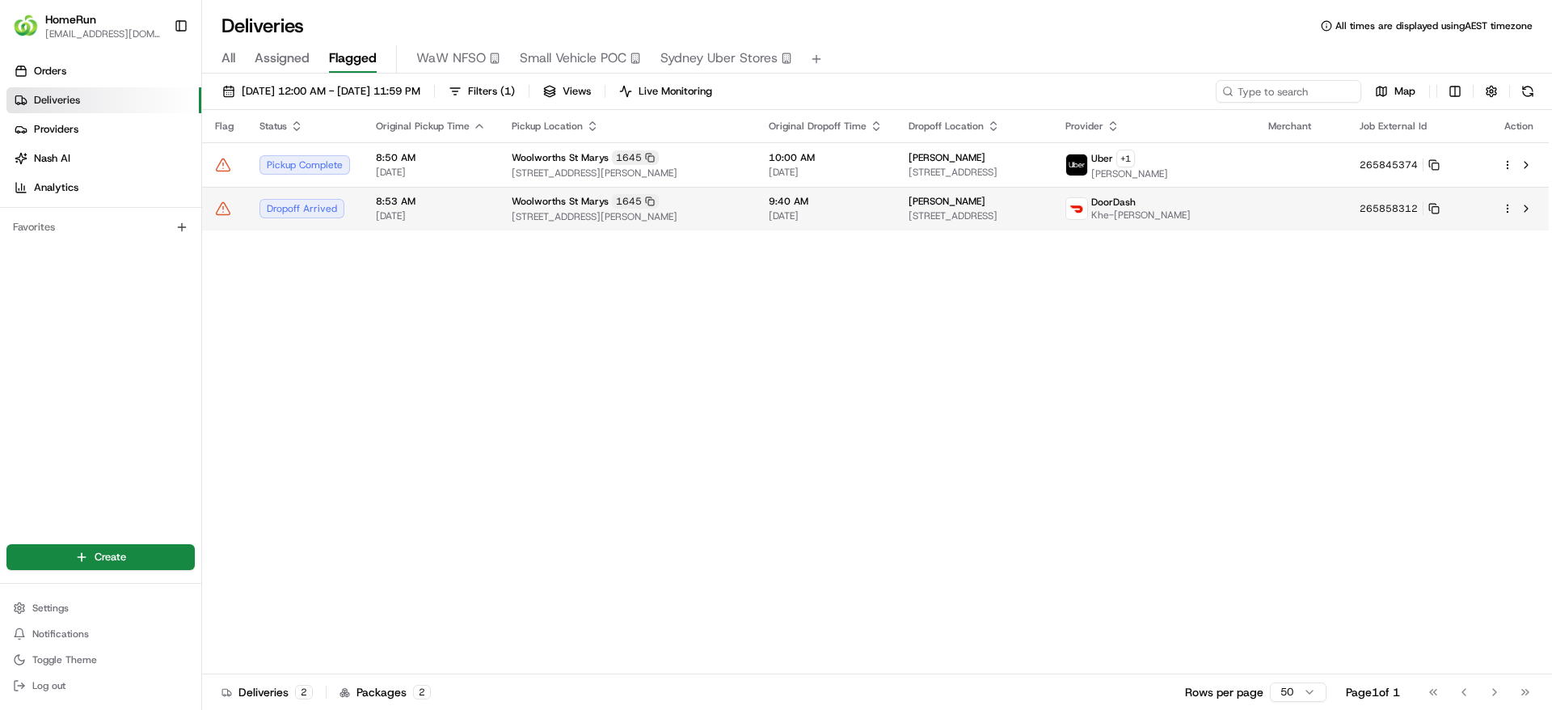
click at [725, 216] on span "10 Charles Hackett Drive, St Marys, NSW 2760, AU" at bounding box center [627, 216] width 231 height 13
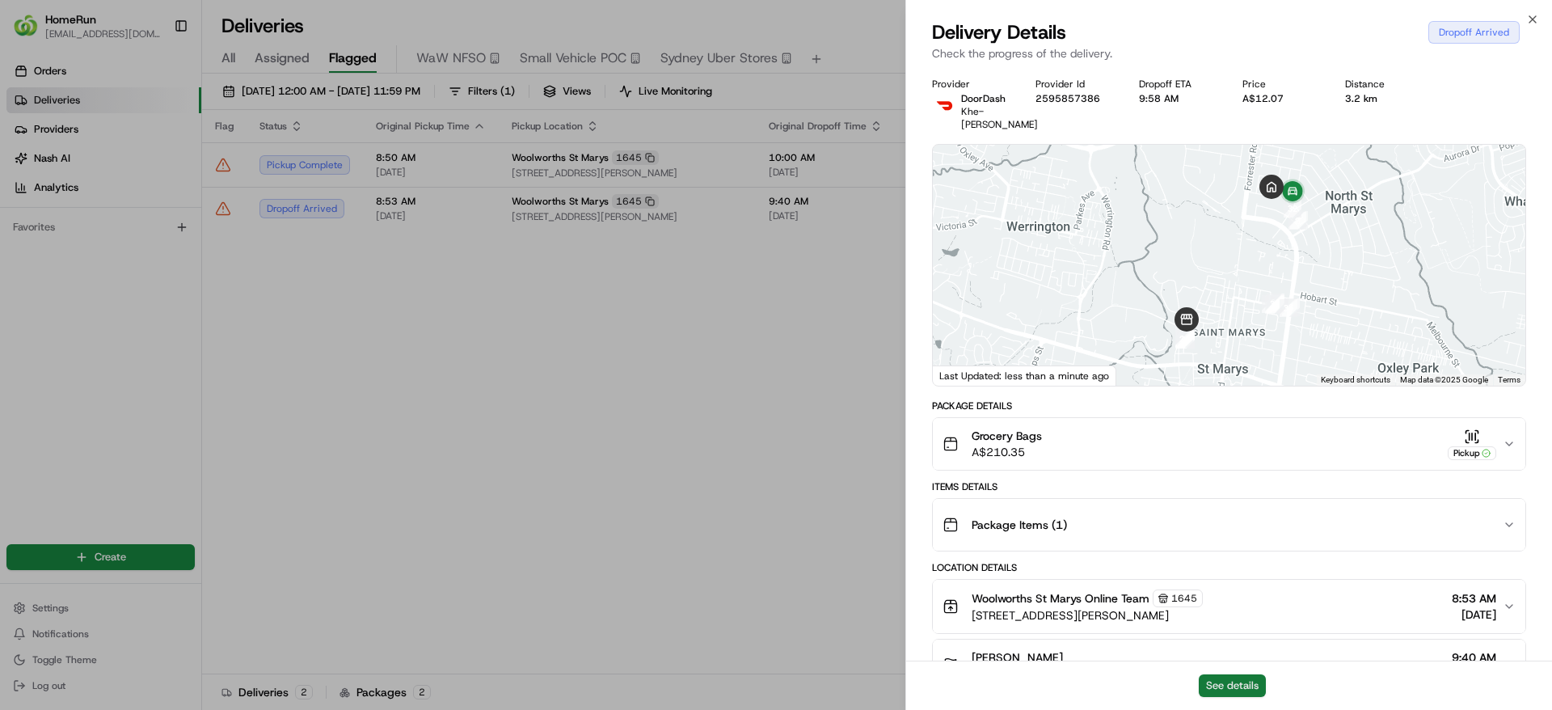
click at [1255, 687] on button "See details" at bounding box center [1232, 685] width 67 height 23
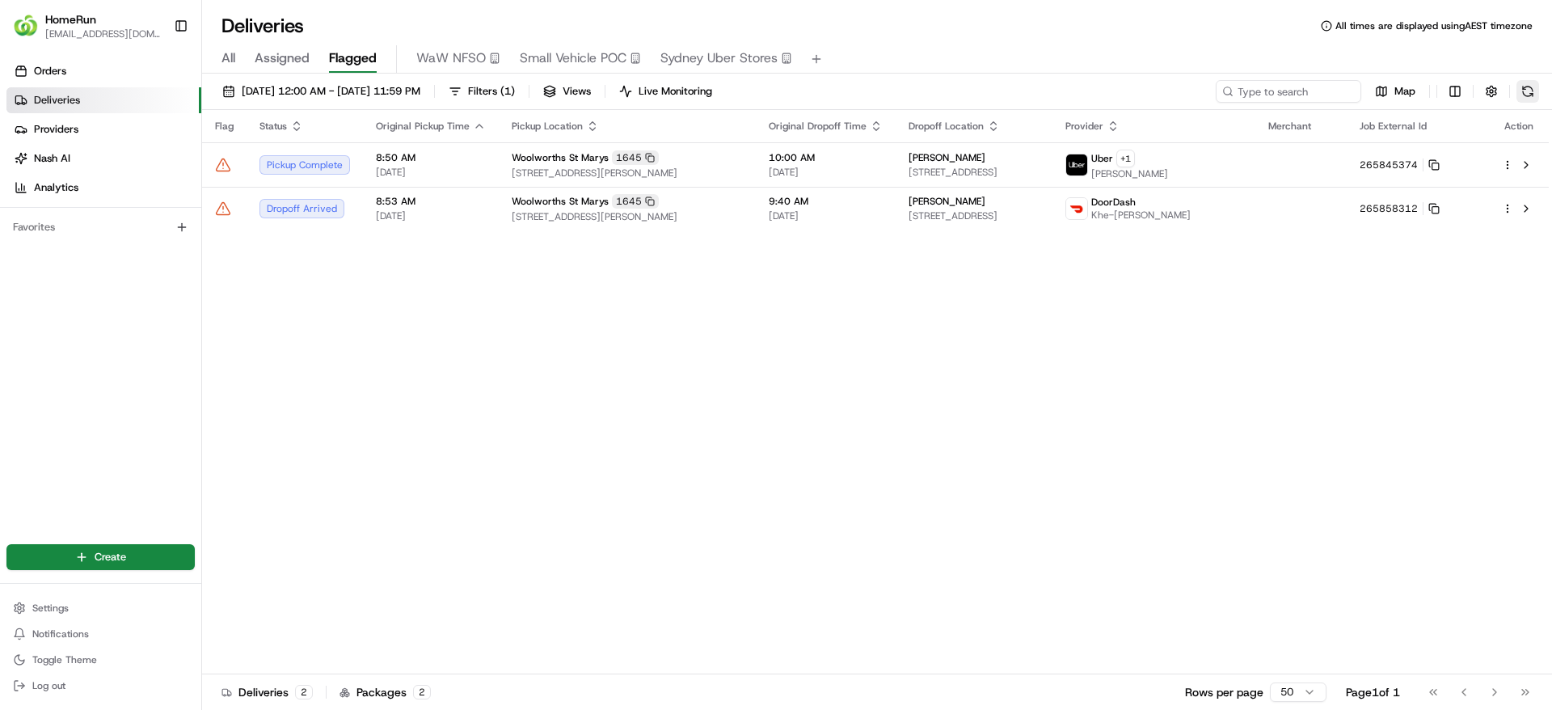
click at [1527, 91] on button at bounding box center [1528, 91] width 23 height 23
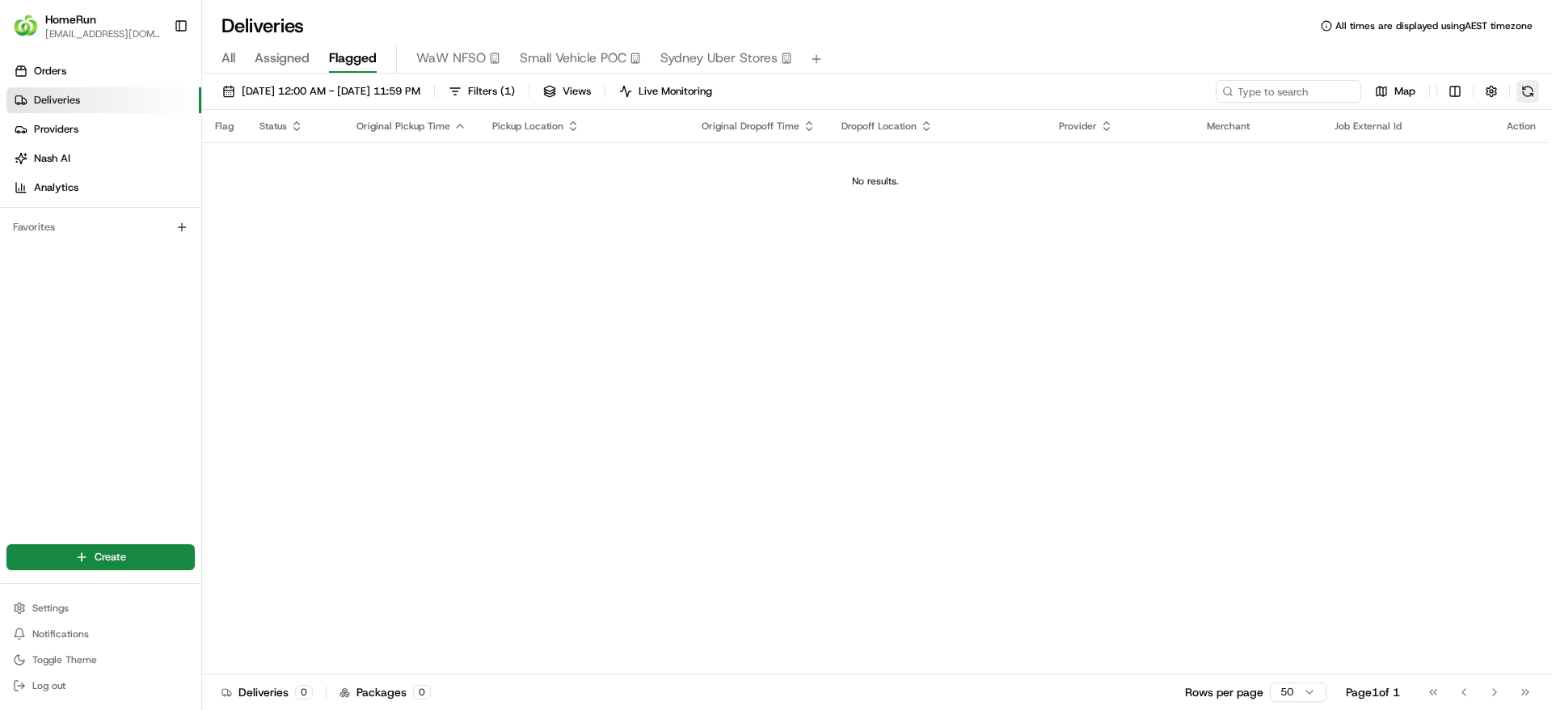
click at [1527, 82] on button at bounding box center [1528, 91] width 23 height 23
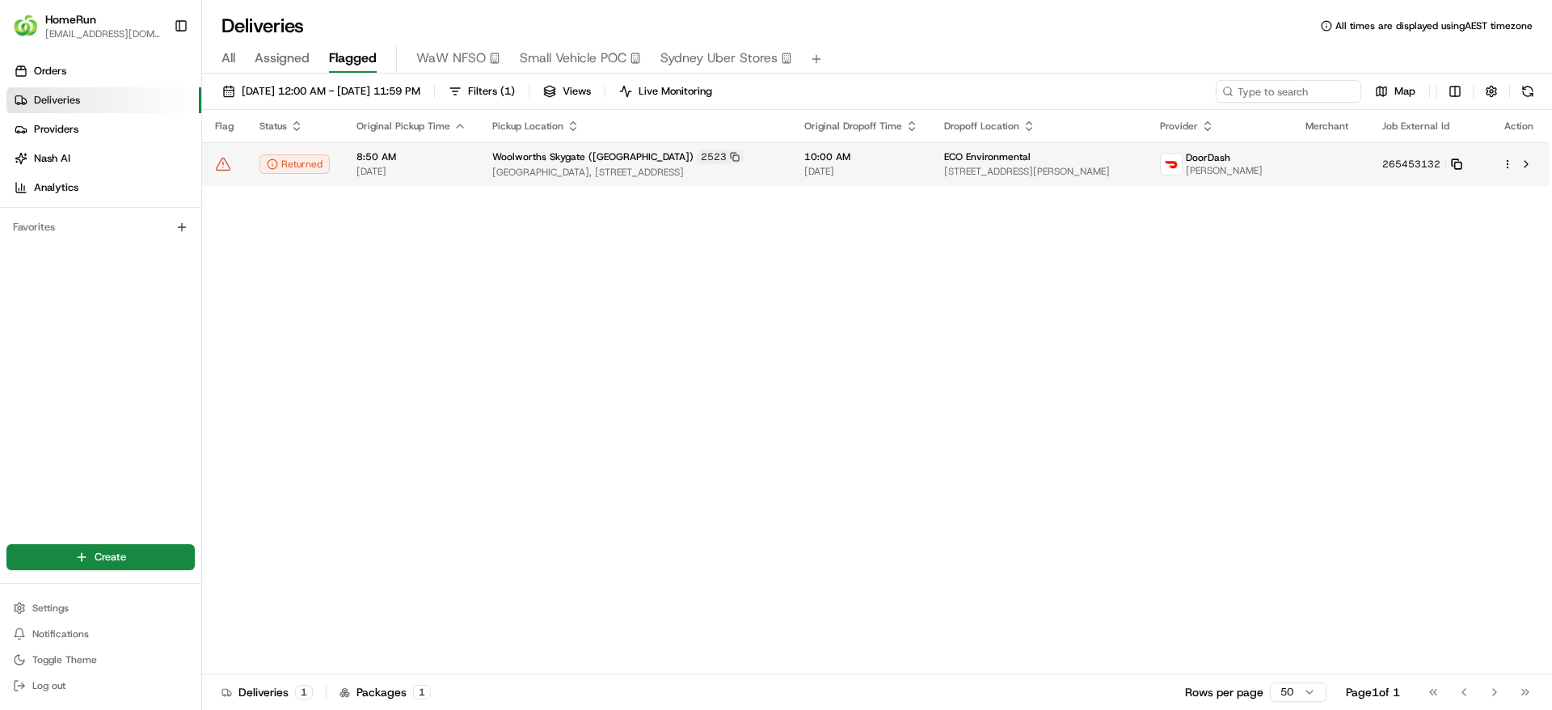
click at [1457, 164] on icon at bounding box center [1456, 163] width 11 height 11
drag, startPoint x: 264, startPoint y: 165, endPoint x: 244, endPoint y: 164, distance: 20.2
click at [244, 164] on tr "Returned 8:50 AM 22/08/2025 Woolworths Skygate (Brisbane Airport) 2523 Village …" at bounding box center [875, 164] width 1347 height 44
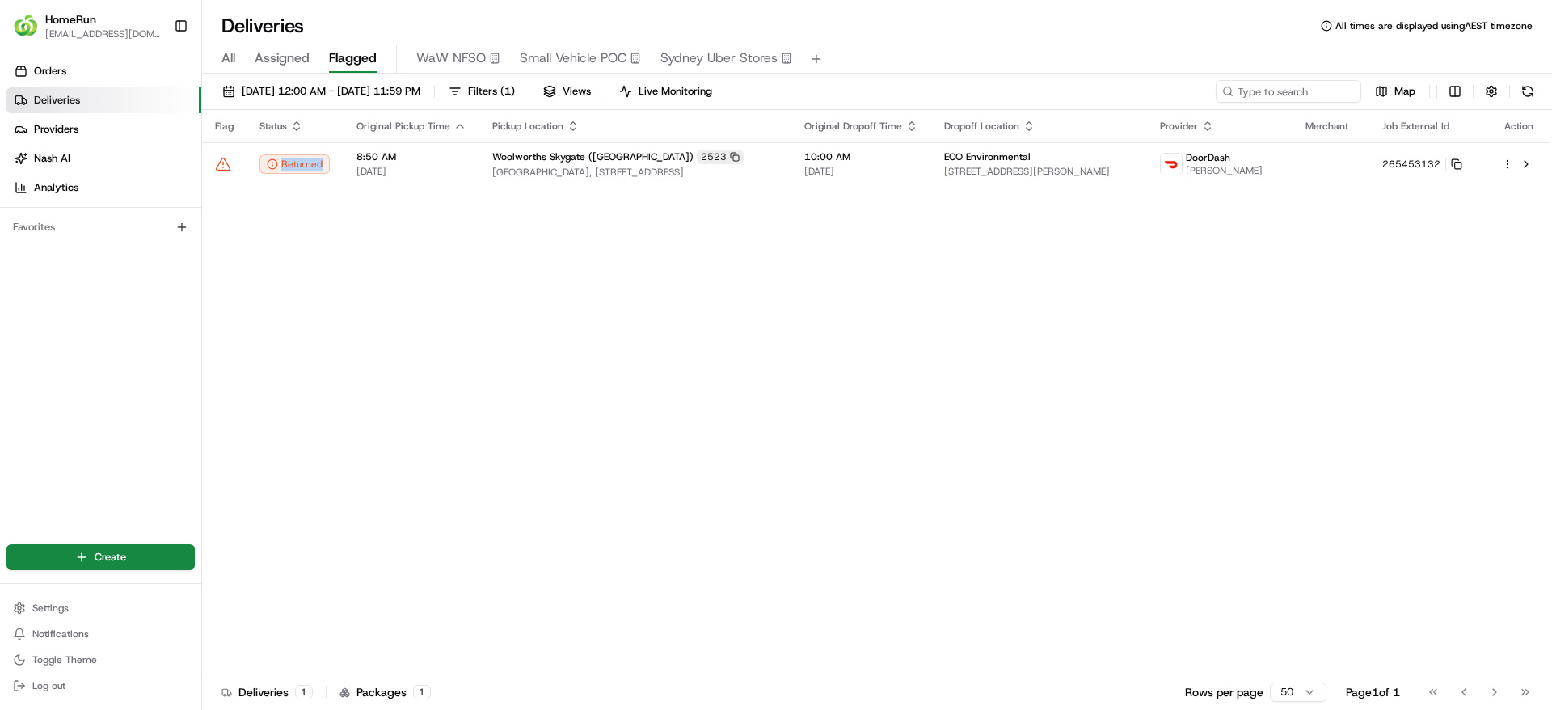
click at [224, 169] on icon at bounding box center [223, 164] width 16 height 16
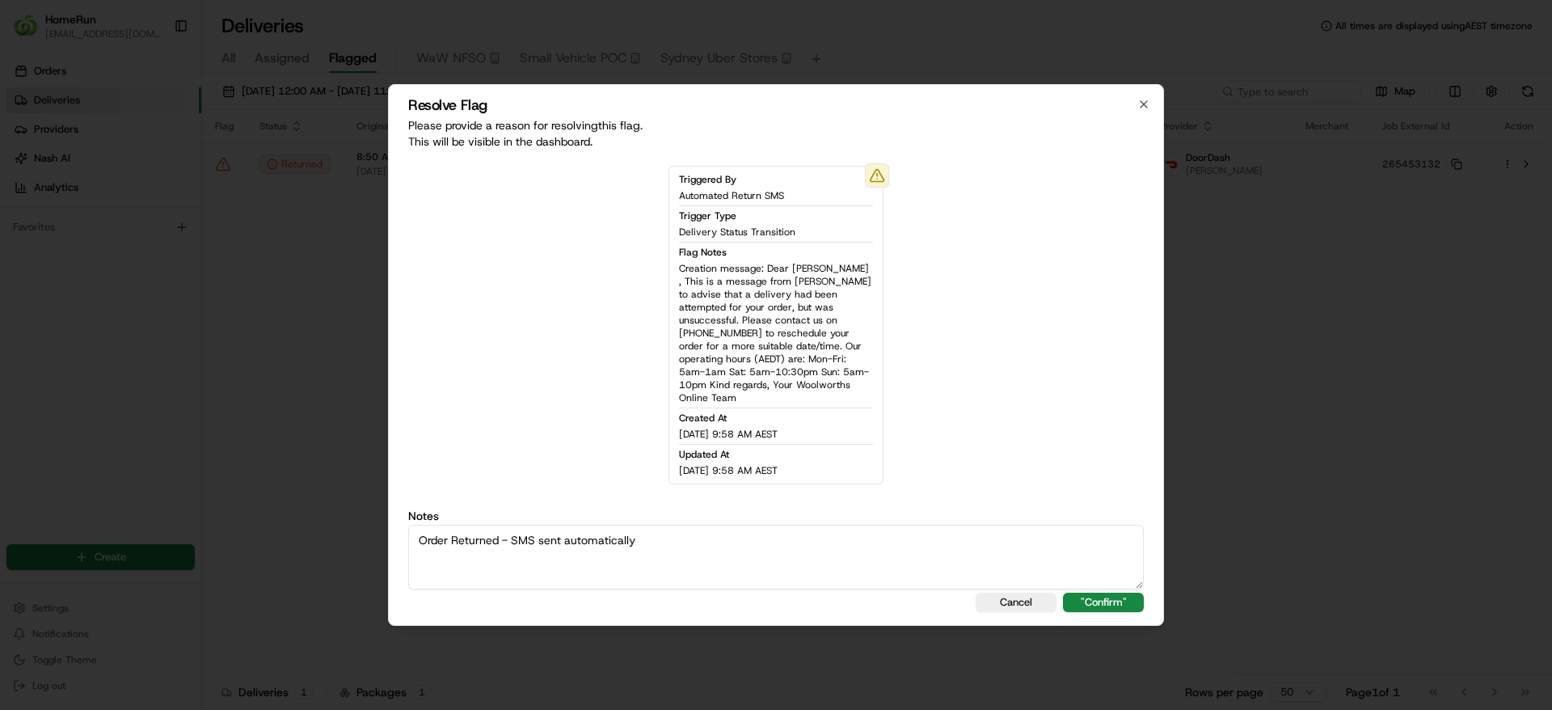
type textarea "Order Returned - SMS sent automatically"
click at [1110, 606] on div "Resolve Flag Please provide a reason for resolving this flag . This will be vis…" at bounding box center [776, 355] width 776 height 542
click at [1111, 602] on button ""Confirm"" at bounding box center [1103, 602] width 81 height 19
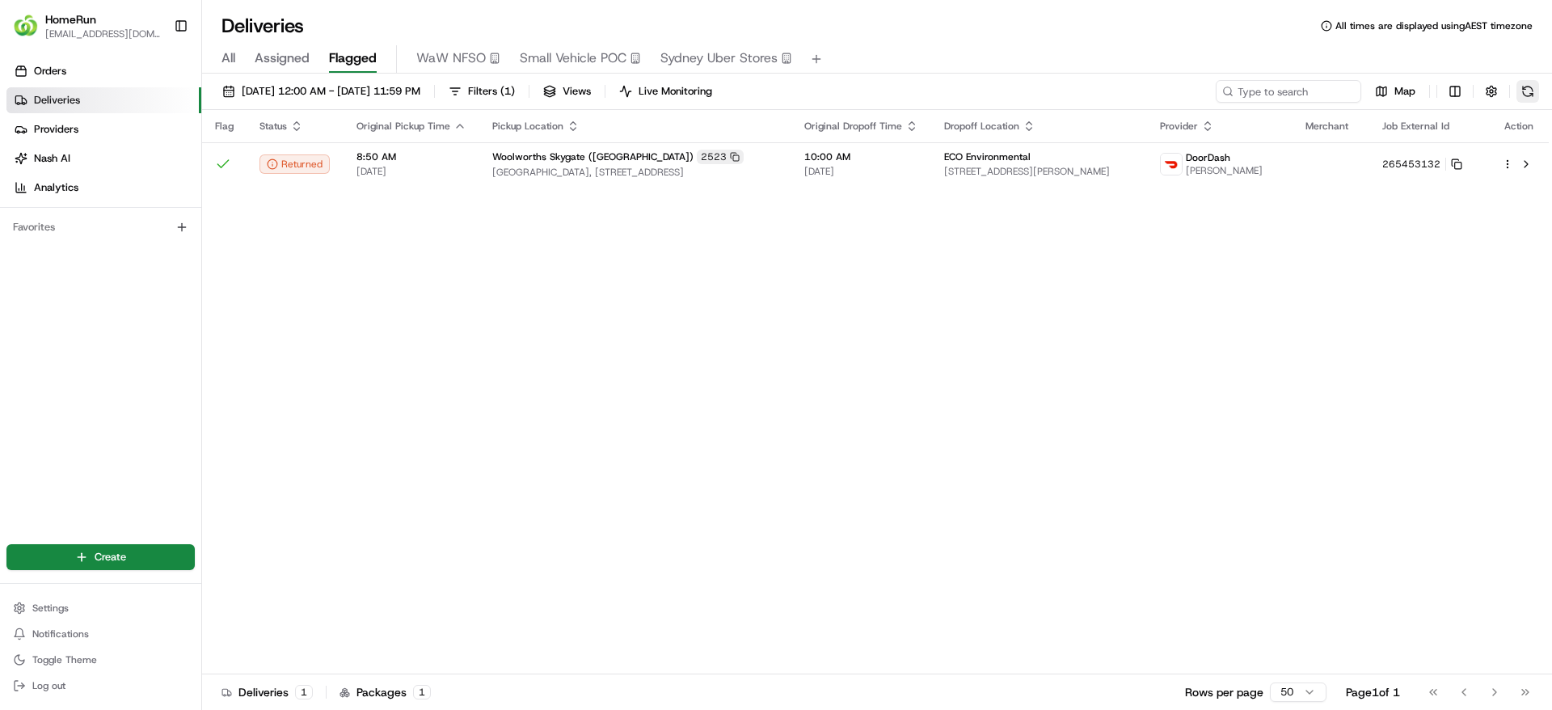
click at [1524, 92] on button at bounding box center [1528, 91] width 23 height 23
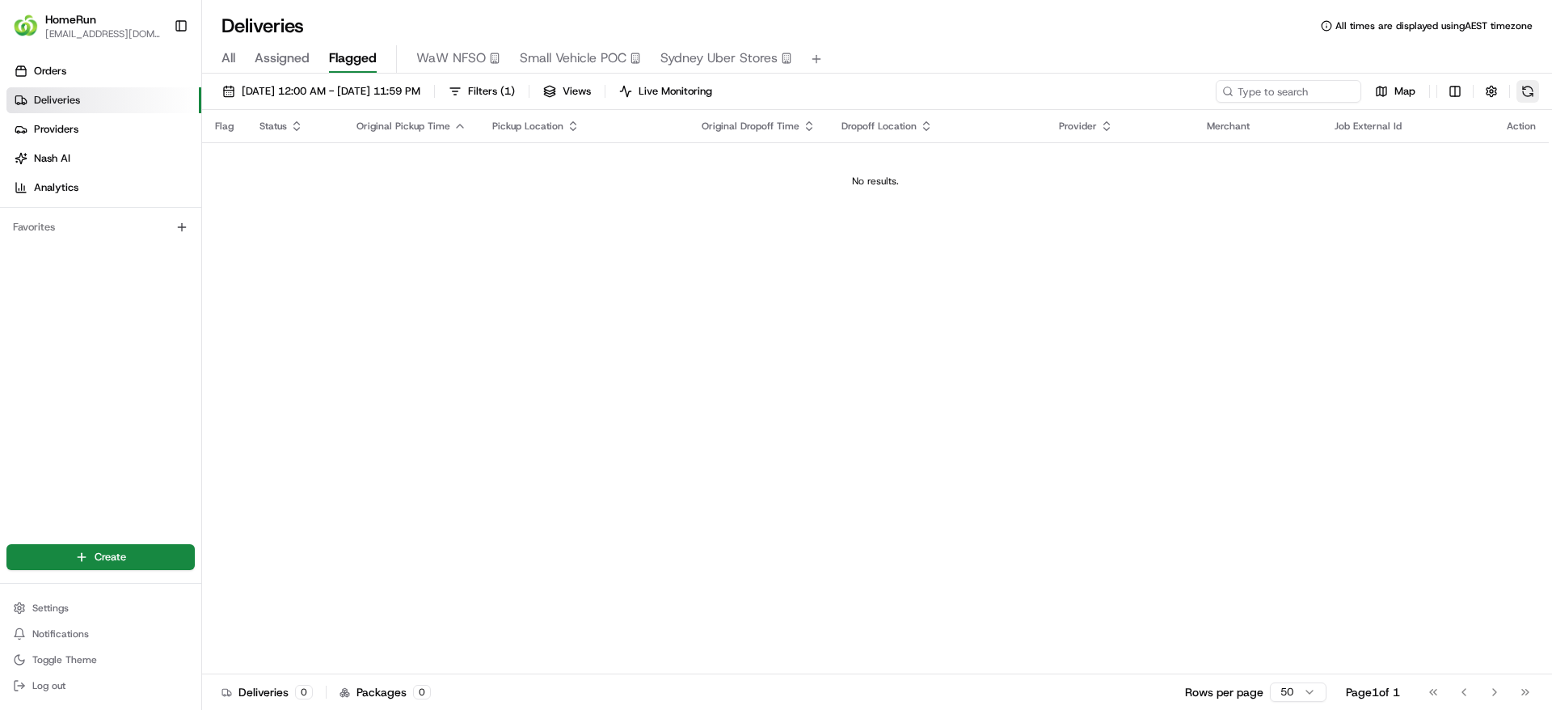
click at [1529, 95] on button at bounding box center [1528, 91] width 23 height 23
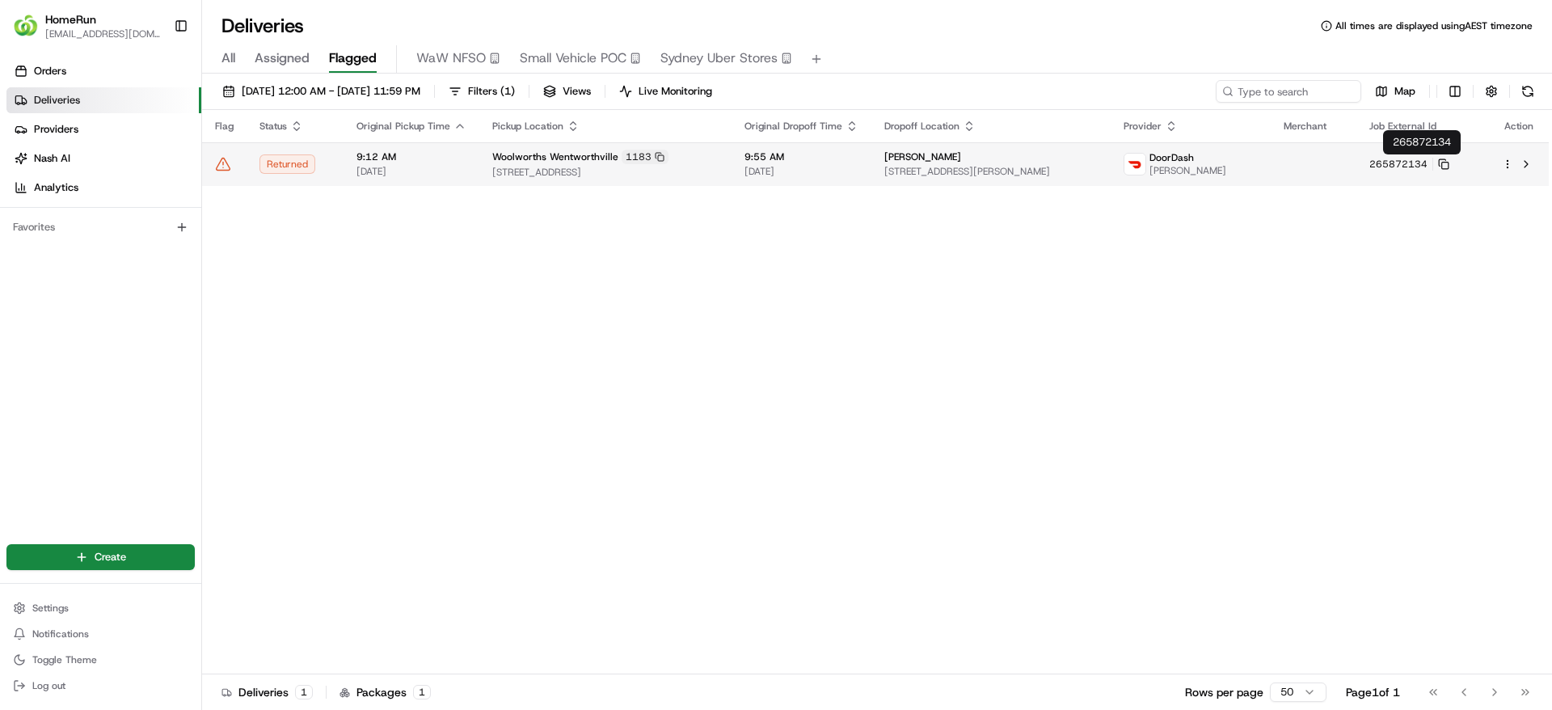
click at [1456, 171] on td "265872134" at bounding box center [1423, 164] width 133 height 44
click at [1450, 164] on icon at bounding box center [1443, 163] width 11 height 11
click at [230, 167] on icon at bounding box center [223, 164] width 16 height 16
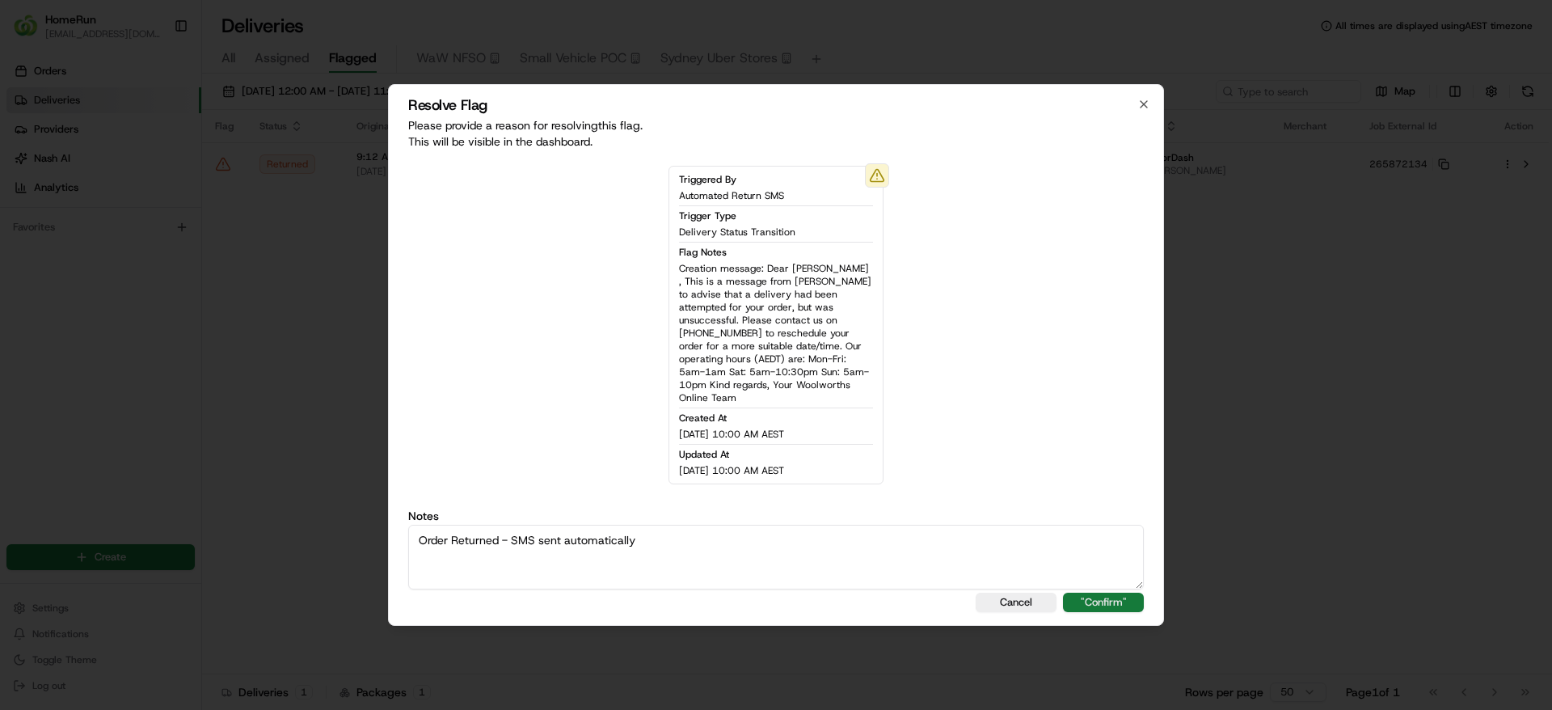
type textarea "Order Returned - SMS sent automatically"
click at [1084, 596] on button ""Confirm"" at bounding box center [1103, 602] width 81 height 19
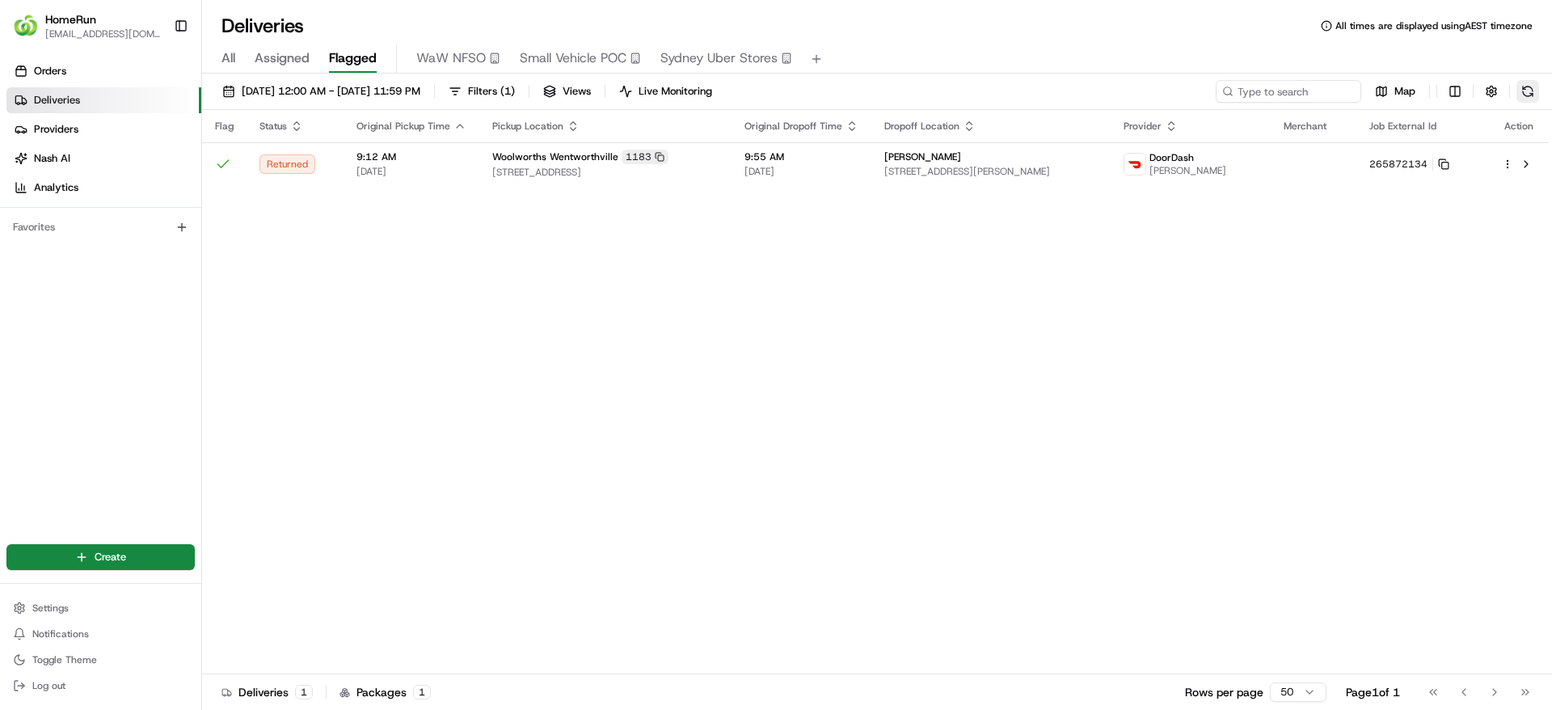
click at [1525, 83] on button at bounding box center [1528, 91] width 23 height 23
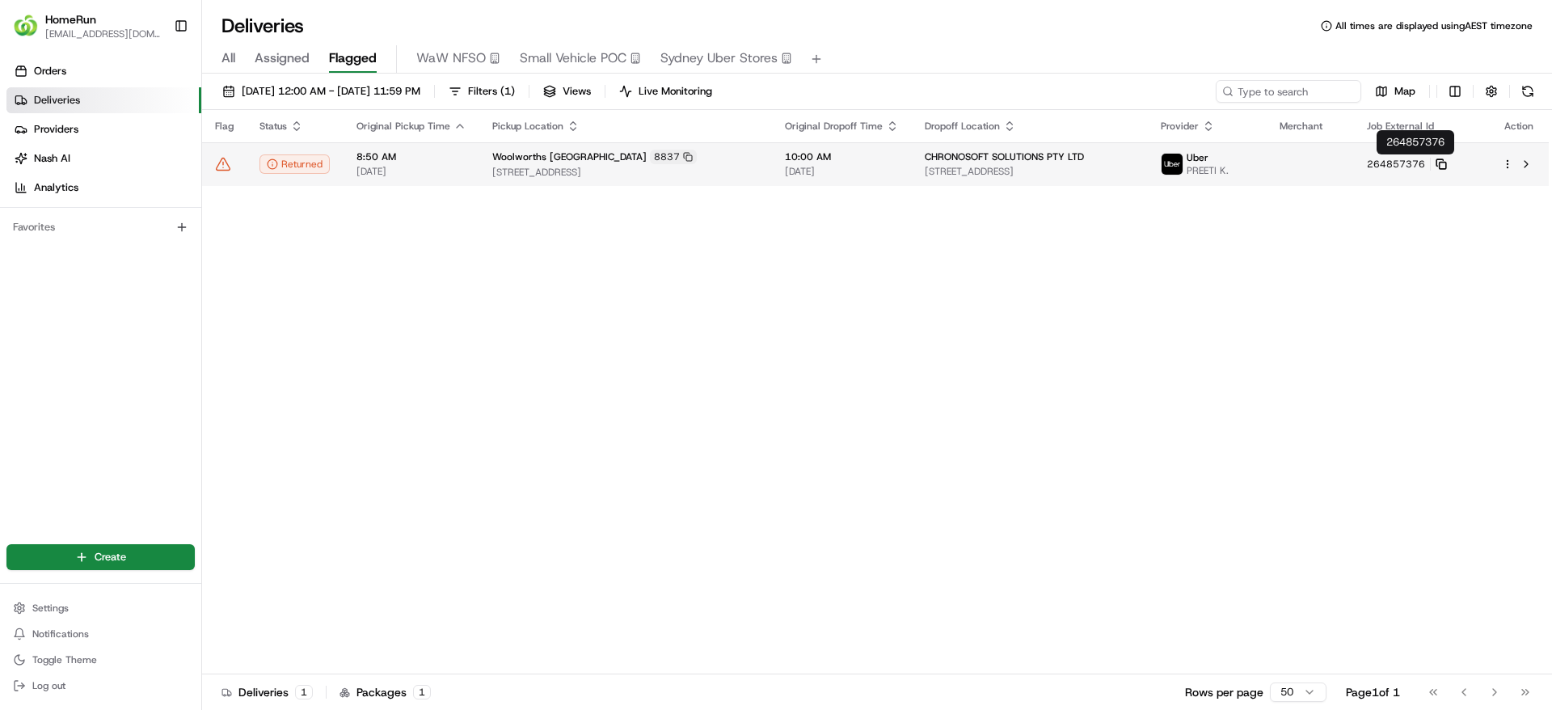
click at [1447, 162] on icon at bounding box center [1441, 163] width 11 height 11
click at [222, 158] on icon at bounding box center [224, 164] width 14 height 12
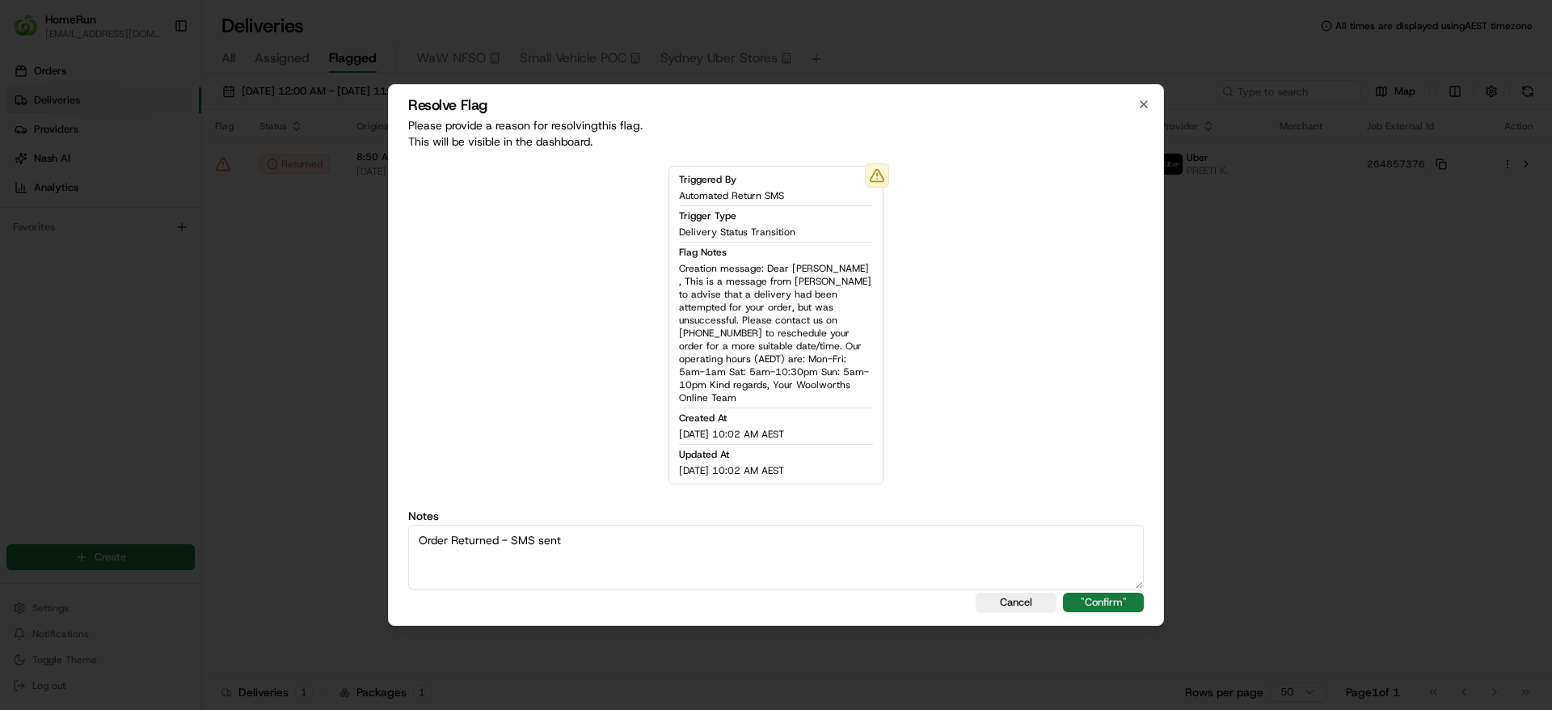
type textarea "Order Returned - SMS sent"
click at [1089, 593] on button ""Confirm"" at bounding box center [1103, 602] width 81 height 19
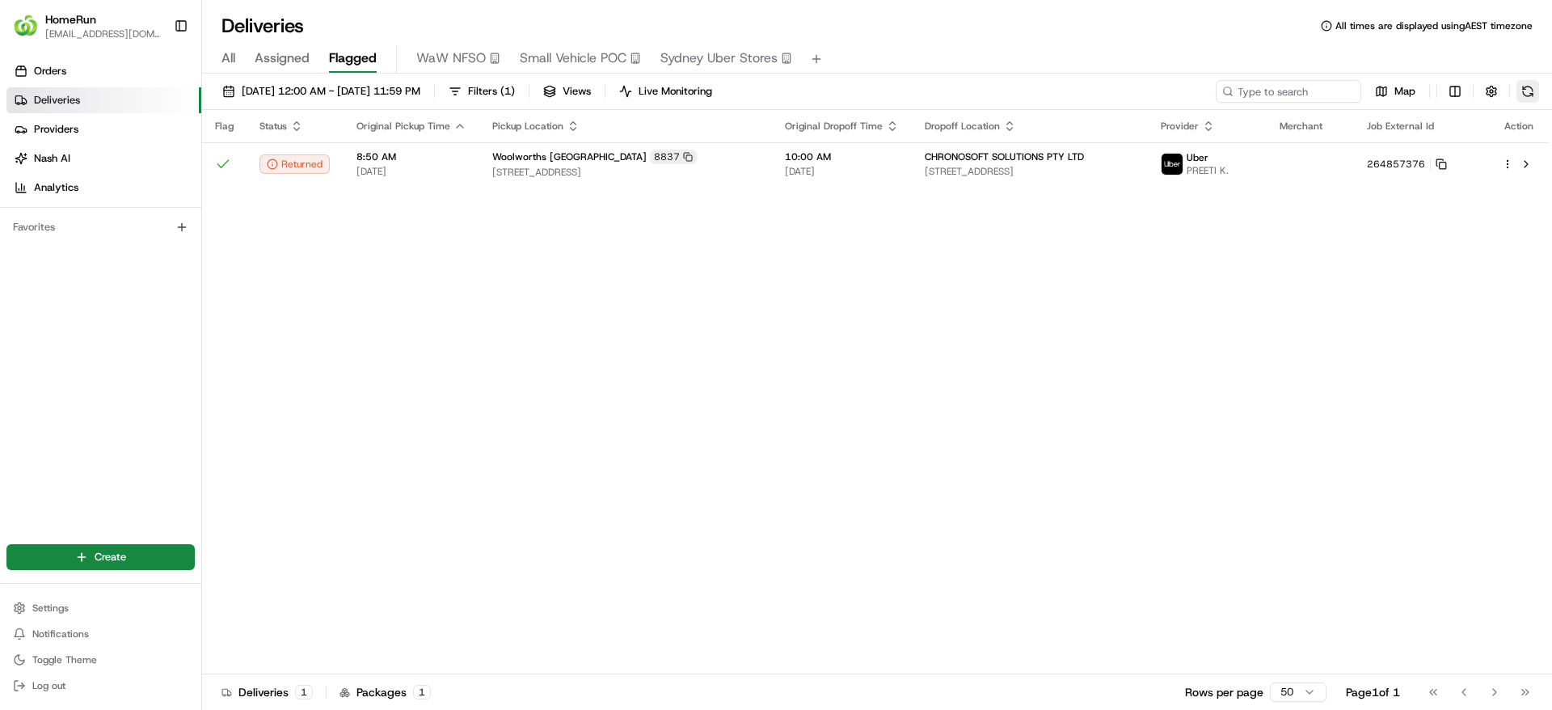
click at [1538, 96] on button at bounding box center [1528, 91] width 23 height 23
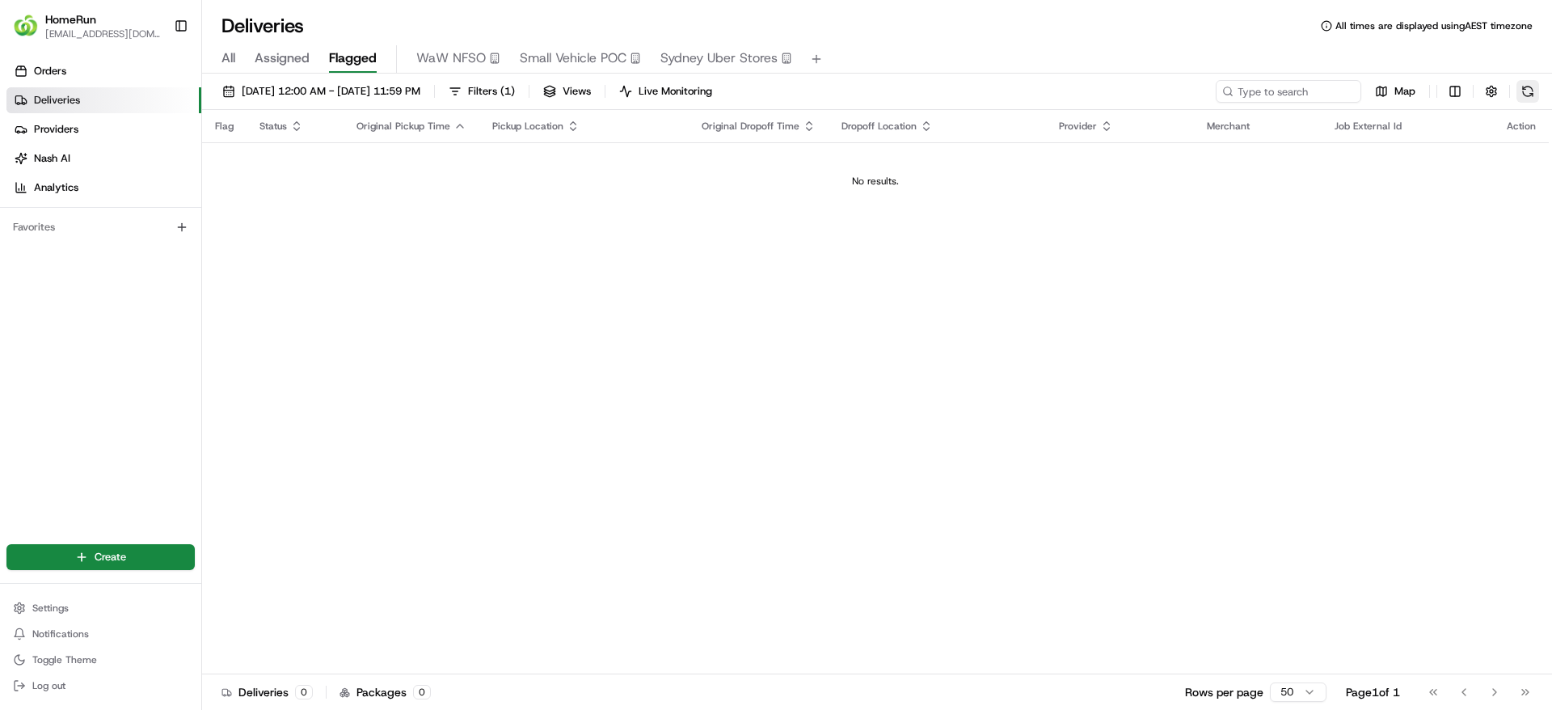
click at [1536, 84] on button at bounding box center [1528, 91] width 23 height 23
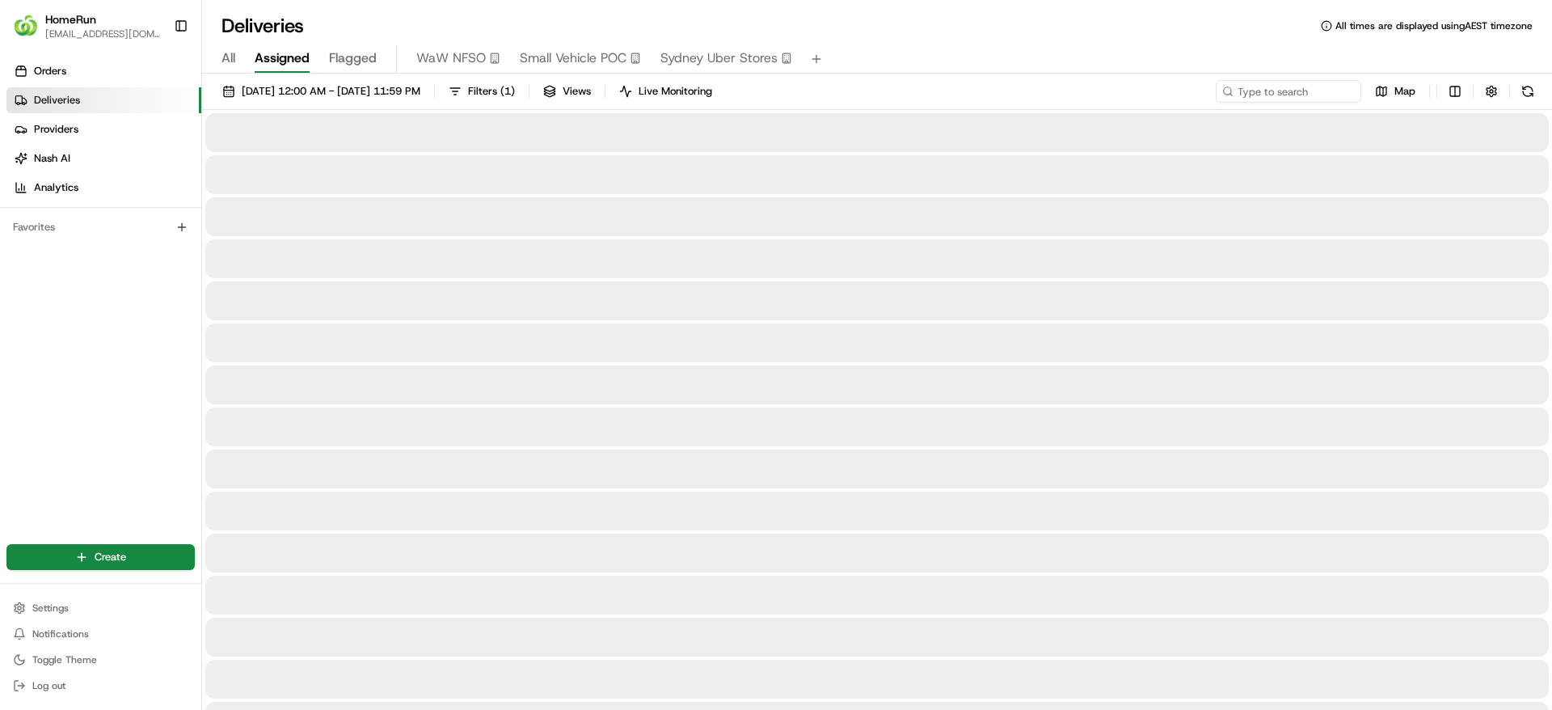
click at [285, 53] on span "Assigned" at bounding box center [282, 58] width 55 height 19
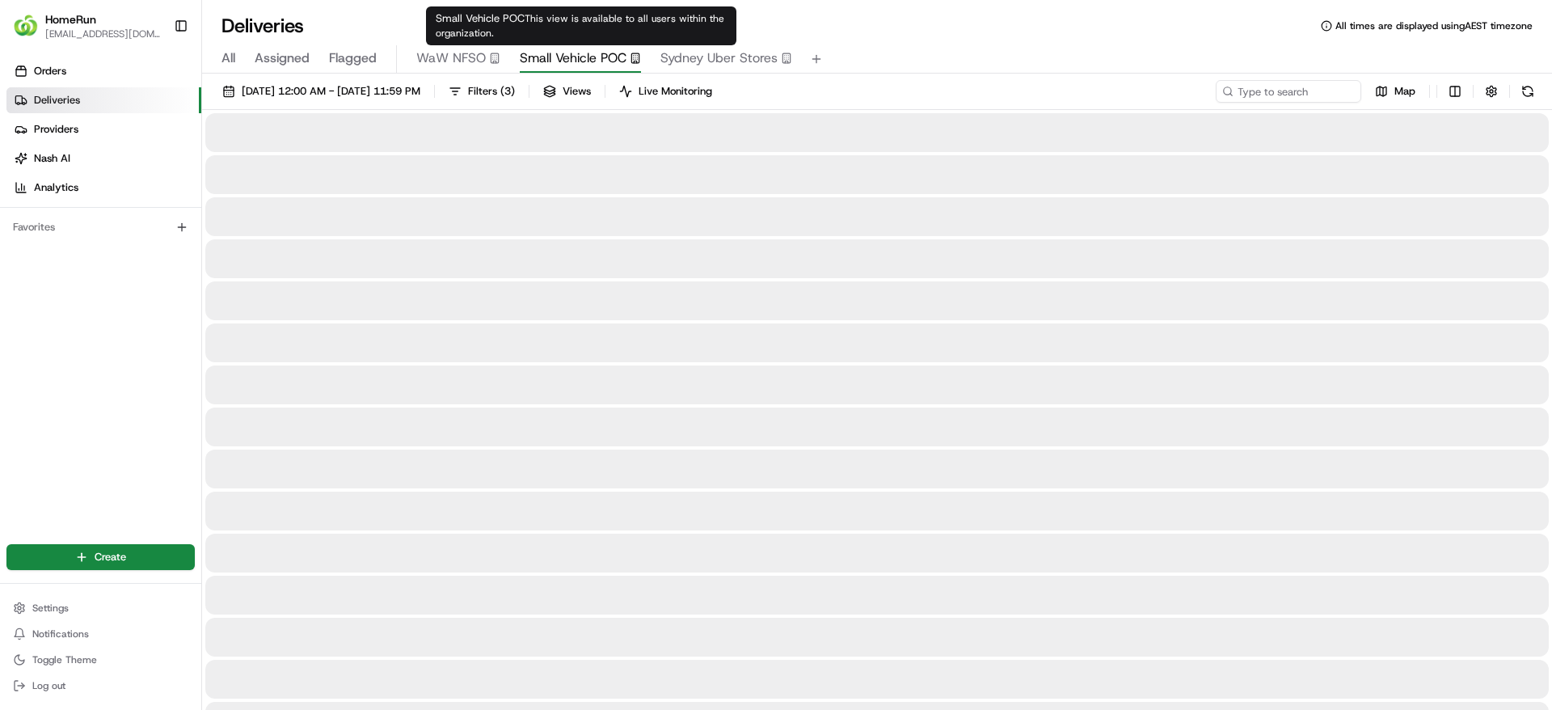
click at [589, 58] on span "Small Vehicle POC" at bounding box center [573, 58] width 107 height 19
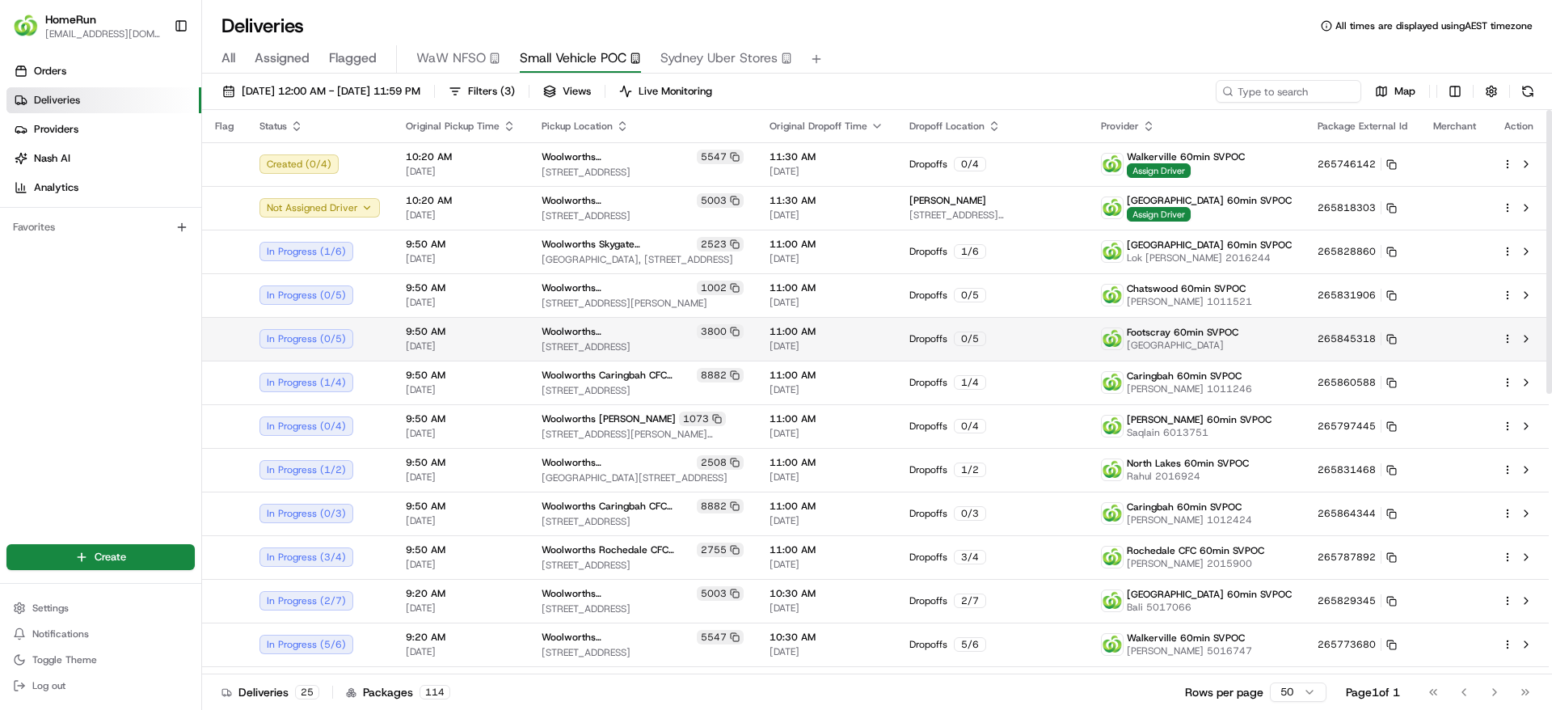
click at [1075, 346] on td "Dropoffs 0 / 5" at bounding box center [993, 339] width 192 height 44
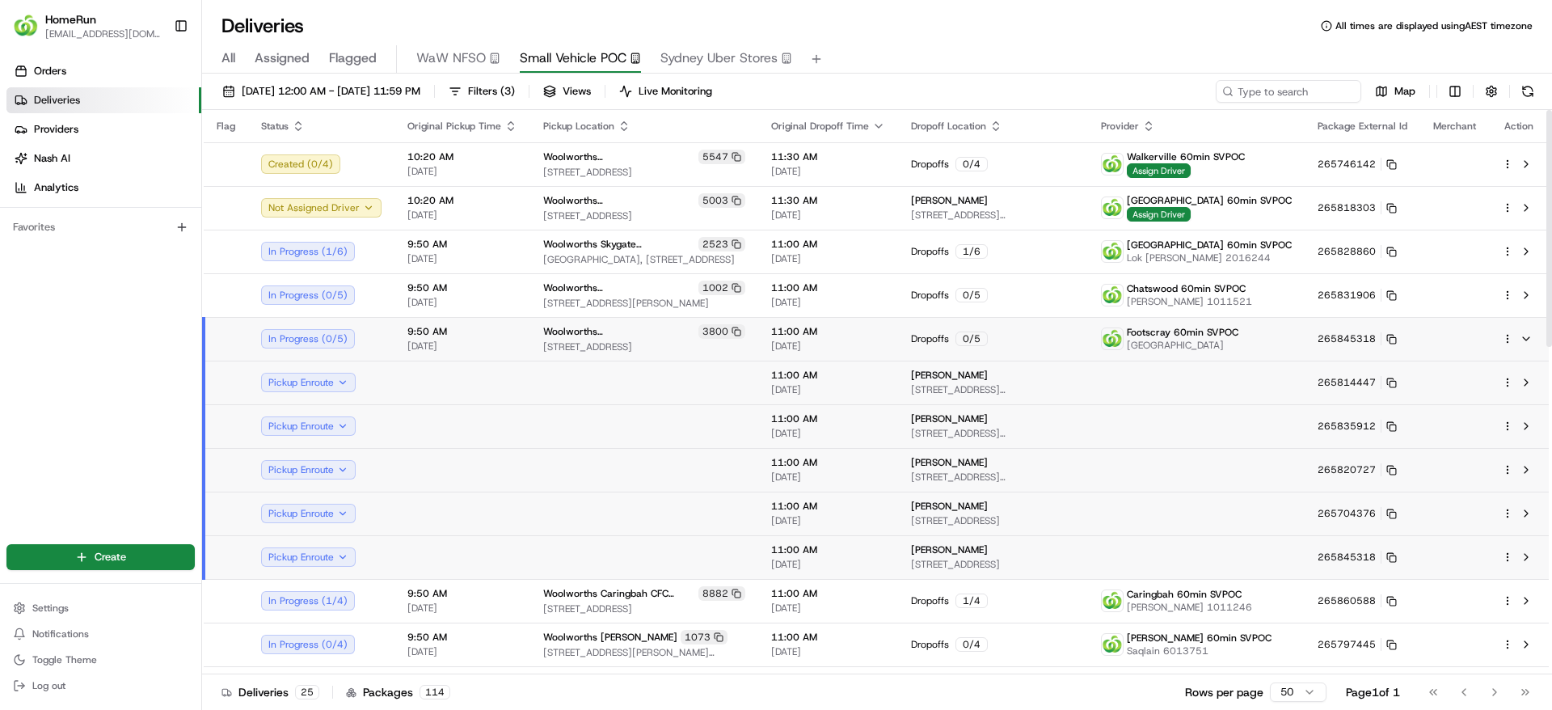
click at [1072, 342] on div "Dropoffs 0 / 5" at bounding box center [993, 338] width 164 height 15
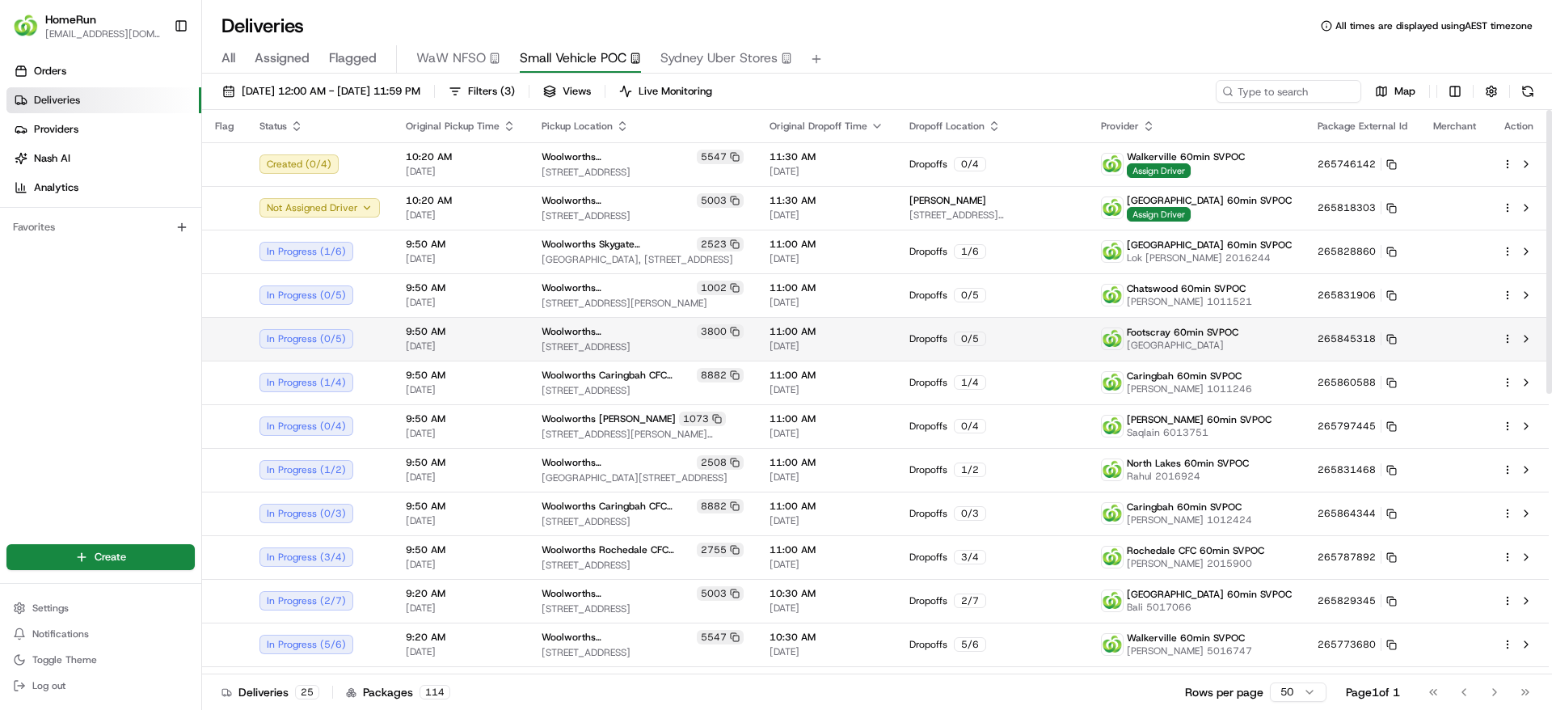
click at [1072, 342] on div "Dropoffs 0 / 5" at bounding box center [992, 338] width 166 height 15
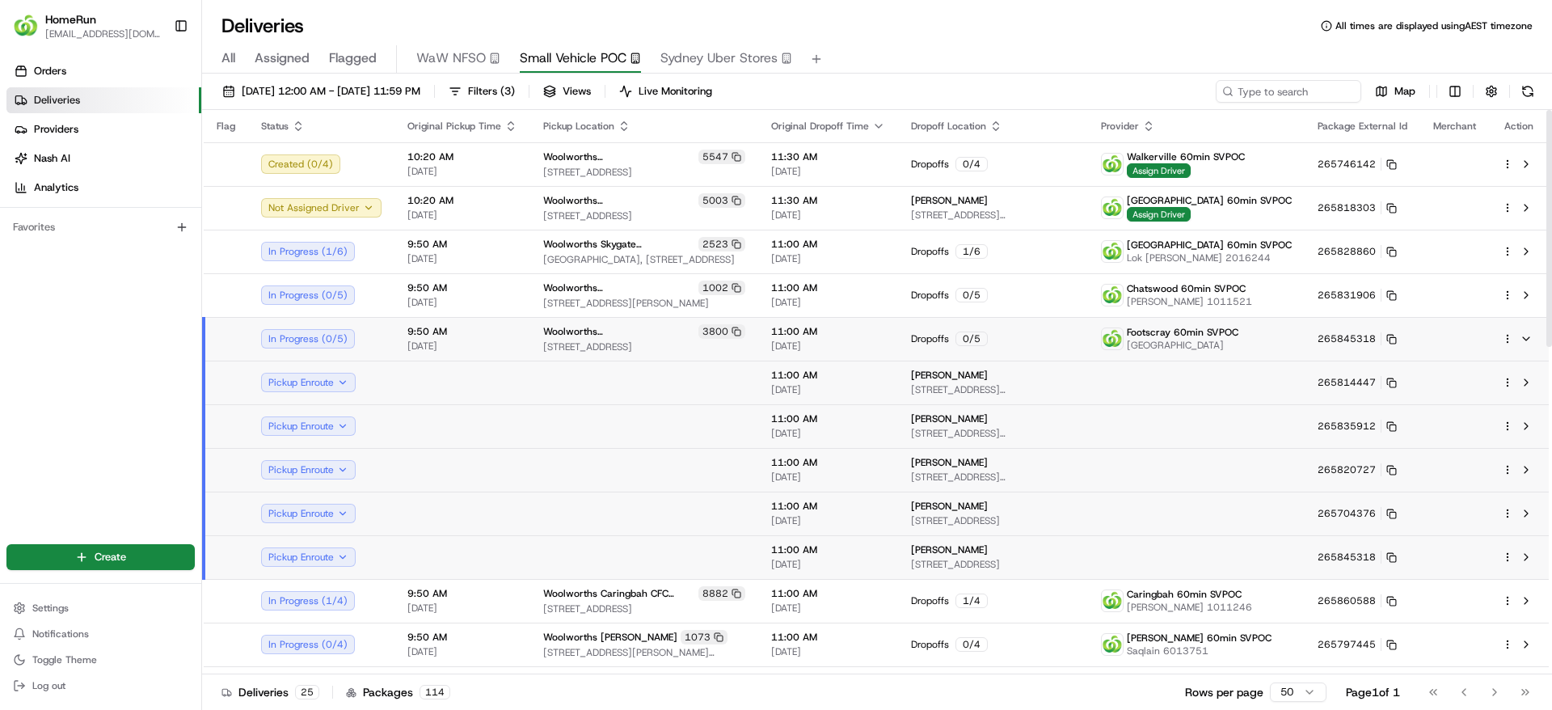
click at [1072, 342] on div "Dropoffs 0 / 5" at bounding box center [993, 338] width 164 height 15
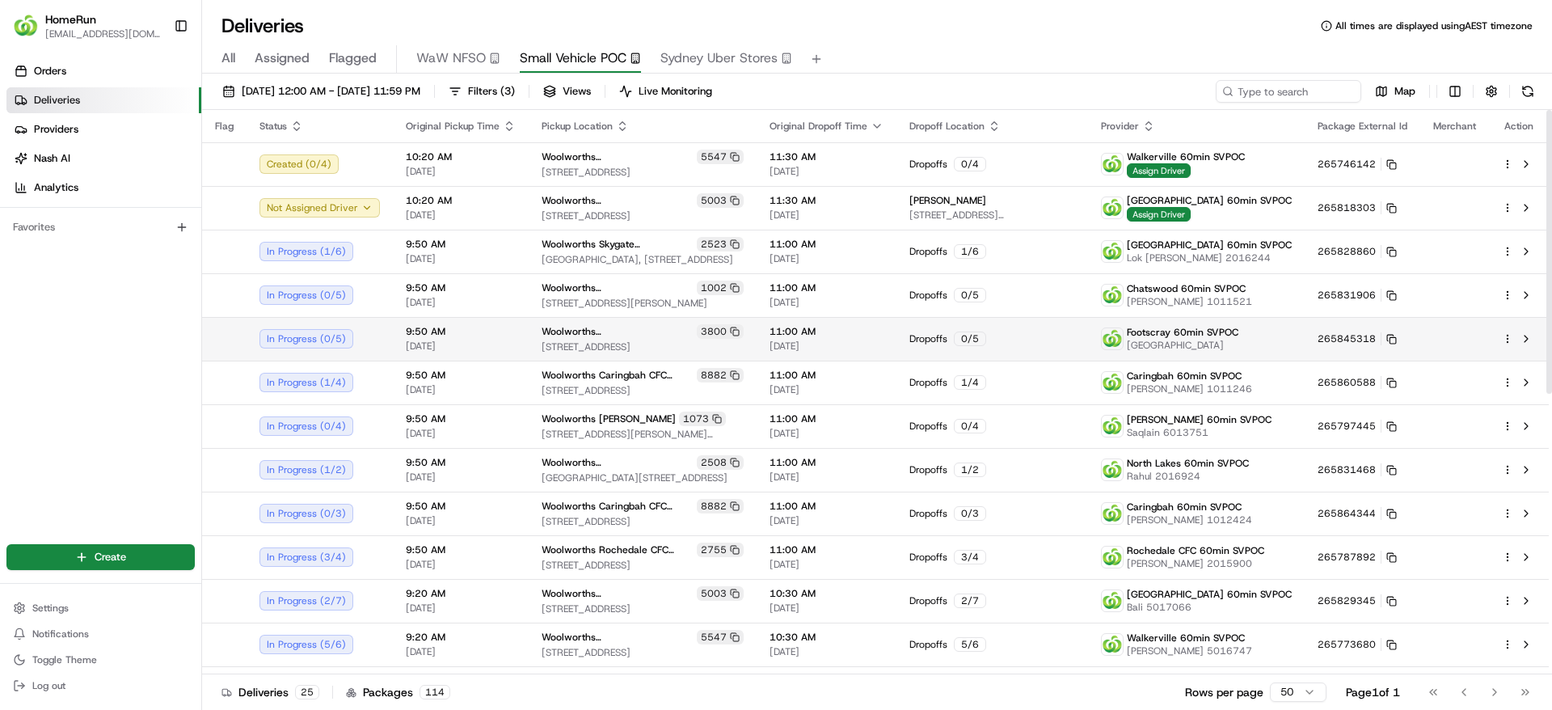
click at [1299, 348] on td "Footscray 60min SVPOC 3011454 Ujjway Ujjway" at bounding box center [1196, 339] width 217 height 44
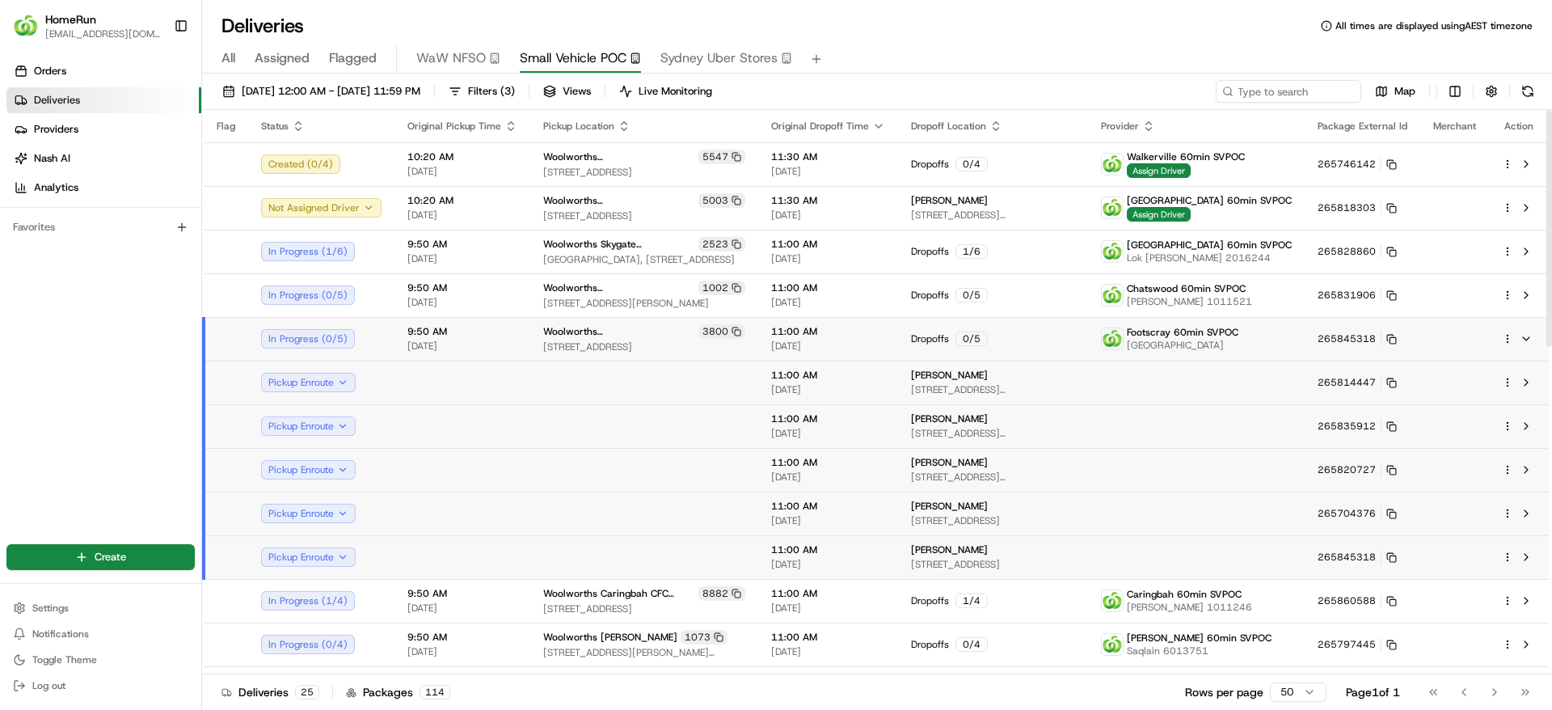
click at [1298, 348] on td "Footscray 60min SVPOC 3011454 Ujjway Ujjway" at bounding box center [1196, 339] width 217 height 44
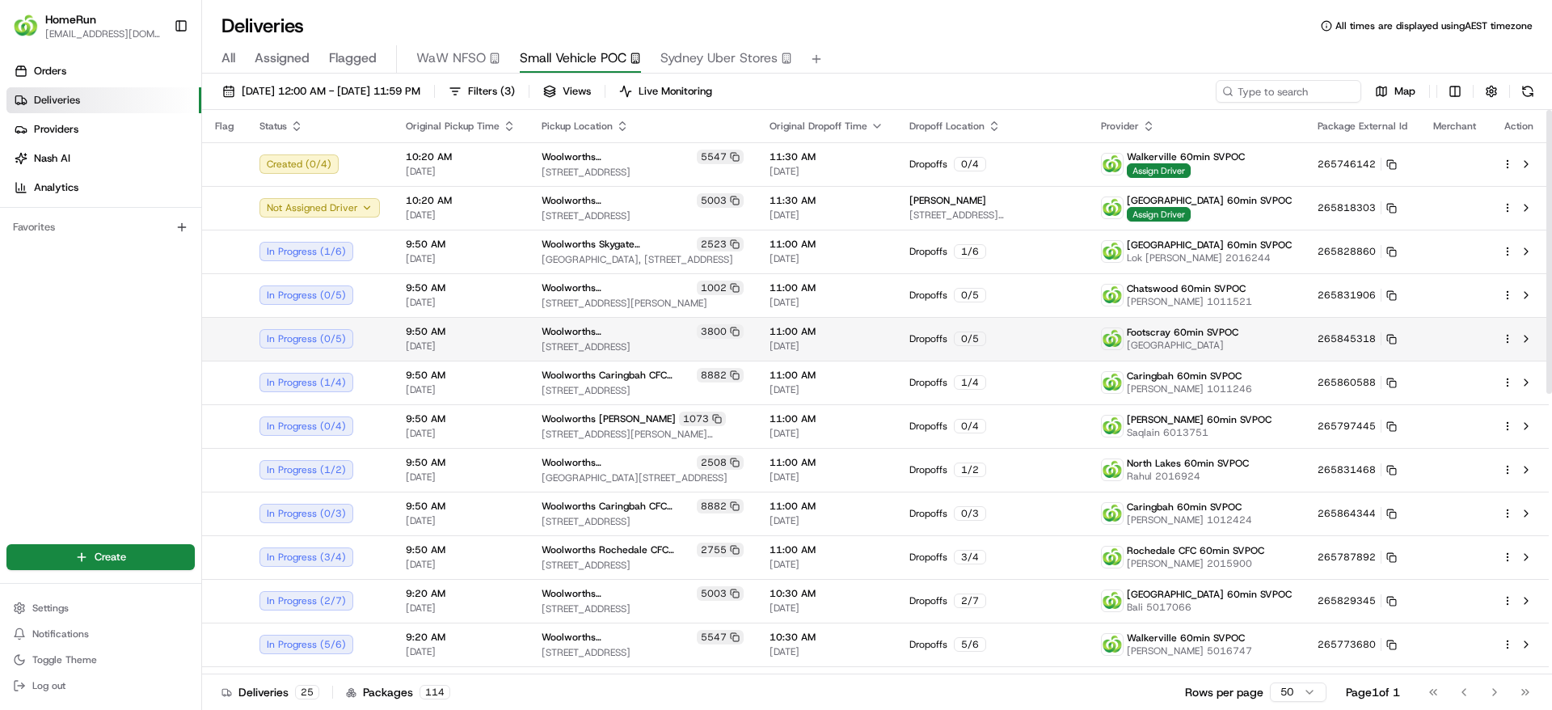
click at [337, 341] on div "In Progress ( 0 / 5 )" at bounding box center [320, 338] width 120 height 19
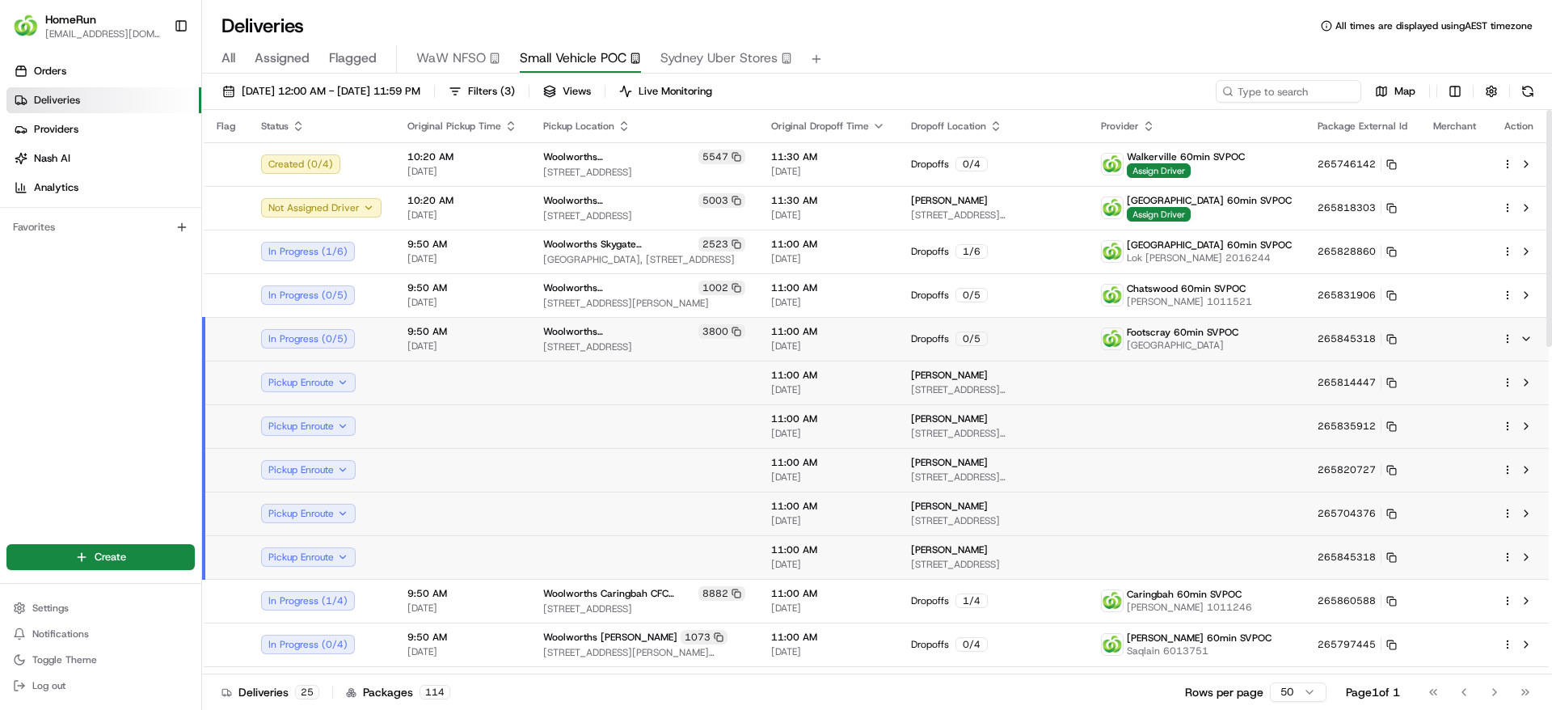
click at [348, 336] on div "In Progress ( 0 / 5 )" at bounding box center [321, 338] width 120 height 19
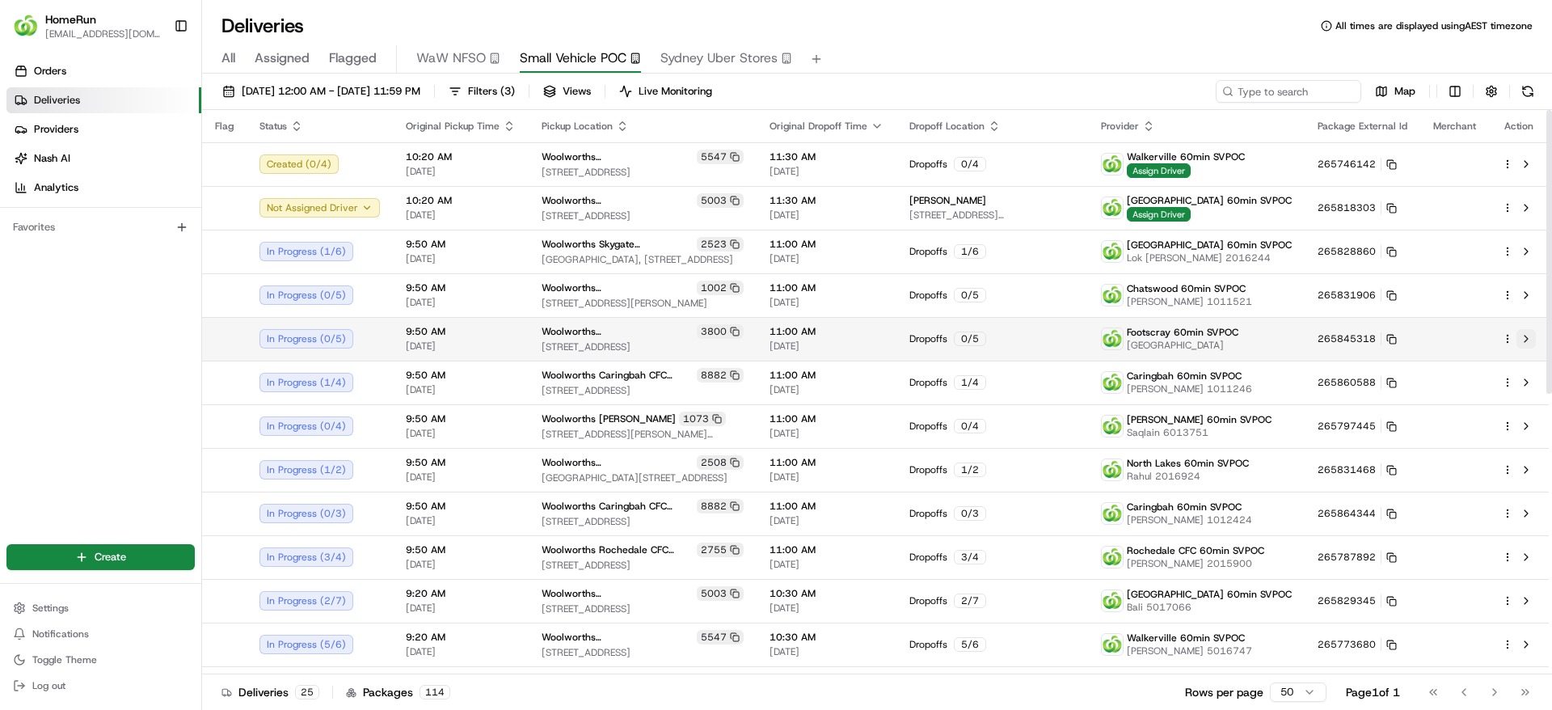
click at [1525, 338] on button at bounding box center [1526, 338] width 19 height 19
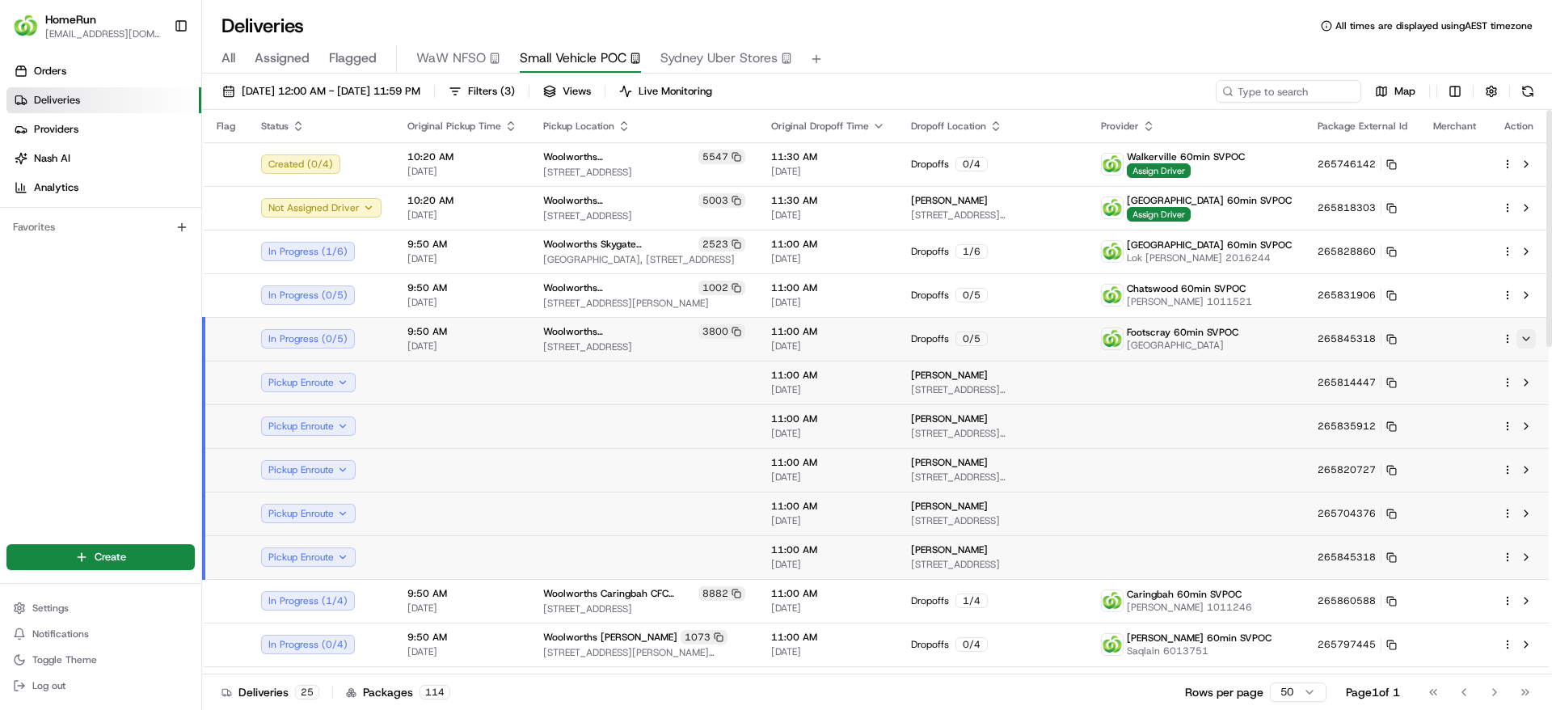
click at [1525, 337] on button at bounding box center [1526, 338] width 19 height 19
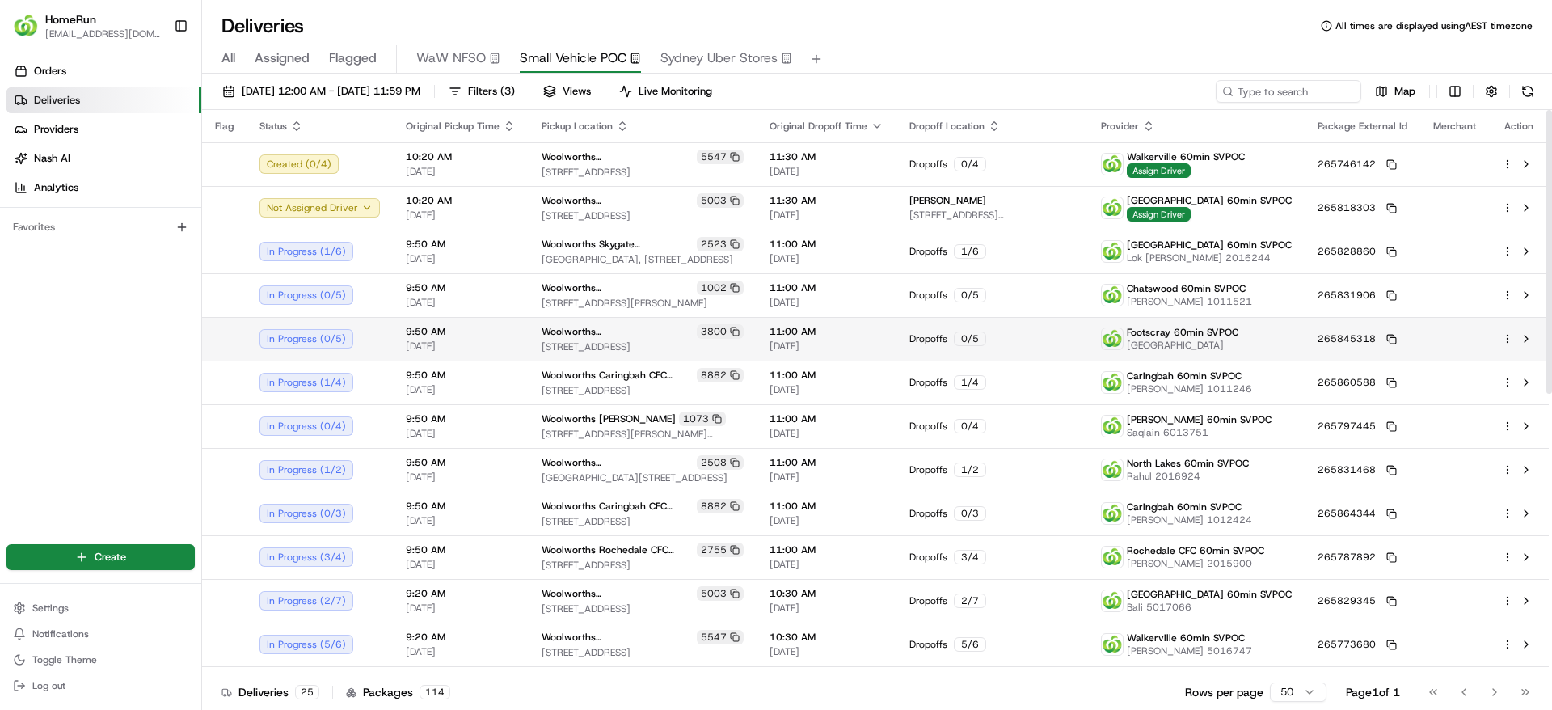
click at [1447, 336] on td at bounding box center [1454, 339] width 69 height 44
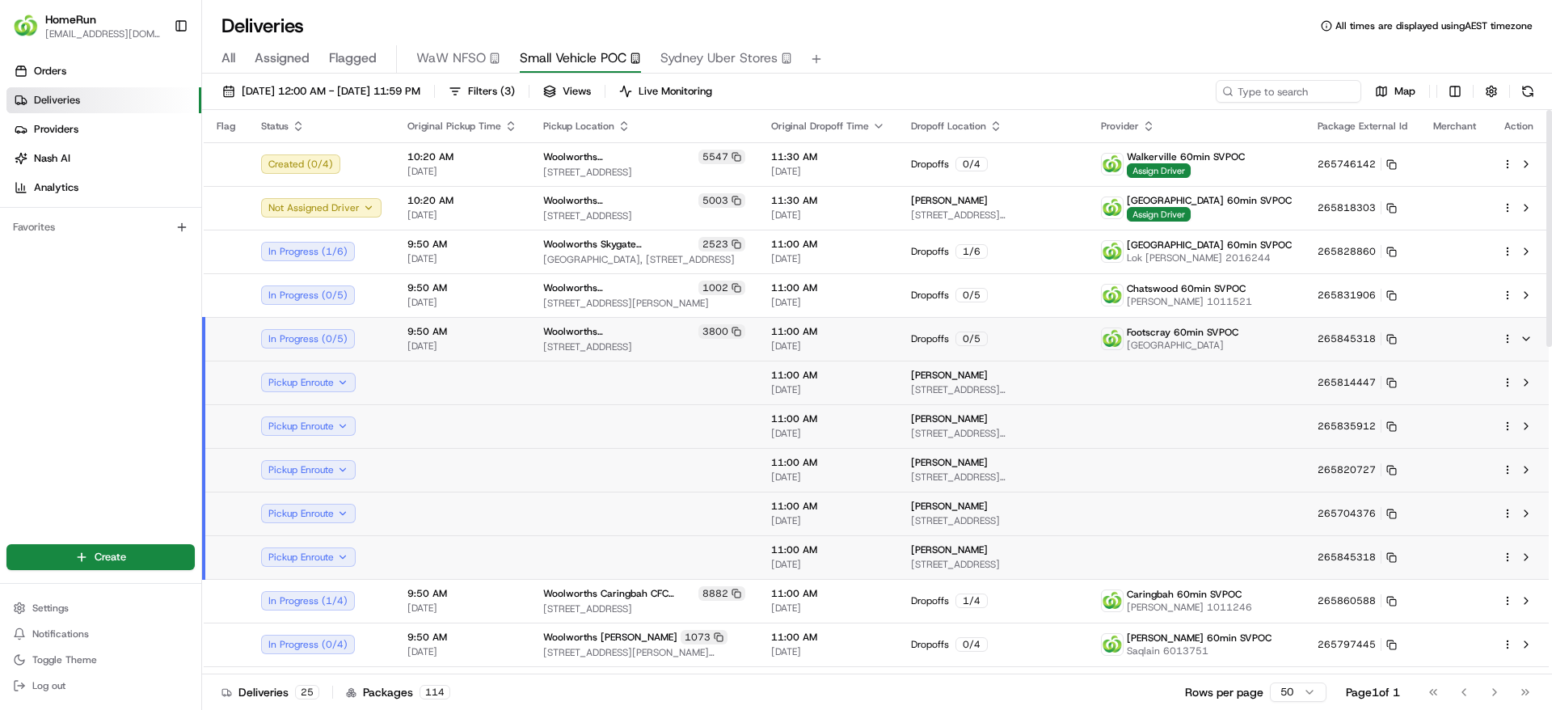
click at [1512, 340] on html "HomeRun jpinekubica1@woolworths.com.au Toggle Sidebar Orders Deliveries Provide…" at bounding box center [776, 355] width 1552 height 710
click at [1445, 389] on span "Delivery Details" at bounding box center [1437, 389] width 72 height 13
click at [1073, 342] on html "HomeRun jpinekubica1@woolworths.com.au Toggle Sidebar Orders Deliveries Provide…" at bounding box center [776, 355] width 1552 height 710
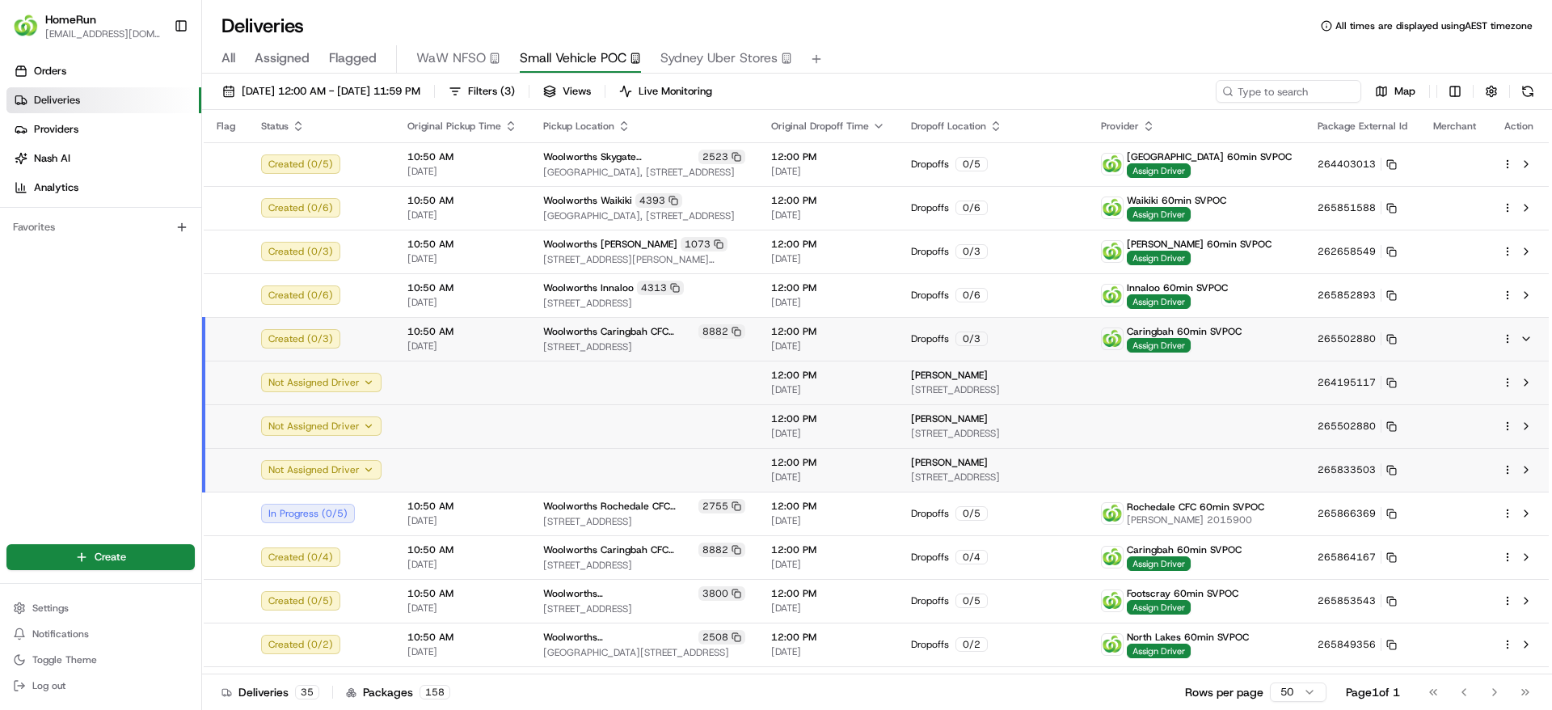
click at [372, 63] on span "Flagged" at bounding box center [353, 58] width 48 height 19
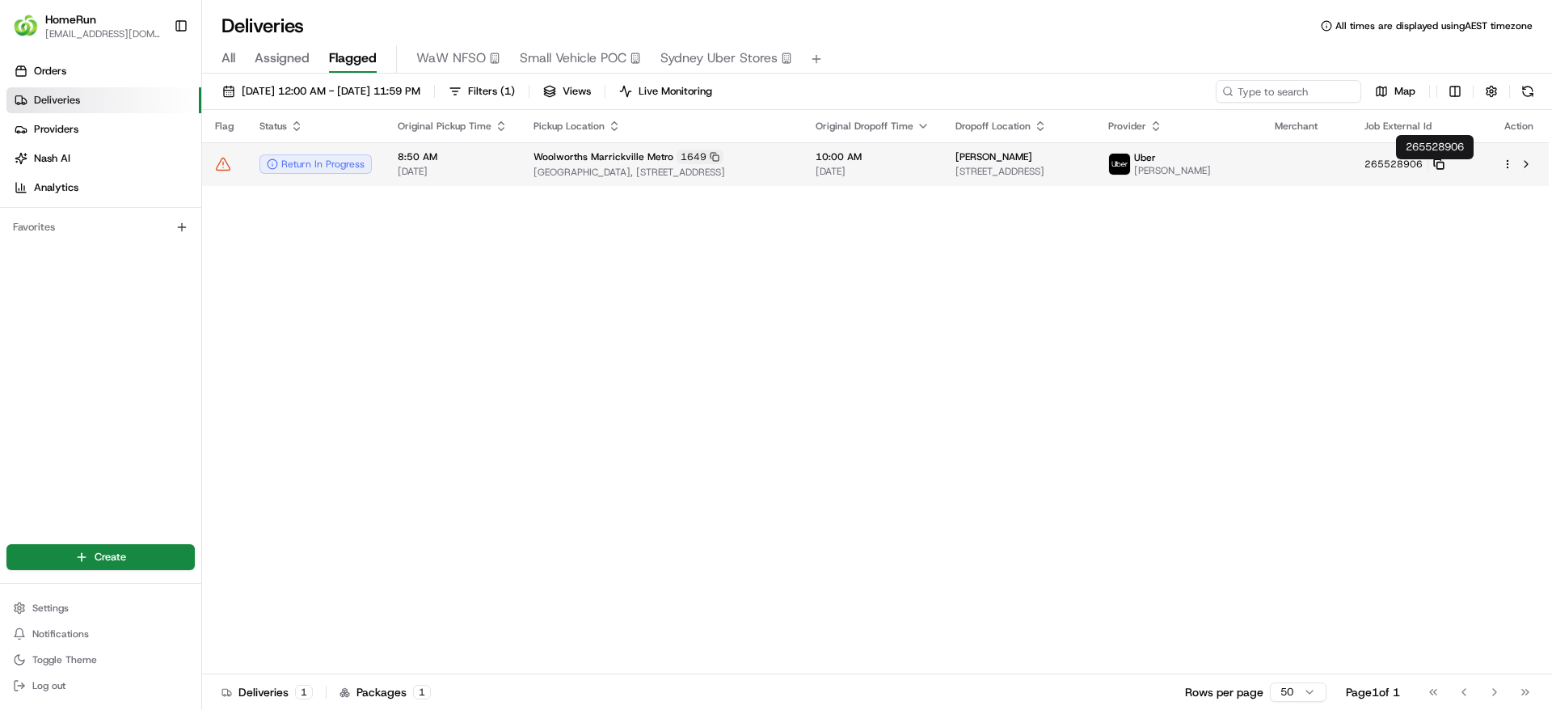
click at [1445, 168] on icon at bounding box center [1438, 163] width 11 height 11
click at [736, 161] on div "Woolworths Marrickville Metro 1649" at bounding box center [662, 157] width 256 height 15
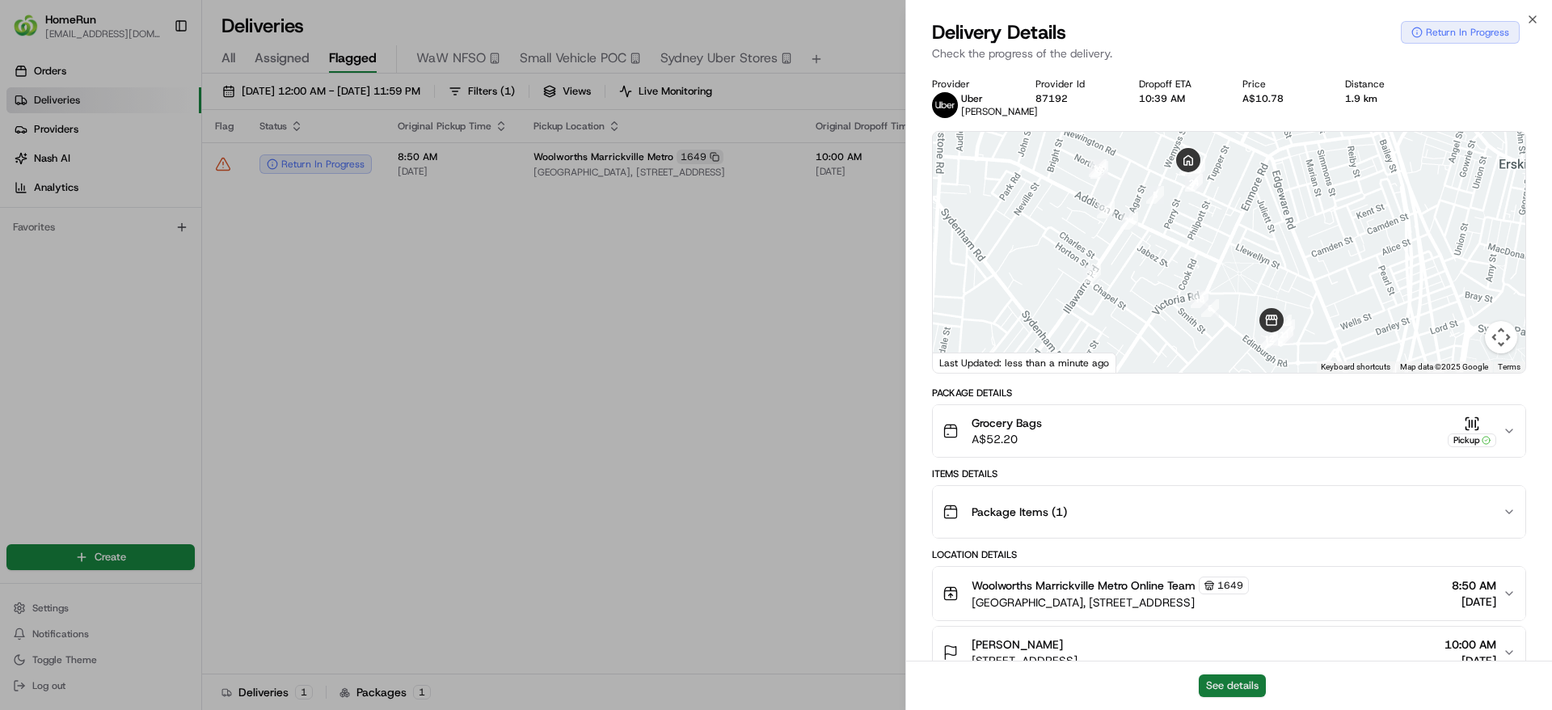
click at [1237, 693] on button "See details" at bounding box center [1232, 685] width 67 height 23
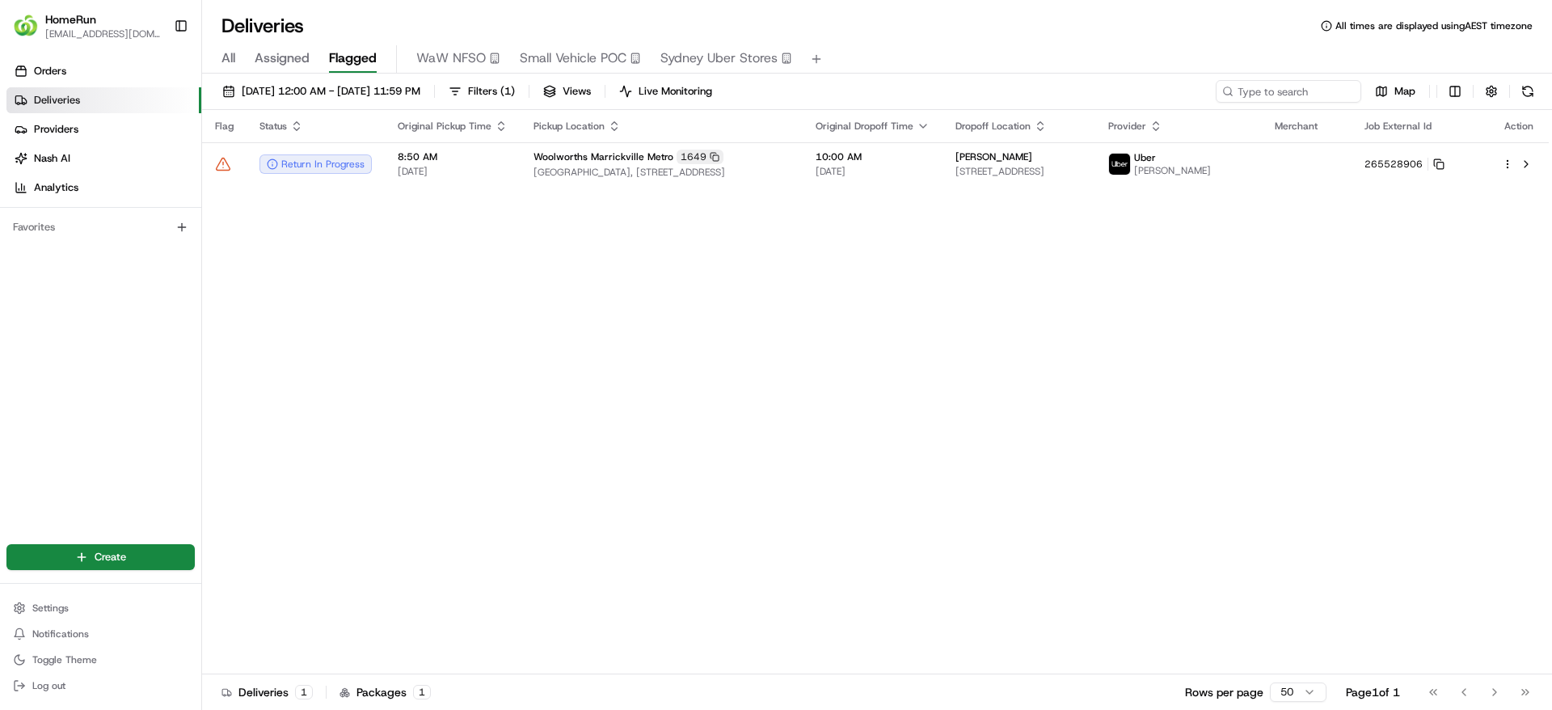
click at [1522, 78] on div "22/08/2025 12:00 AM - 22/08/2025 11:59 PM Filters ( 1 ) Views Live Monitoring M…" at bounding box center [877, 393] width 1350 height 639
click at [1527, 87] on button at bounding box center [1528, 91] width 23 height 23
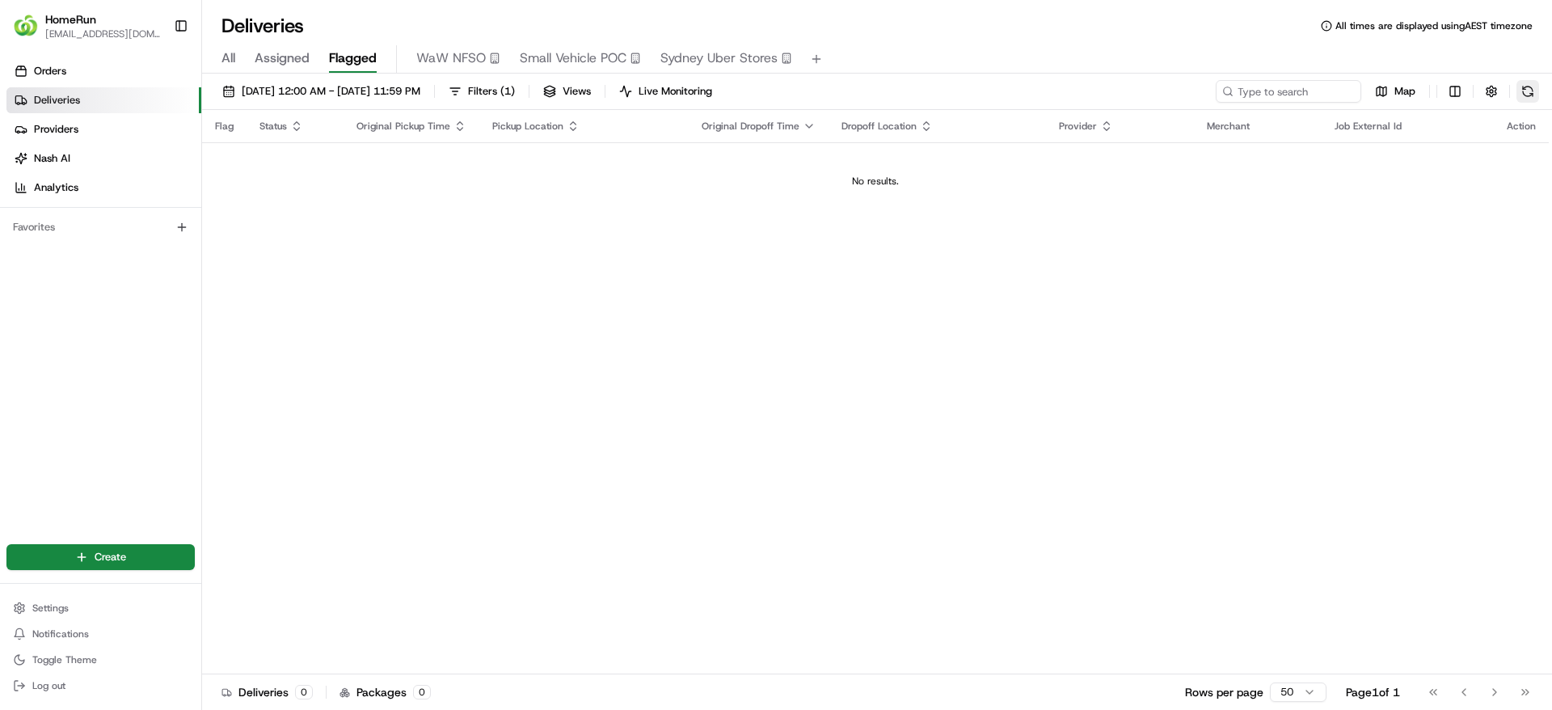
click at [1526, 99] on button at bounding box center [1528, 91] width 23 height 23
click at [1534, 91] on button at bounding box center [1528, 91] width 23 height 23
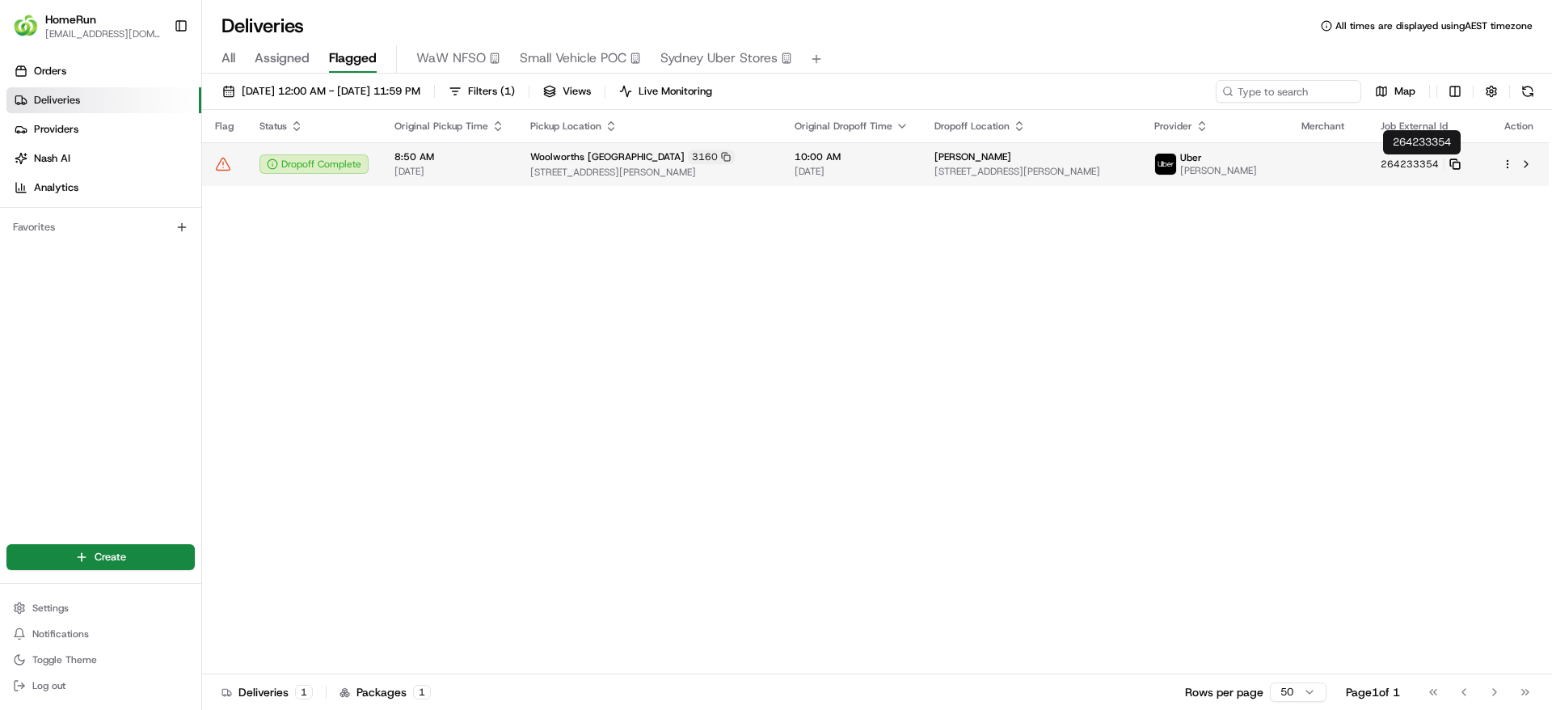
click at [1458, 160] on icon at bounding box center [1455, 163] width 11 height 11
click at [1379, 167] on td "264233354" at bounding box center [1428, 164] width 121 height 44
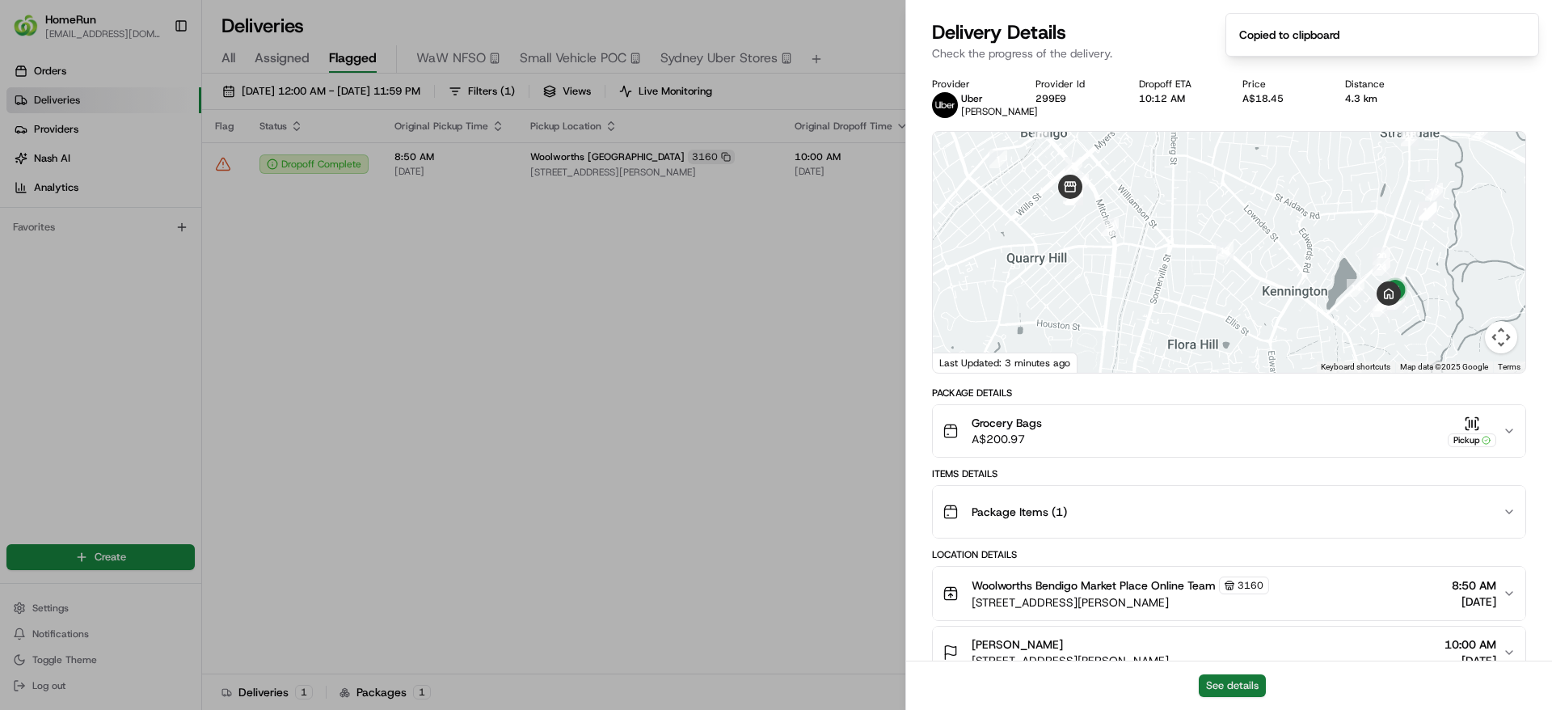
click at [1216, 696] on button "See details" at bounding box center [1232, 685] width 67 height 23
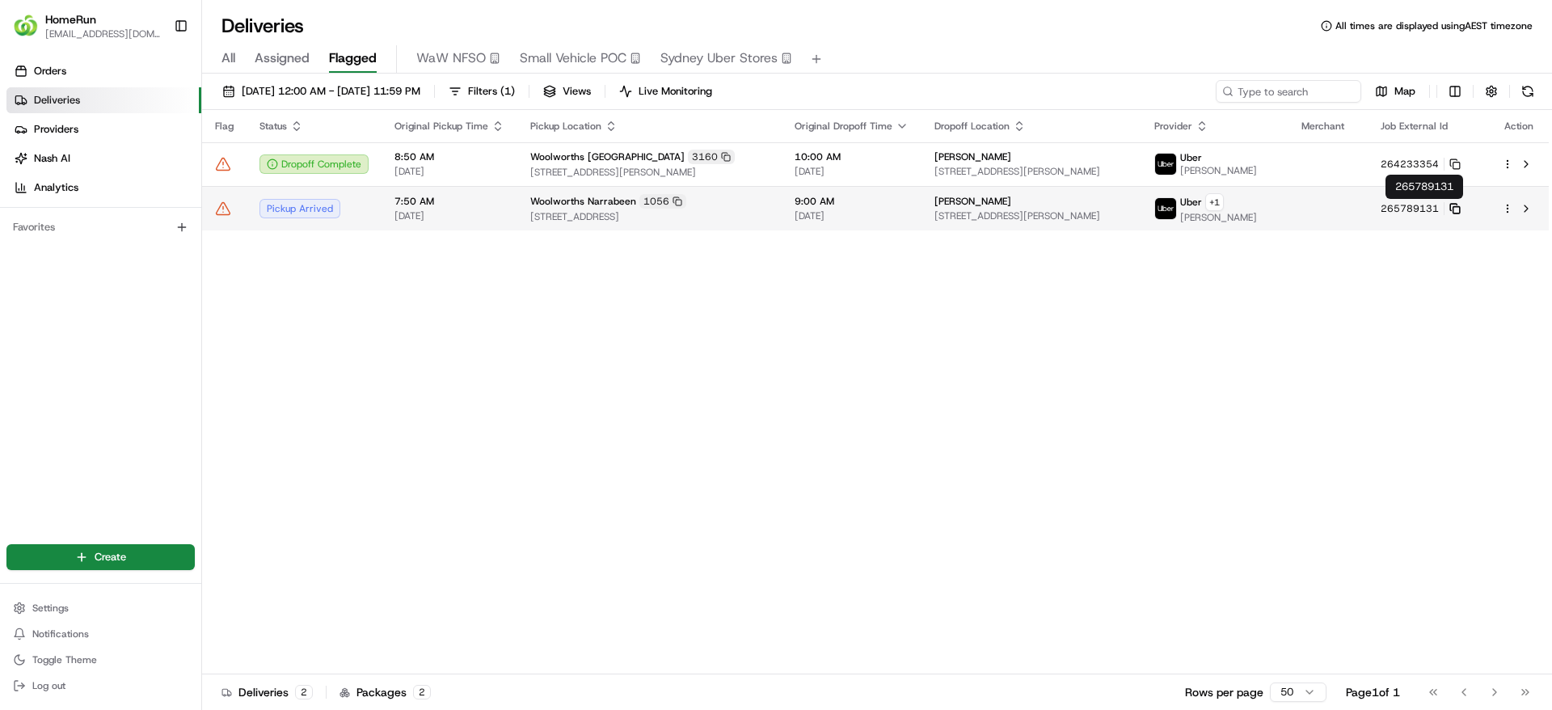
click at [1457, 206] on icon at bounding box center [1455, 208] width 11 height 11
click at [479, 216] on span "[DATE]" at bounding box center [450, 215] width 110 height 13
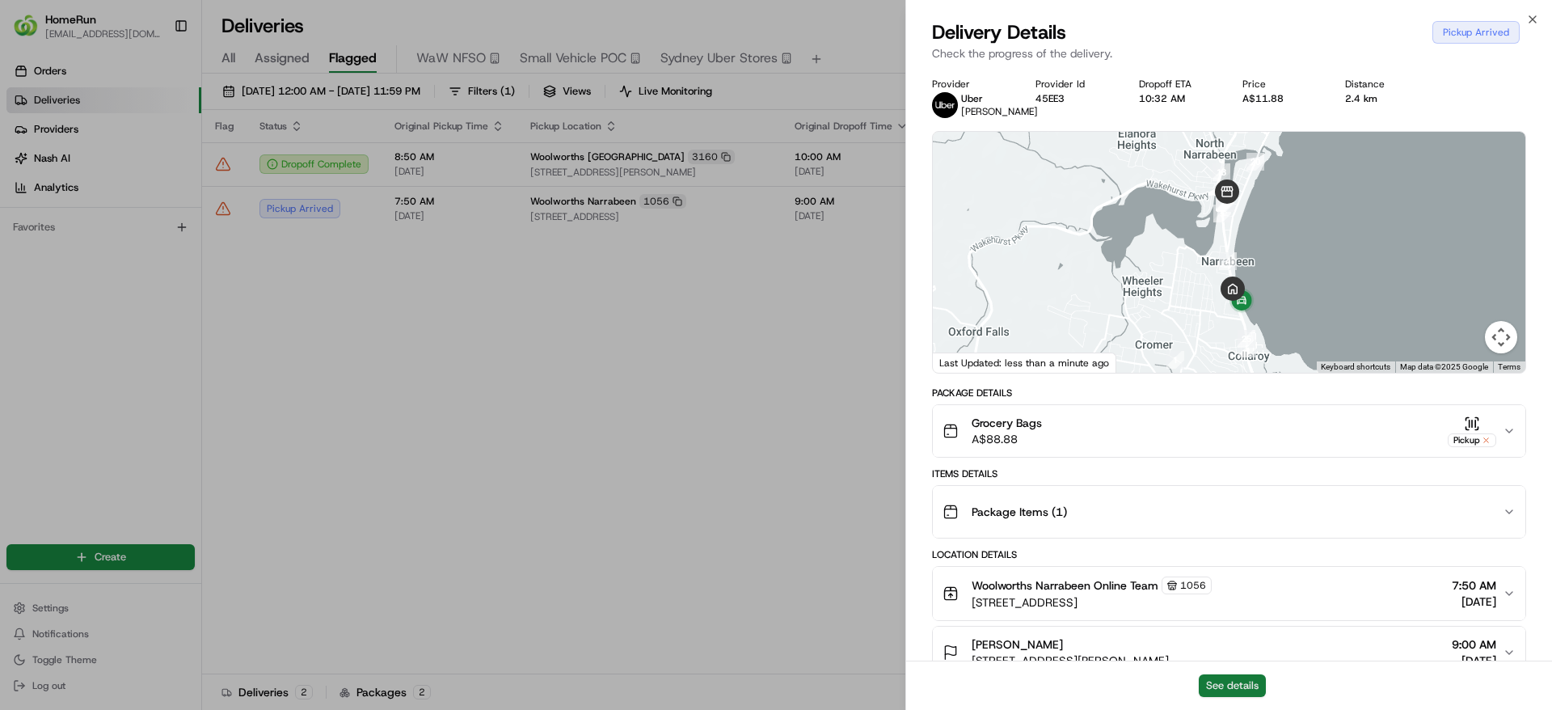
click at [1216, 679] on button "See details" at bounding box center [1232, 685] width 67 height 23
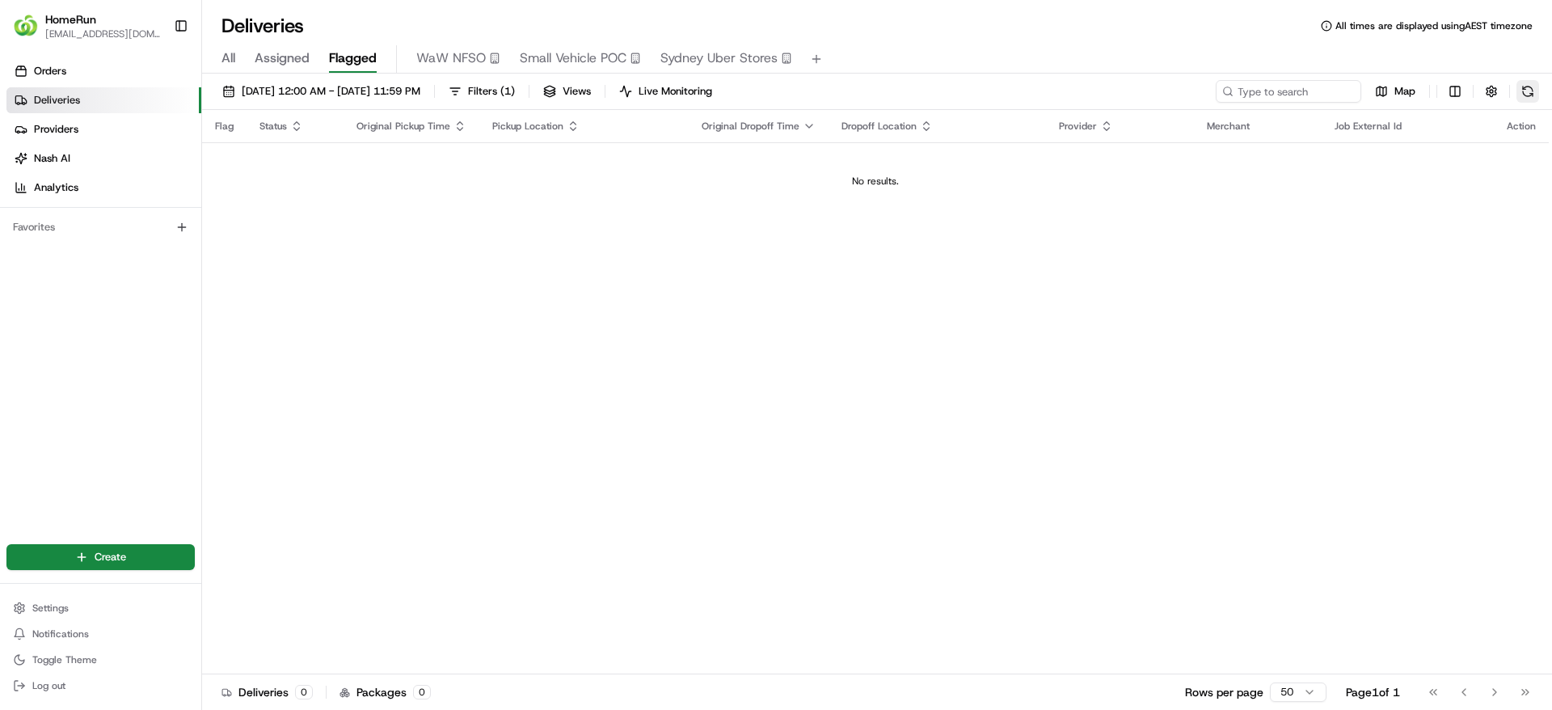
click at [1524, 94] on button at bounding box center [1528, 91] width 23 height 23
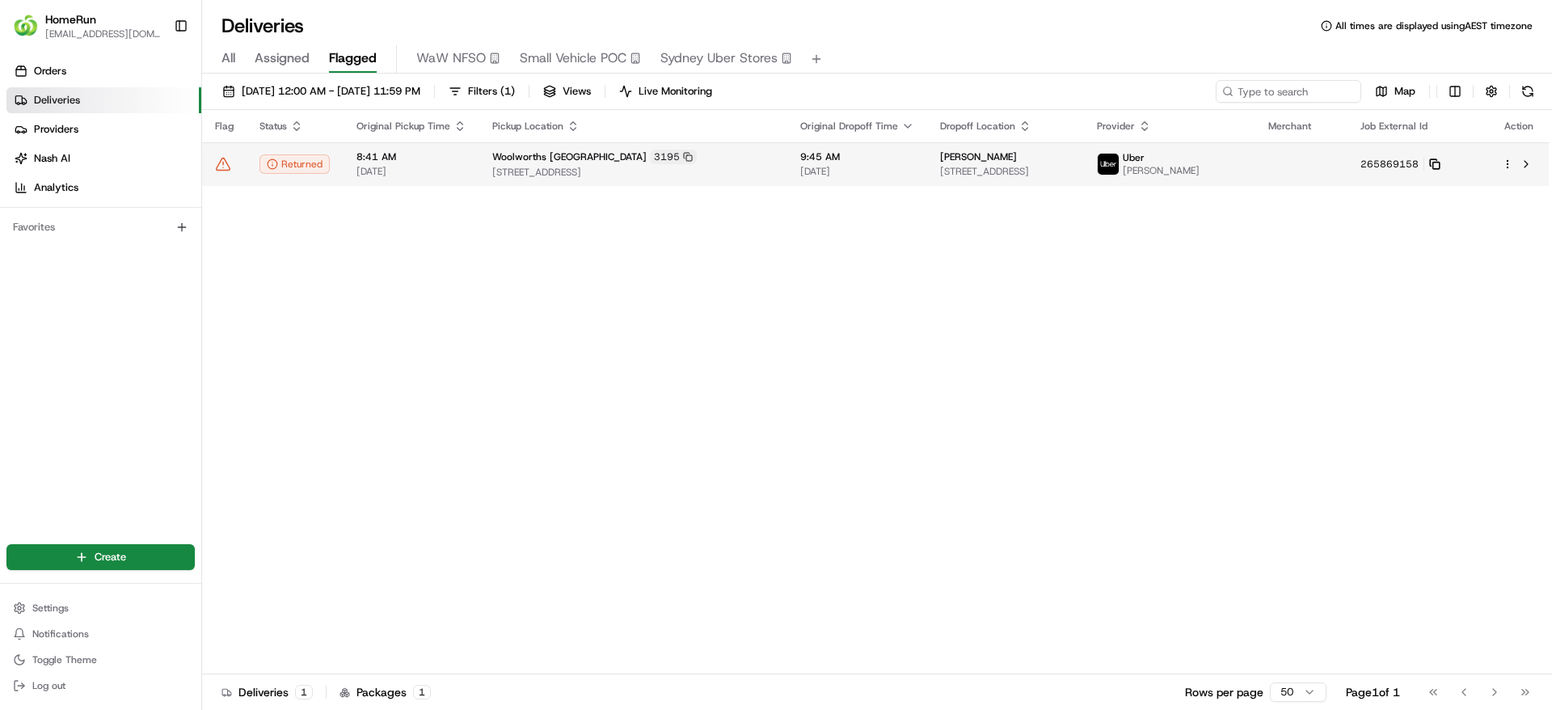
click at [1441, 163] on icon at bounding box center [1434, 163] width 11 height 11
click at [227, 166] on icon at bounding box center [223, 164] width 16 height 16
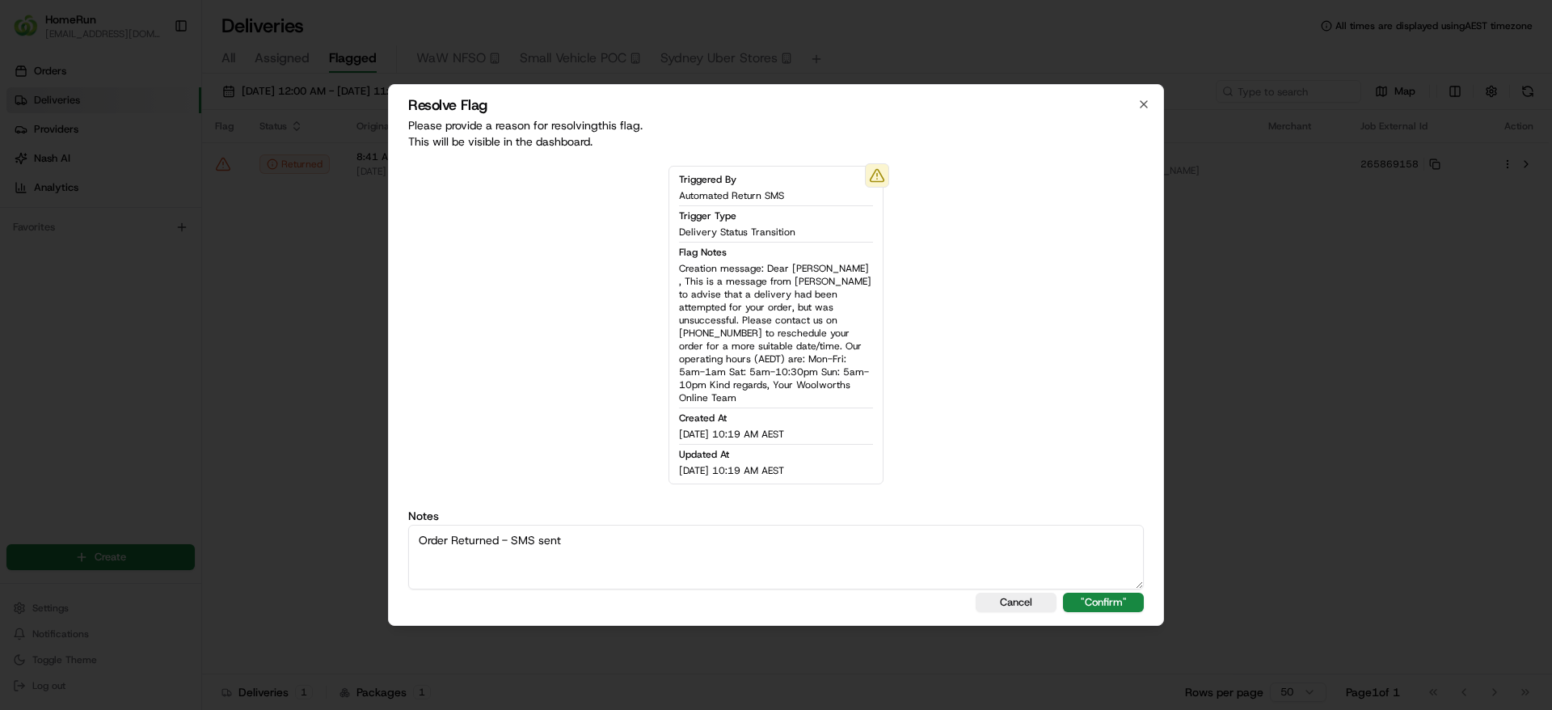
type textarea "Order Returned - SMS sent"
click at [1112, 607] on div "Resolve Flag Please provide a reason for resolving this flag . This will be vis…" at bounding box center [776, 355] width 776 height 542
click at [1116, 584] on div "Resolve Flag Please provide a reason for resolving this flag . This will be vis…" at bounding box center [776, 355] width 776 height 542
click at [1114, 593] on button ""Confirm"" at bounding box center [1103, 602] width 81 height 19
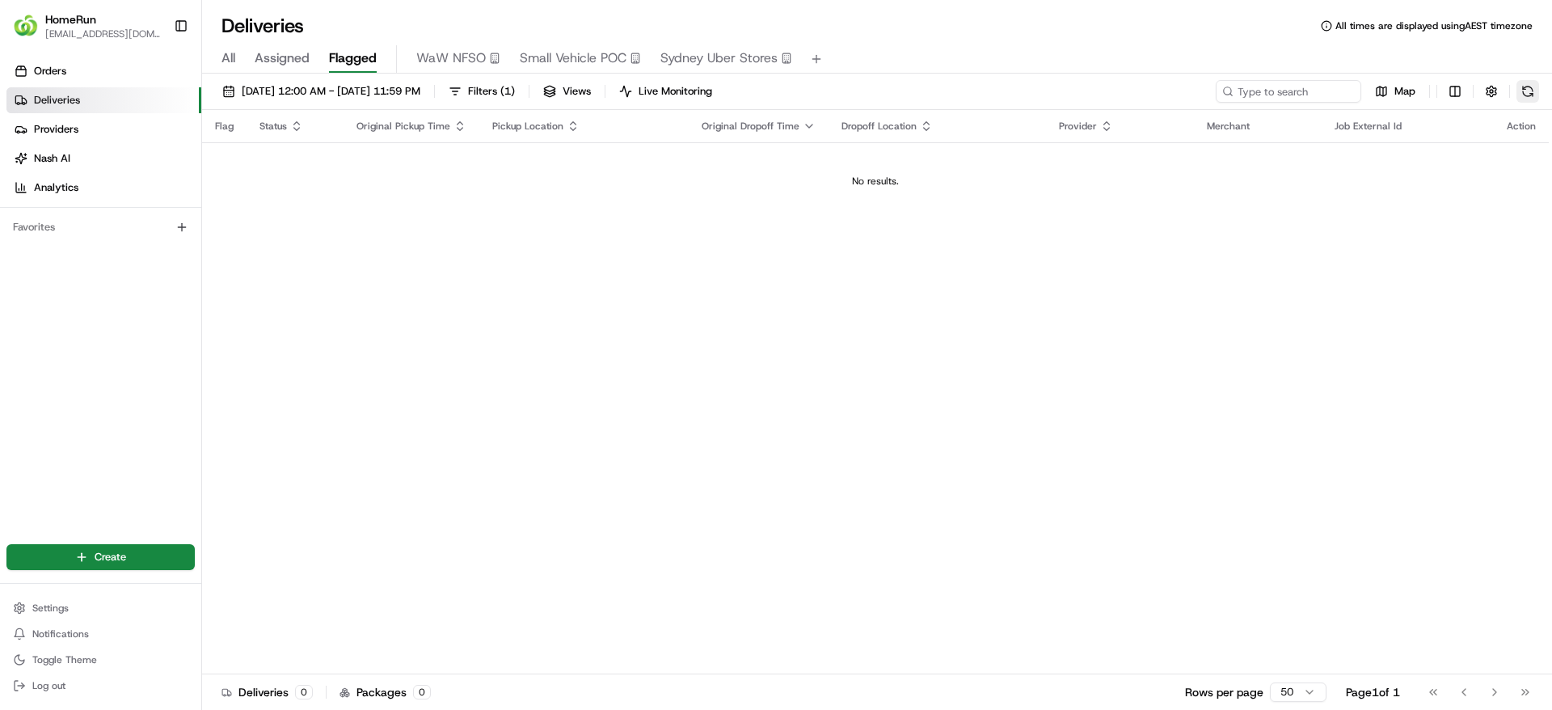
click at [1527, 88] on button at bounding box center [1528, 91] width 23 height 23
click at [1525, 91] on button at bounding box center [1528, 91] width 23 height 23
click at [1519, 88] on button at bounding box center [1528, 91] width 23 height 23
click at [1520, 95] on button at bounding box center [1528, 91] width 23 height 23
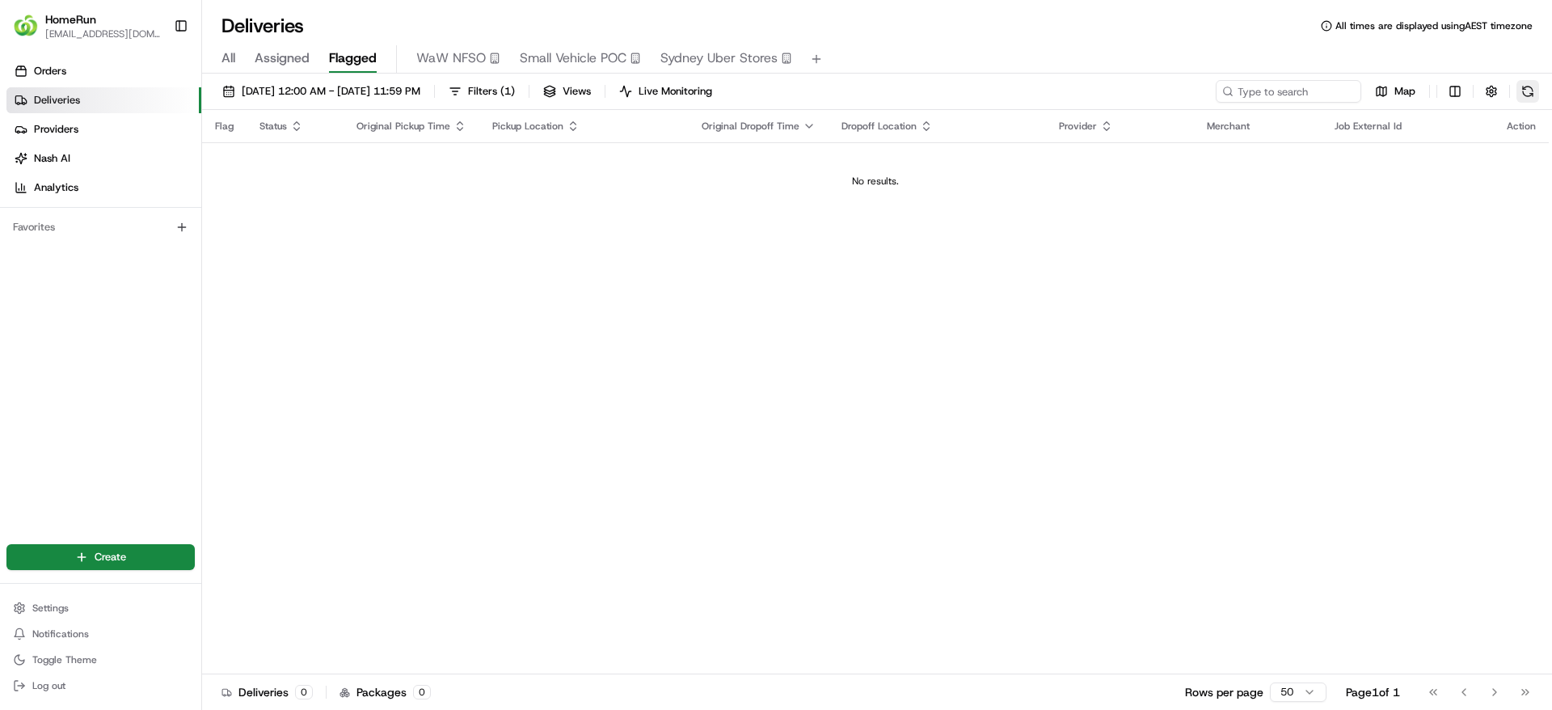
click at [1534, 91] on button at bounding box center [1528, 91] width 23 height 23
click at [1540, 92] on div "22/08/2025 12:00 AM - 22/08/2025 11:59 PM Filters ( 1 ) Views Live Monitoring M…" at bounding box center [877, 95] width 1350 height 30
click at [1525, 90] on button at bounding box center [1528, 91] width 23 height 23
click at [1530, 96] on button at bounding box center [1528, 91] width 23 height 23
click at [1525, 85] on button at bounding box center [1528, 91] width 23 height 23
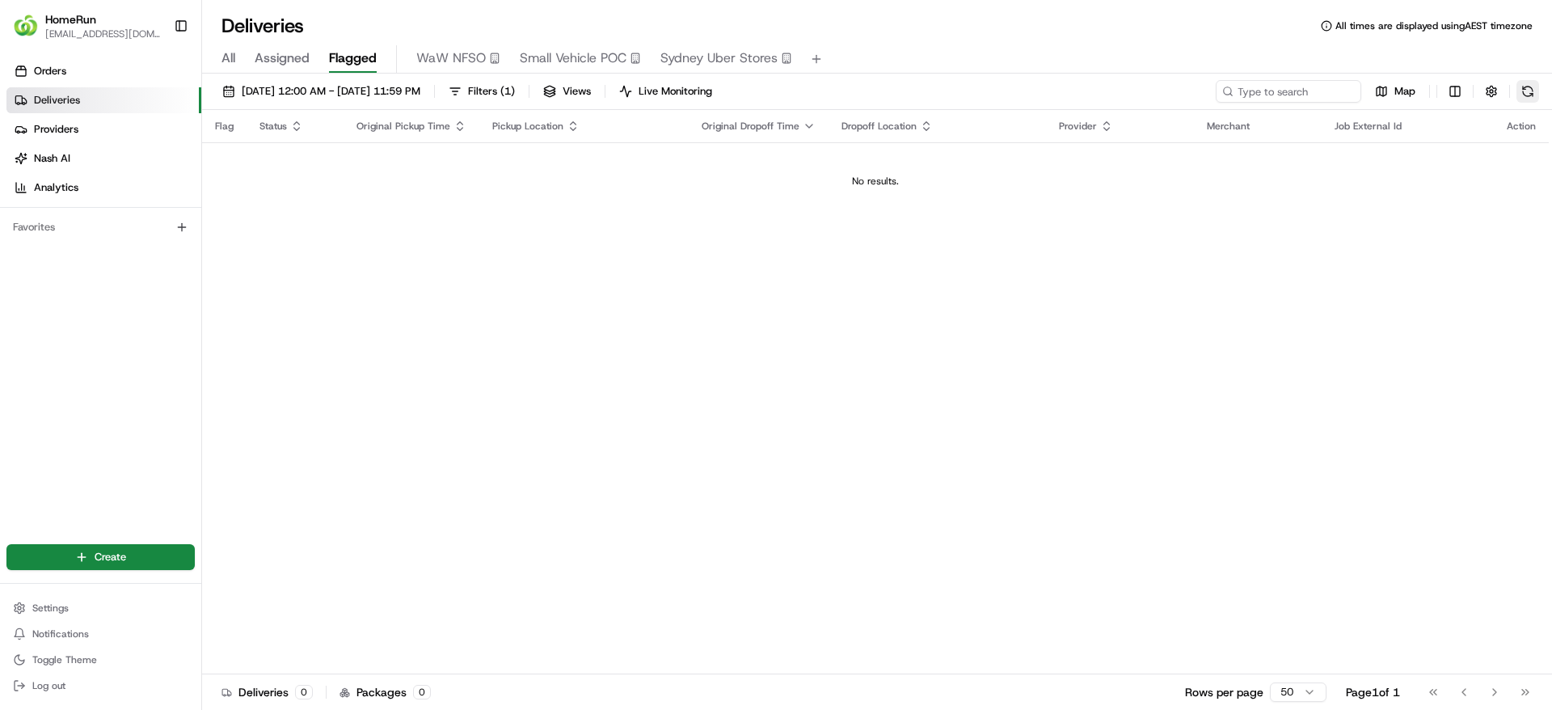
click at [1525, 85] on button at bounding box center [1528, 91] width 23 height 23
click at [1526, 88] on button at bounding box center [1528, 91] width 23 height 23
click at [1522, 108] on div "22/08/2025 12:00 AM - 22/08/2025 11:59 PM Filters ( 1 ) Views Live Monitoring M…" at bounding box center [877, 95] width 1350 height 30
click at [1529, 95] on button at bounding box center [1528, 91] width 23 height 23
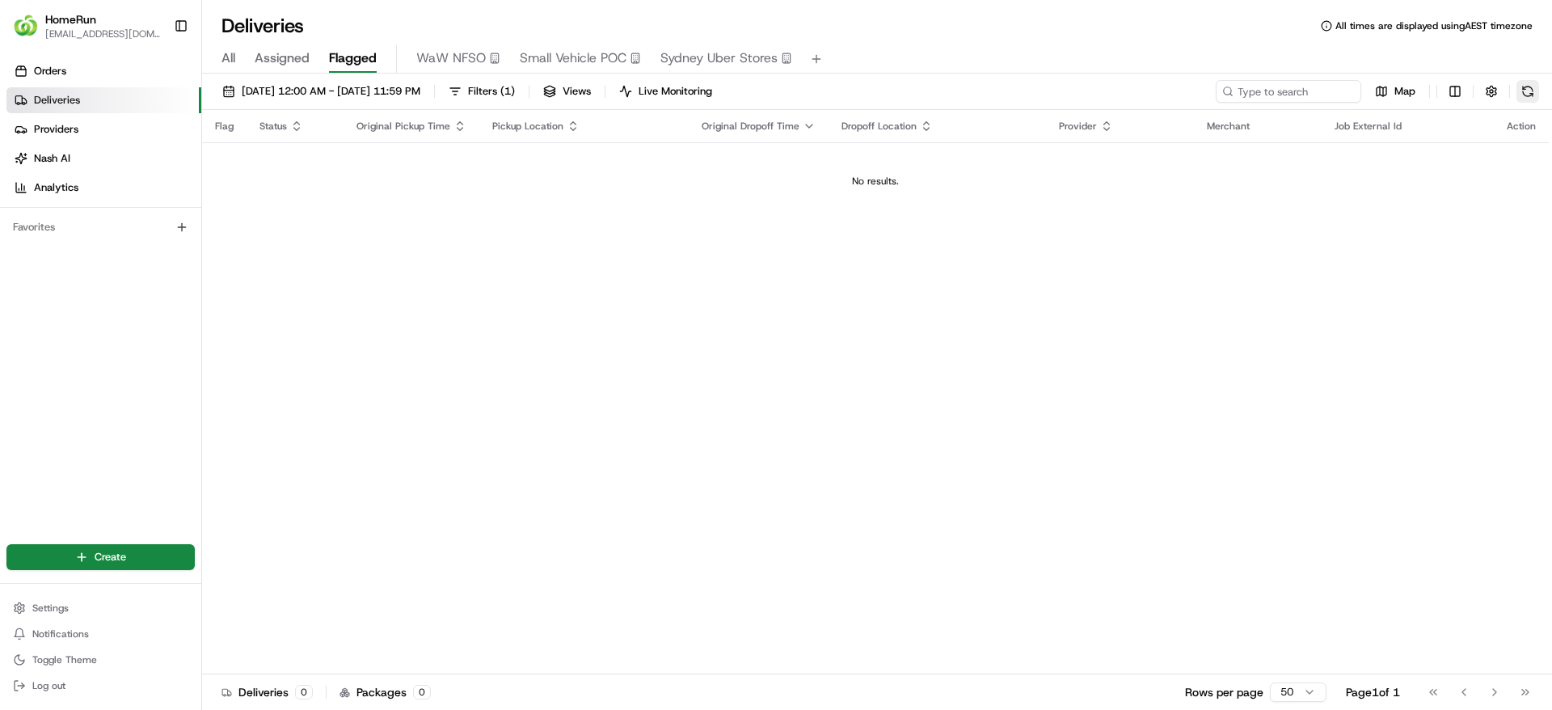
click at [1529, 95] on button at bounding box center [1528, 91] width 23 height 23
click at [1529, 89] on button at bounding box center [1528, 91] width 23 height 23
click at [1537, 78] on div "22/08/2025 12:00 AM - 22/08/2025 11:59 PM Filters ( 1 ) Views Live Monitoring M…" at bounding box center [877, 393] width 1350 height 639
click at [1534, 93] on button at bounding box center [1528, 91] width 23 height 23
click at [1520, 96] on button at bounding box center [1528, 91] width 23 height 23
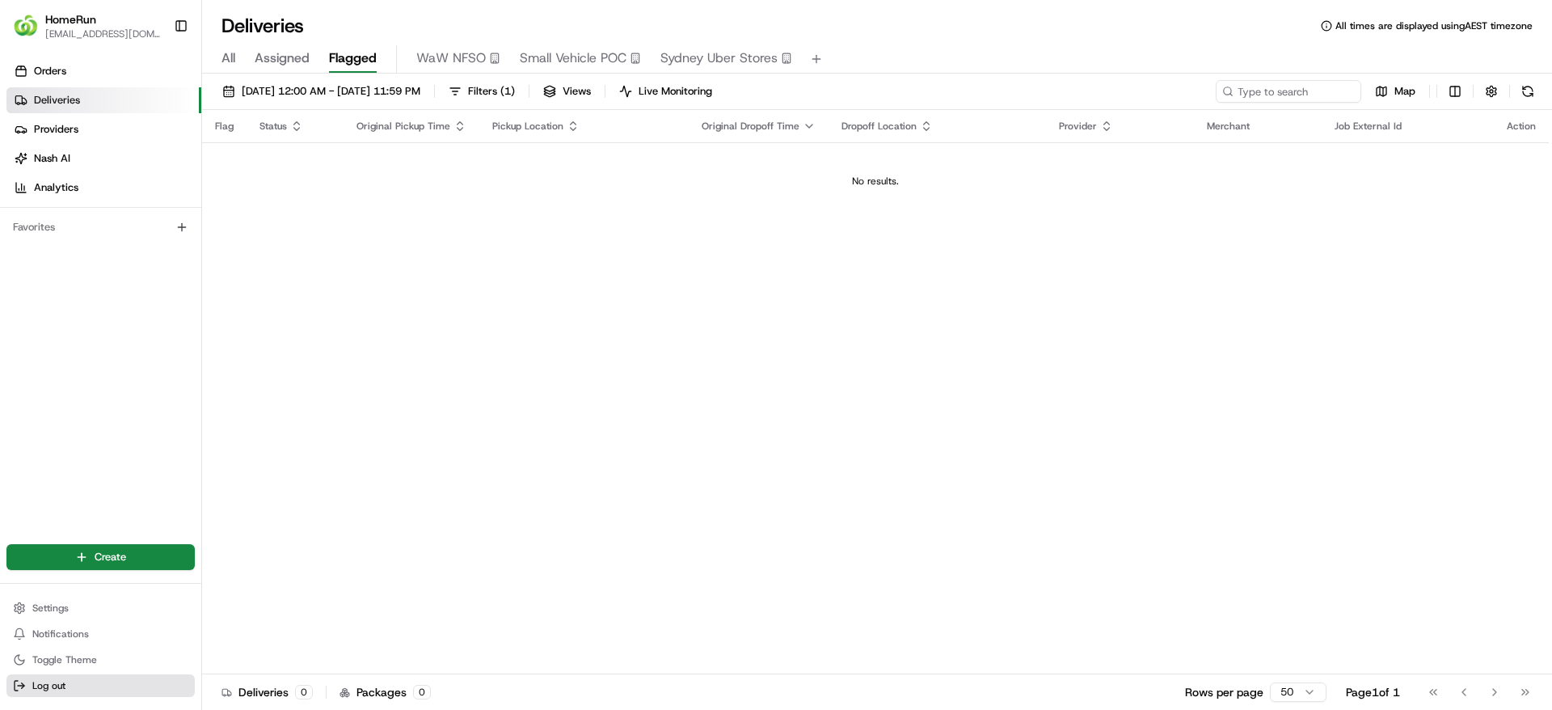
click at [108, 676] on button "Log out" at bounding box center [100, 685] width 188 height 23
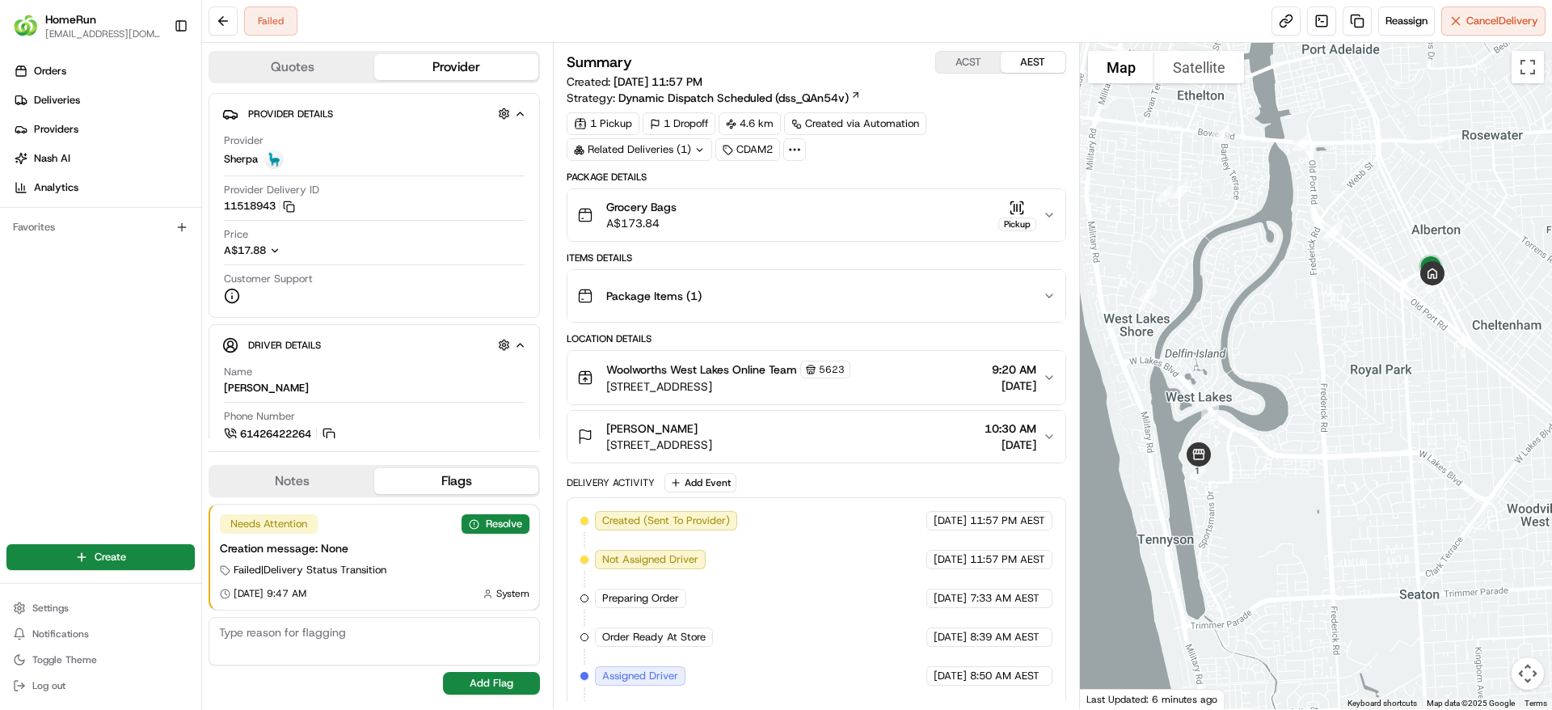
click at [688, 215] on div "Grocery Bags A$173.84 Pickup" at bounding box center [809, 215] width 465 height 32
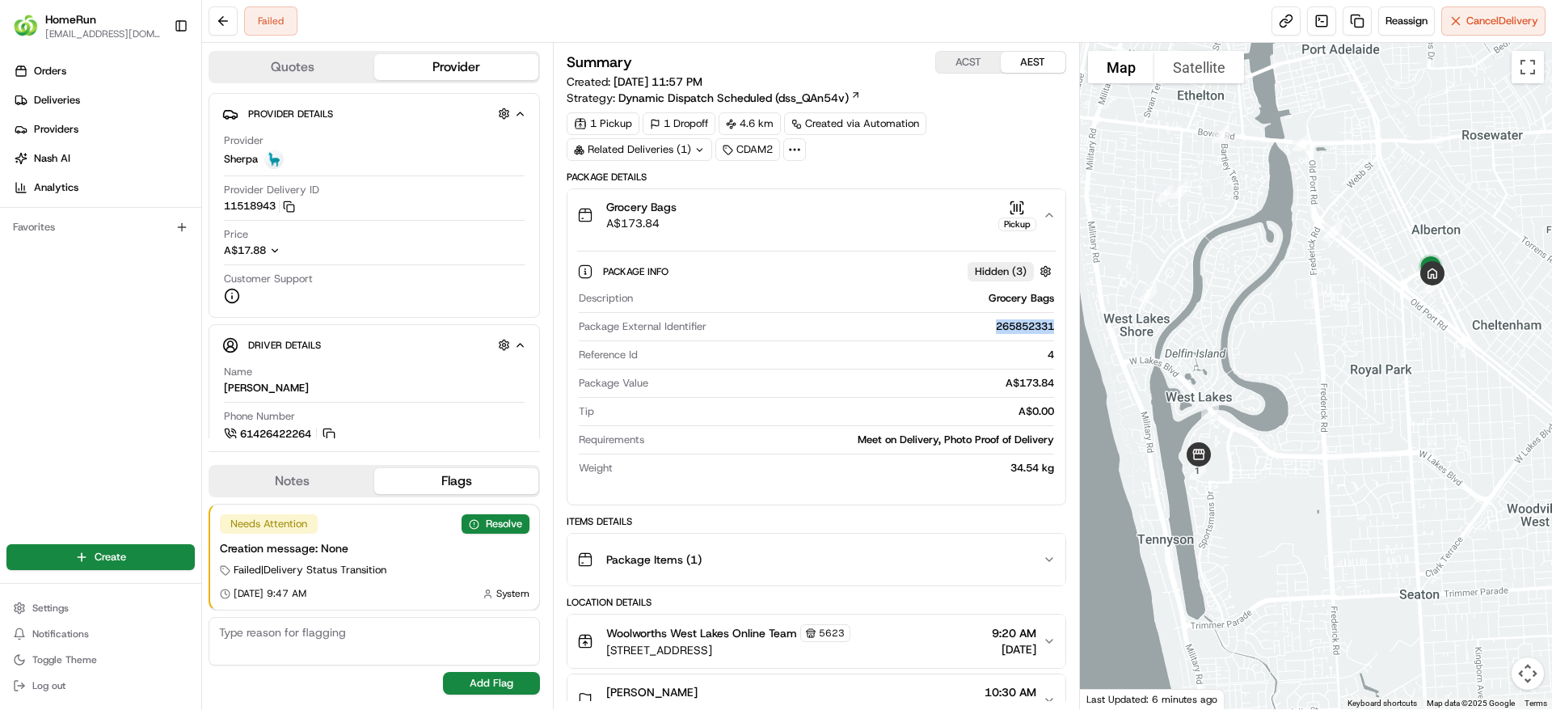
drag, startPoint x: 995, startPoint y: 324, endPoint x: 1060, endPoint y: 326, distance: 64.7
click at [1060, 326] on div "Package Info Hidden ( 3 ) Description Grocery Bags Package External Identifier …" at bounding box center [816, 366] width 497 height 251
copy div "265852331"
click at [491, 524] on button "Resolve" at bounding box center [496, 523] width 68 height 19
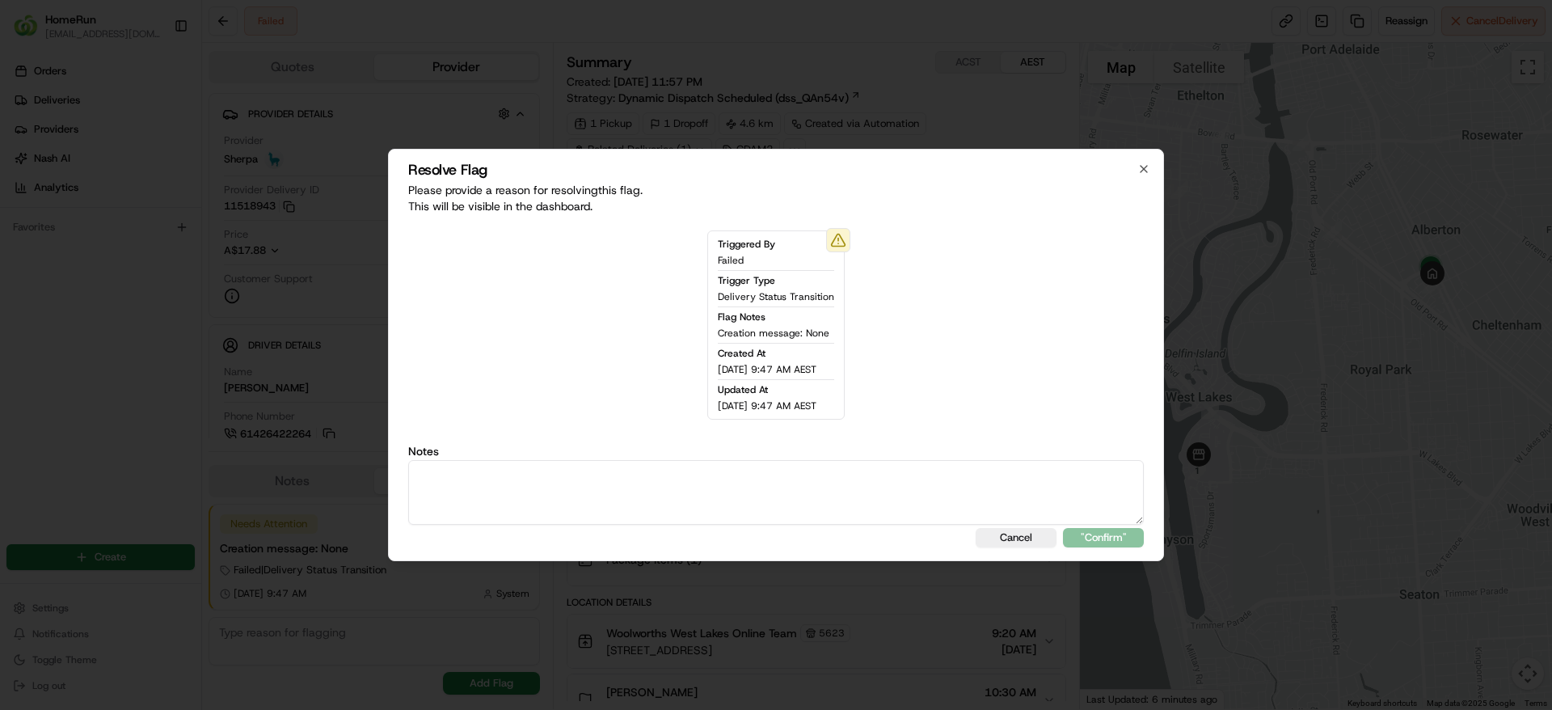
click at [673, 503] on textarea at bounding box center [776, 492] width 736 height 65
type textarea "Left SMS for callback"
click at [1132, 532] on button ""Confirm"" at bounding box center [1103, 537] width 81 height 19
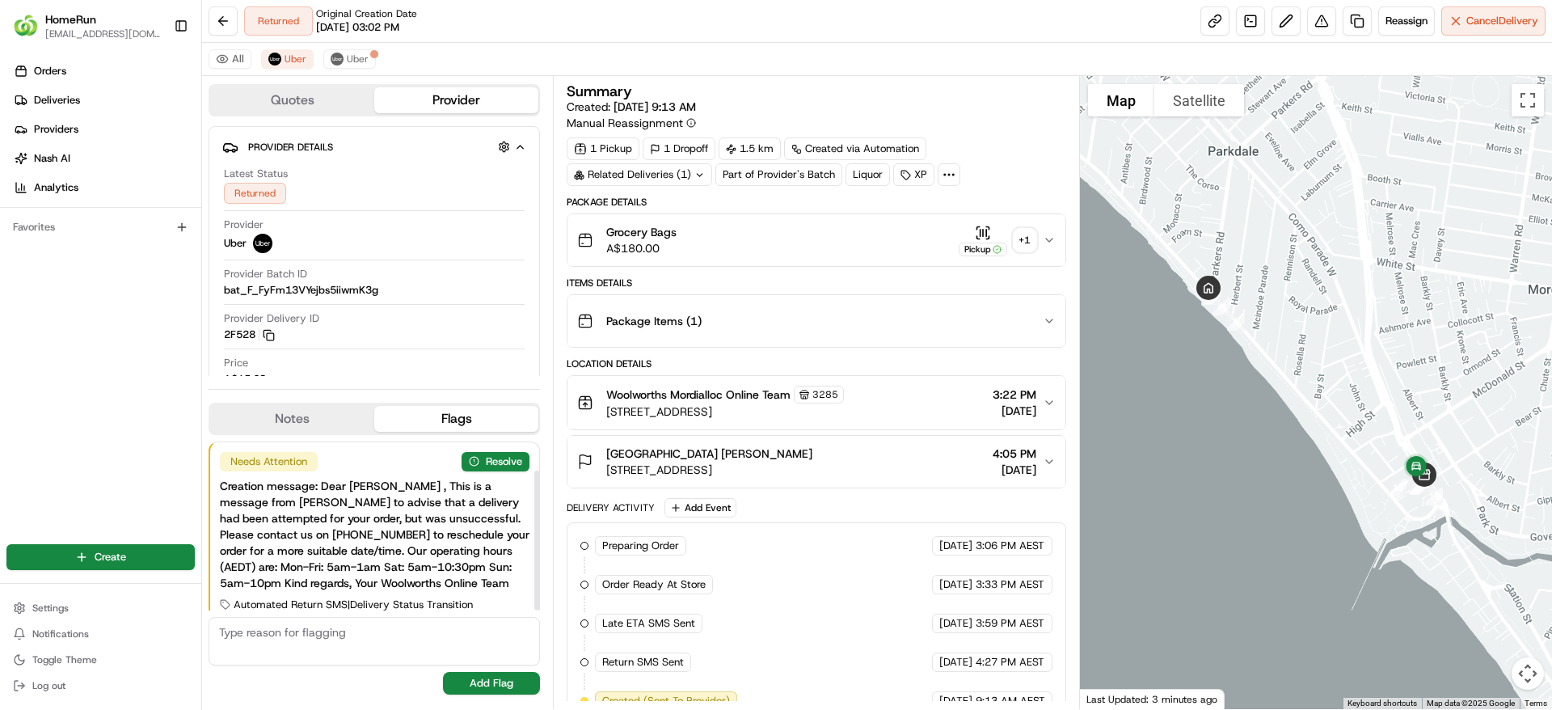
drag, startPoint x: 536, startPoint y: 496, endPoint x: 531, endPoint y: 444, distance: 52.0
click at [534, 470] on div at bounding box center [537, 540] width 6 height 140
click at [507, 463] on button "Resolve" at bounding box center [496, 461] width 68 height 19
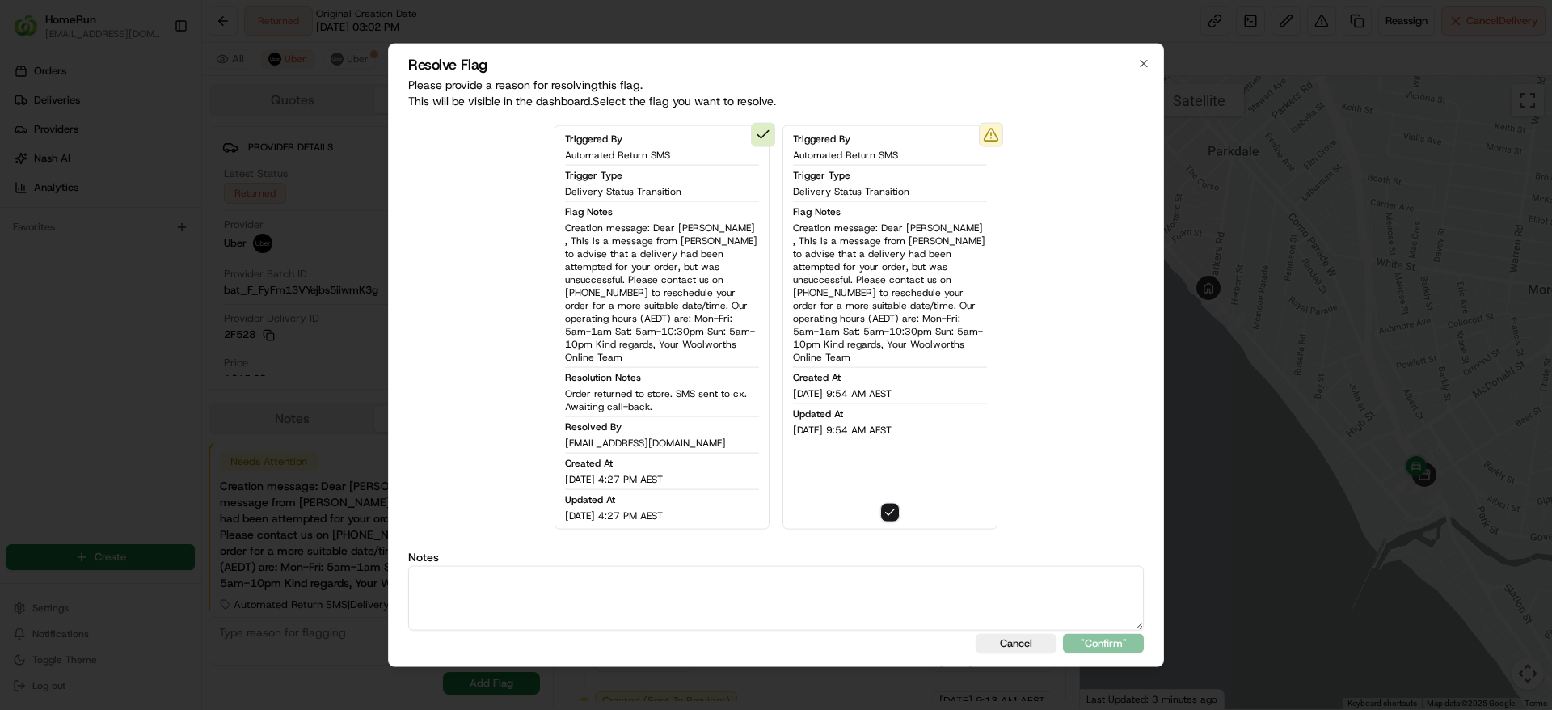
click at [669, 597] on textarea at bounding box center [776, 597] width 736 height 65
drag, startPoint x: 669, startPoint y: 597, endPoint x: 373, endPoint y: 610, distance: 296.1
click at [373, 610] on body "HomeRun jpinekubica1@woolworths.com.au Toggle Sidebar Orders Deliveries Provide…" at bounding box center [776, 355] width 1552 height 710
click at [1103, 624] on textarea "Order returned - SMS sent" at bounding box center [776, 597] width 736 height 65
type textarea "Order returned - SMS sent"
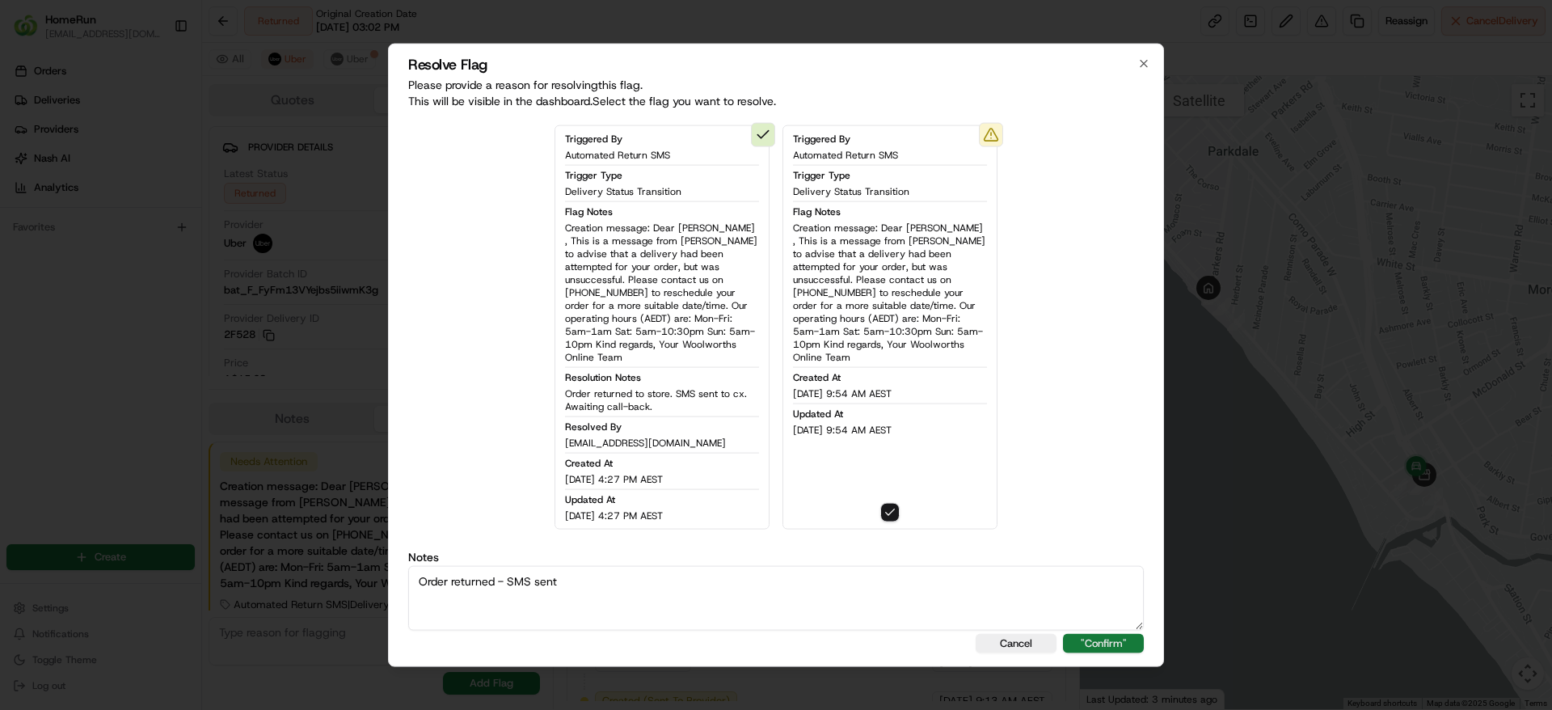
click at [1099, 633] on button ""Confirm"" at bounding box center [1103, 642] width 81 height 19
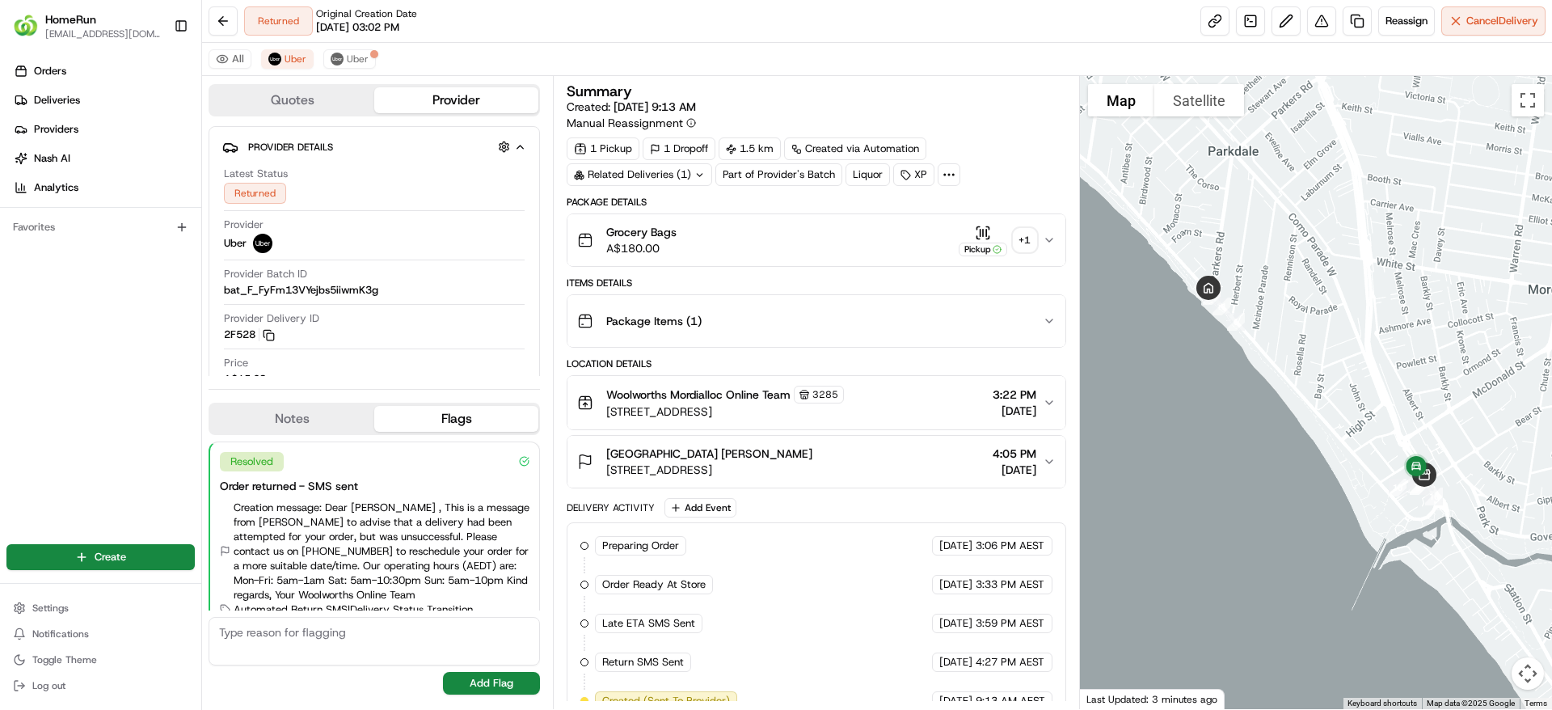
scroll to position [69, 0]
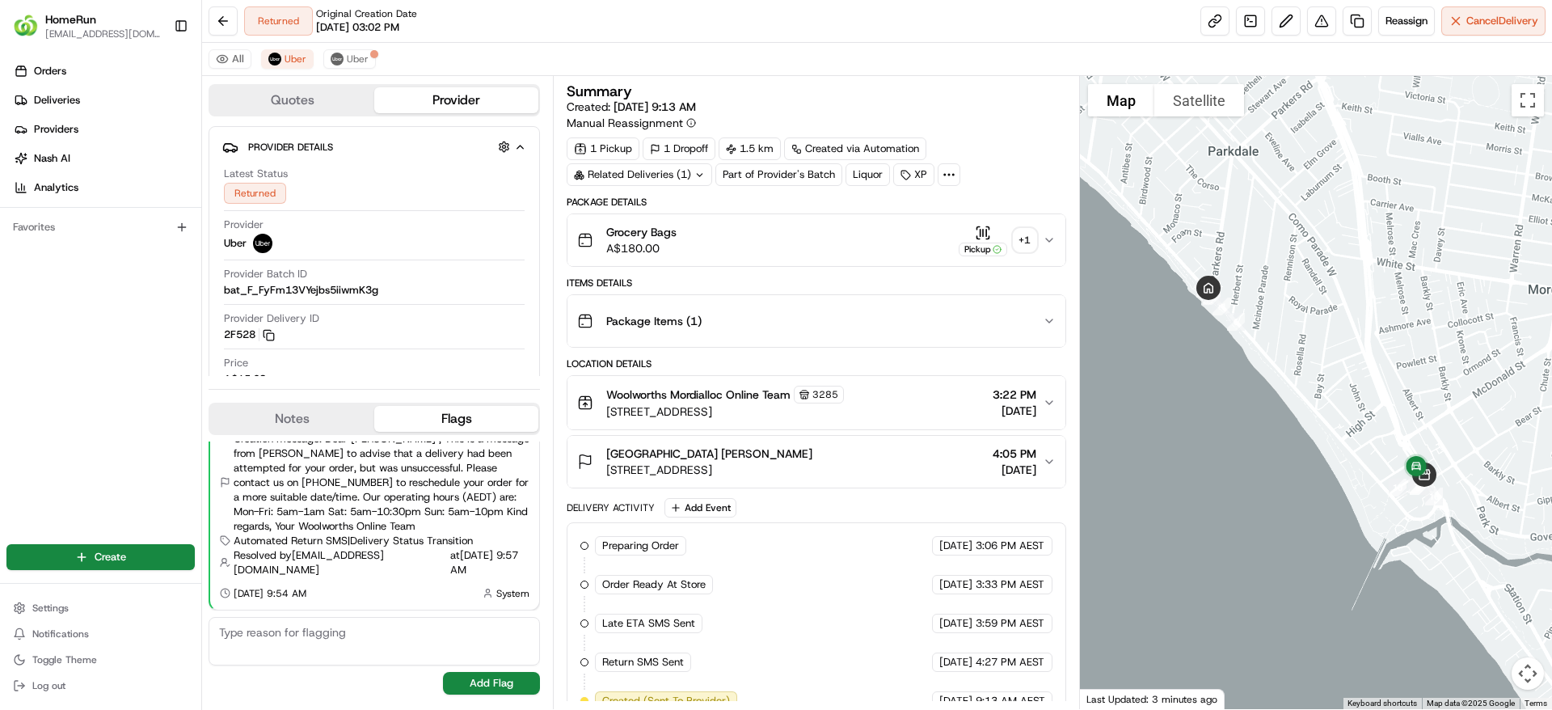
click at [1099, 628] on div at bounding box center [1316, 392] width 473 height 633
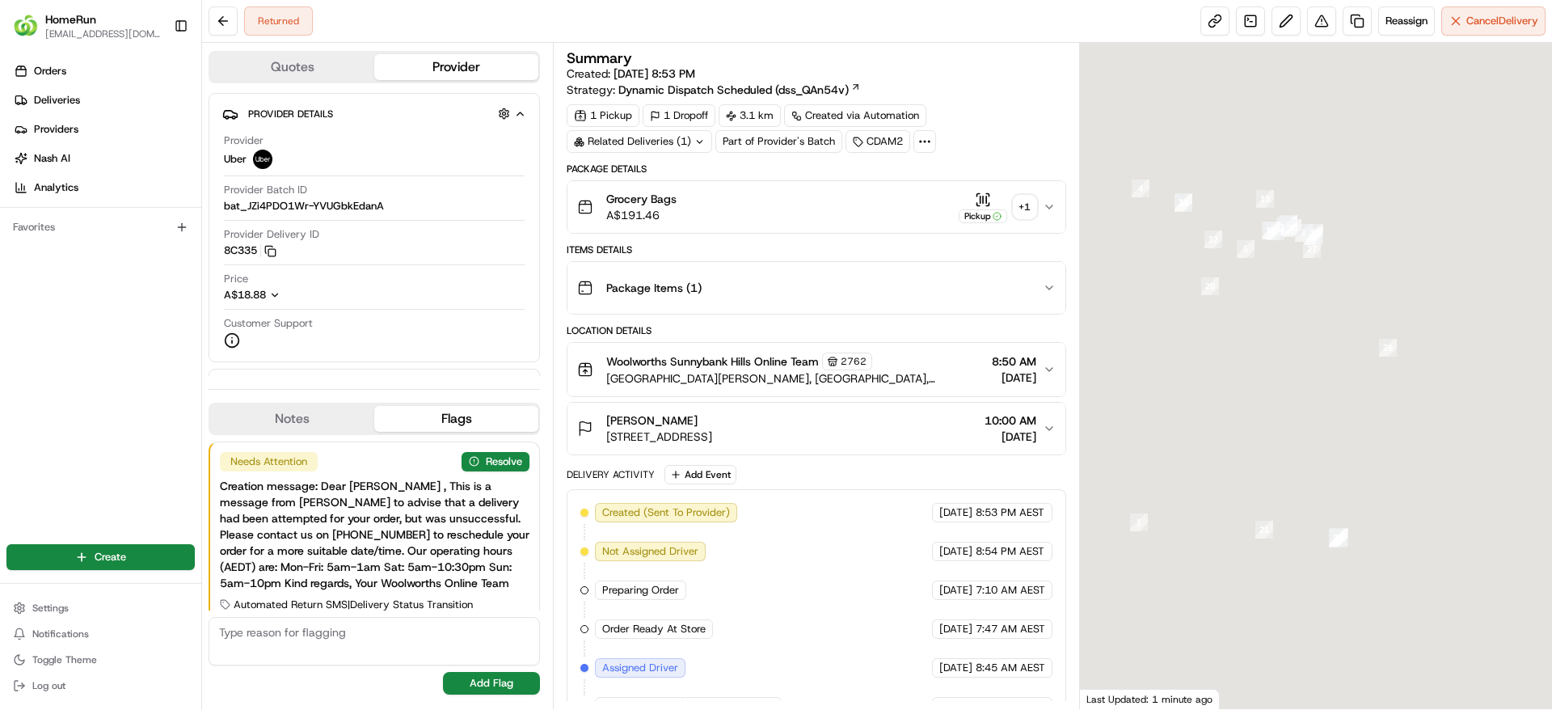
scroll to position [35, 0]
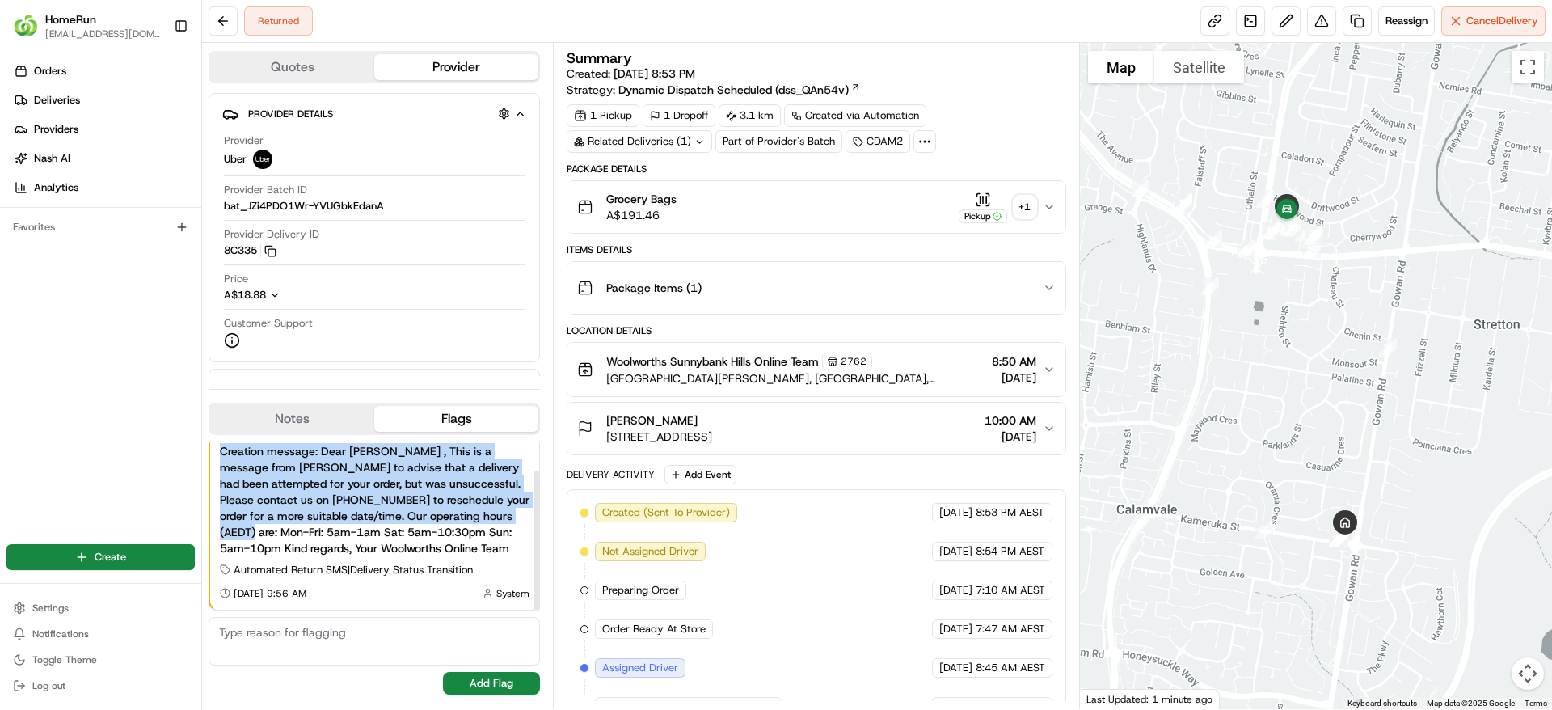
drag, startPoint x: 531, startPoint y: 518, endPoint x: 534, endPoint y: 432, distance: 86.6
click at [534, 432] on div "Notes Flags No results found Add Note Needs Attention Resolve Creation message:…" at bounding box center [374, 552] width 331 height 298
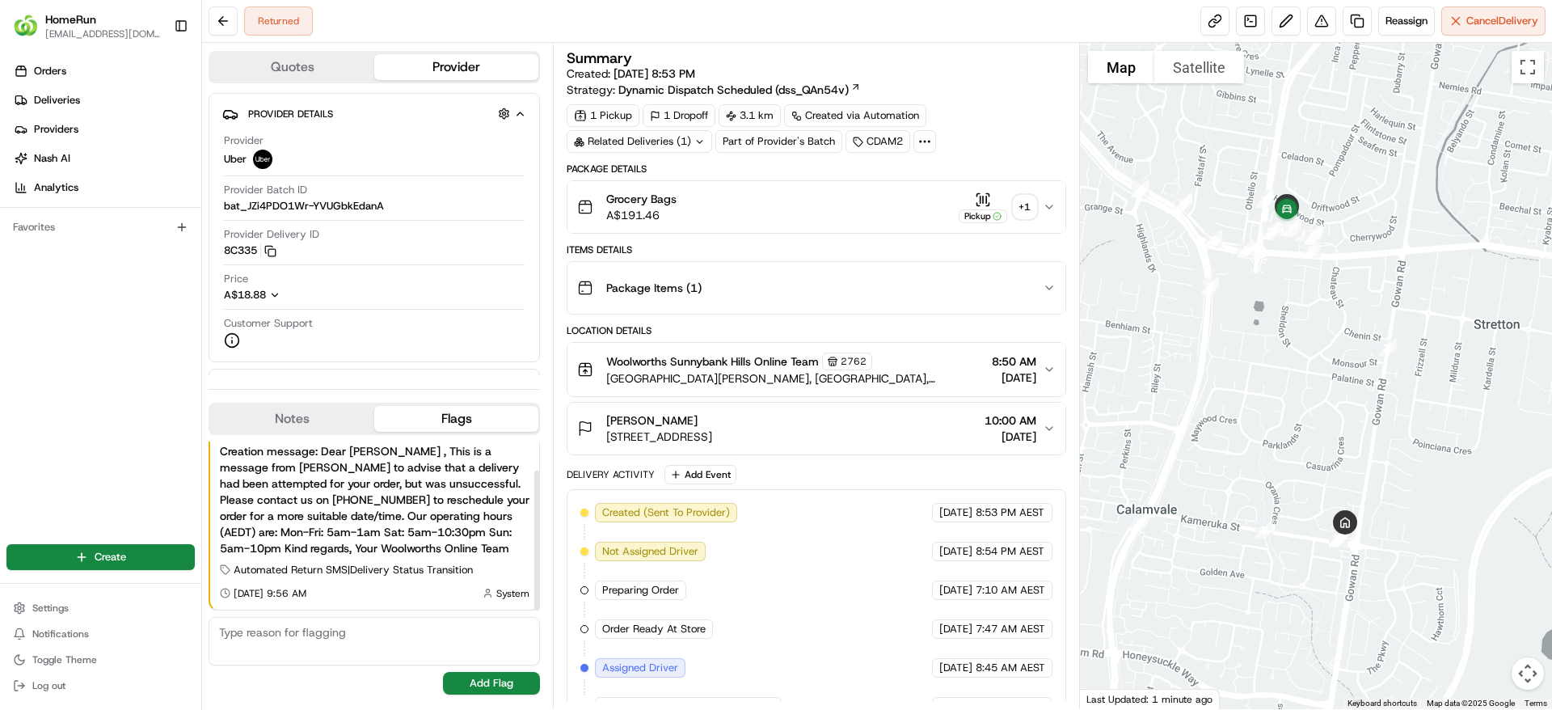
scroll to position [0, 0]
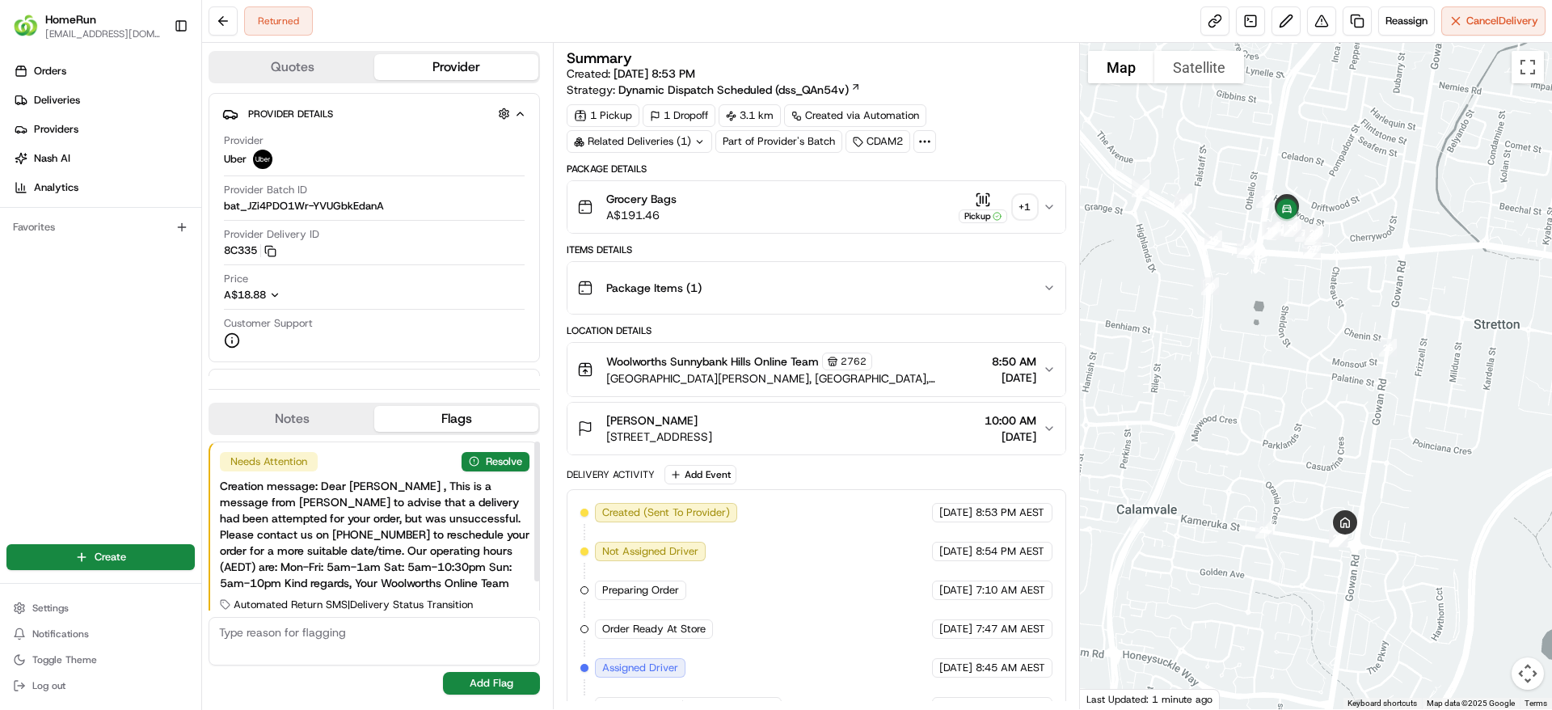
drag, startPoint x: 536, startPoint y: 491, endPoint x: 538, endPoint y: 438, distance: 52.6
click at [538, 441] on div at bounding box center [537, 511] width 6 height 140
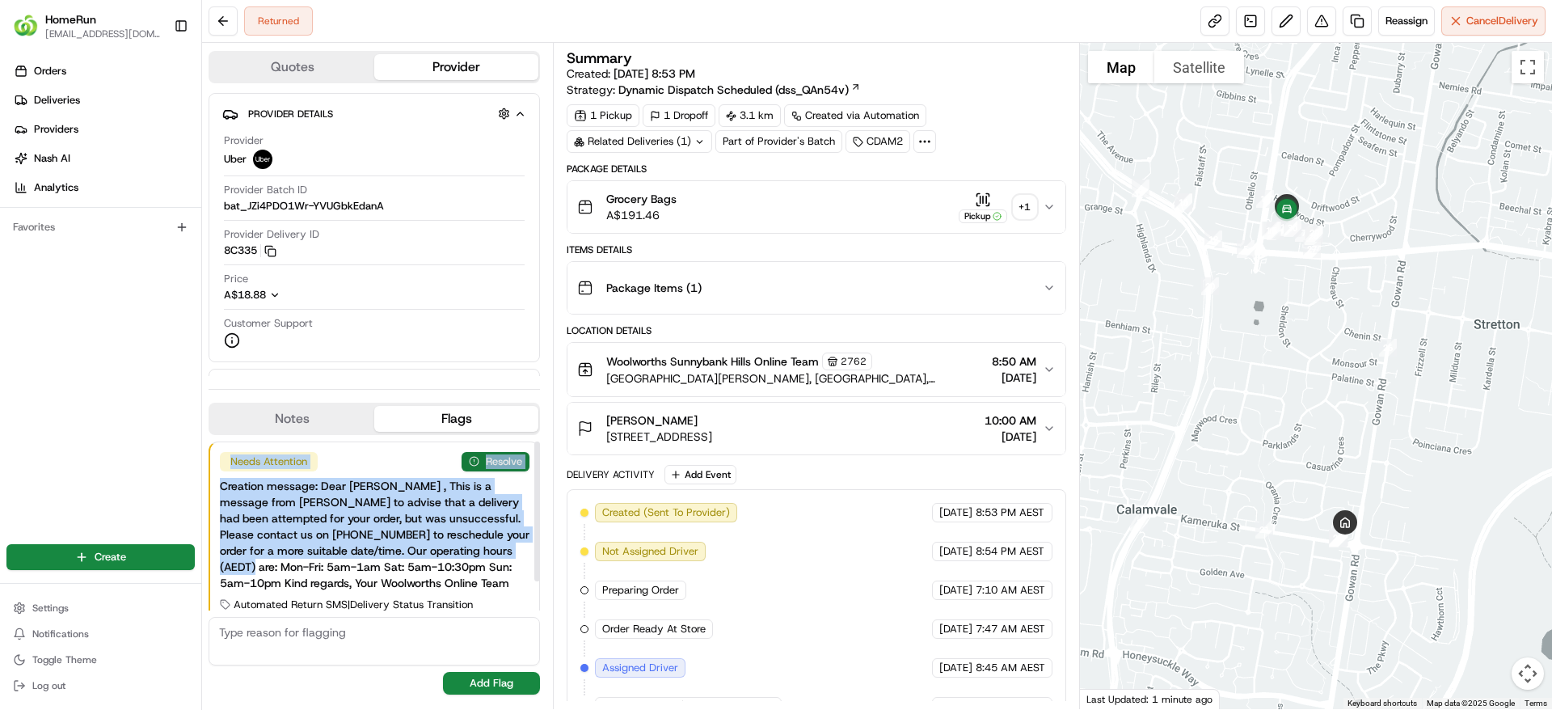
click at [503, 467] on button "Resolve" at bounding box center [496, 461] width 68 height 19
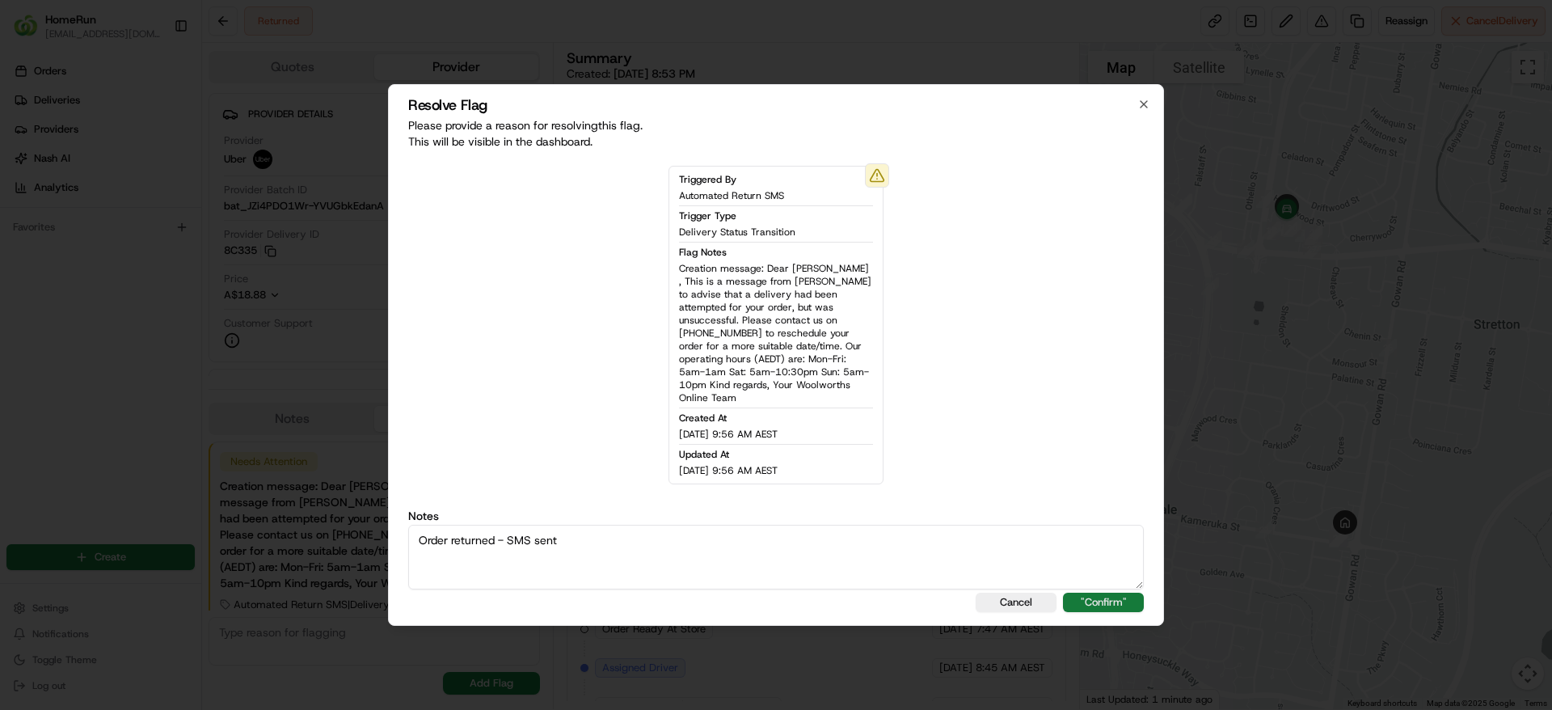
type textarea "Order returned - SMS sent"
click at [1080, 593] on button ""Confirm"" at bounding box center [1103, 602] width 81 height 19
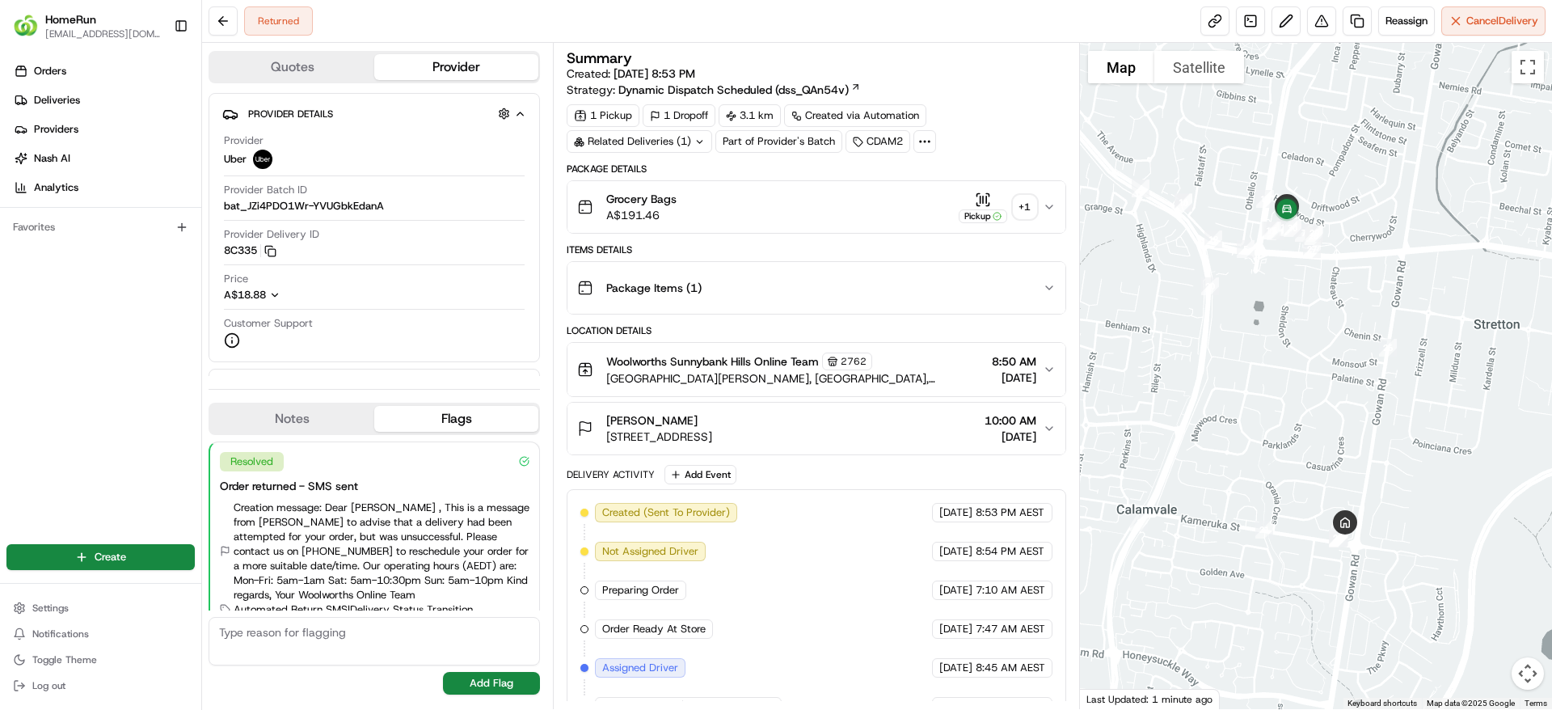
scroll to position [69, 0]
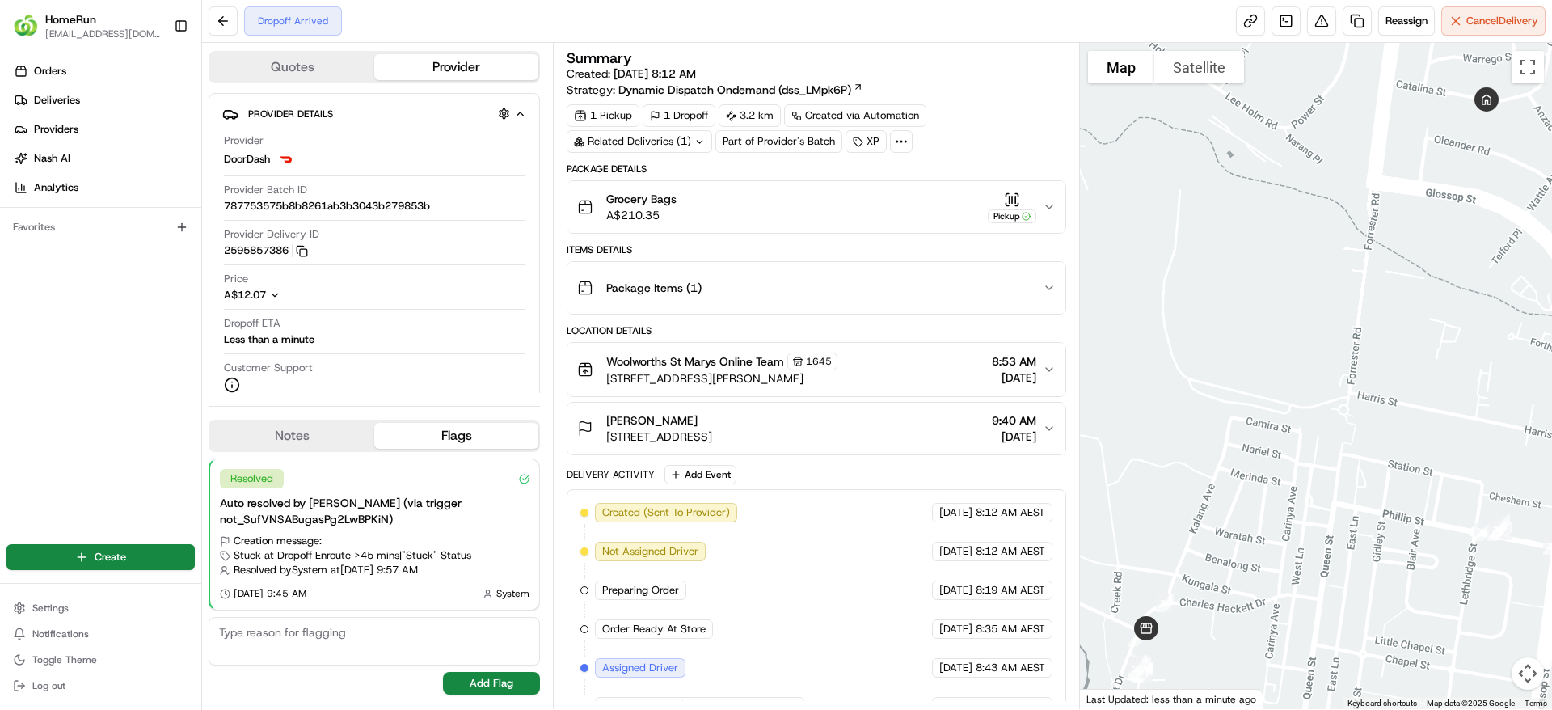
scroll to position [301, 0]
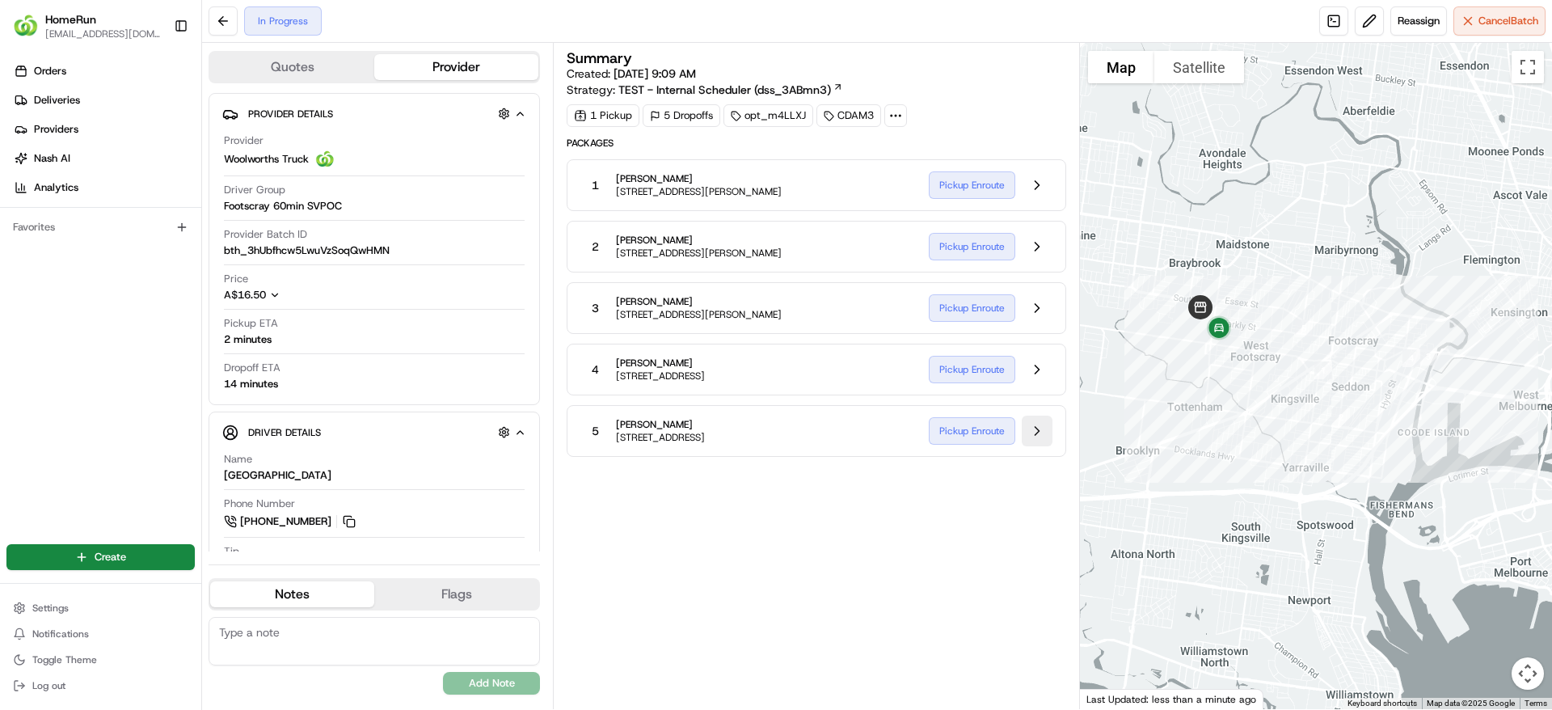
click at [1024, 427] on button at bounding box center [1037, 431] width 31 height 31
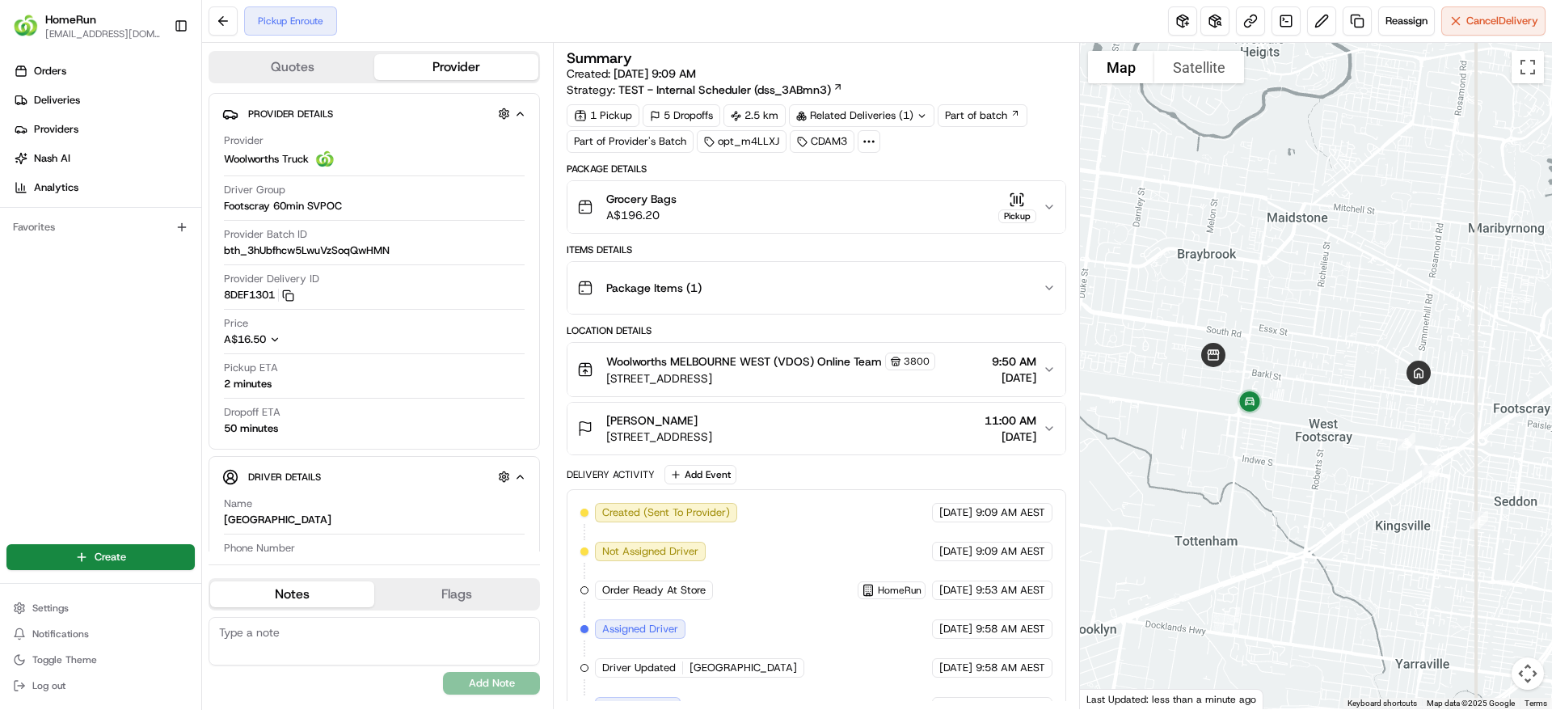
click at [1041, 432] on div "Enid Corr 139 Summerhill Rd, Footscray, VIC 3011, AU 11:00 AM 22/08/2025" at bounding box center [809, 428] width 465 height 32
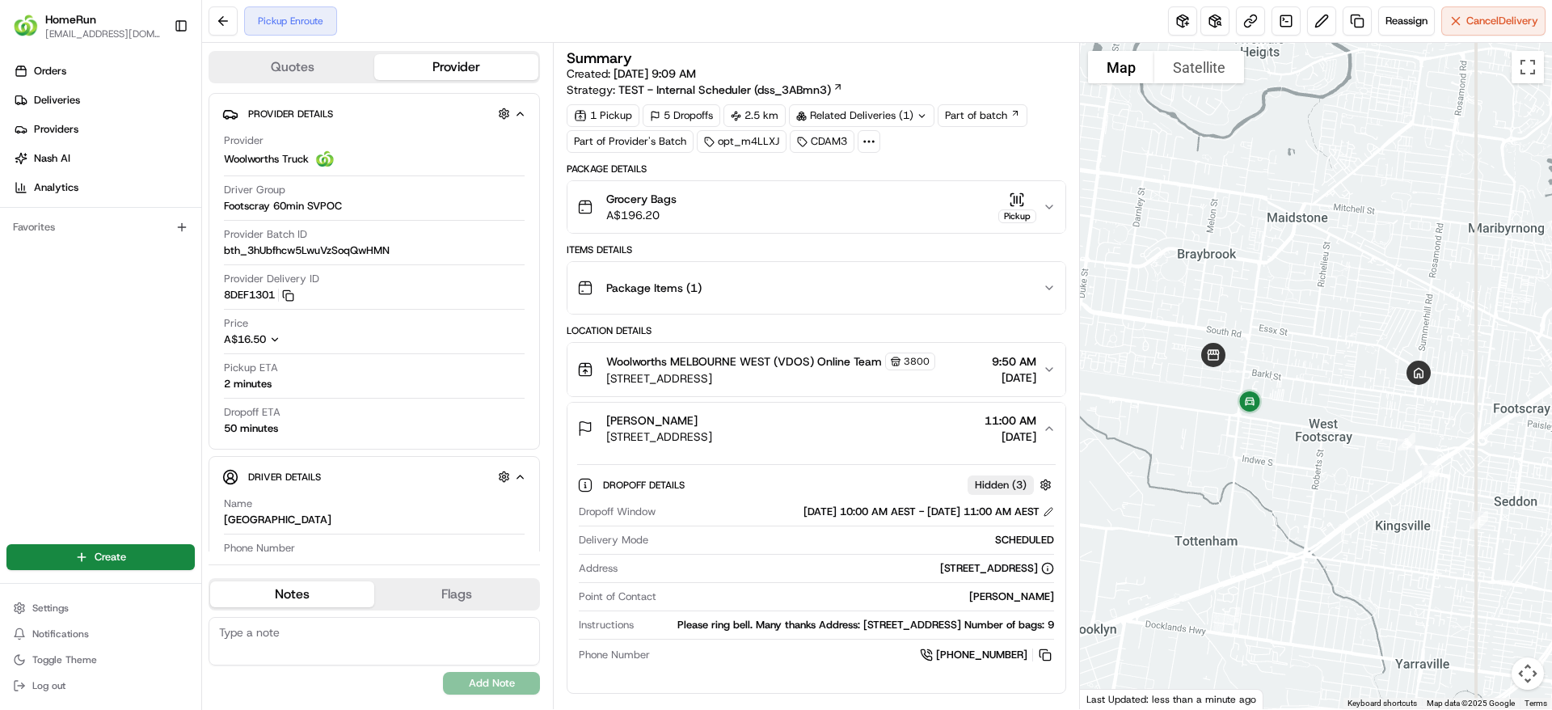
click at [1041, 432] on div "Enid Corr 139 Summerhill Rd, Footscray, VIC 3011, AU 11:00 AM 22/08/2025" at bounding box center [809, 428] width 465 height 32
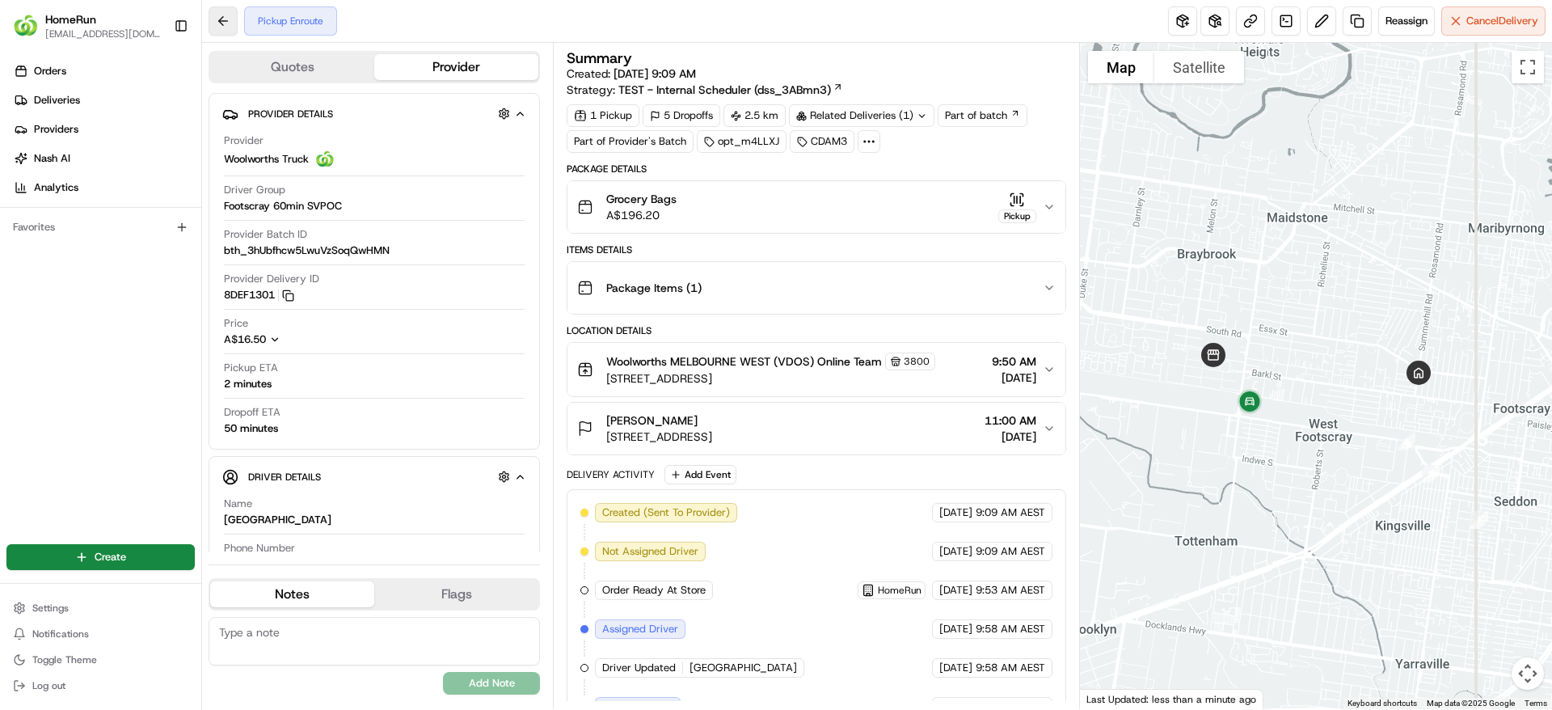
click at [225, 18] on button at bounding box center [223, 20] width 29 height 29
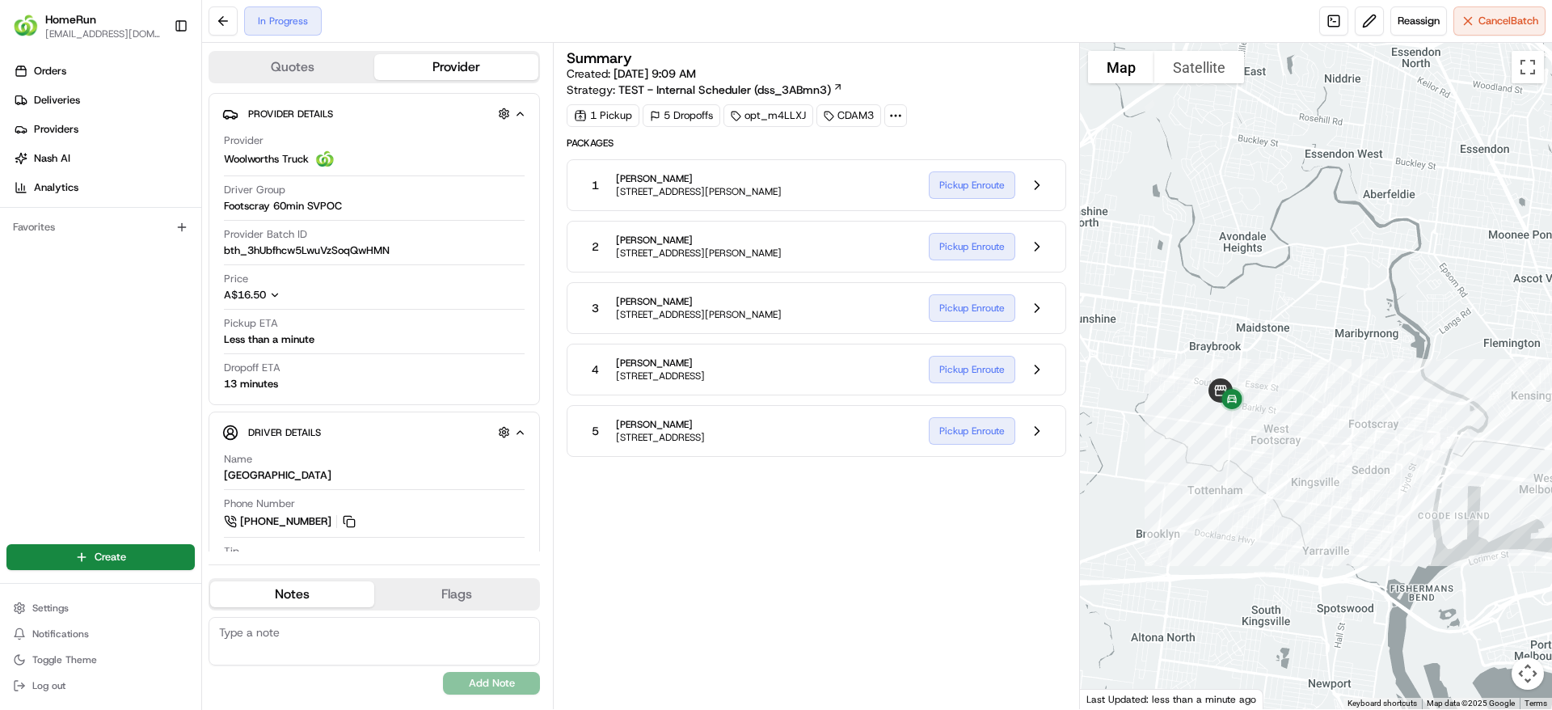
drag, startPoint x: 1376, startPoint y: 526, endPoint x: 1334, endPoint y: 524, distance: 42.1
click at [1334, 524] on div at bounding box center [1316, 376] width 473 height 666
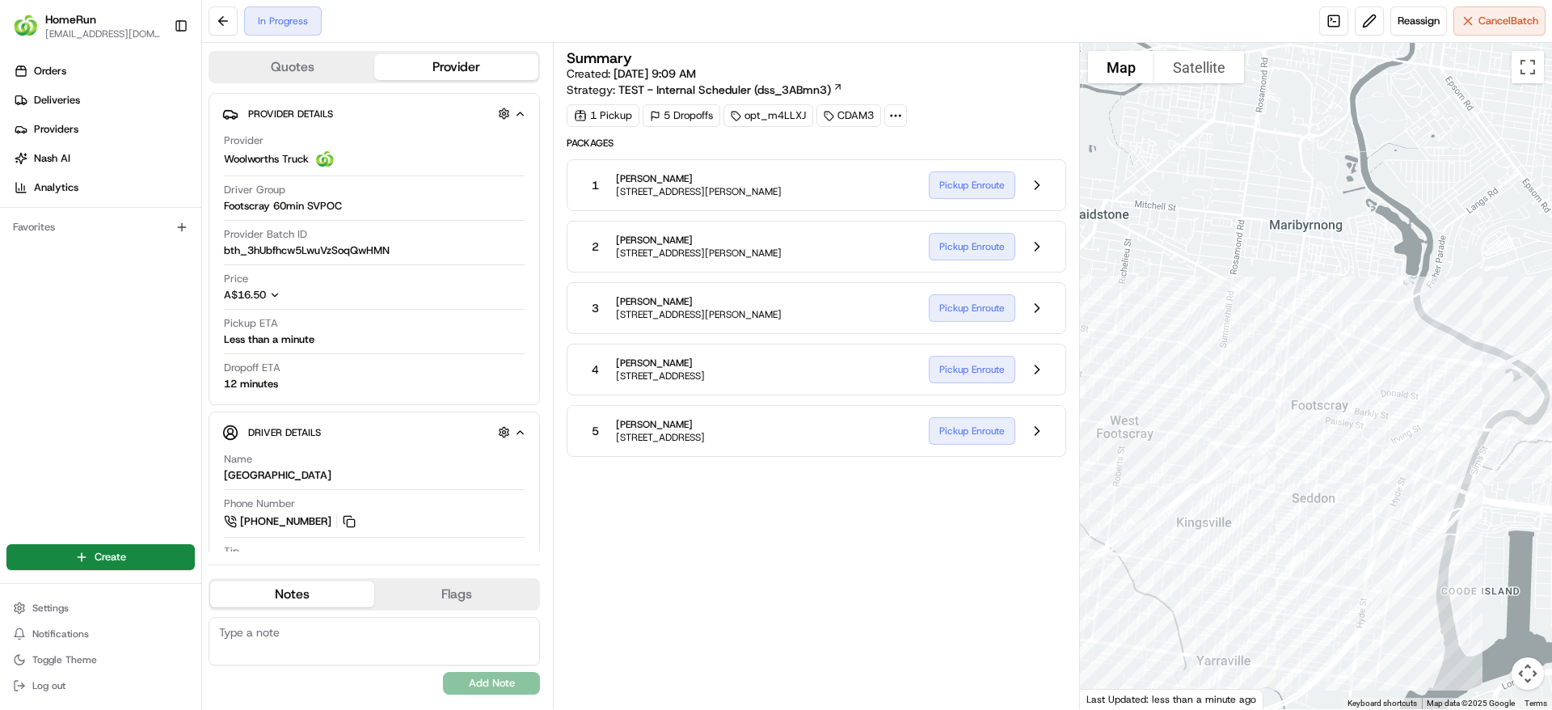
drag, startPoint x: 1327, startPoint y: 495, endPoint x: 1378, endPoint y: 503, distance: 51.6
click at [1378, 503] on div at bounding box center [1316, 376] width 473 height 666
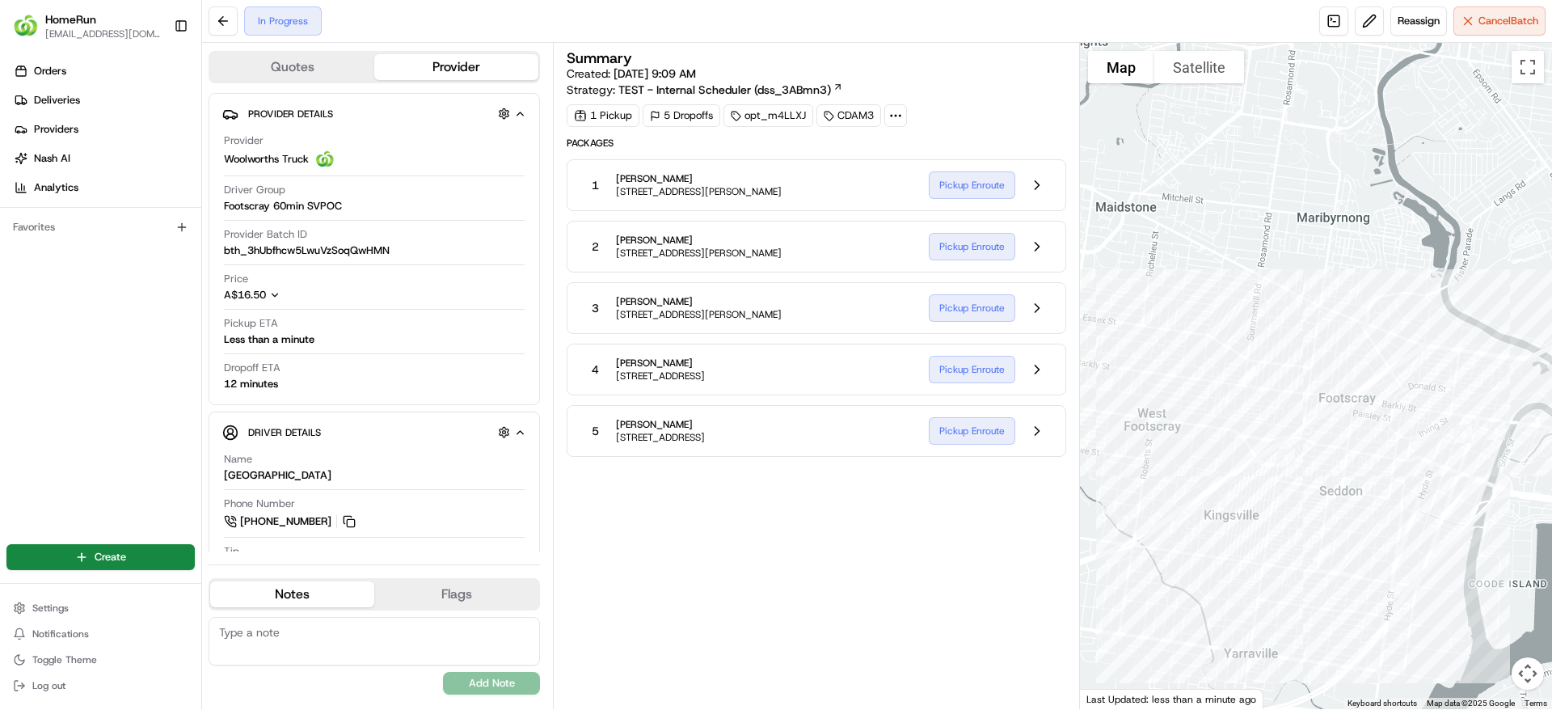
drag, startPoint x: 1348, startPoint y: 495, endPoint x: 1381, endPoint y: 481, distance: 35.1
click at [1381, 481] on div at bounding box center [1316, 376] width 473 height 666
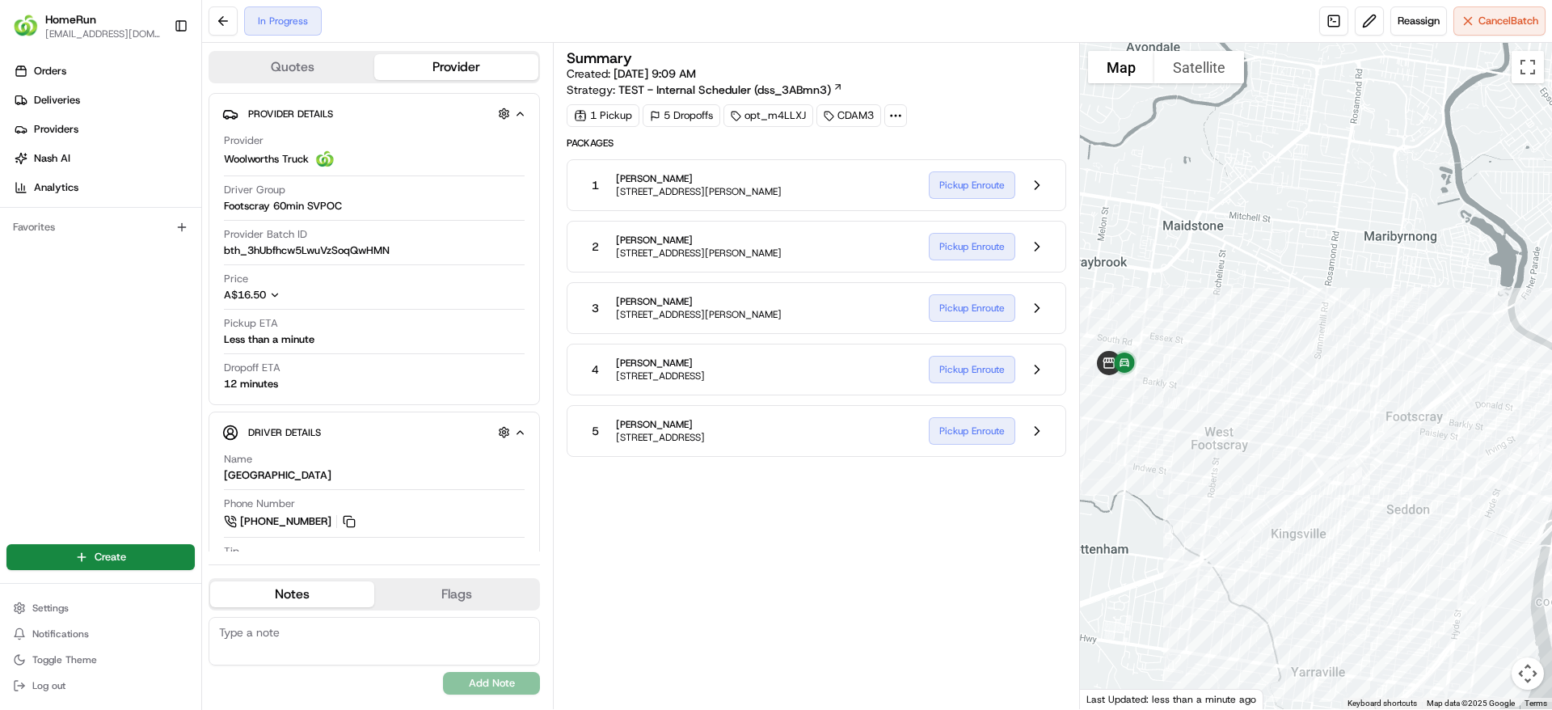
drag, startPoint x: 1367, startPoint y: 488, endPoint x: 1456, endPoint y: 514, distance: 92.6
click at [1456, 514] on div at bounding box center [1316, 376] width 473 height 666
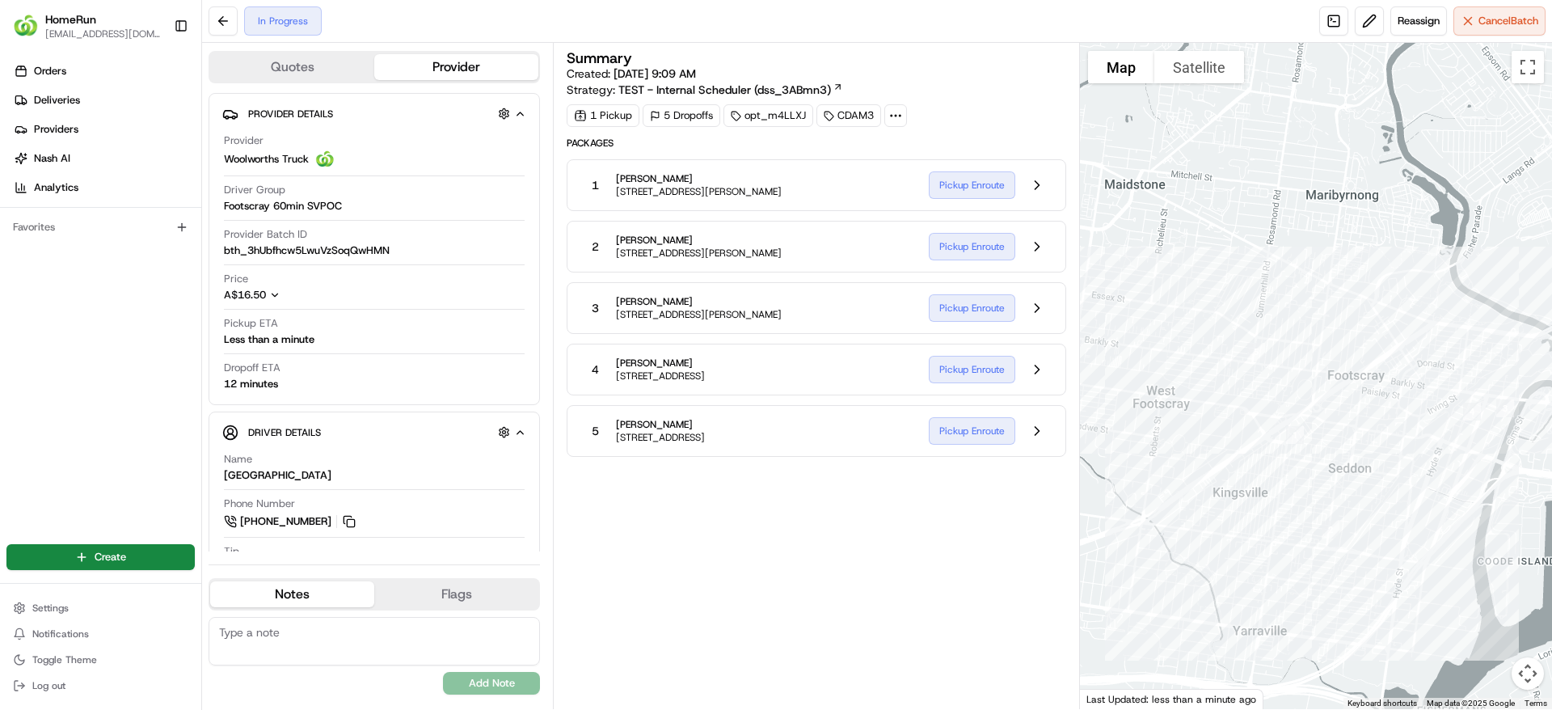
drag, startPoint x: 1454, startPoint y: 514, endPoint x: 1386, endPoint y: 469, distance: 81.6
click at [1386, 469] on div at bounding box center [1316, 376] width 473 height 666
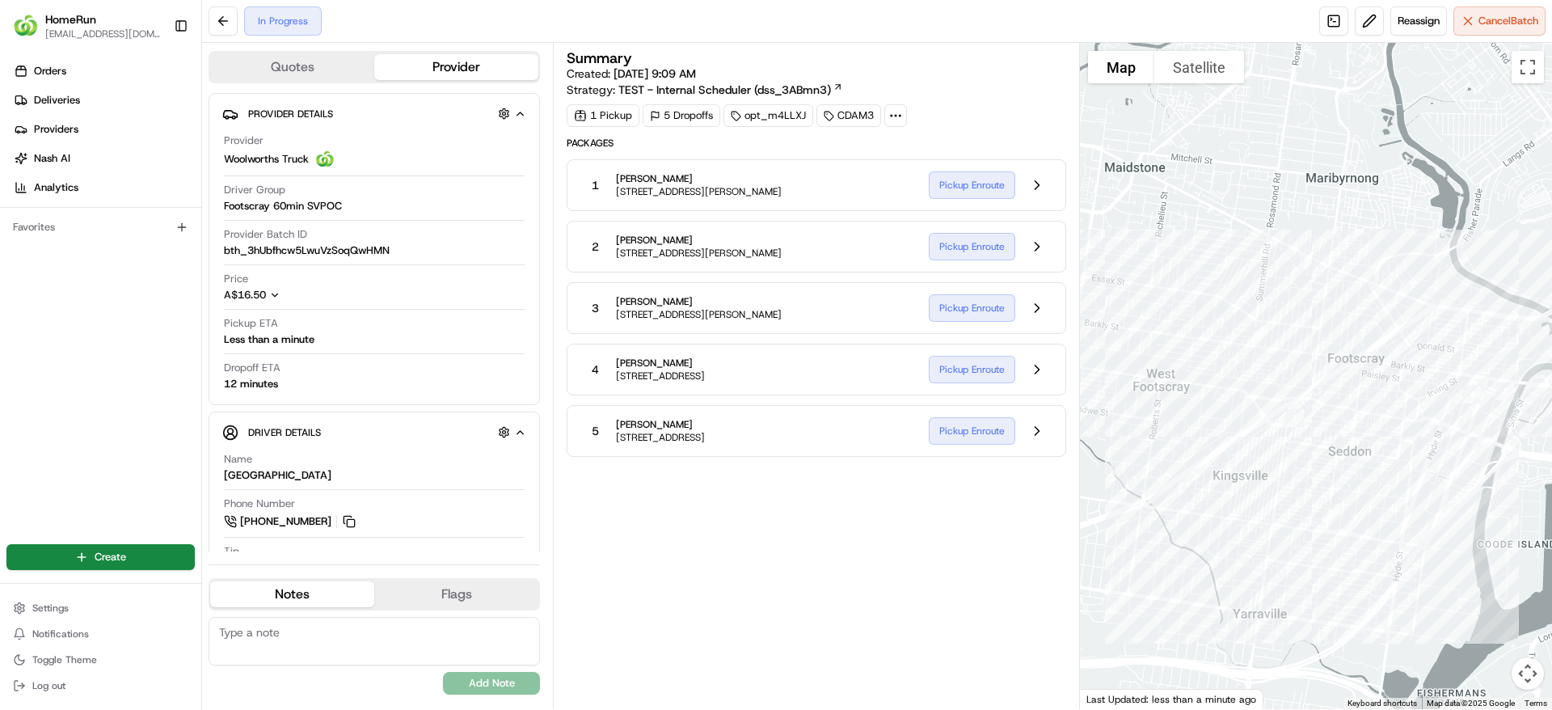
drag, startPoint x: 1341, startPoint y: 411, endPoint x: 1336, endPoint y: 391, distance: 21.0
click at [1336, 391] on div at bounding box center [1316, 376] width 473 height 666
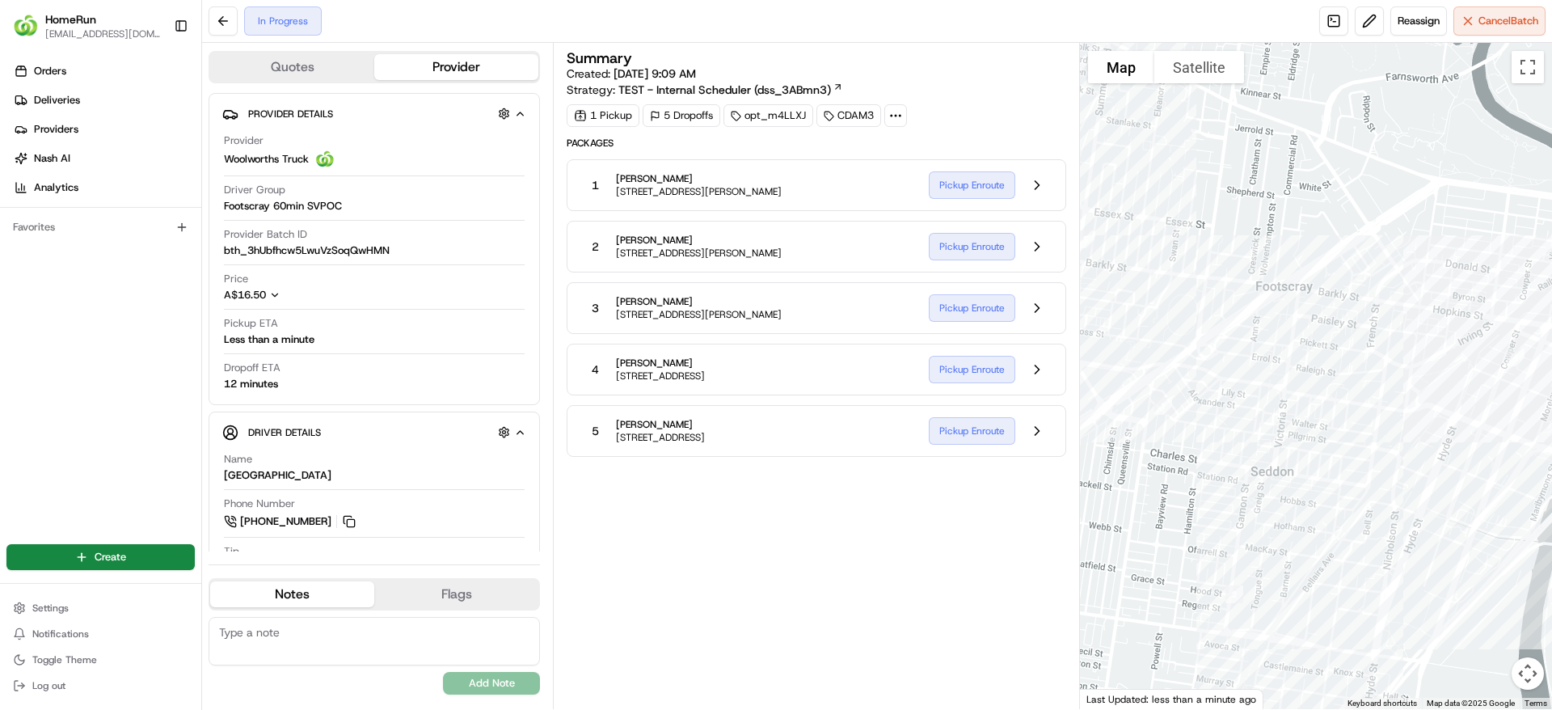
drag, startPoint x: 1368, startPoint y: 472, endPoint x: 1302, endPoint y: 459, distance: 67.5
click at [1302, 459] on div at bounding box center [1316, 376] width 473 height 666
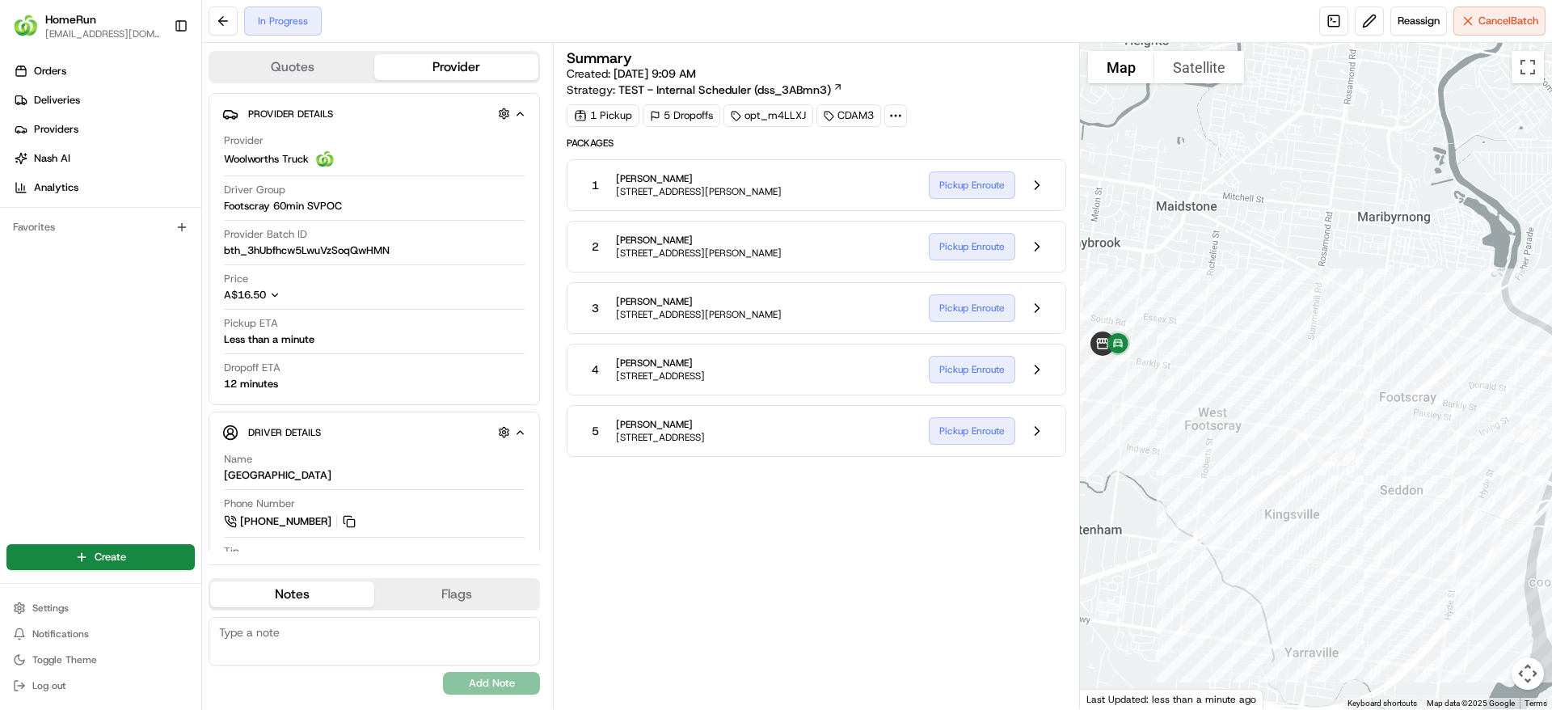
drag, startPoint x: 1302, startPoint y: 459, endPoint x: 1428, endPoint y: 487, distance: 129.9
click at [1428, 487] on div at bounding box center [1316, 376] width 473 height 666
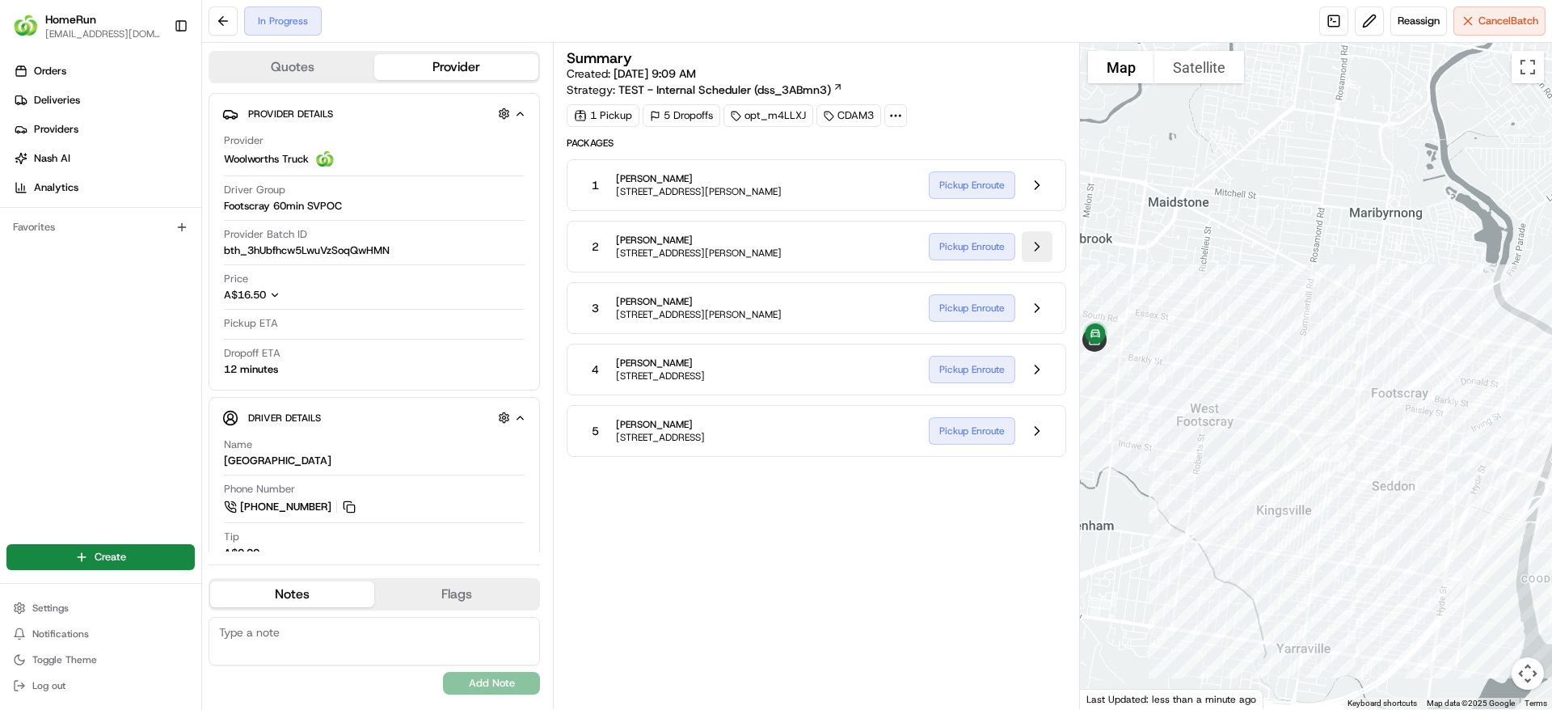
click at [1036, 247] on button at bounding box center [1037, 246] width 31 height 31
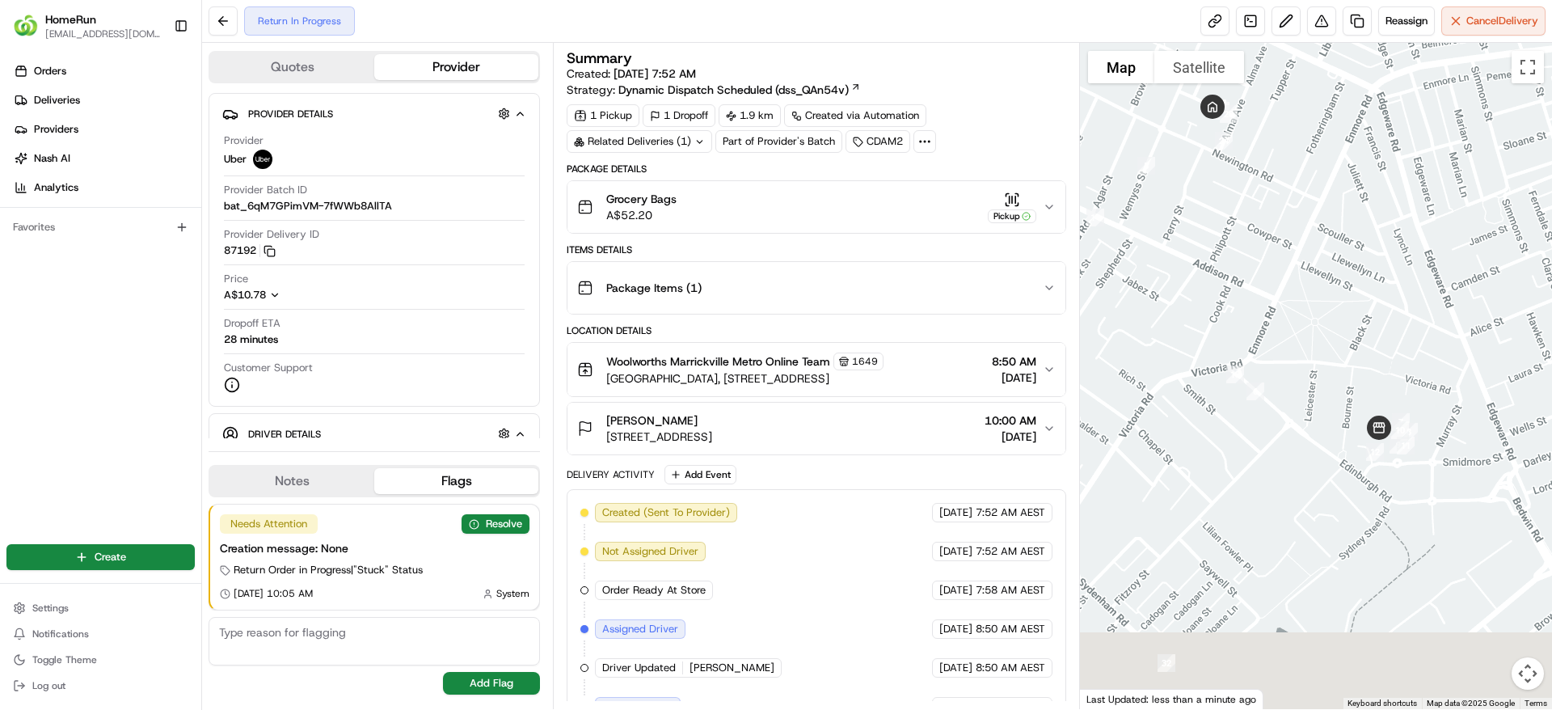
drag, startPoint x: 1380, startPoint y: 555, endPoint x: 1361, endPoint y: 443, distance: 113.1
click at [1361, 443] on div "To navigate, press the arrow keys." at bounding box center [1316, 376] width 473 height 666
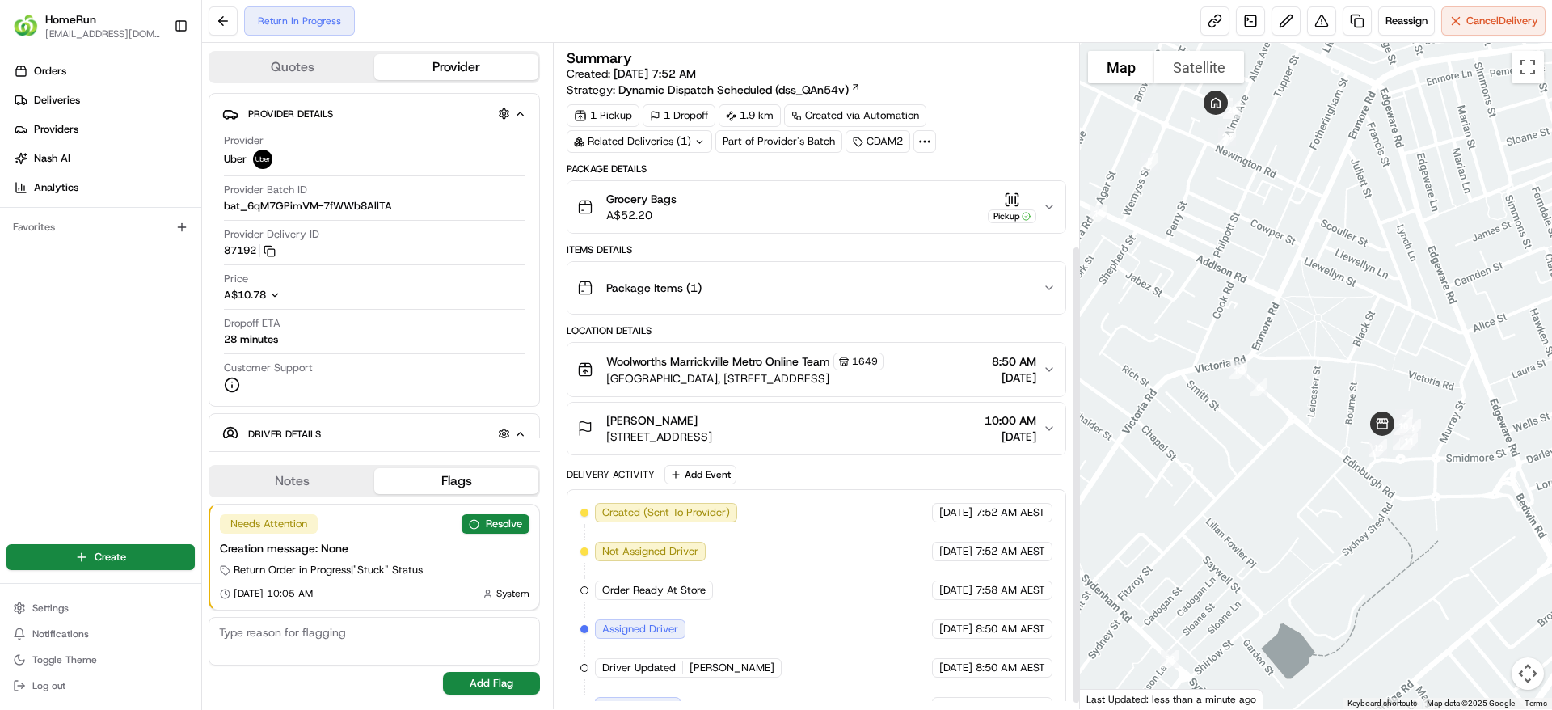
scroll to position [301, 0]
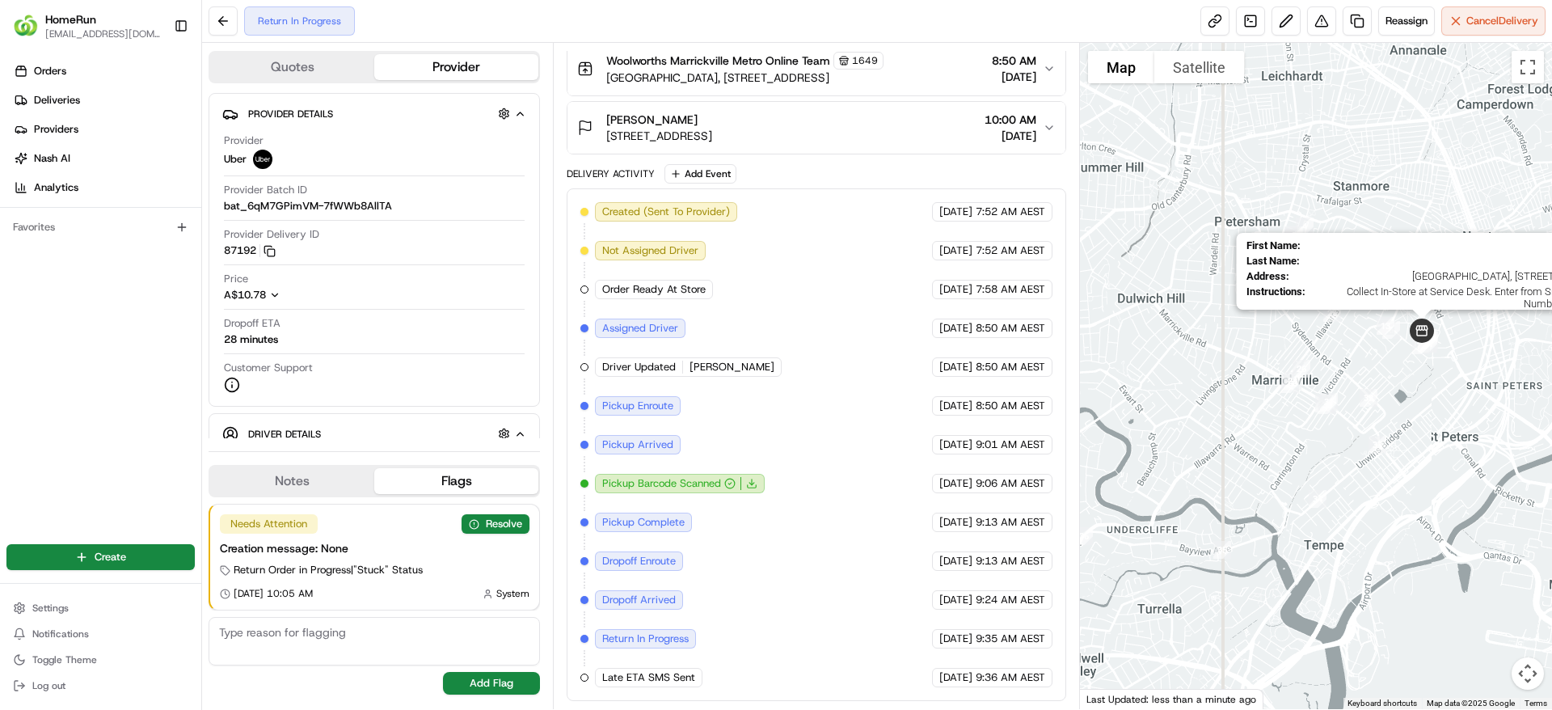
drag, startPoint x: 1305, startPoint y: 458, endPoint x: 1412, endPoint y: 339, distance: 160.3
click at [1412, 339] on img at bounding box center [1421, 330] width 37 height 37
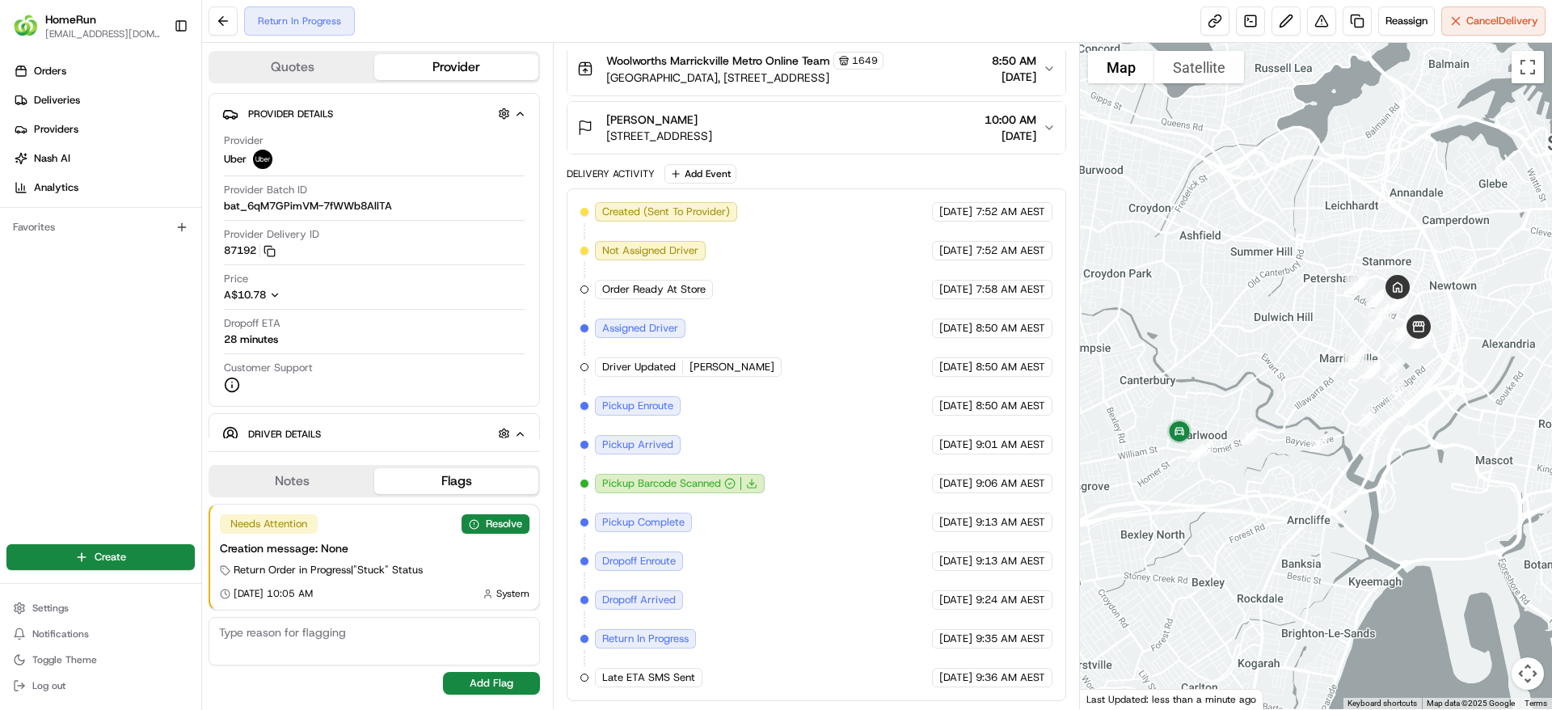
scroll to position [0, 0]
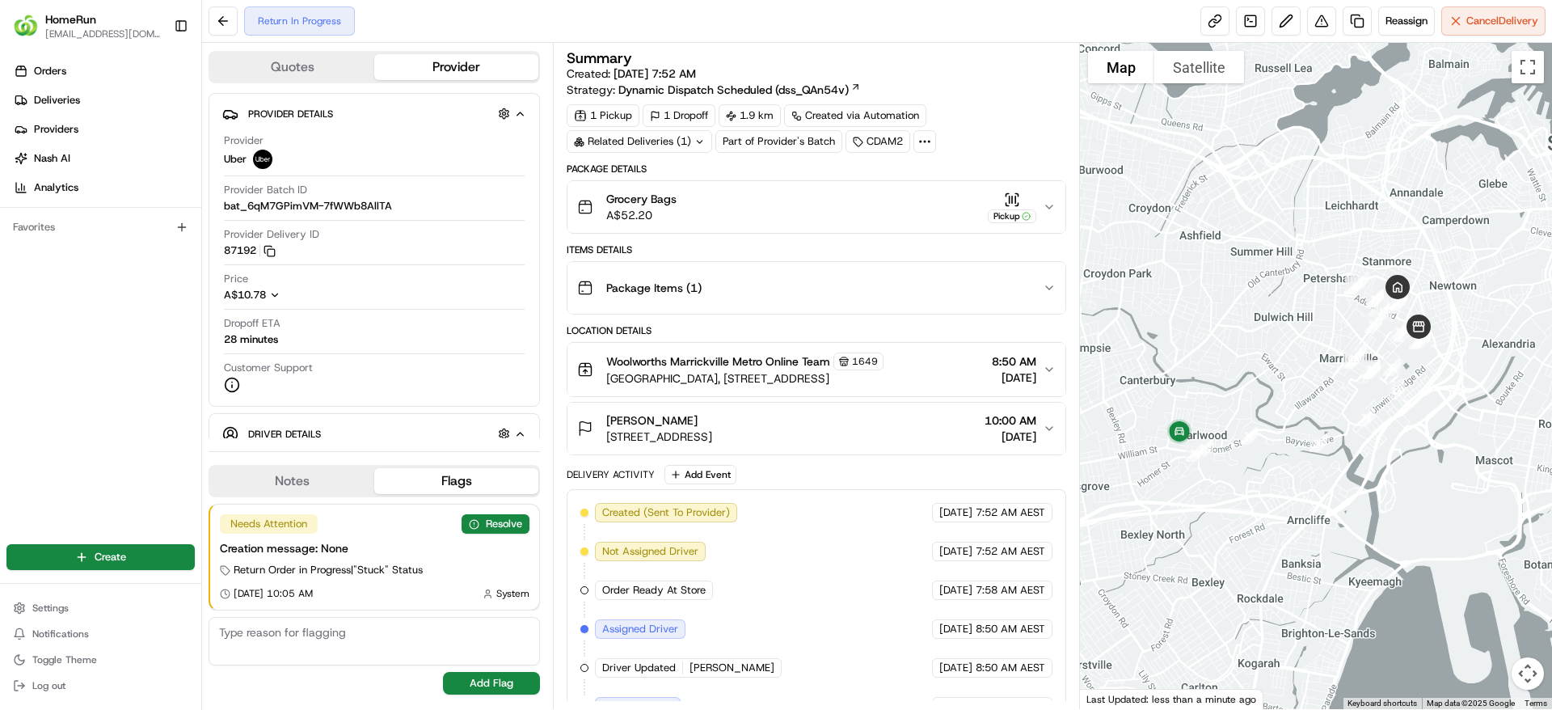
click at [653, 146] on div "Related Deliveries (1)" at bounding box center [640, 141] width 146 height 23
click at [669, 207] on span "265549480" at bounding box center [668, 206] width 58 height 15
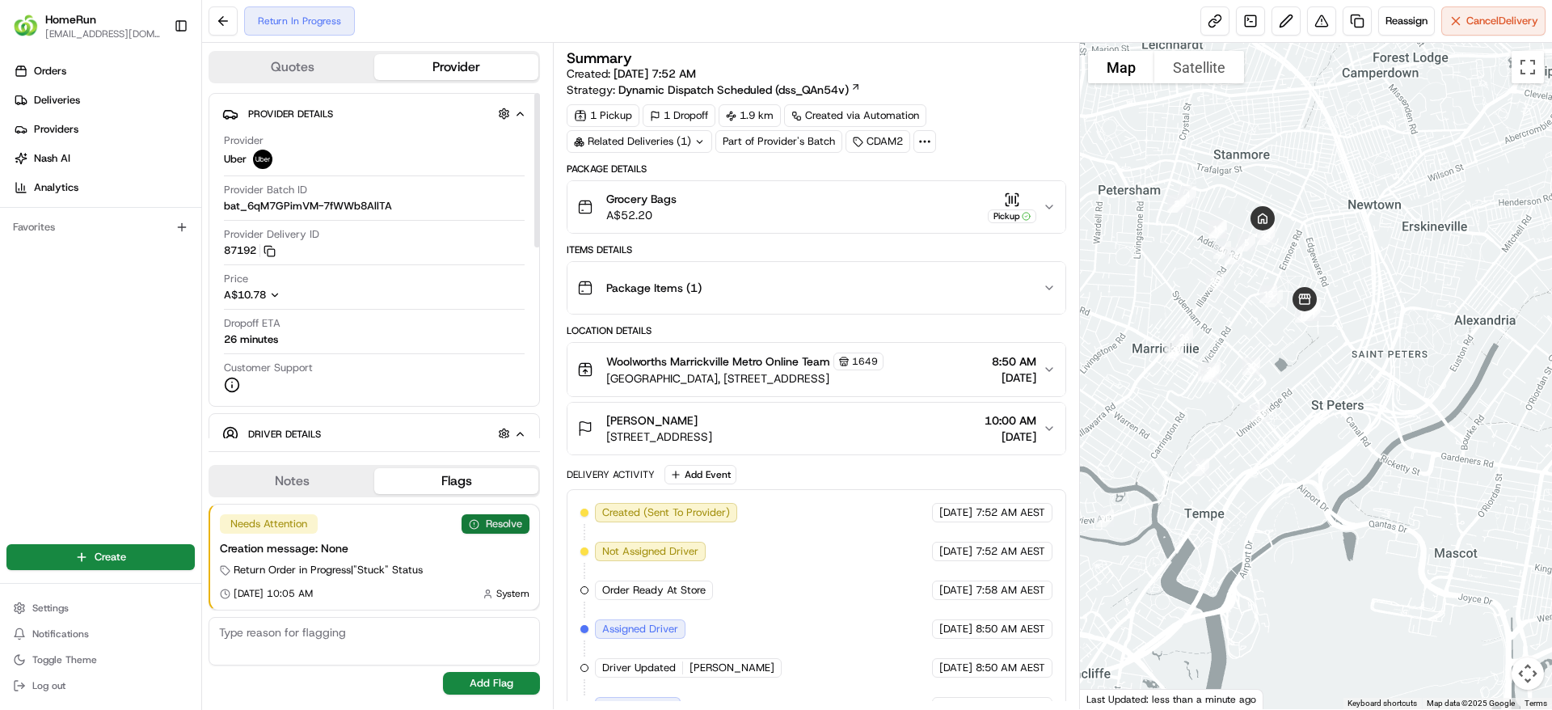
click at [505, 525] on button "Resolve" at bounding box center [496, 523] width 68 height 19
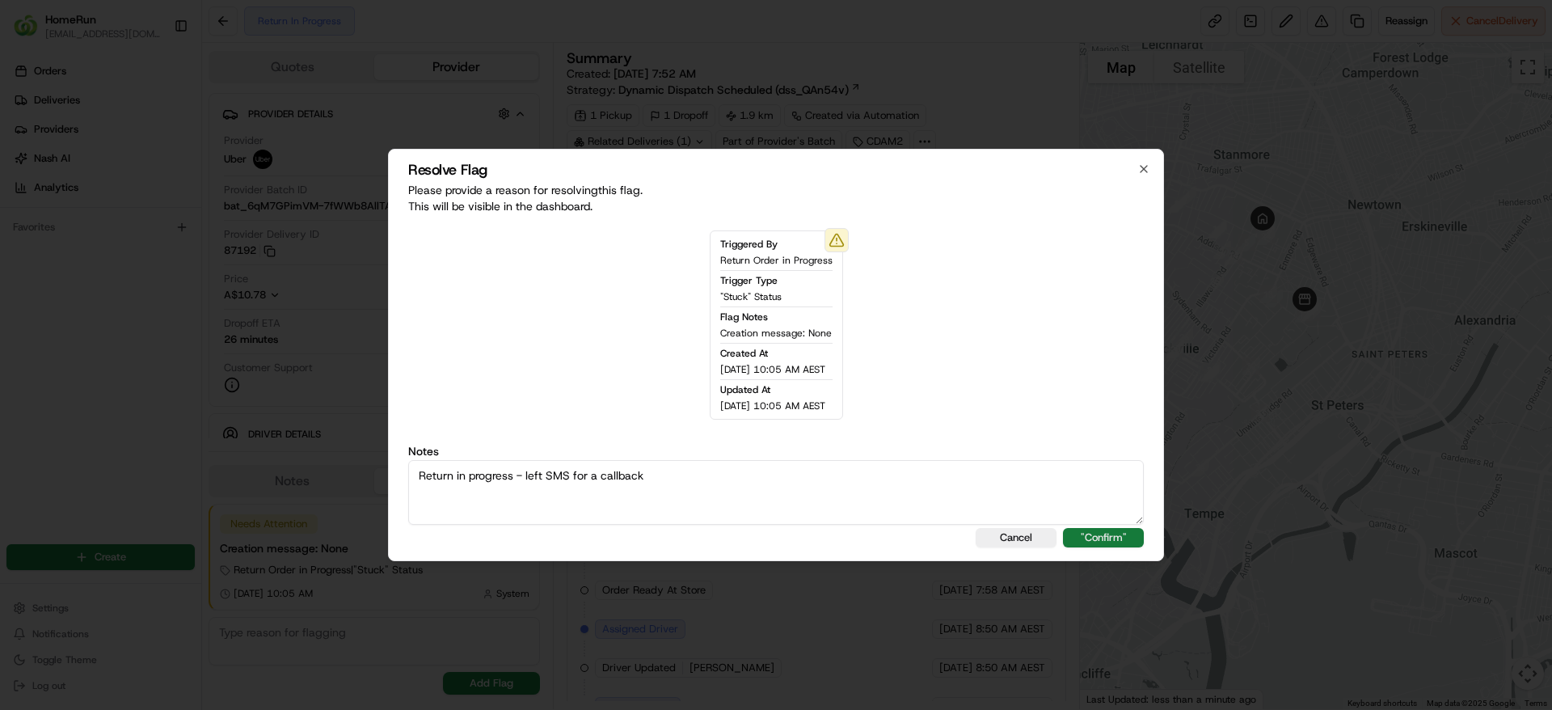
type textarea "Return in progress - left SMS for a callback"
click at [1118, 533] on button ""Confirm"" at bounding box center [1103, 537] width 81 height 19
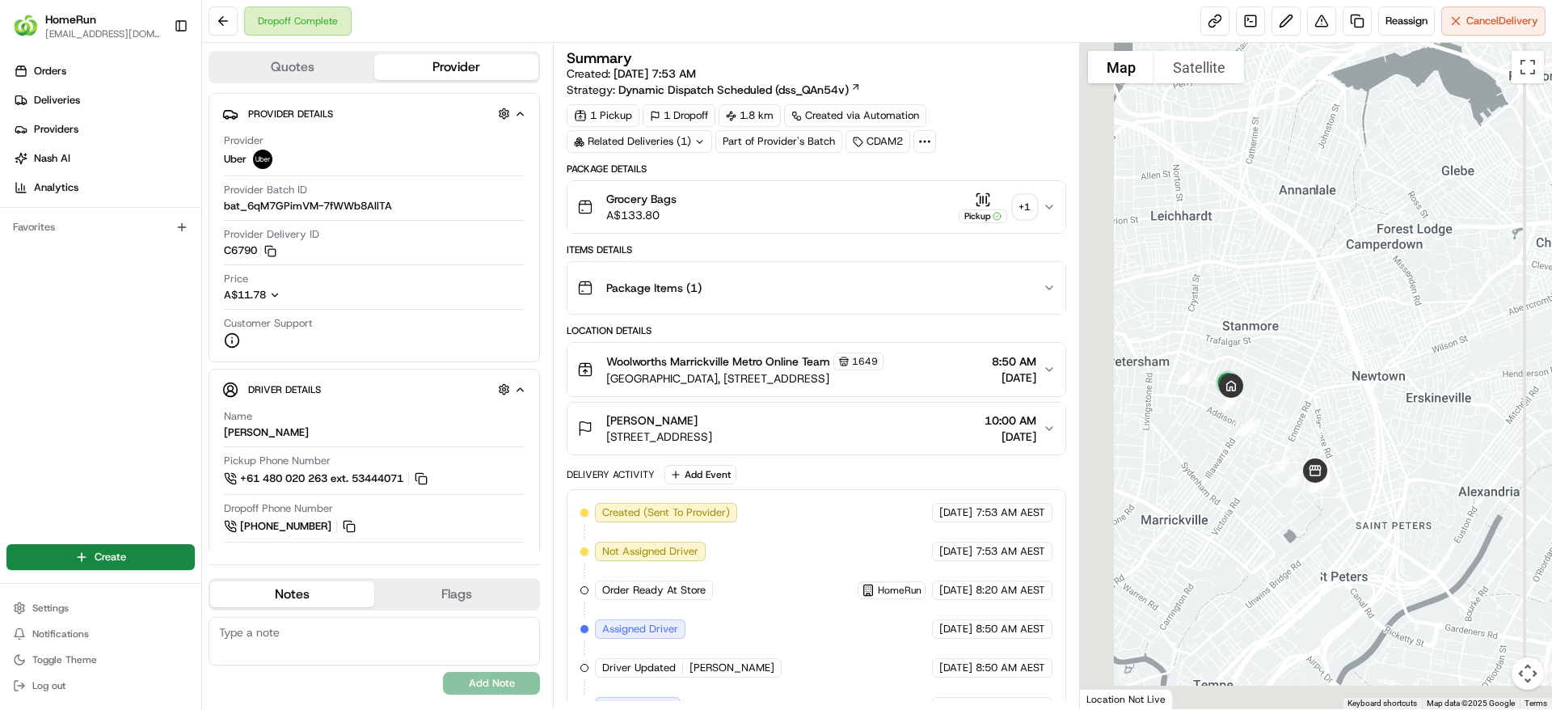
drag, startPoint x: 1183, startPoint y: 506, endPoint x: 1281, endPoint y: 446, distance: 114.7
click at [1281, 446] on div at bounding box center [1316, 376] width 473 height 666
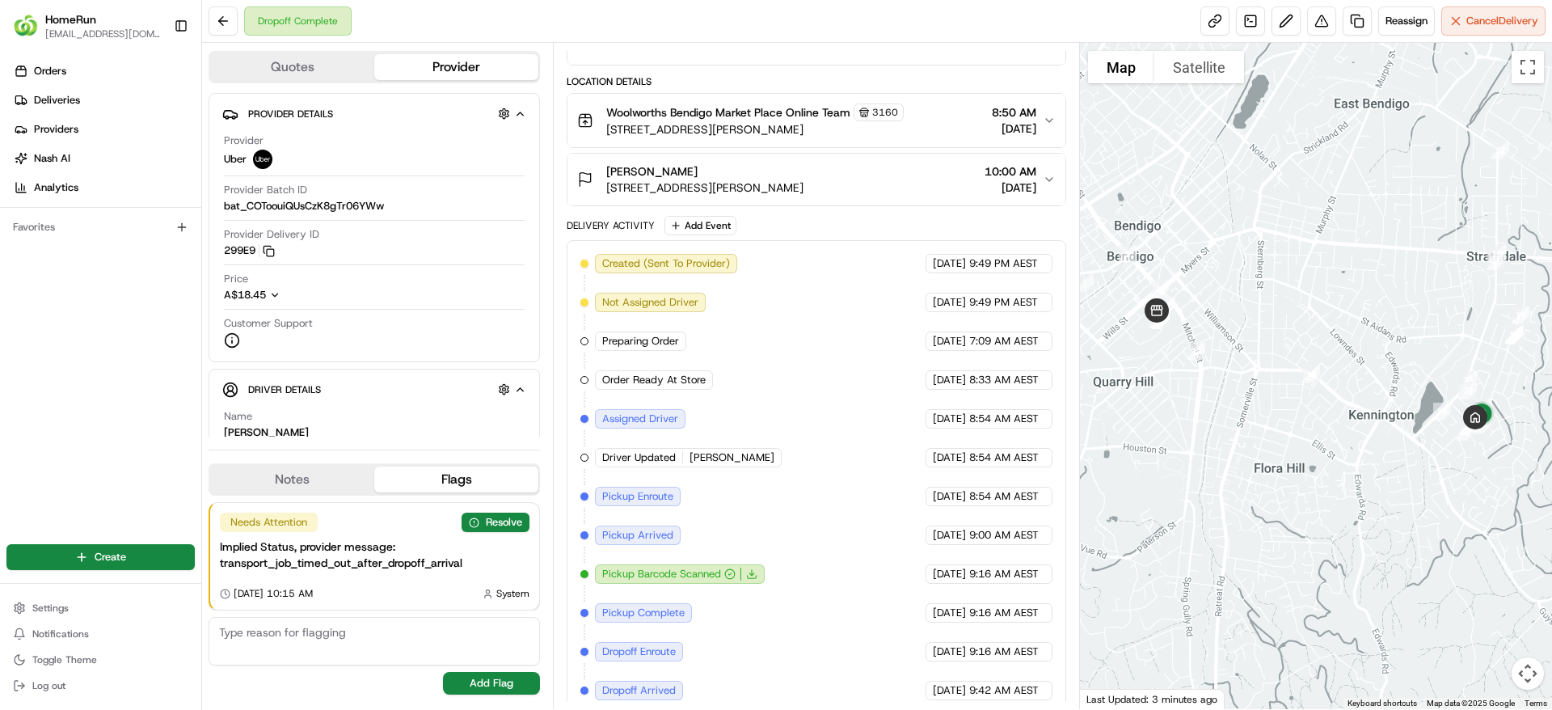
scroll to position [340, 0]
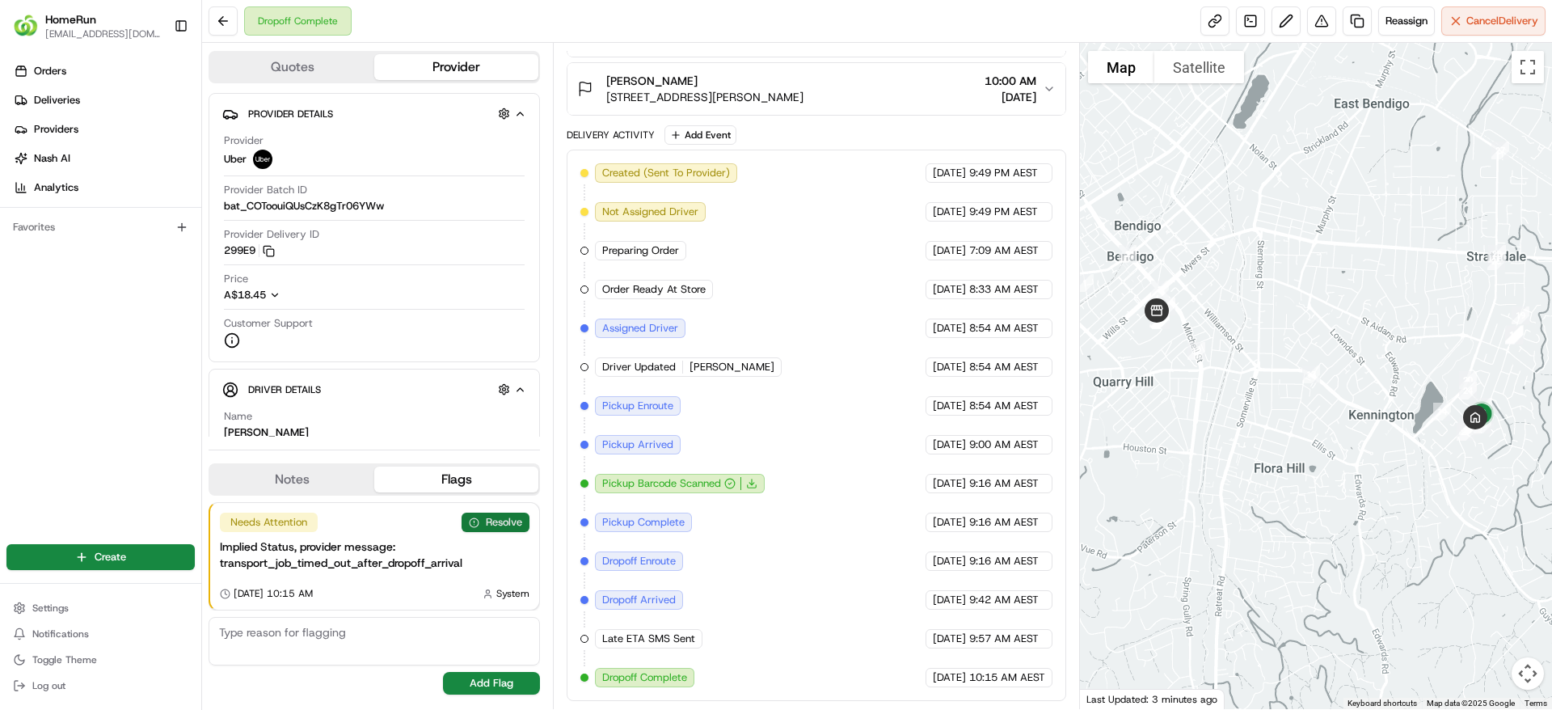
click at [507, 520] on button "Resolve" at bounding box center [496, 522] width 68 height 19
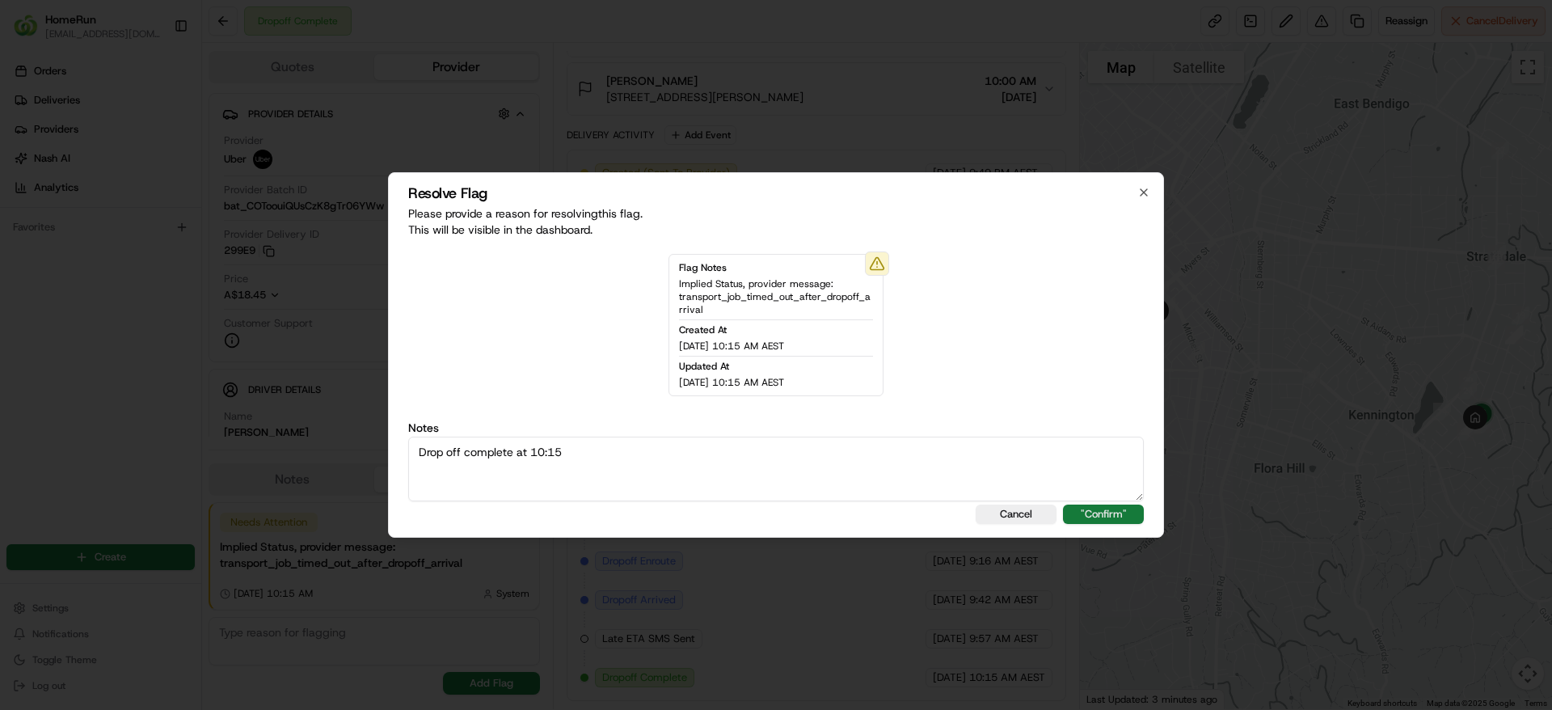
type textarea "Drop off complete at 10:15"
click at [1095, 514] on button ""Confirm"" at bounding box center [1103, 513] width 81 height 19
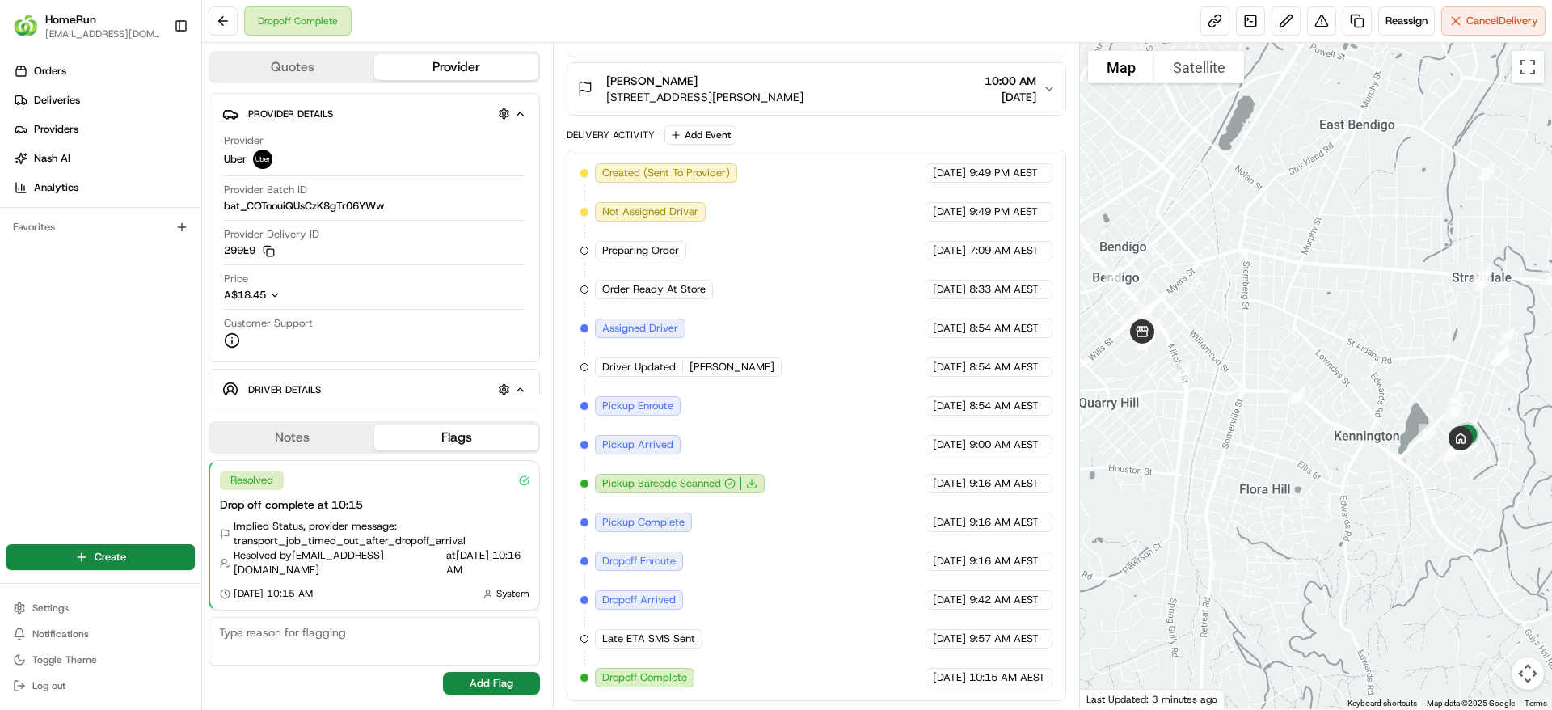
drag, startPoint x: 1157, startPoint y: 436, endPoint x: 1149, endPoint y: 455, distance: 21.0
click at [1149, 455] on div at bounding box center [1316, 376] width 473 height 666
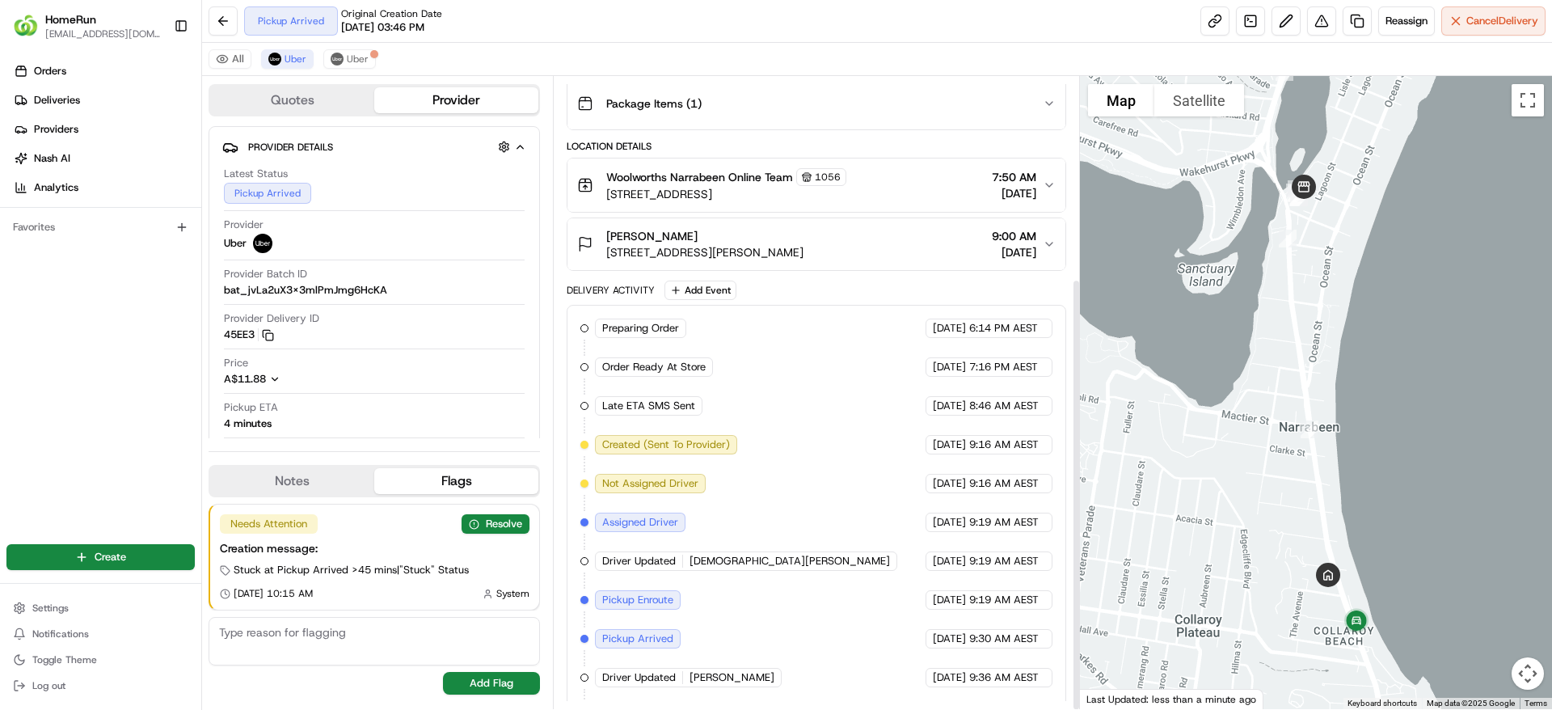
scroll to position [295, 0]
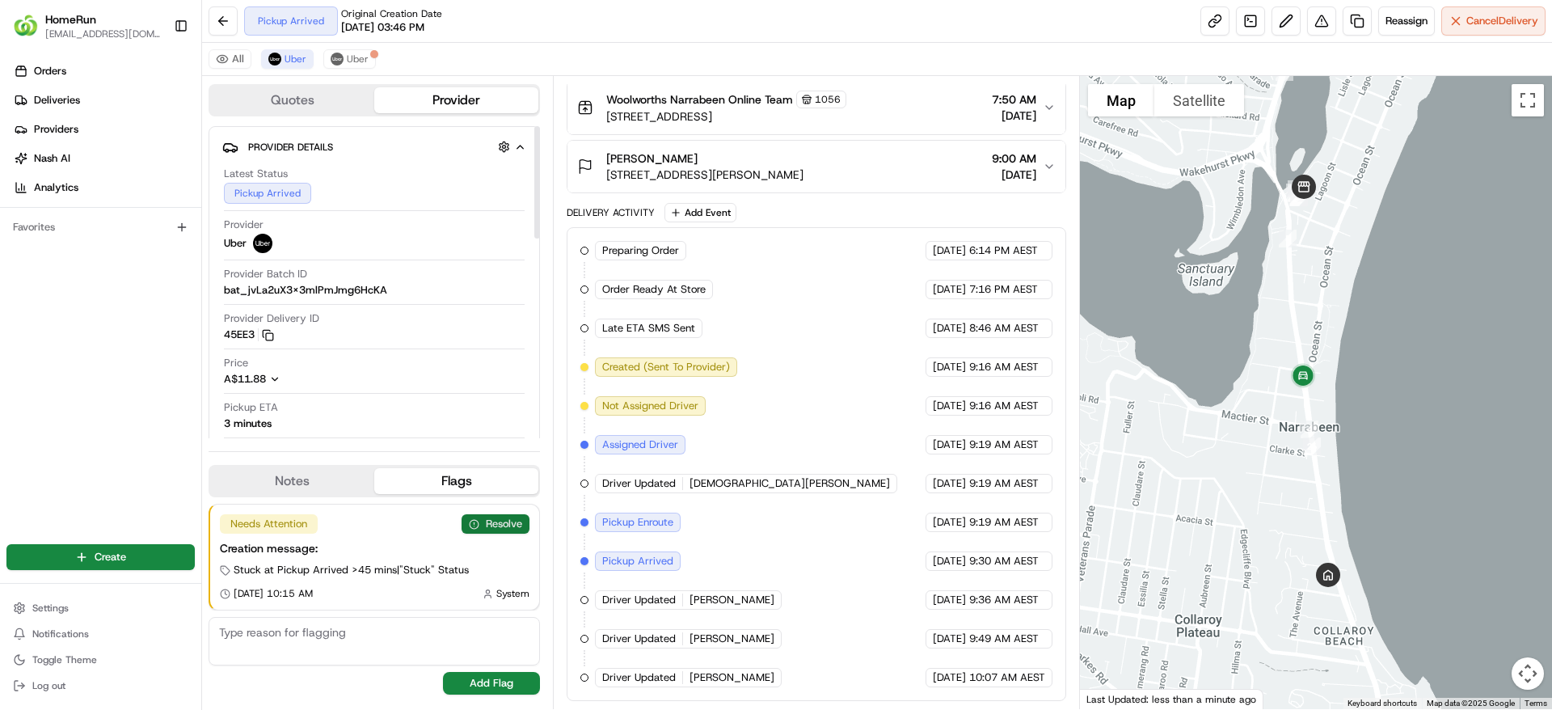
click at [508, 522] on button "Resolve" at bounding box center [496, 523] width 68 height 19
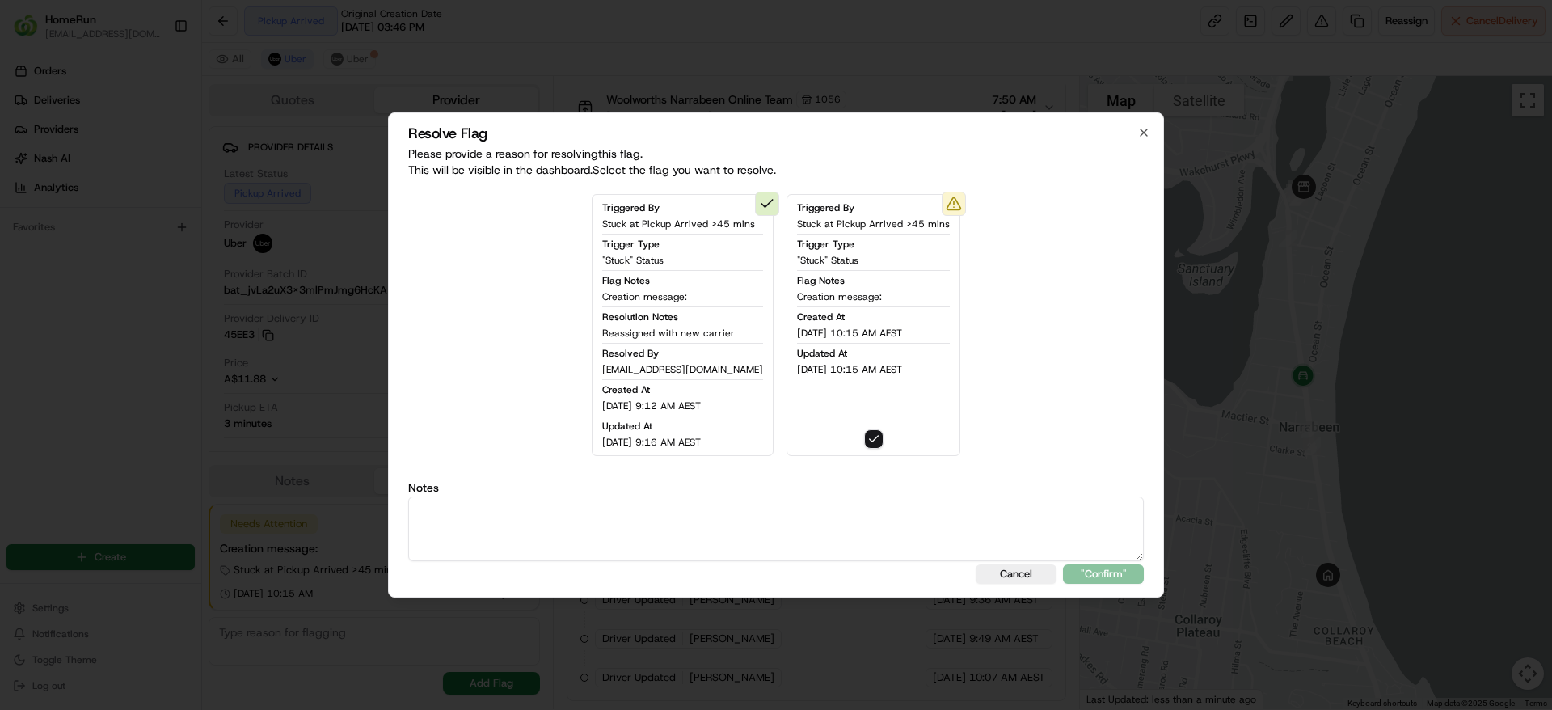
type button "on"
click at [508, 520] on textarea at bounding box center [776, 528] width 736 height 65
type textarea "Order marked collected in [PERSON_NAME] booking and left SMS"
click at [1092, 576] on button ""Confirm"" at bounding box center [1103, 573] width 81 height 19
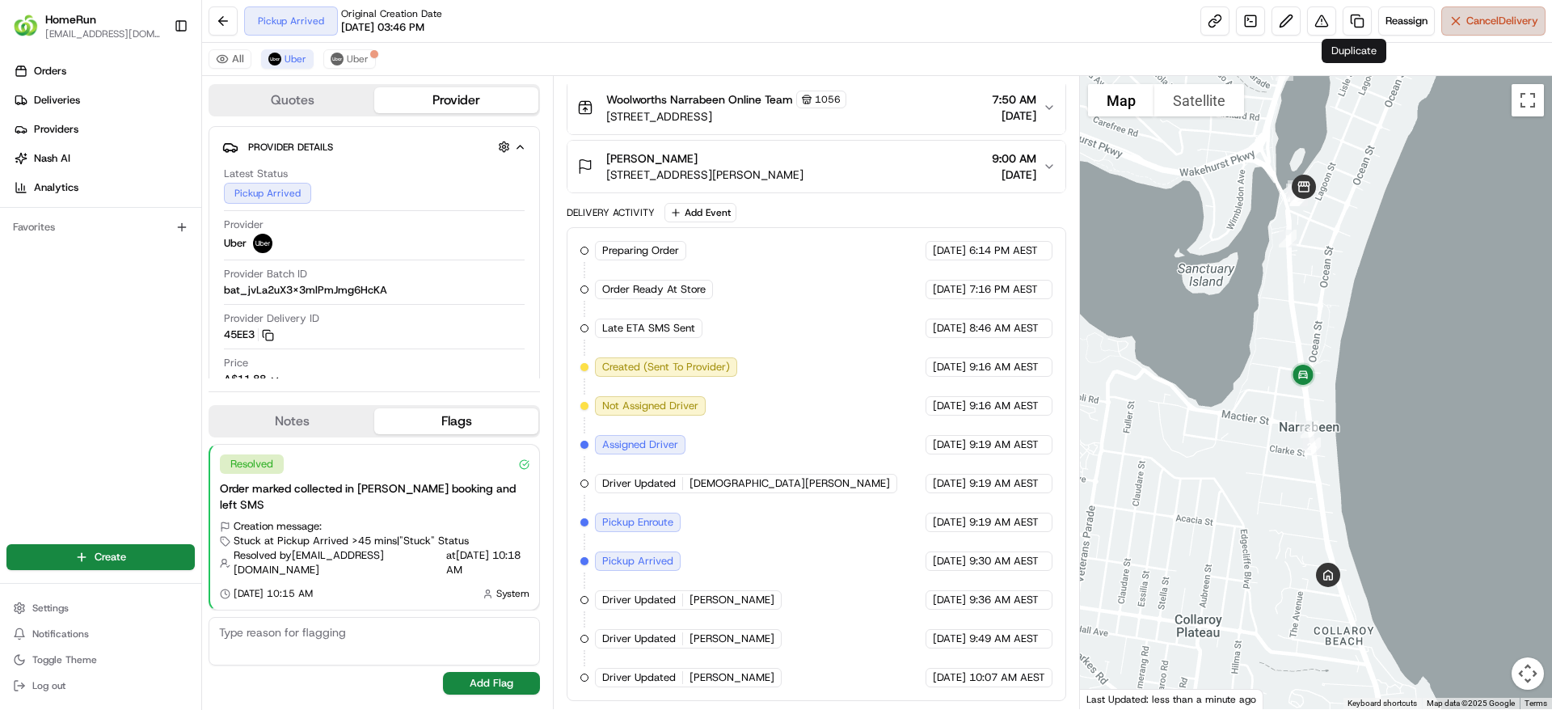
click at [1487, 23] on span "Cancel Delivery" at bounding box center [1502, 21] width 72 height 15
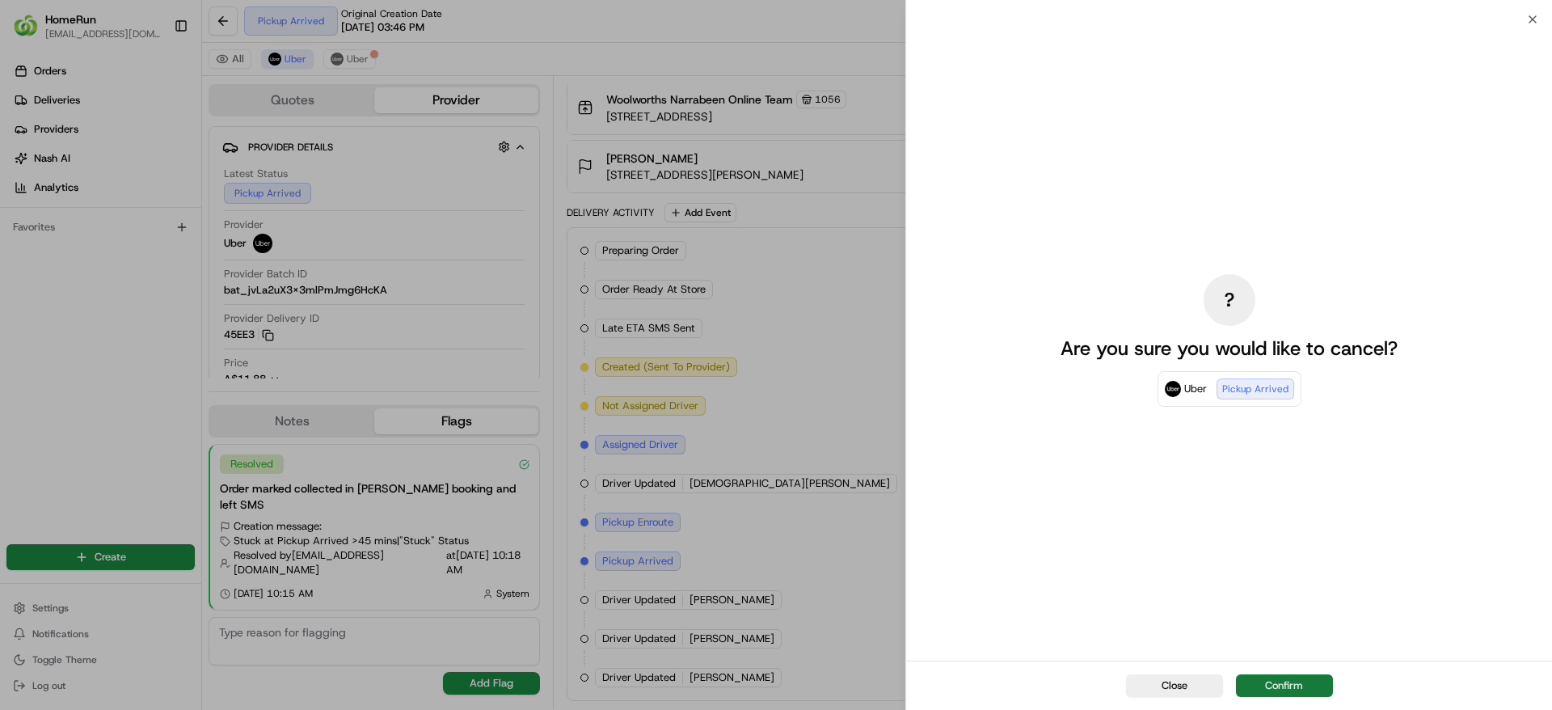
click at [1289, 680] on button "Confirm" at bounding box center [1284, 685] width 97 height 23
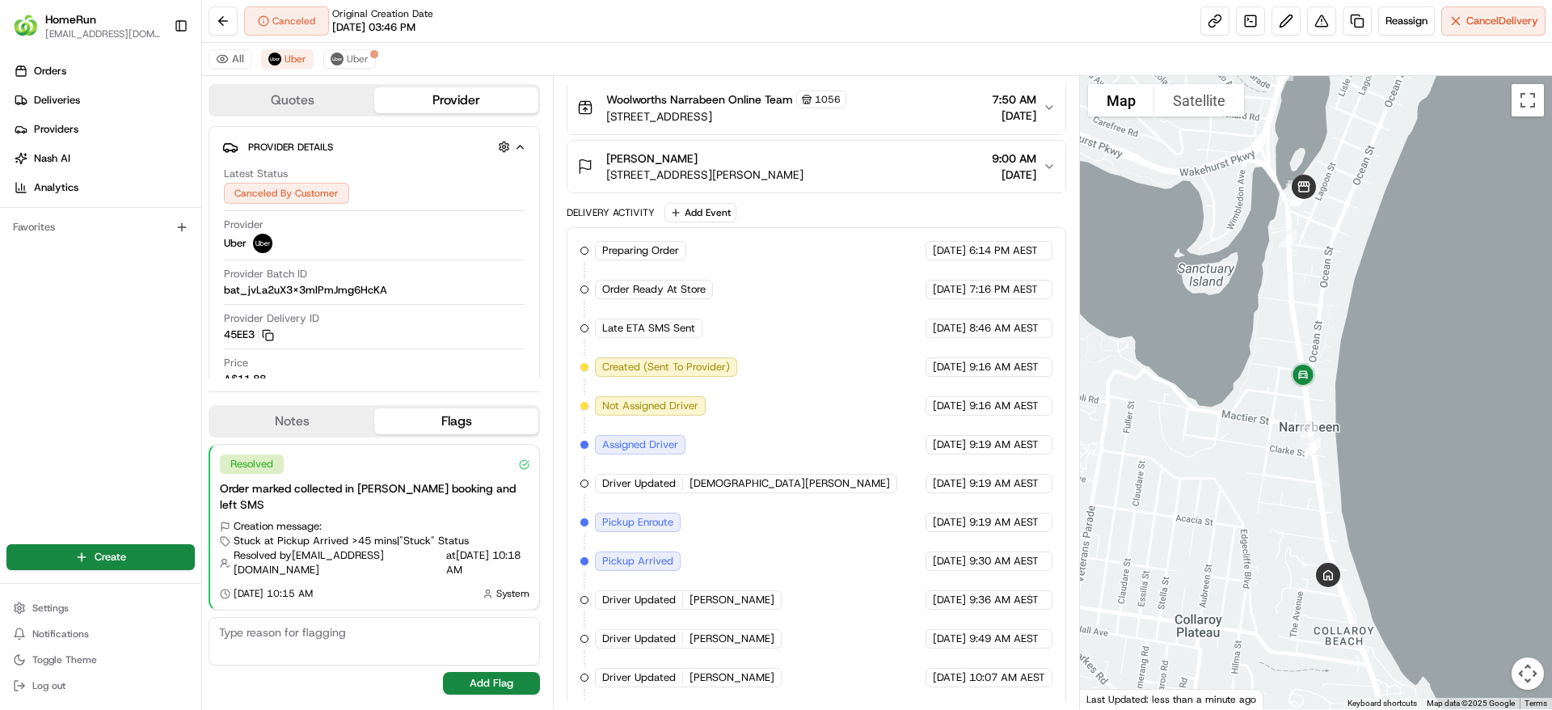
scroll to position [0, 0]
